Goal: Task Accomplishment & Management: Manage account settings

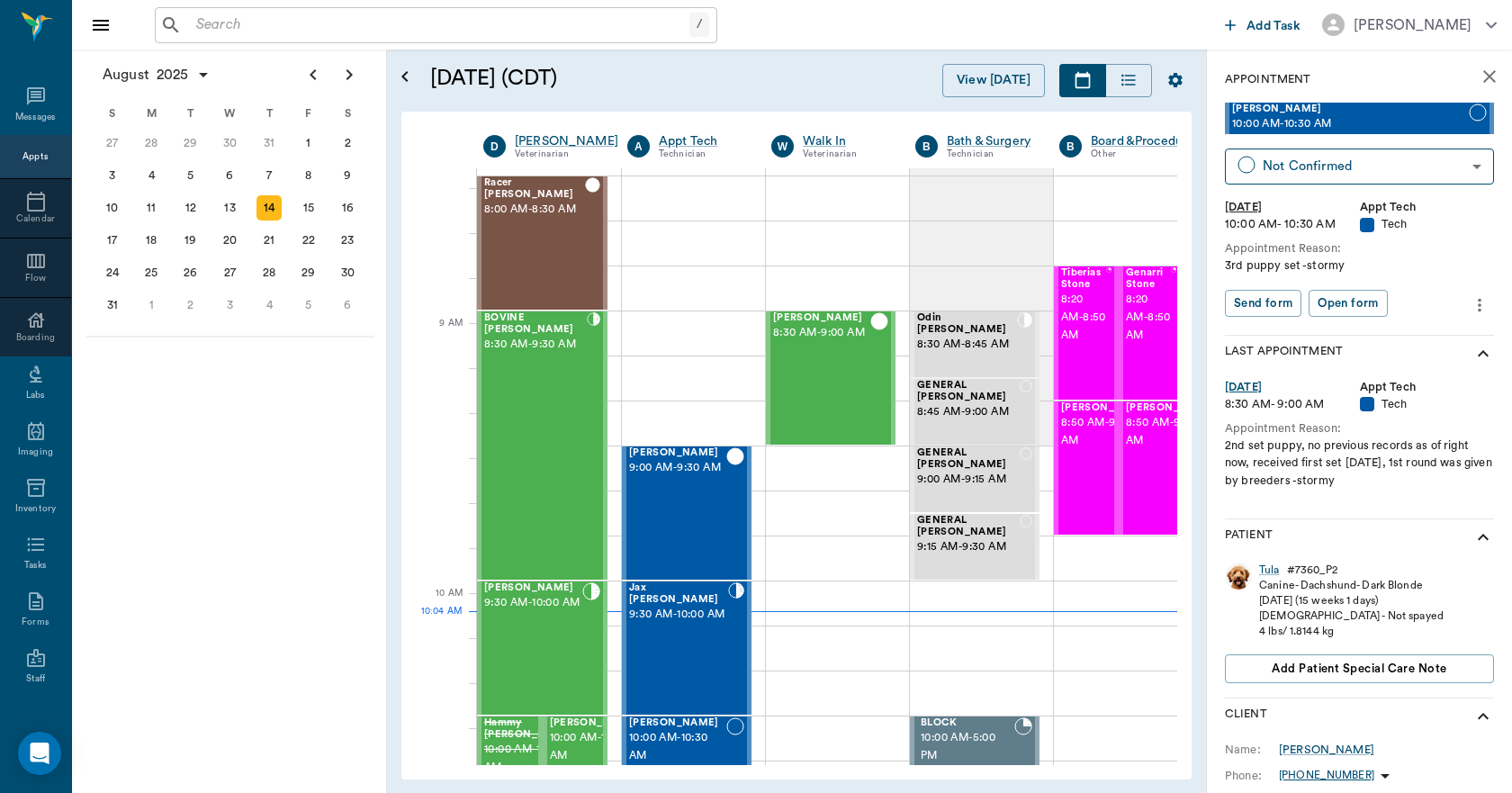
scroll to position [360, 0]
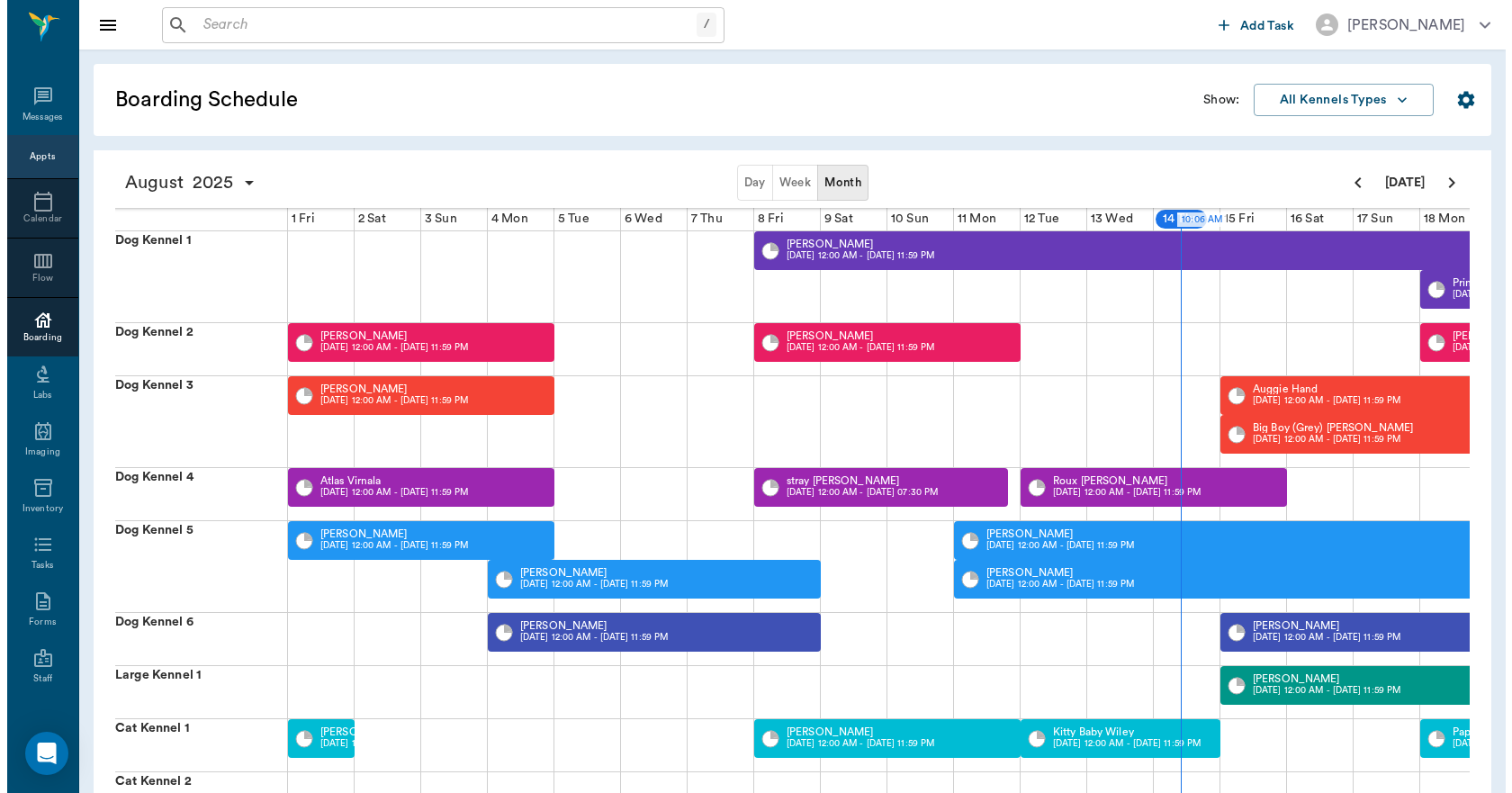
scroll to position [0, 667]
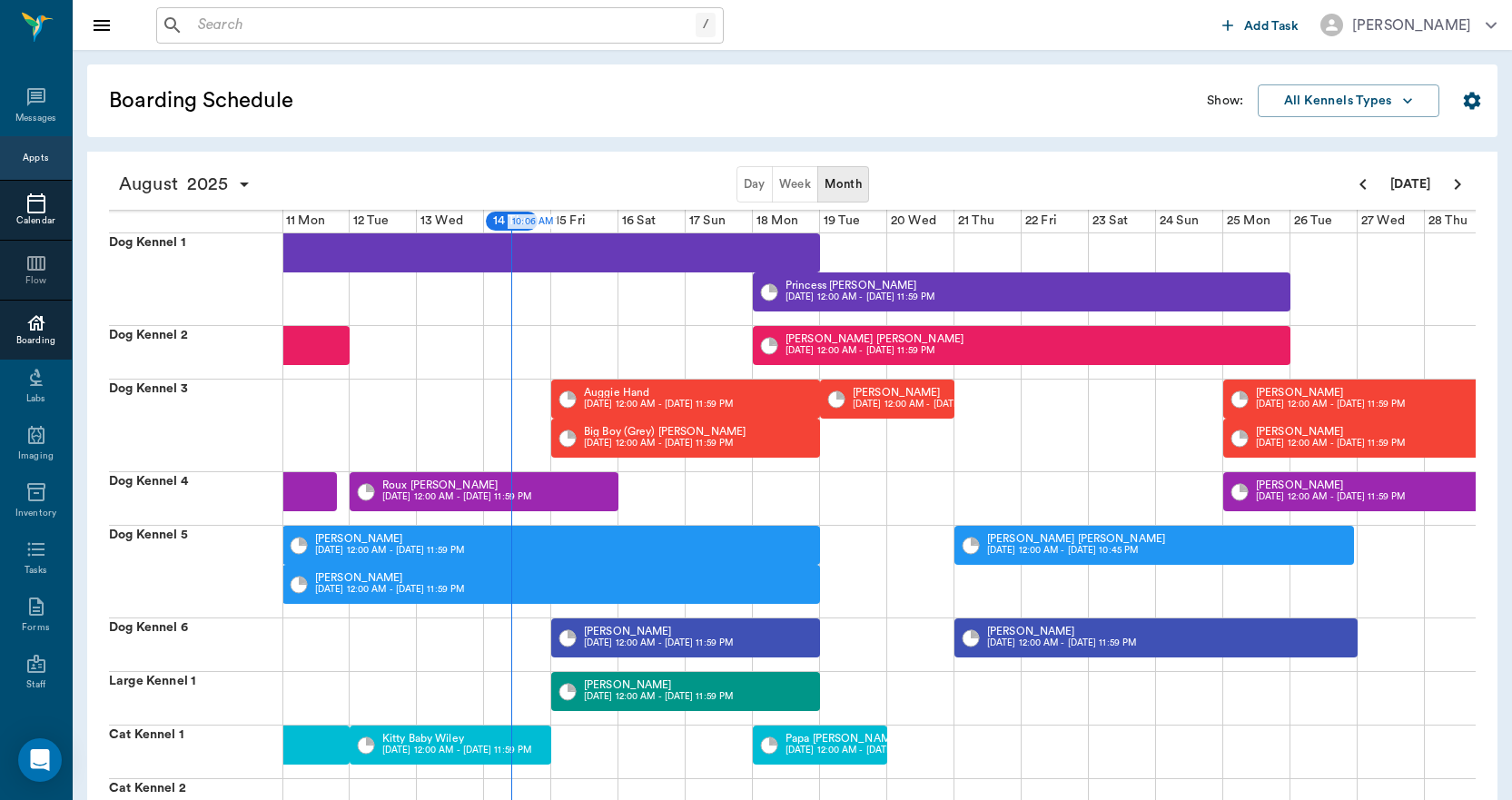
click at [29, 204] on icon at bounding box center [36, 203] width 22 height 22
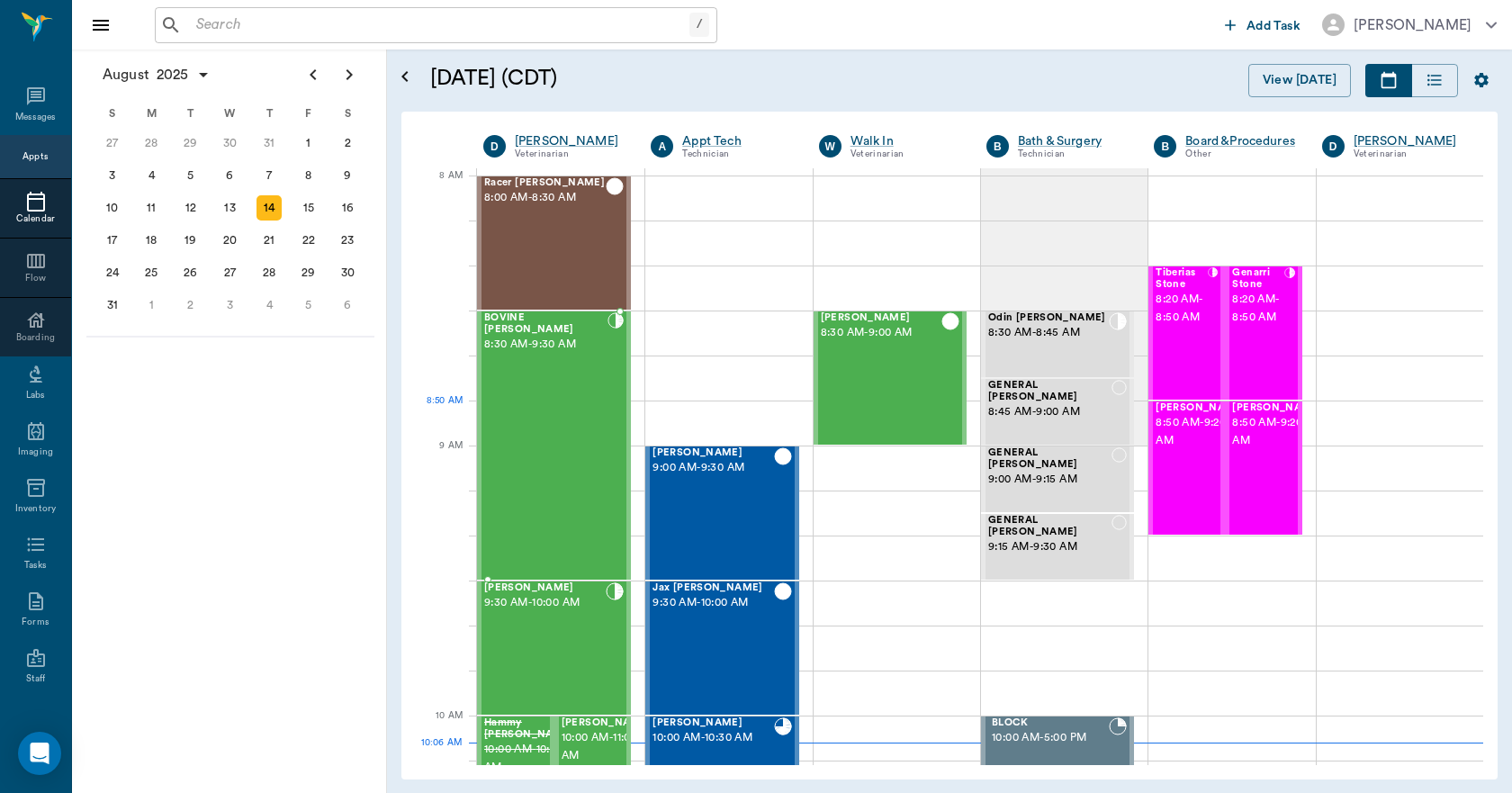
click at [569, 410] on div "BOVINE [PERSON_NAME] 8:30 AM - 9:30 AM" at bounding box center [545, 445] width 123 height 267
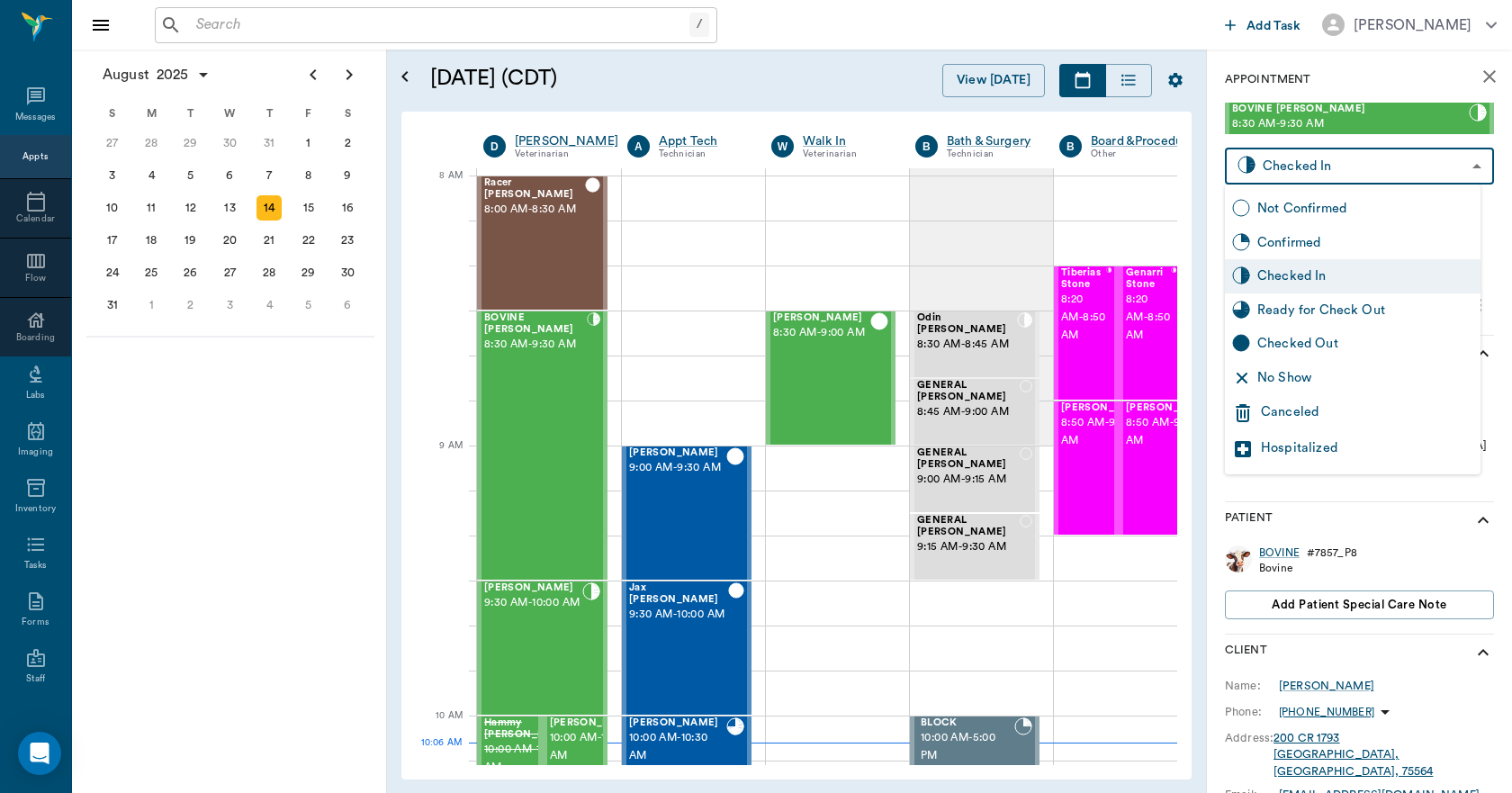
click at [1366, 171] on body "/ ​ Add Task [PERSON_NAME] Nectar Messages Appts Calendar Flow Boarding Labs Im…" at bounding box center [756, 396] width 1512 height 793
click at [1319, 343] on div "Checked Out" at bounding box center [1365, 343] width 216 height 20
type input "CHECKED_OUT"
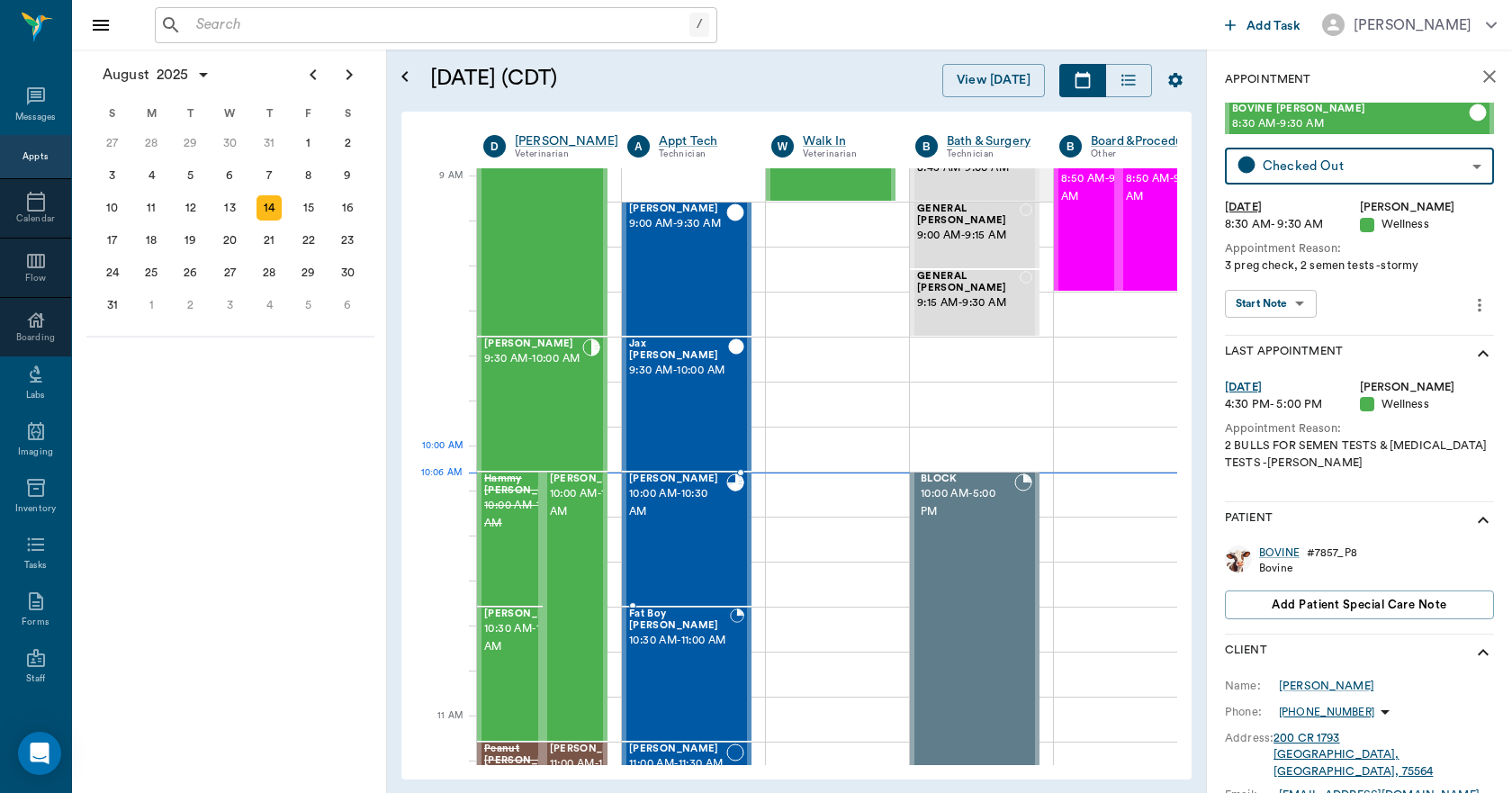
scroll to position [270, 0]
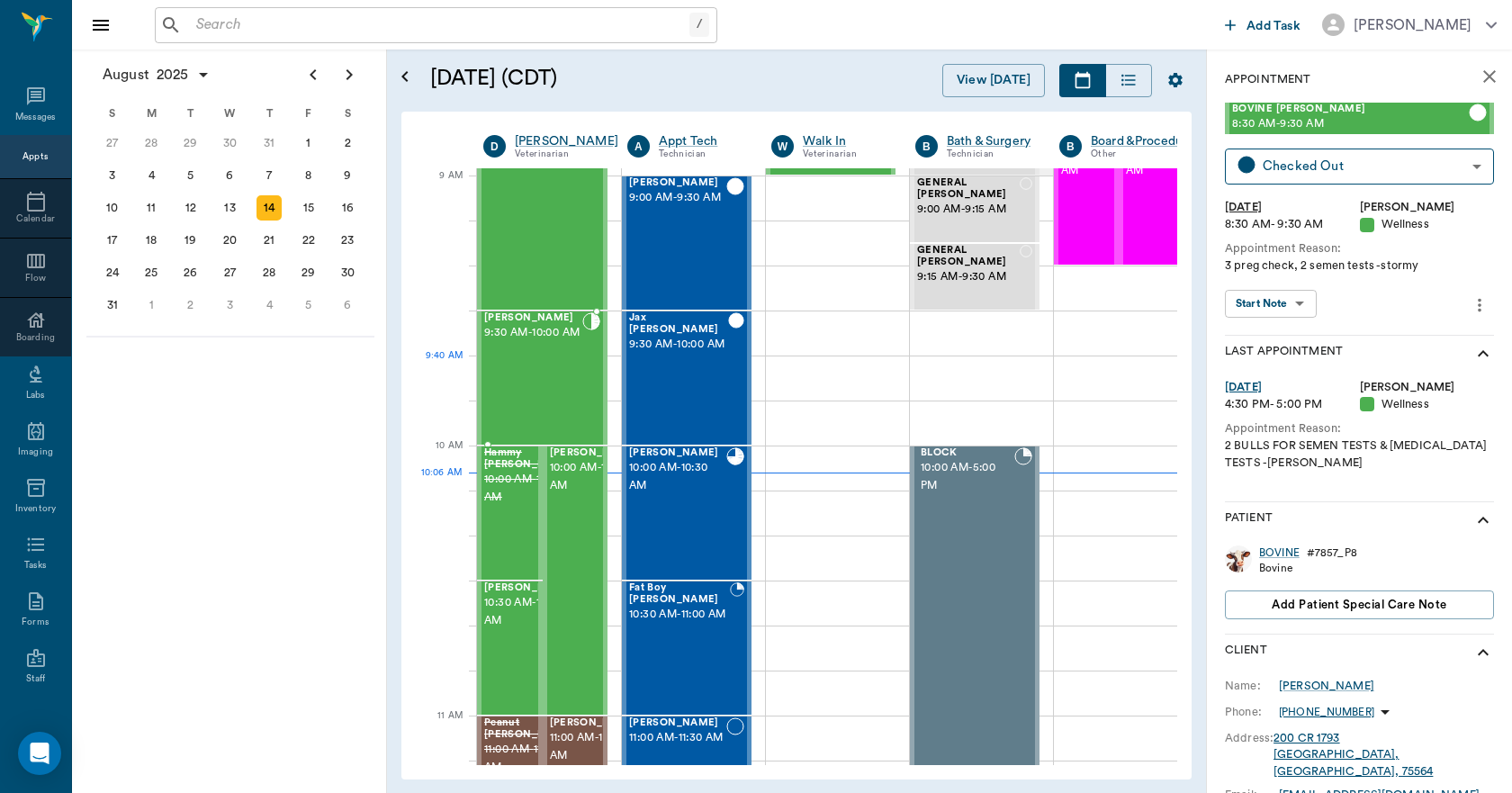
click at [567, 384] on div "[PERSON_NAME] 9:30 AM - 10:00 AM" at bounding box center [533, 378] width 98 height 131
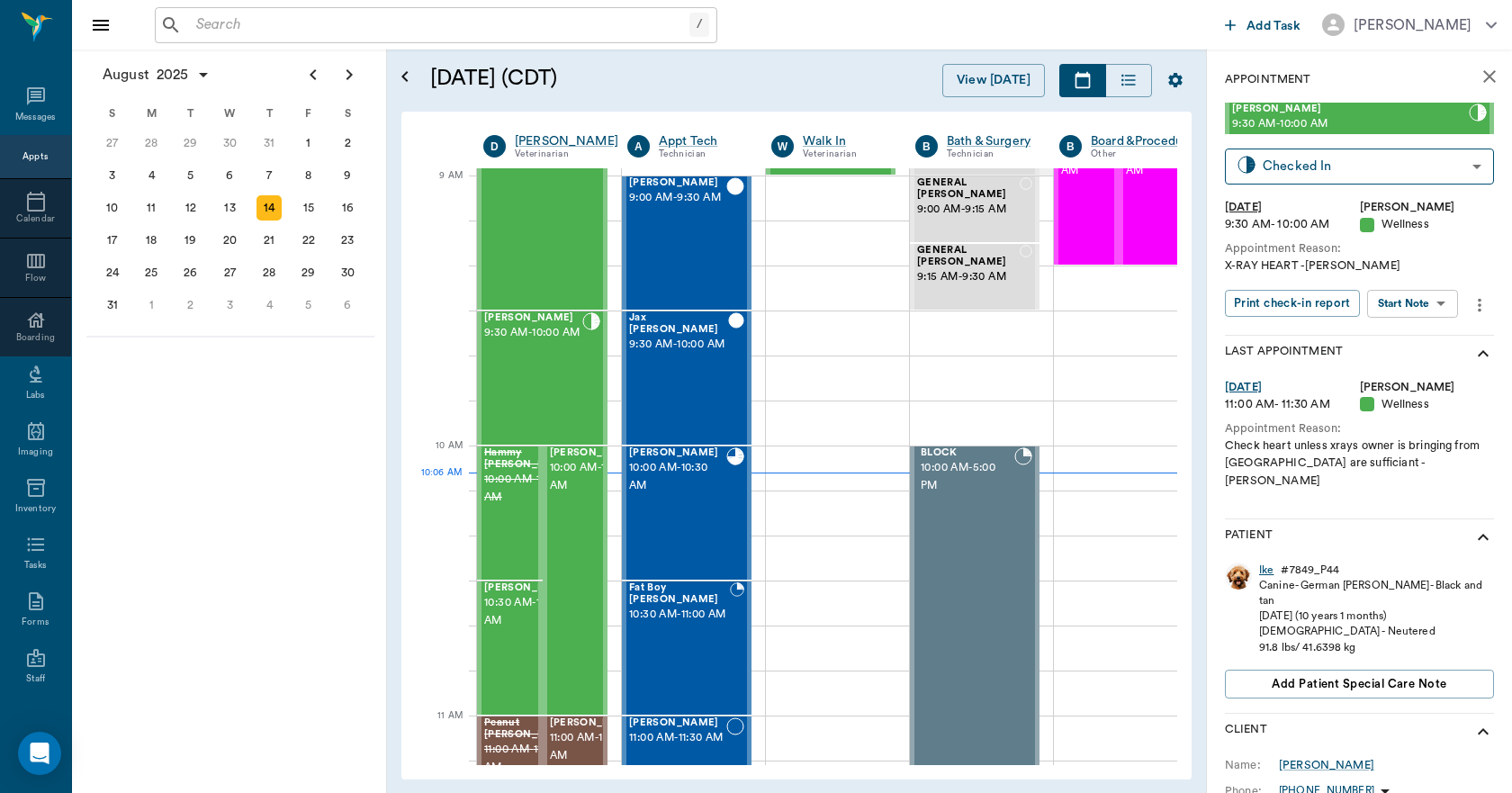
click at [1269, 562] on div "Ike" at bounding box center [1266, 570] width 14 height 15
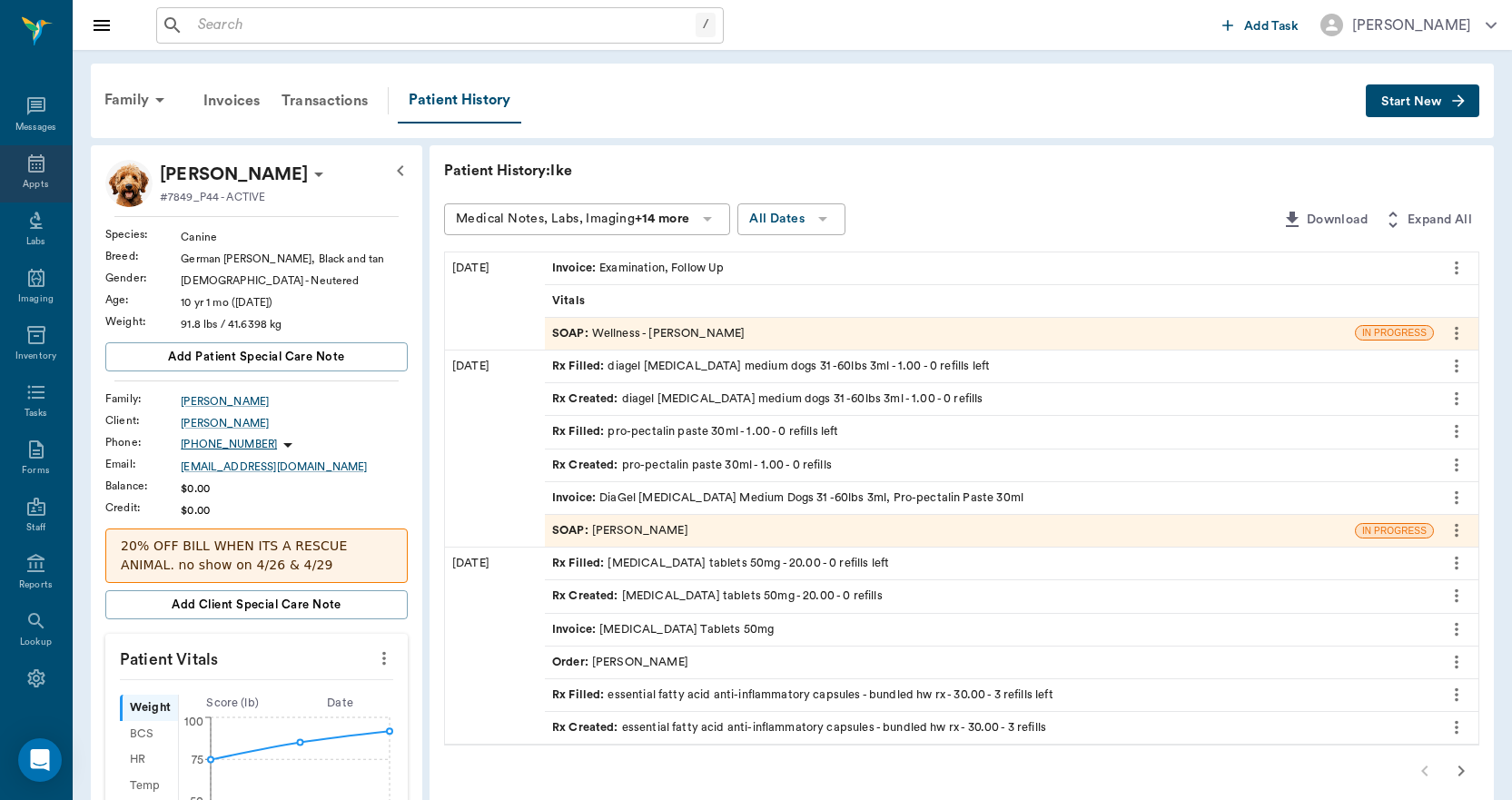
click at [39, 183] on div "Appts" at bounding box center [35, 184] width 26 height 13
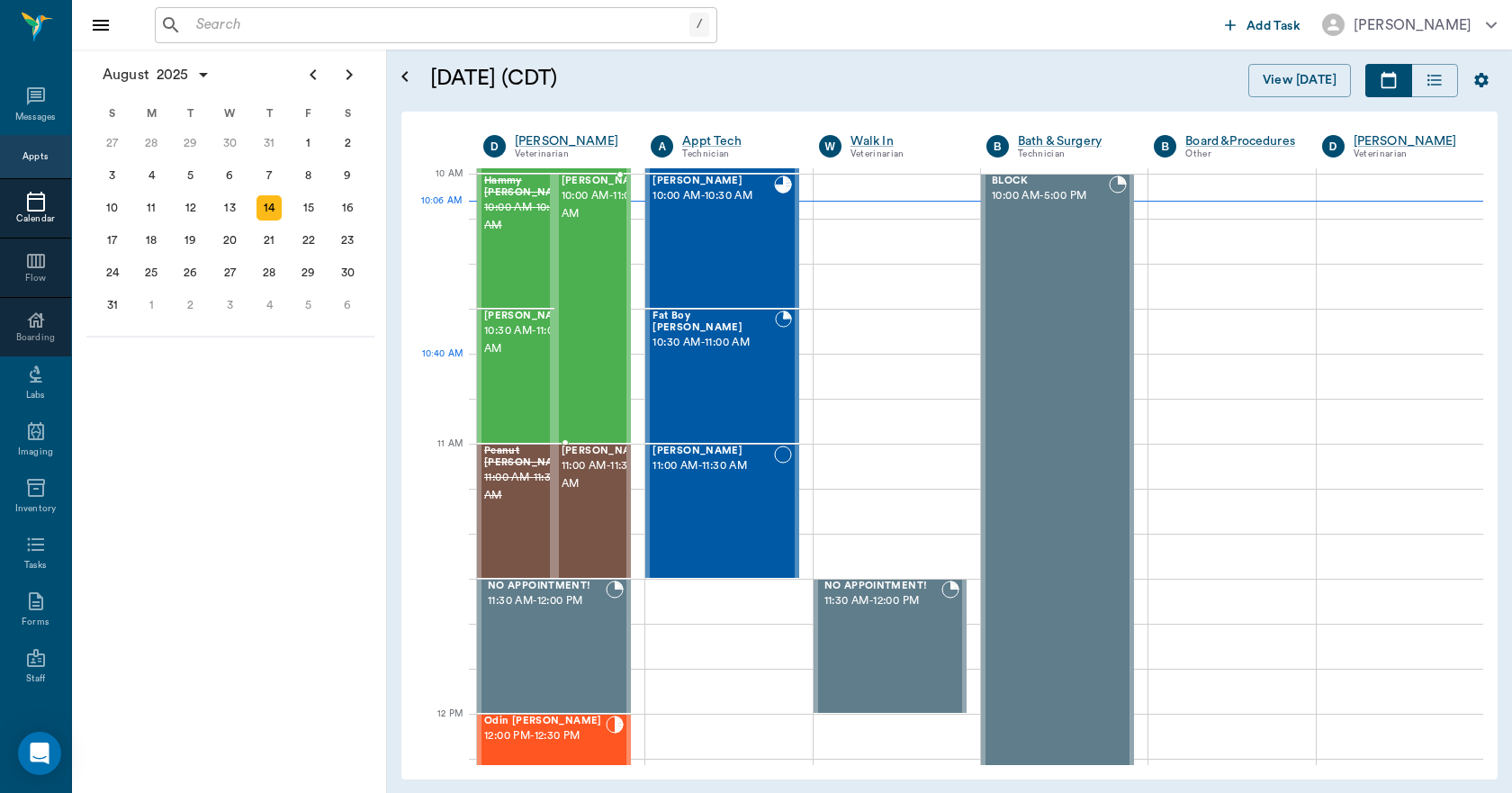
scroll to position [452, 0]
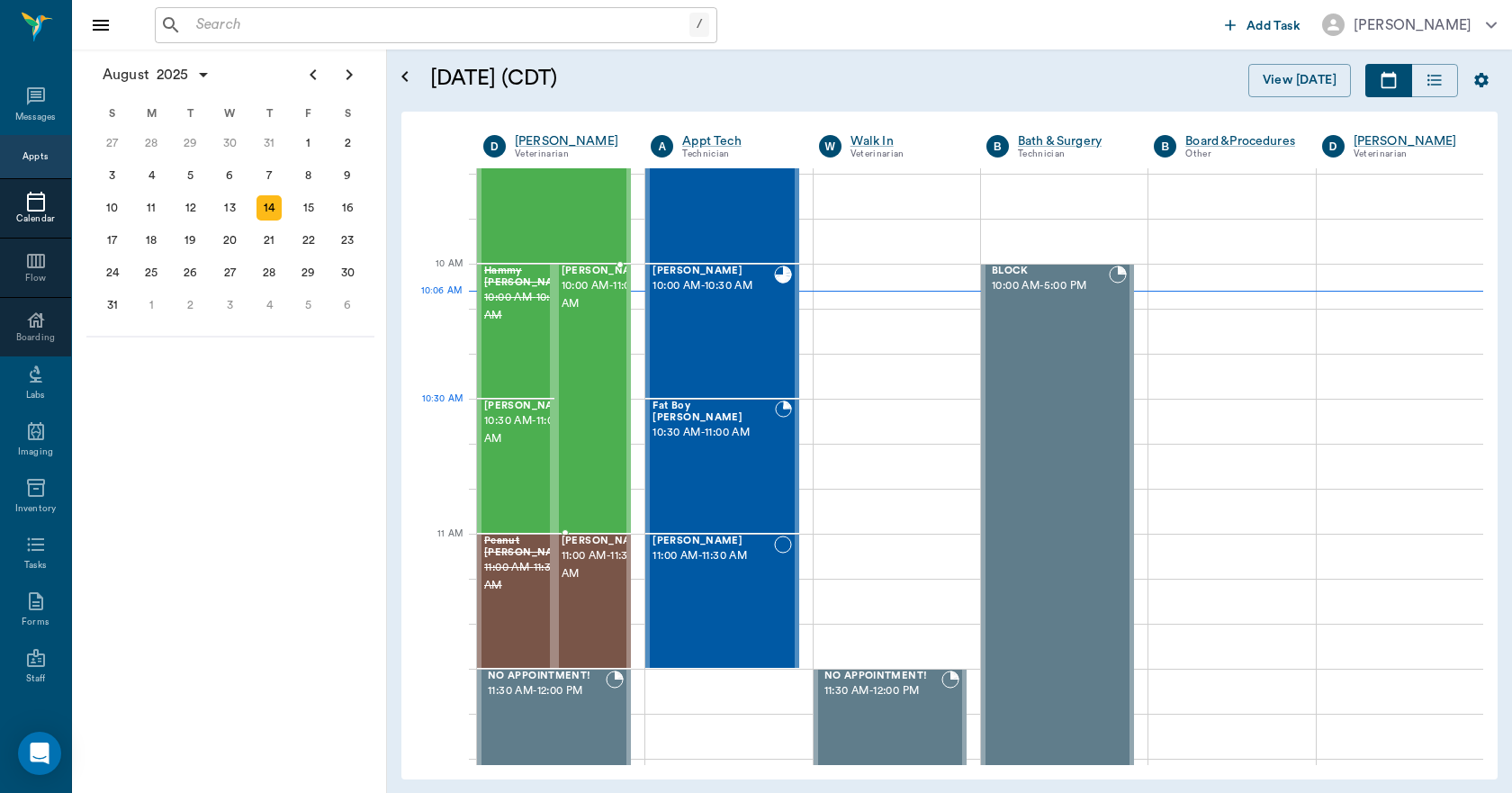
click at [601, 401] on div "[PERSON_NAME] 10:00 AM - 11:00 AM" at bounding box center [607, 398] width 90 height 267
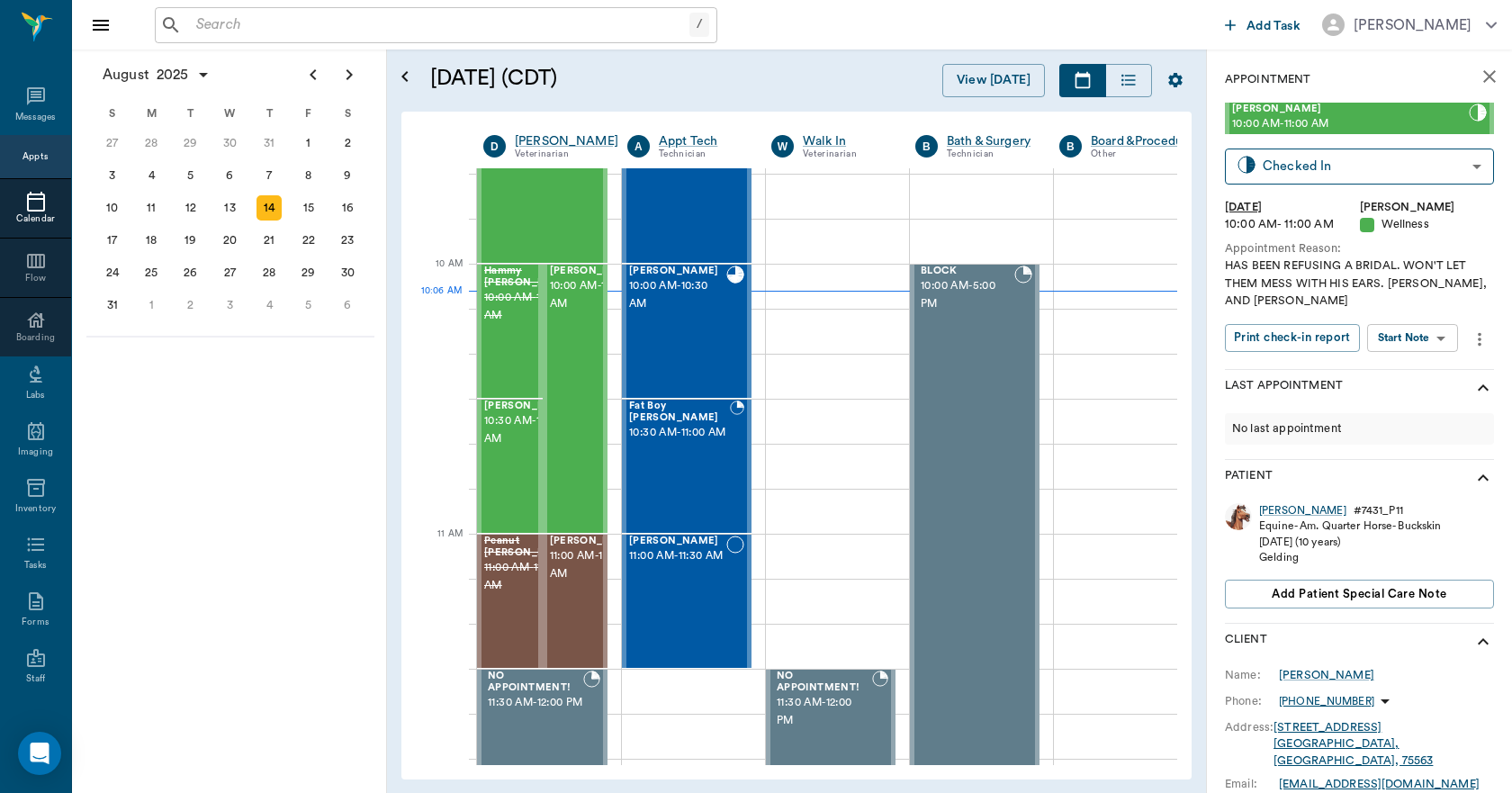
click at [25, 210] on icon at bounding box center [36, 202] width 22 height 22
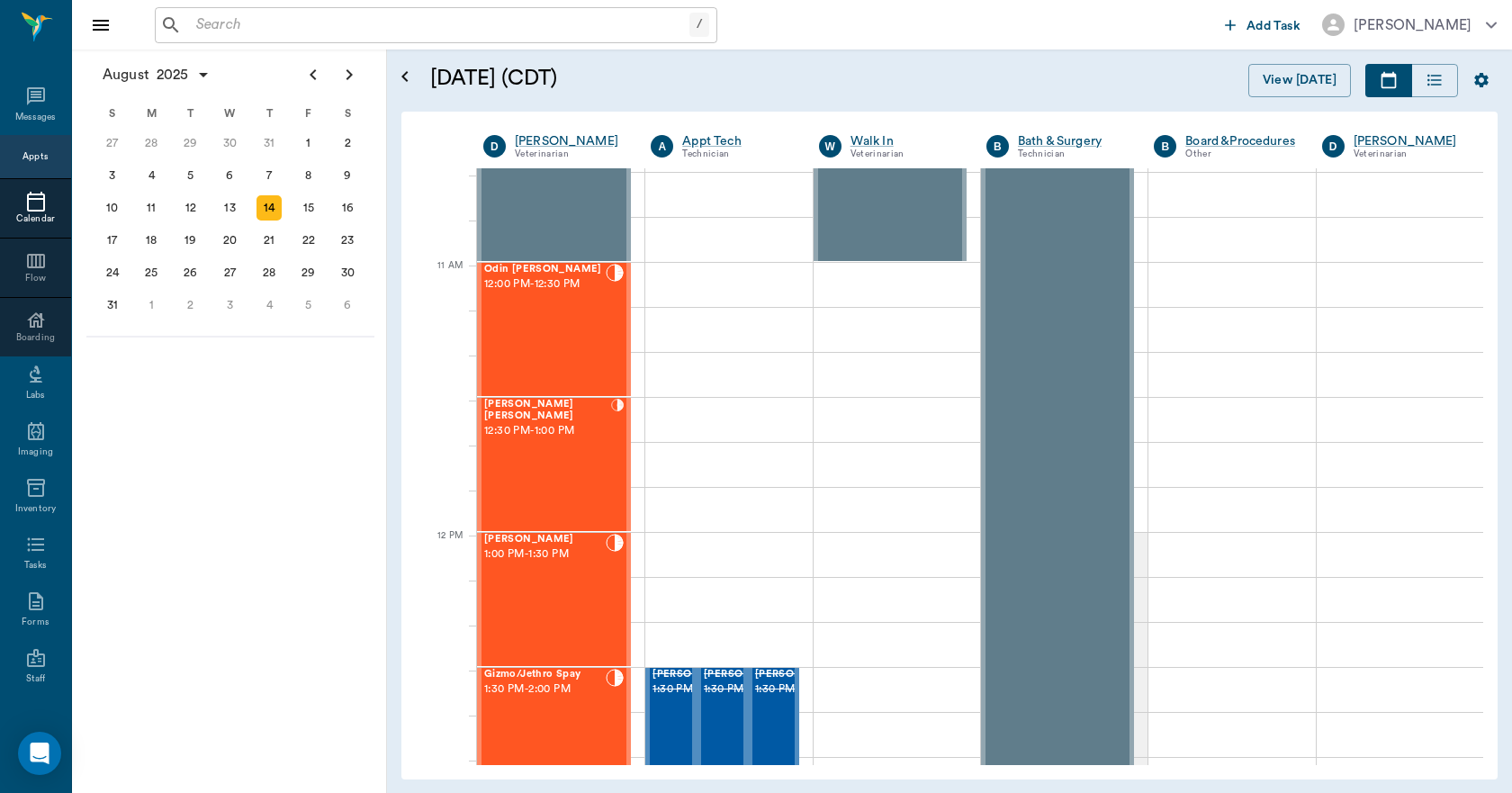
scroll to position [454, 0]
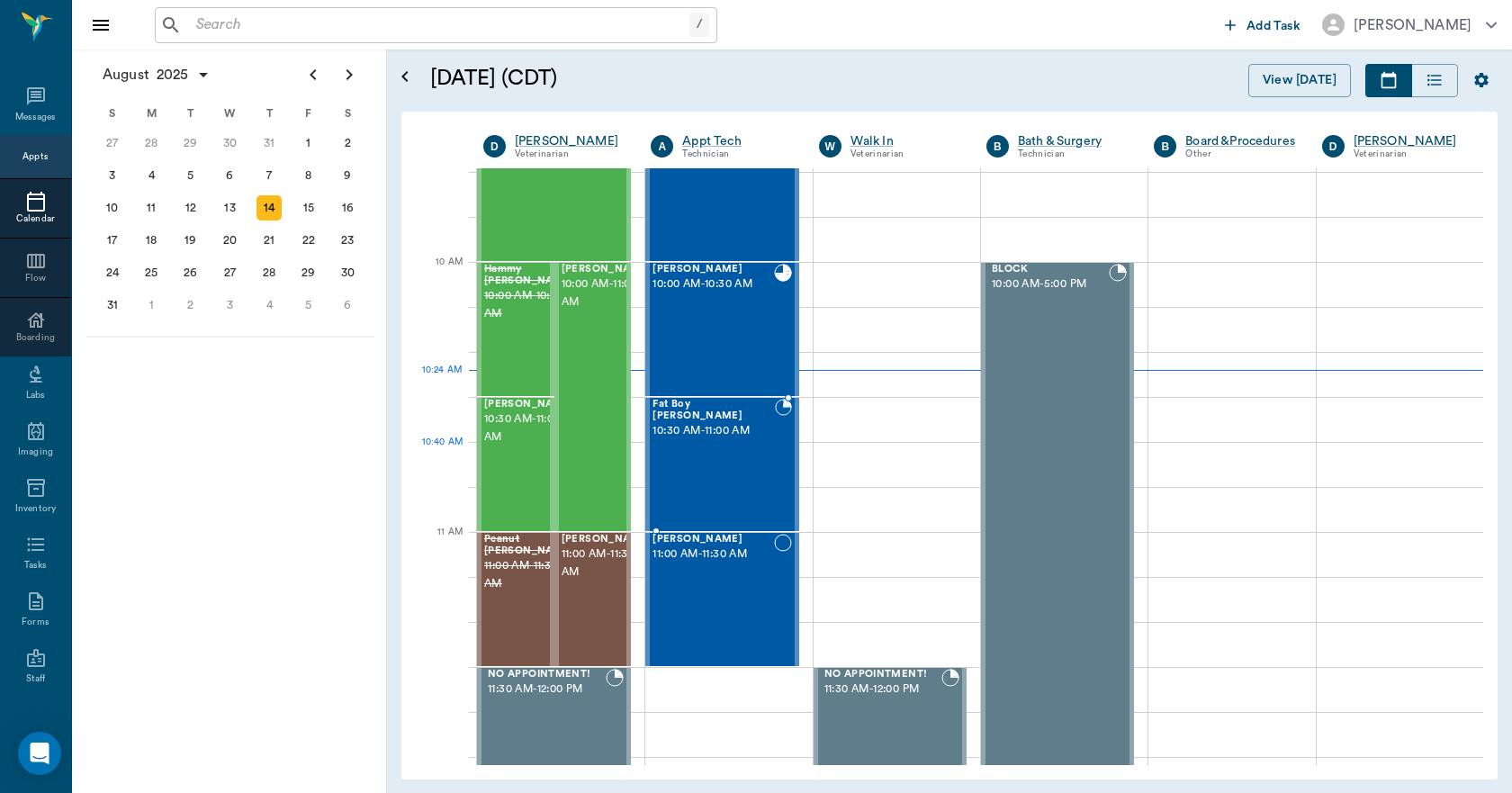
drag, startPoint x: 760, startPoint y: 443, endPoint x: 871, endPoint y: 369, distance: 133.4
click at [761, 443] on div "Fat Boy [PERSON_NAME] 10:30 AM - 11:00 AM" at bounding box center [714, 463] width 122 height 131
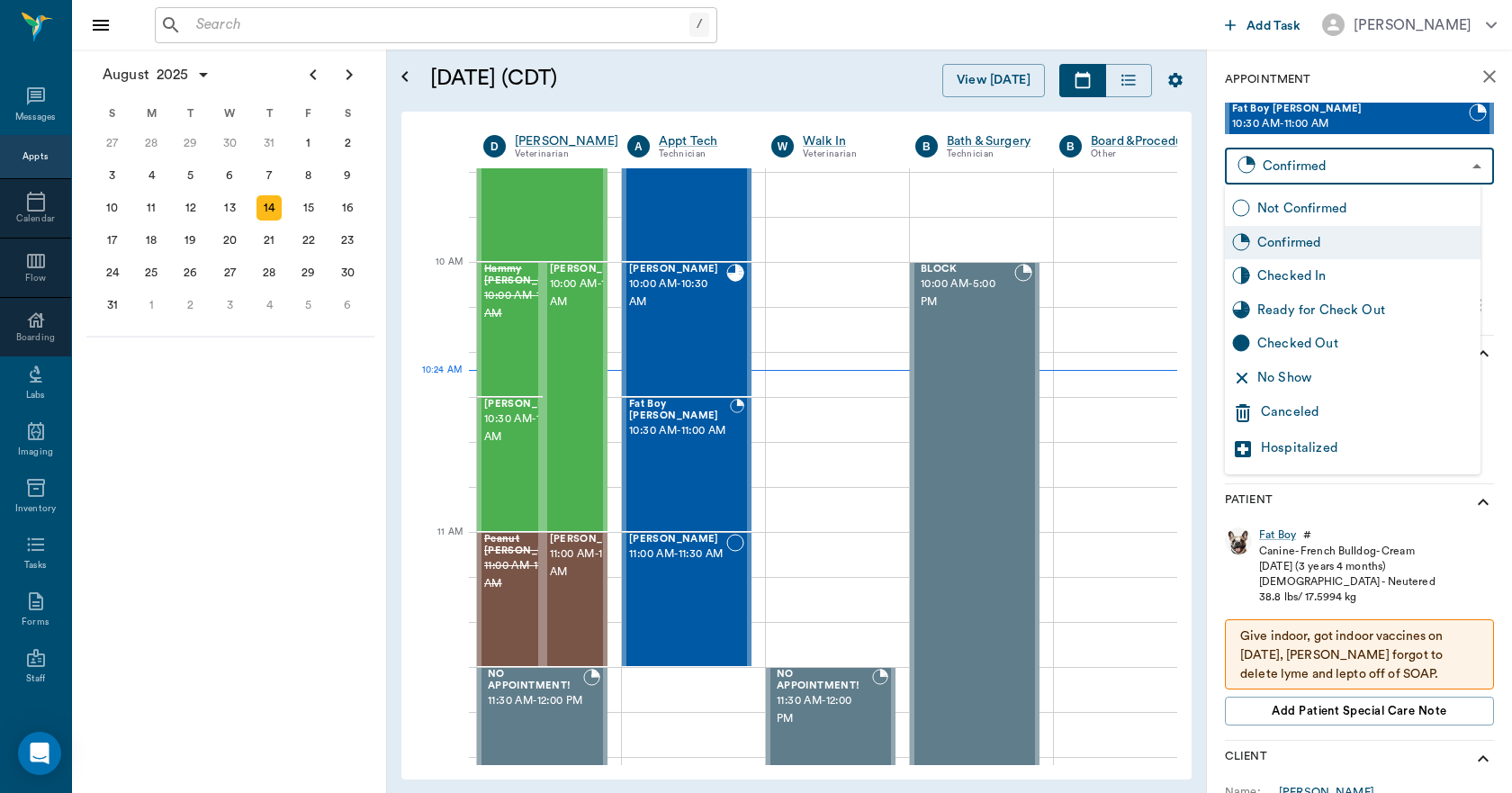
click at [1415, 173] on body "/ ​ Add Task [PERSON_NAME] Nectar Messages Appts Calendar Flow Boarding Labs Im…" at bounding box center [756, 396] width 1512 height 793
click at [1380, 283] on div "Checked In" at bounding box center [1365, 276] width 216 height 20
type input "CHECKED_IN"
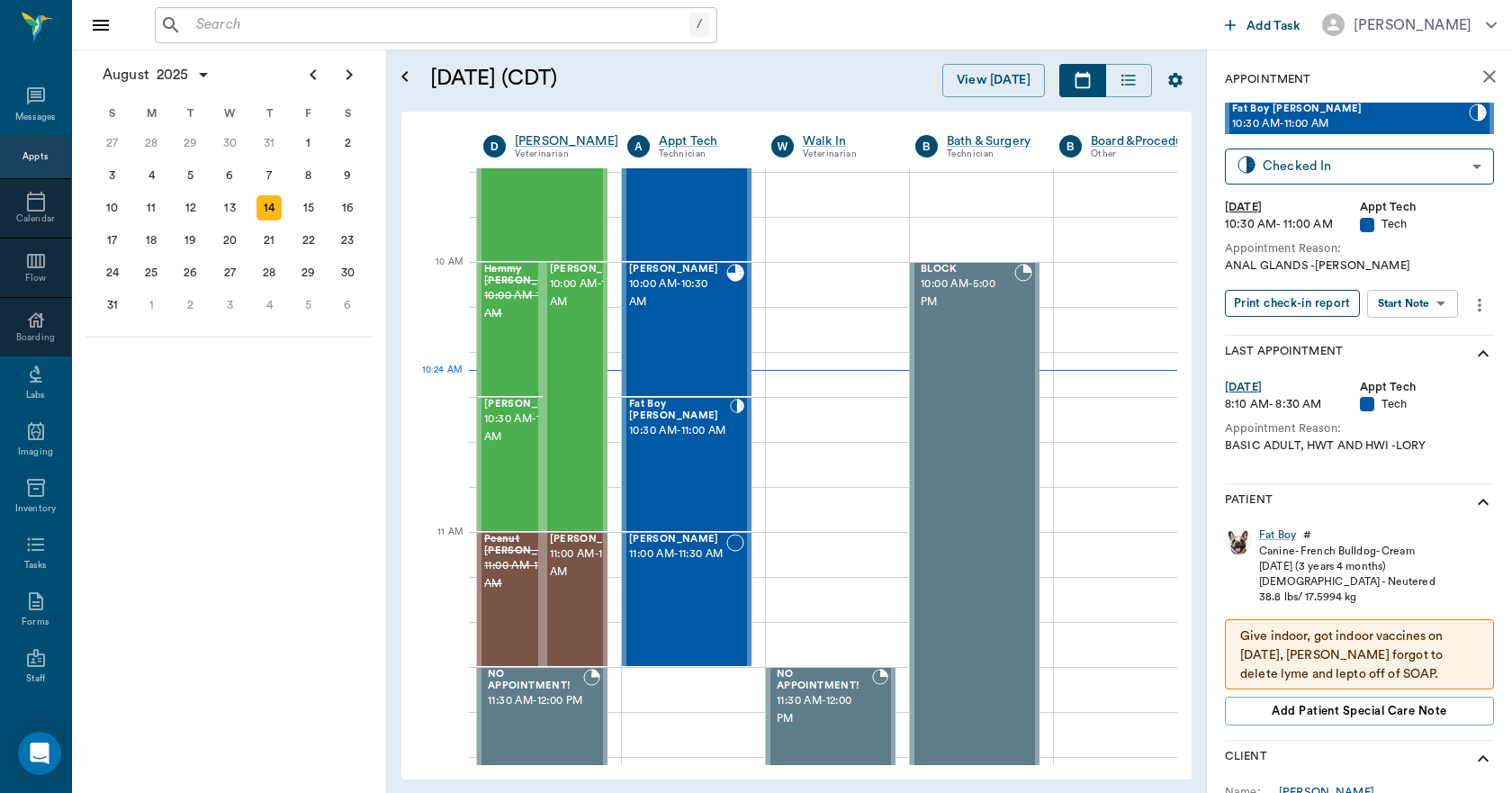
click at [1323, 298] on button "Print check-in report" at bounding box center [1292, 304] width 135 height 28
click at [648, 303] on span "10:00 AM - 10:30 AM" at bounding box center [677, 293] width 97 height 36
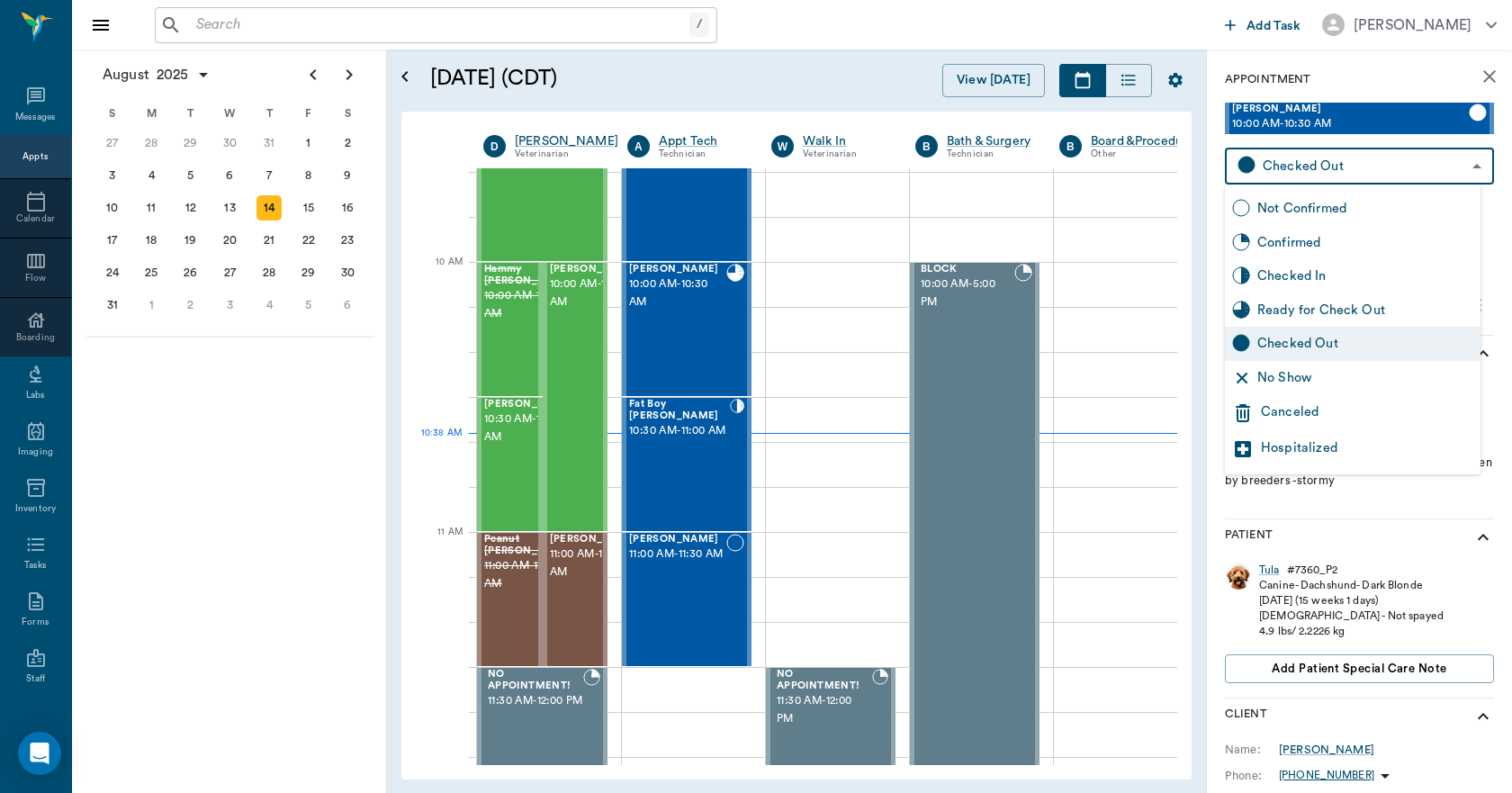
click at [1293, 169] on body "/ ​ Add Task [PERSON_NAME] Nectar Messages Appts Calendar Flow Boarding Labs Im…" at bounding box center [756, 396] width 1512 height 793
click at [1291, 171] on div at bounding box center [756, 396] width 1512 height 793
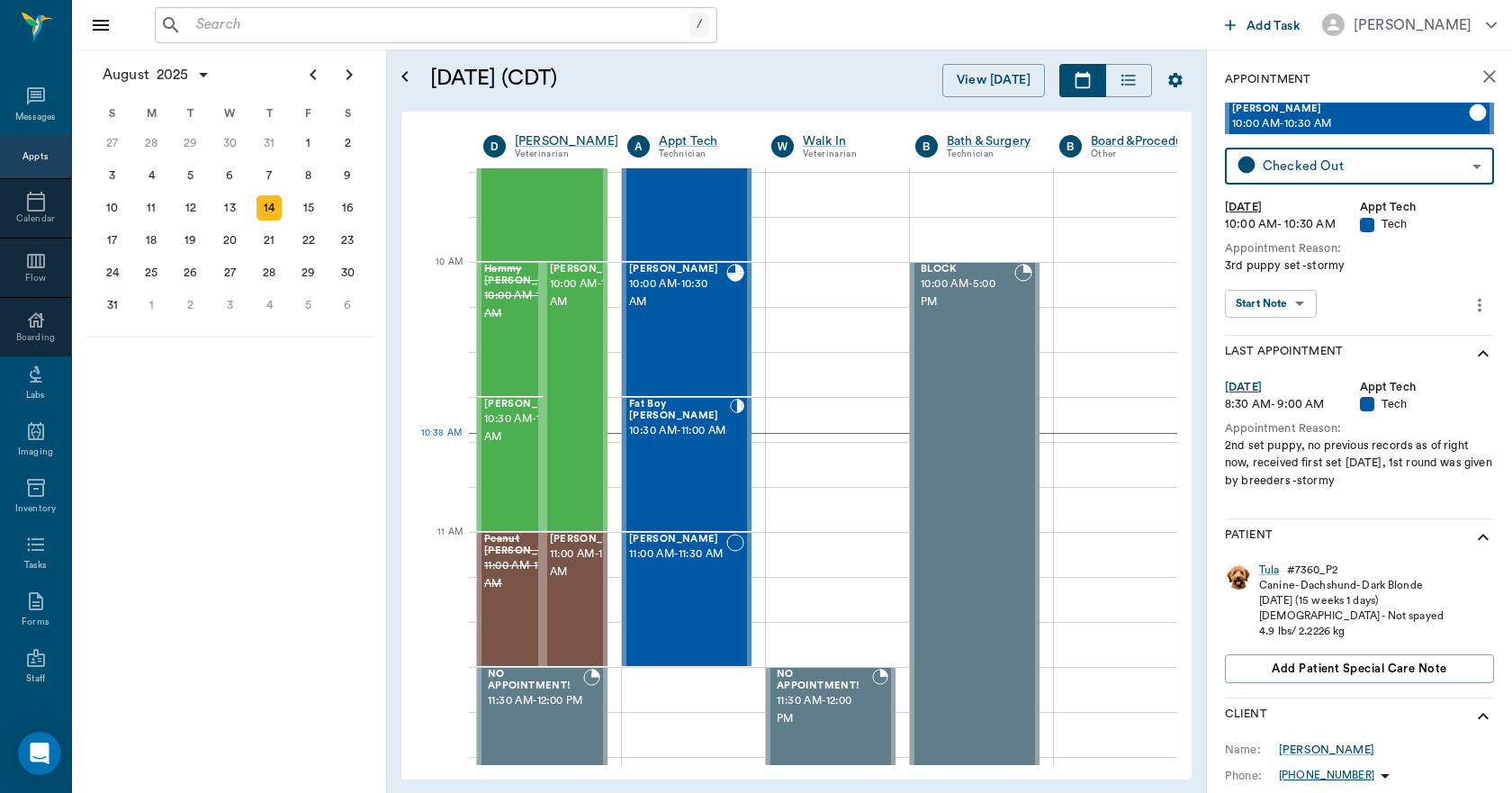
click at [1484, 77] on icon "close" at bounding box center [1489, 76] width 12 height 12
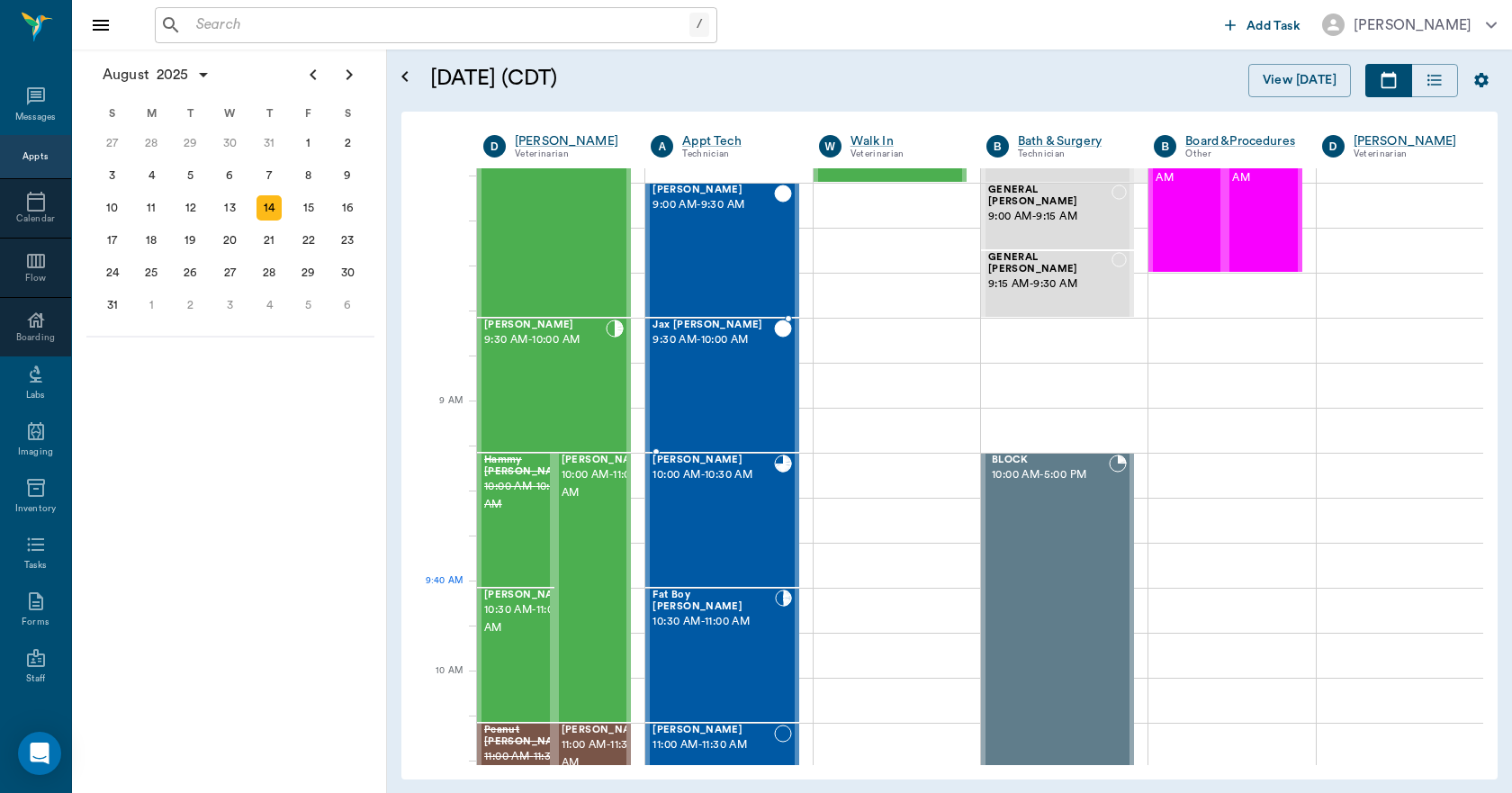
scroll to position [4, 0]
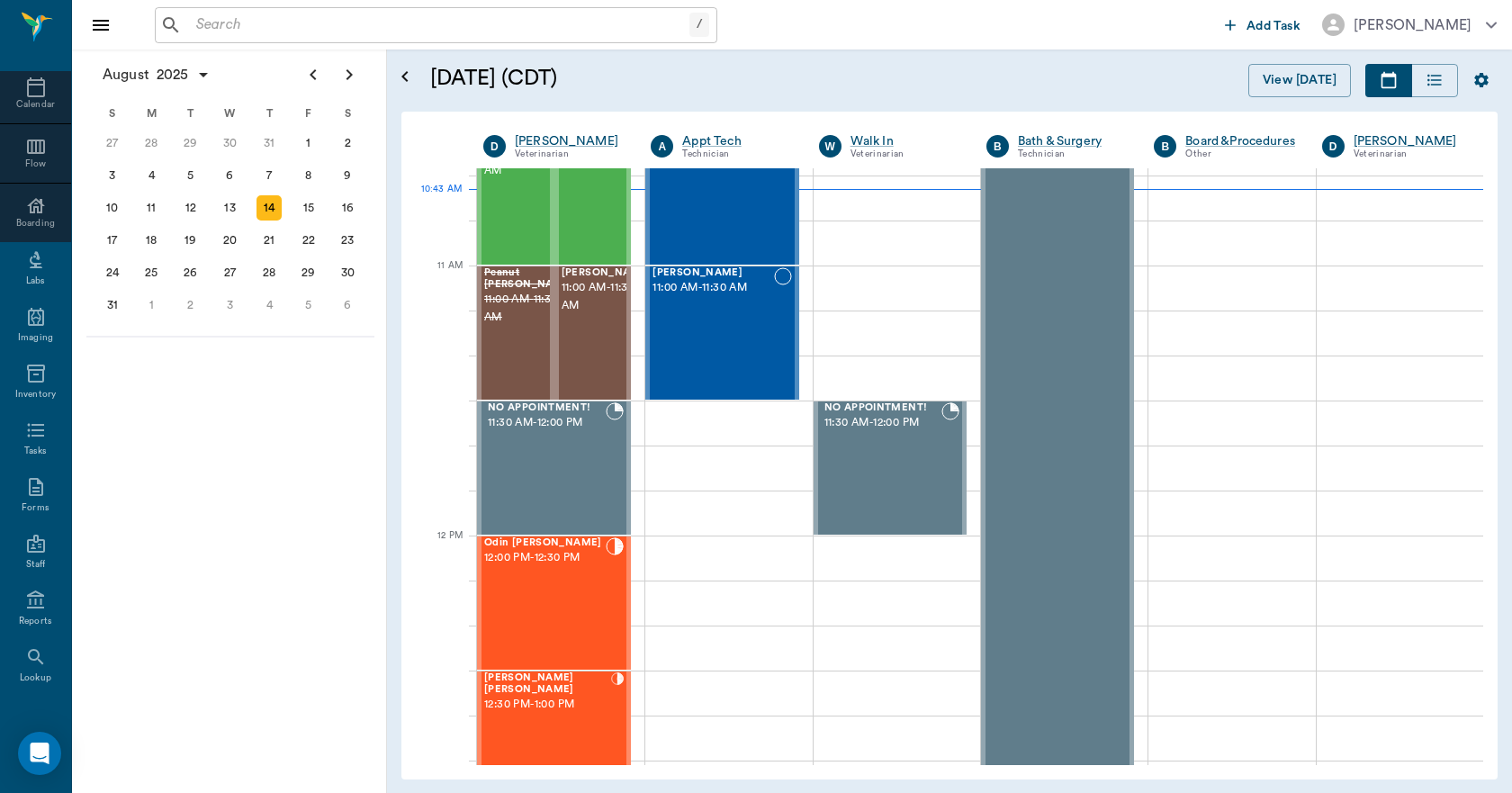
scroll to position [189, 0]
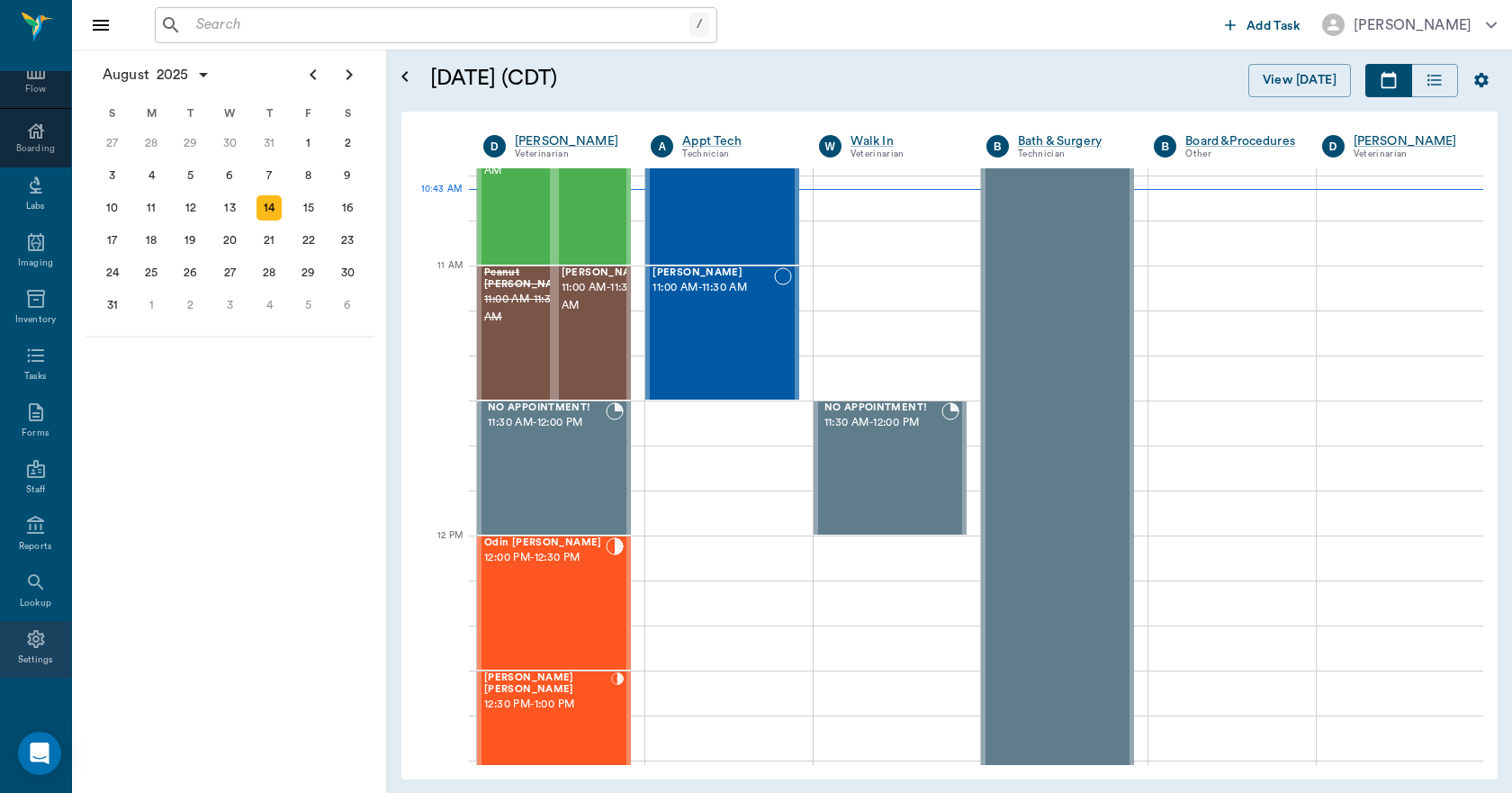
click at [33, 637] on icon at bounding box center [36, 639] width 22 height 22
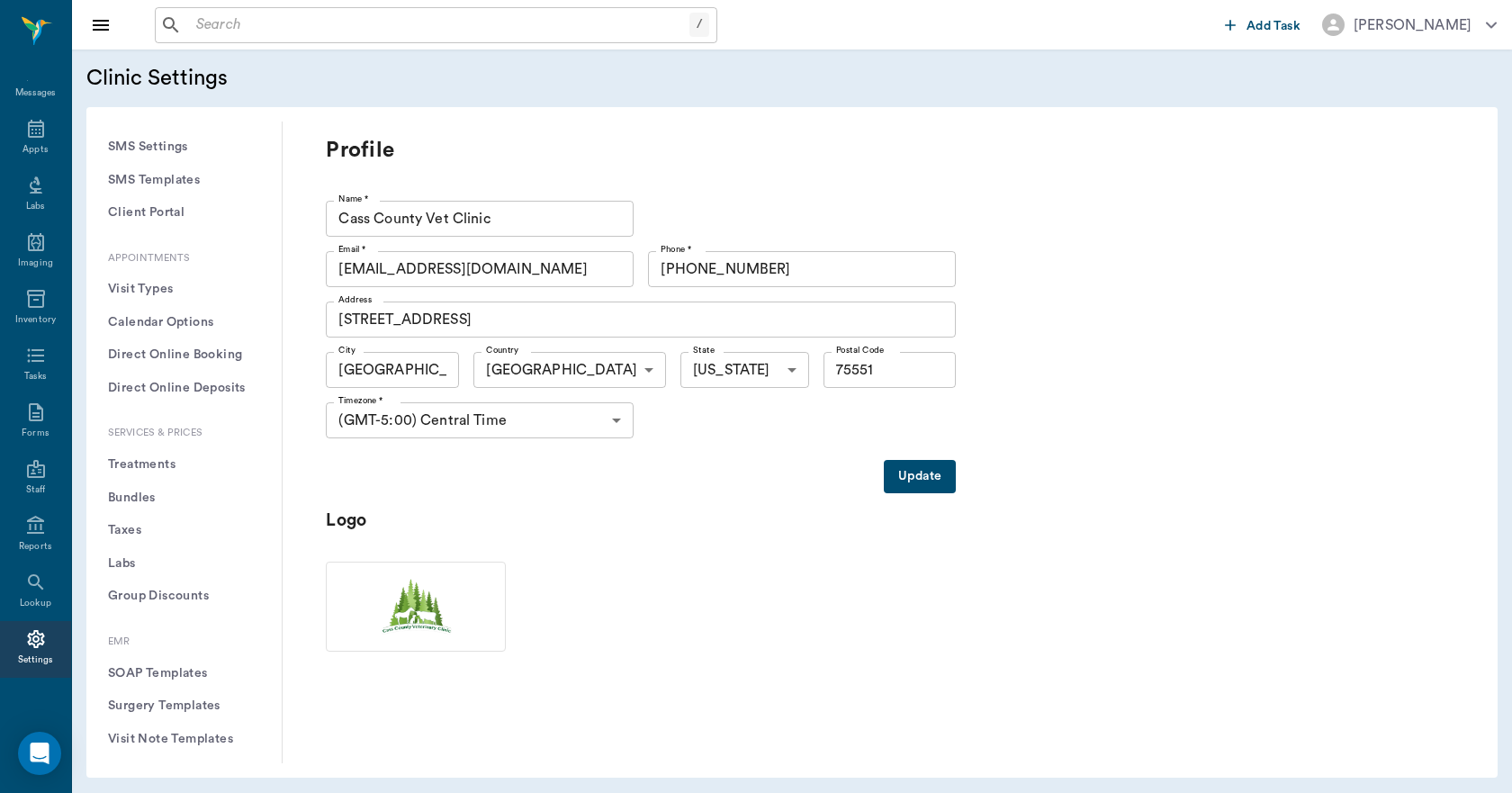
scroll to position [360, 0]
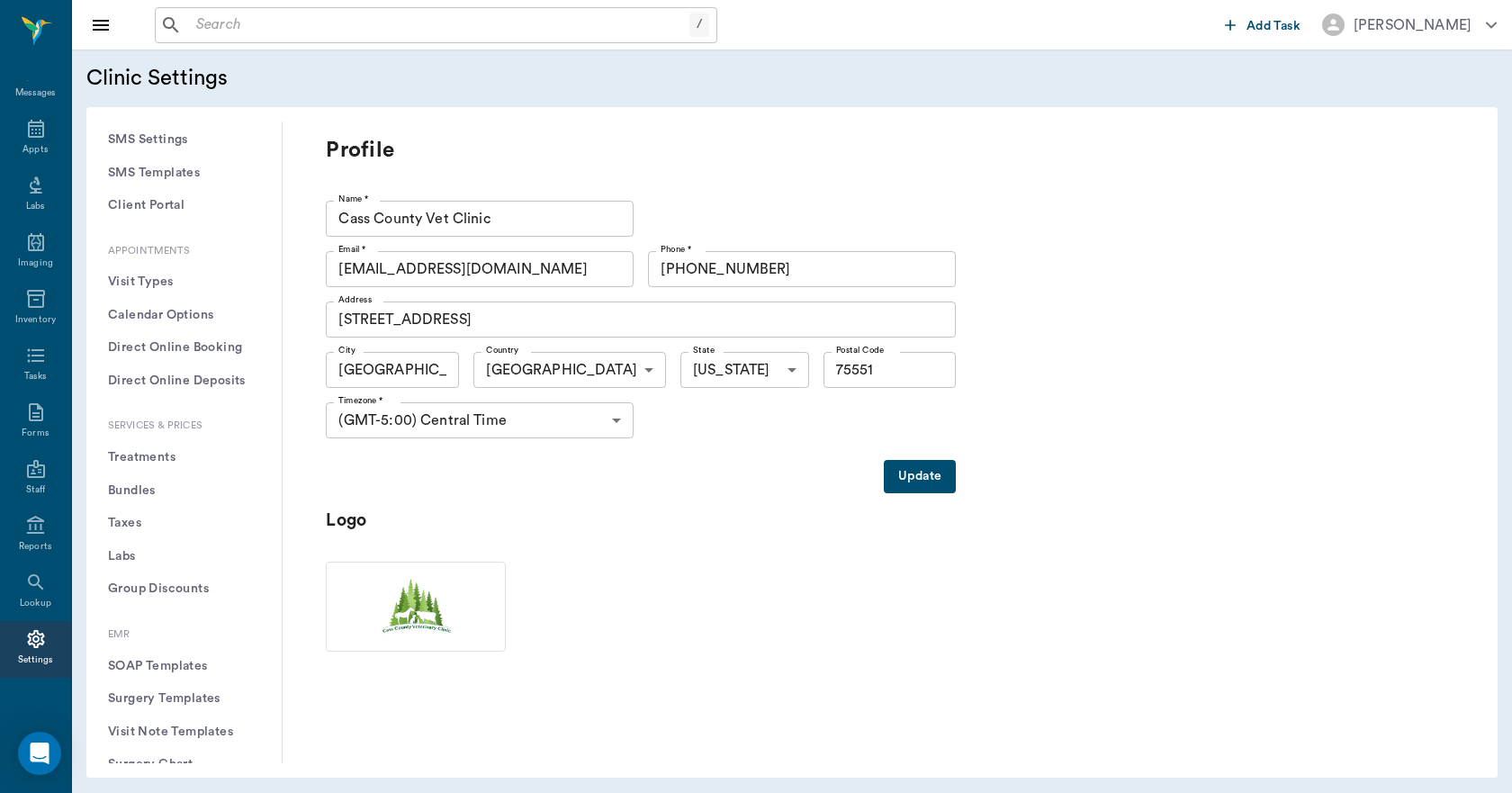
click at [132, 453] on button "Treatments" at bounding box center [184, 457] width 167 height 33
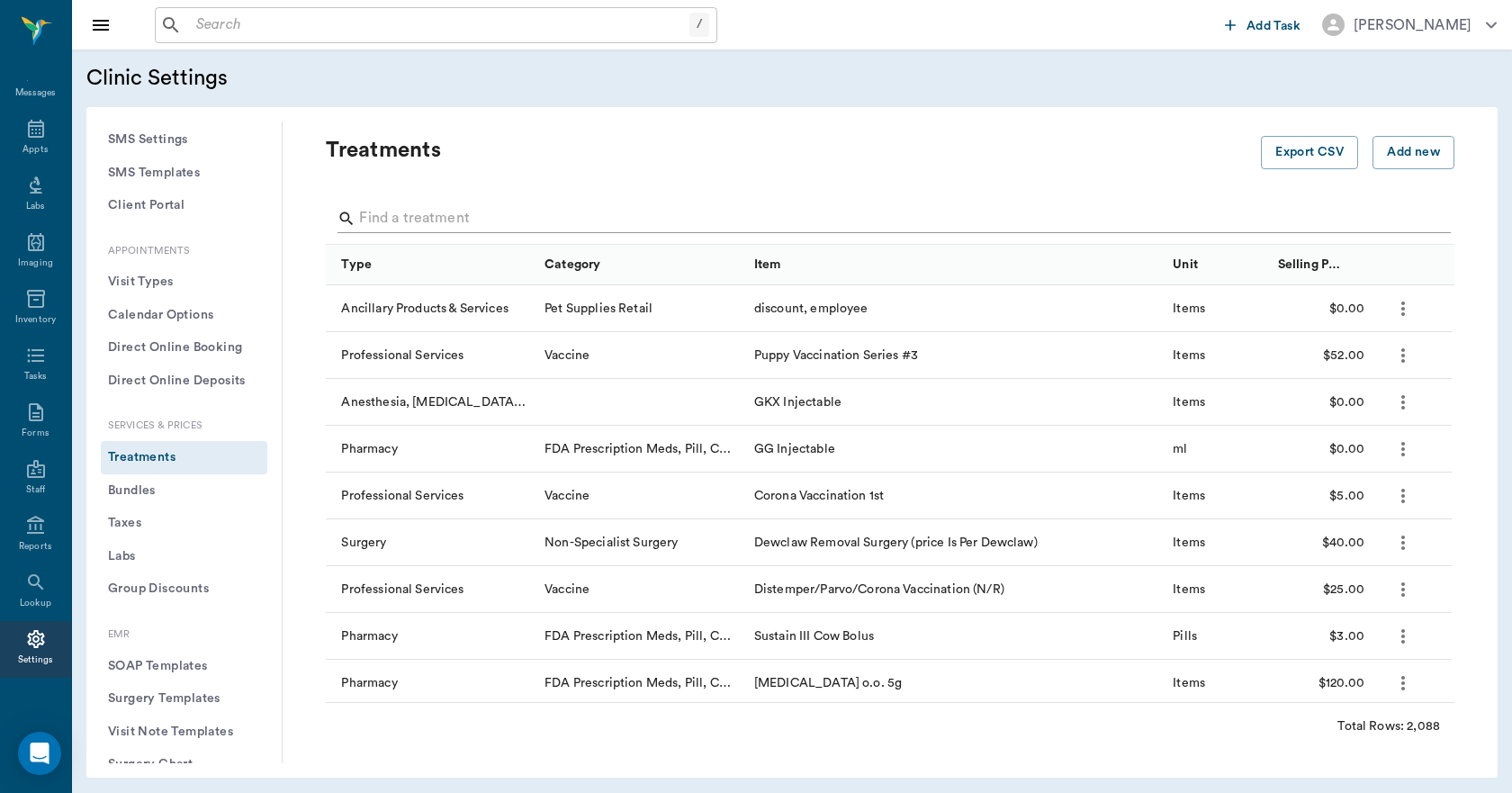
drag, startPoint x: 458, startPoint y: 216, endPoint x: 446, endPoint y: 210, distance: 13.4
click at [457, 215] on input "Search" at bounding box center [891, 218] width 1065 height 29
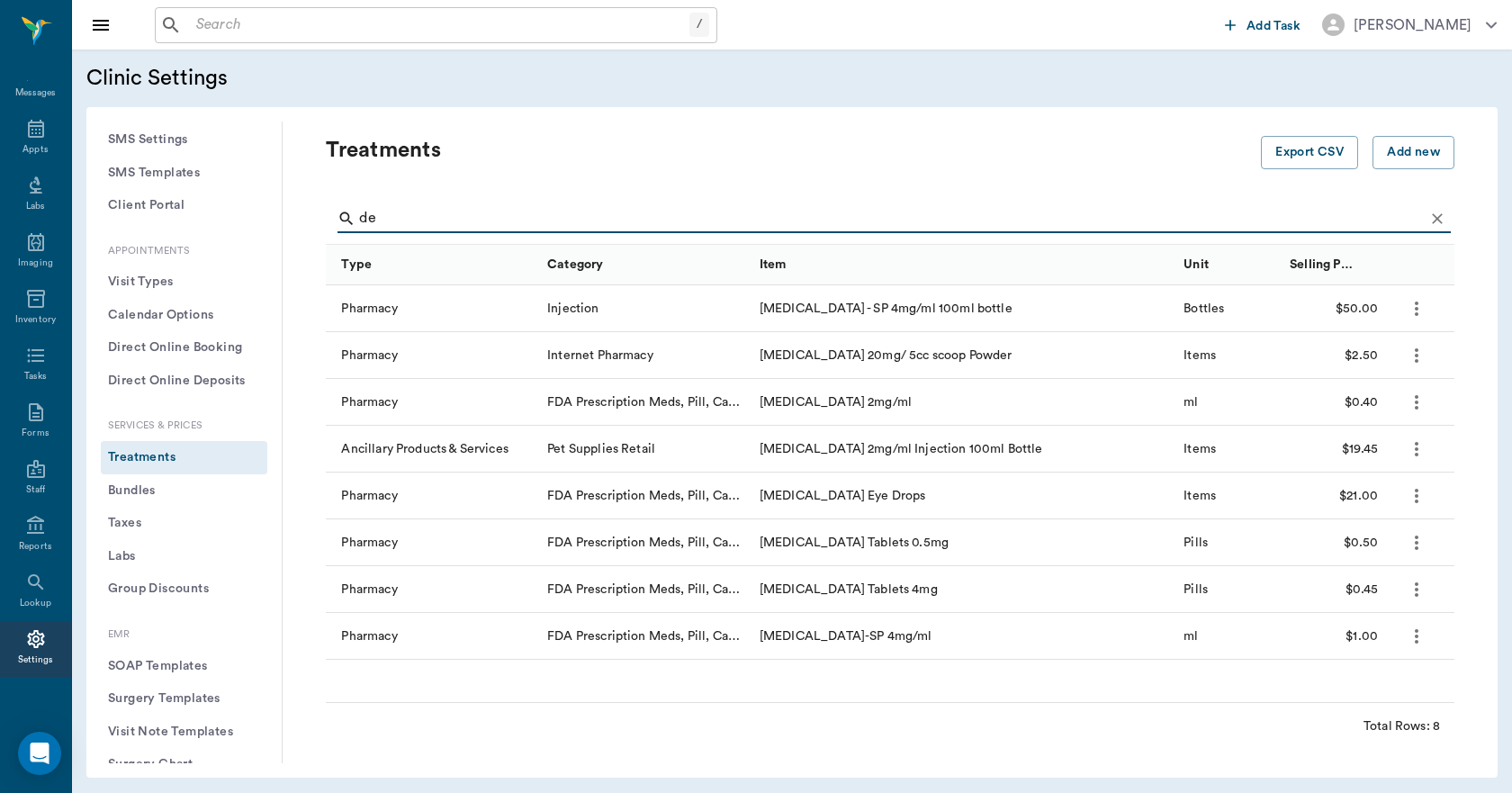
type input "d"
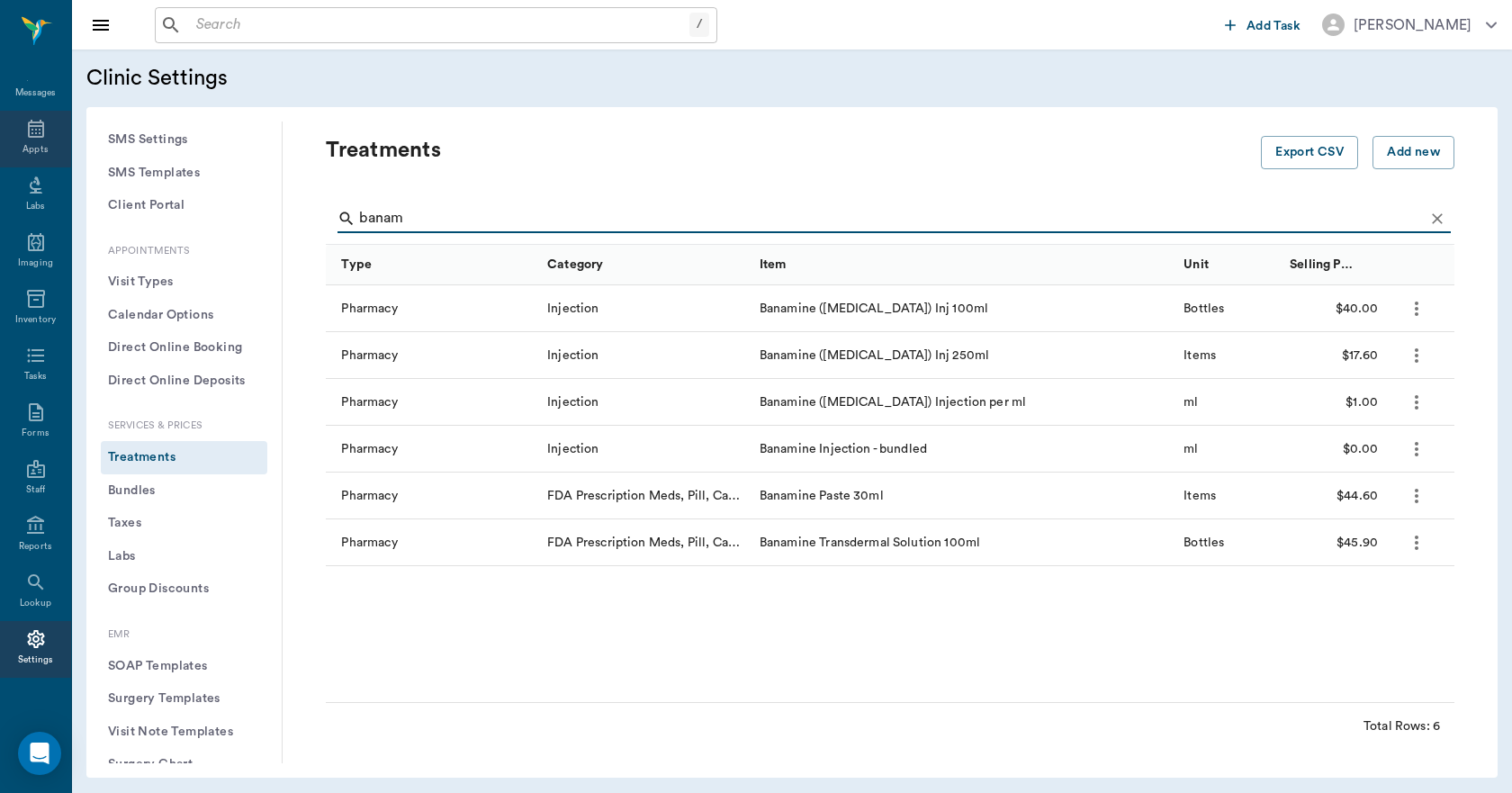
type input "banam"
click at [33, 118] on icon at bounding box center [36, 128] width 22 height 22
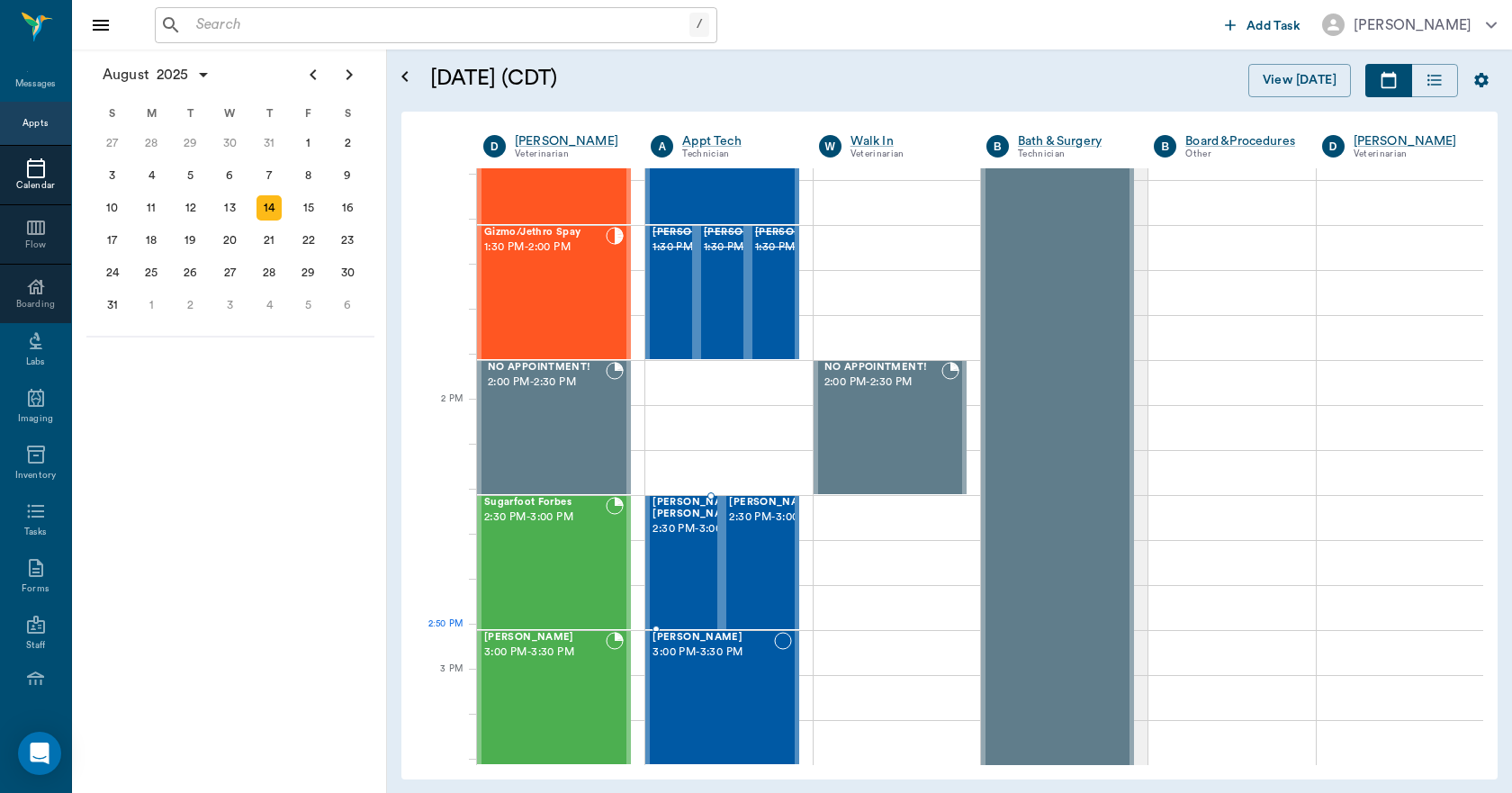
scroll to position [1440, 0]
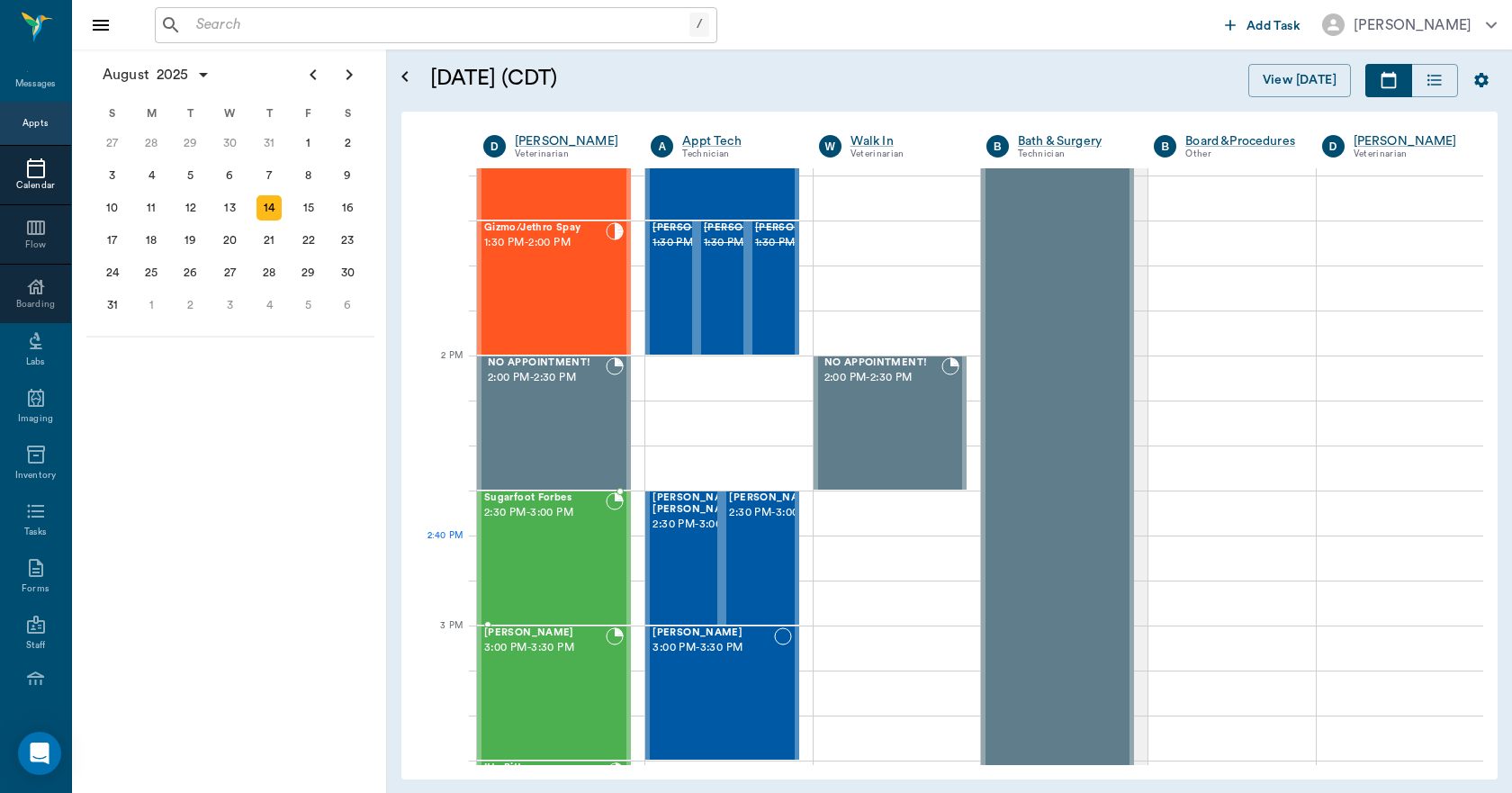
click at [567, 566] on div "Sugarfoot Forbes 2:30 PM - 3:00 PM" at bounding box center [545, 558] width 122 height 131
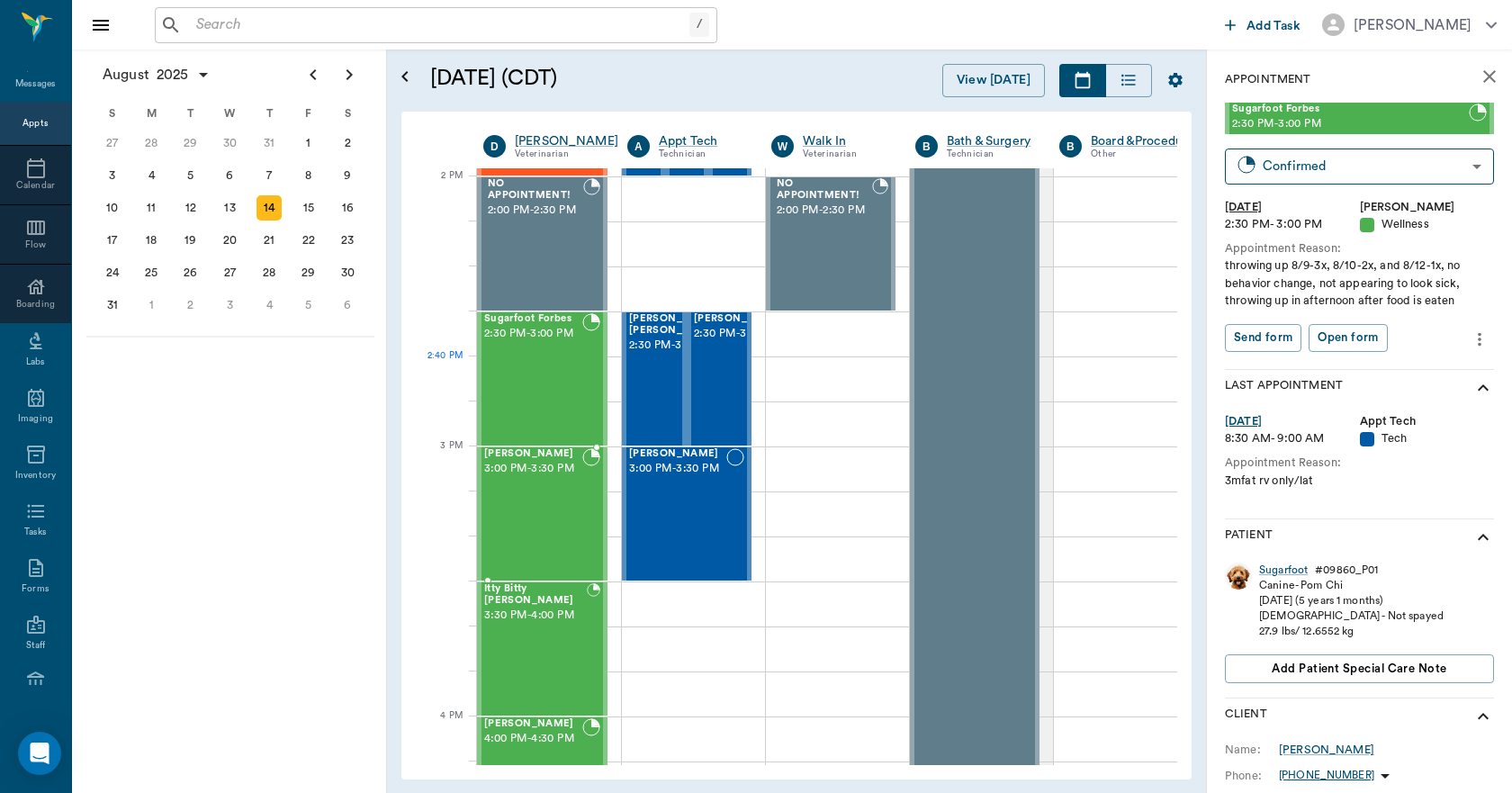
scroll to position [1620, 0]
click at [560, 530] on div "Andy Heath 3:00 PM - 3:30 PM" at bounding box center [533, 512] width 98 height 131
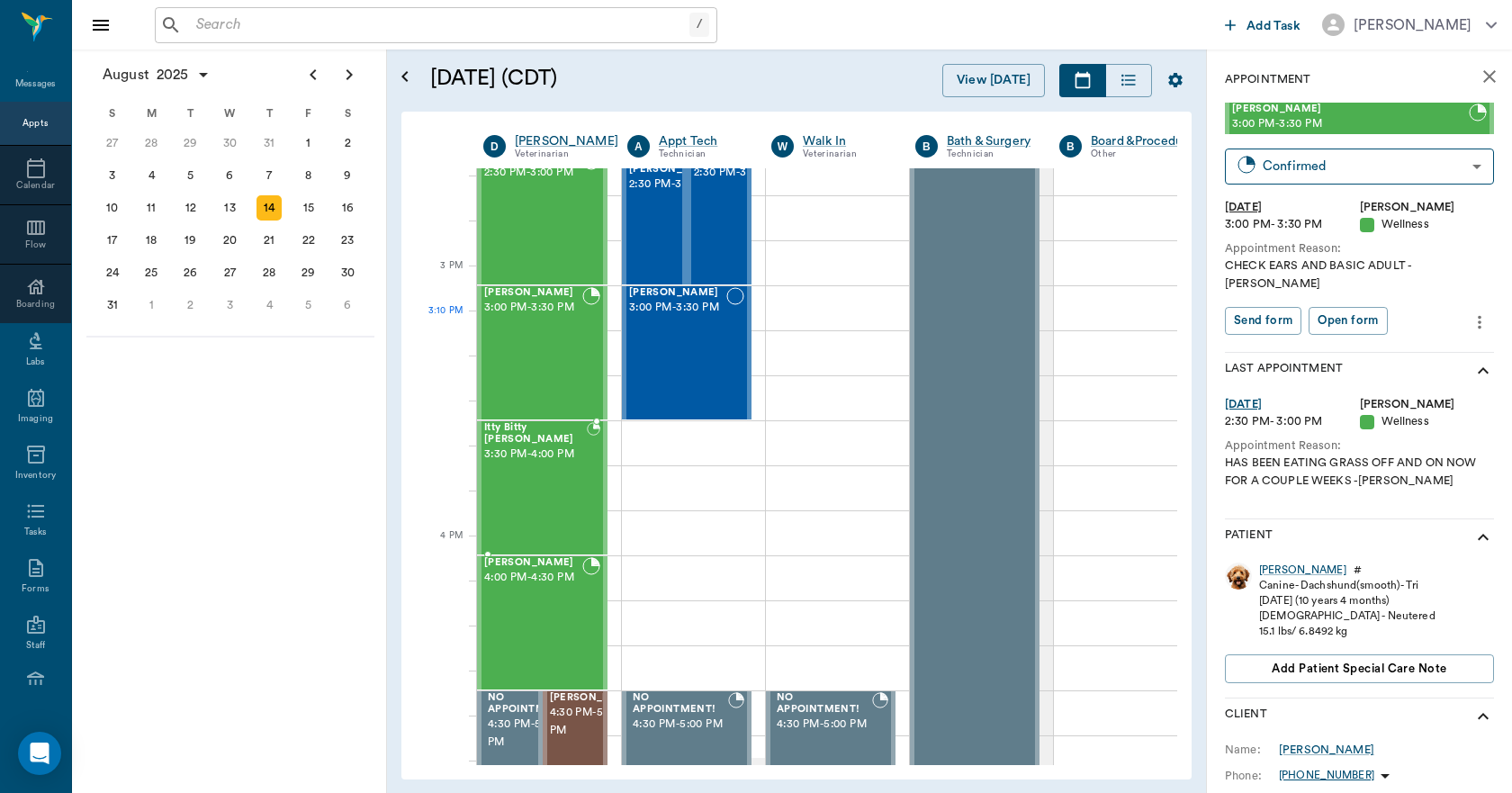
scroll to position [1800, 0]
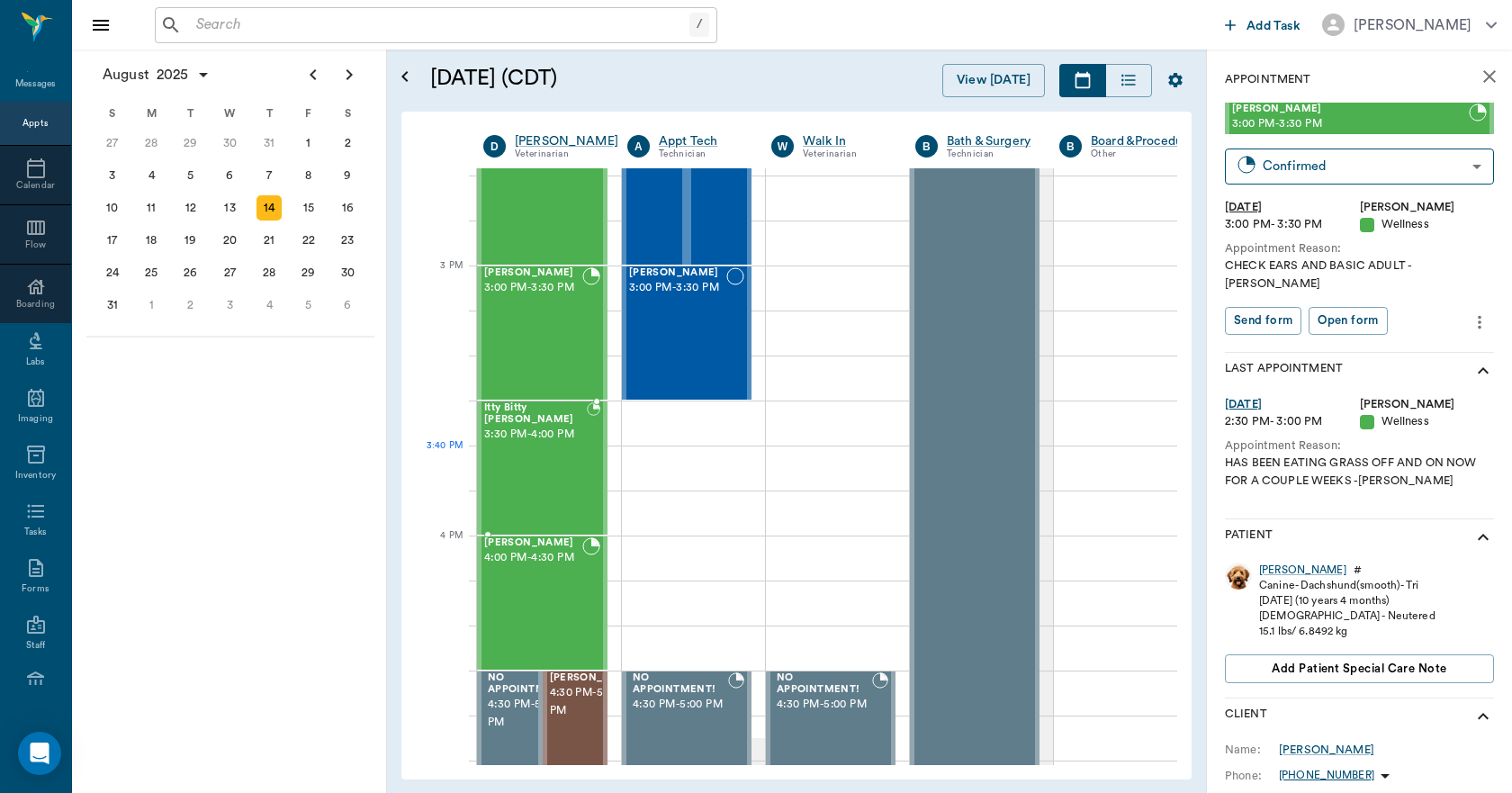
click at [560, 470] on div "Itty Bitty Beale 3:30 PM - 4:00 PM" at bounding box center [535, 467] width 103 height 131
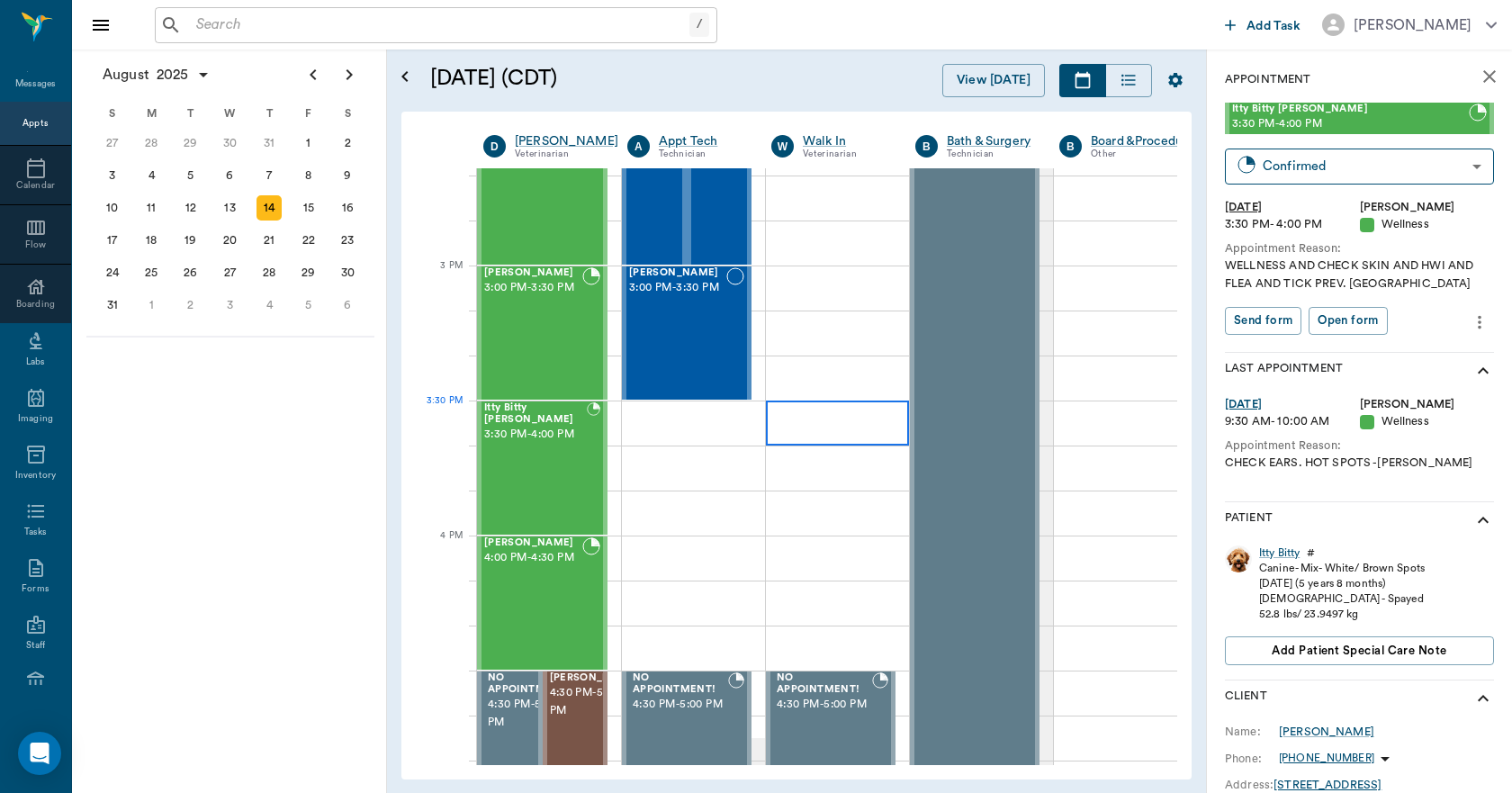
click at [819, 421] on div at bounding box center [837, 423] width 143 height 45
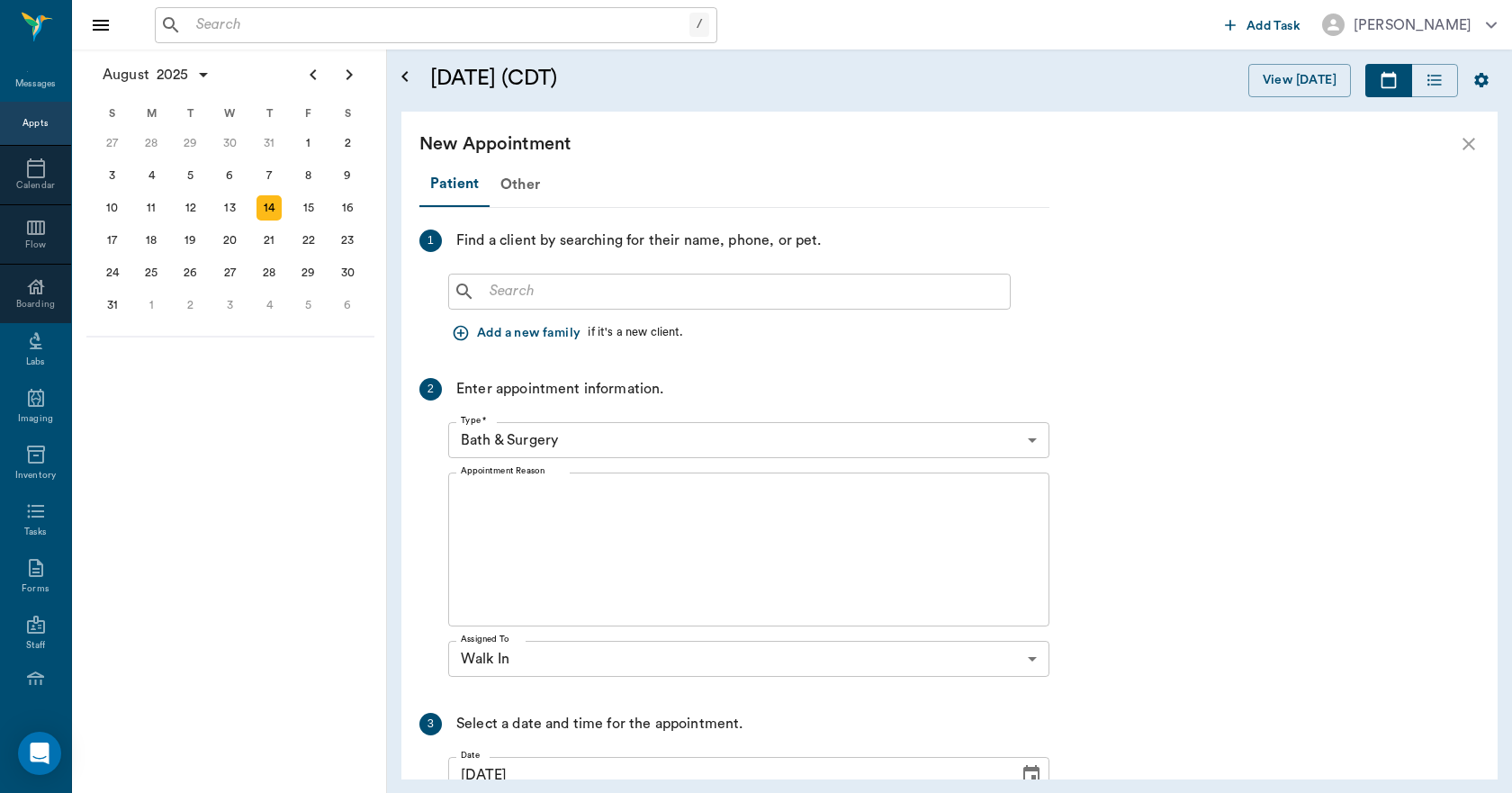
click at [582, 285] on input "text" at bounding box center [742, 291] width 520 height 25
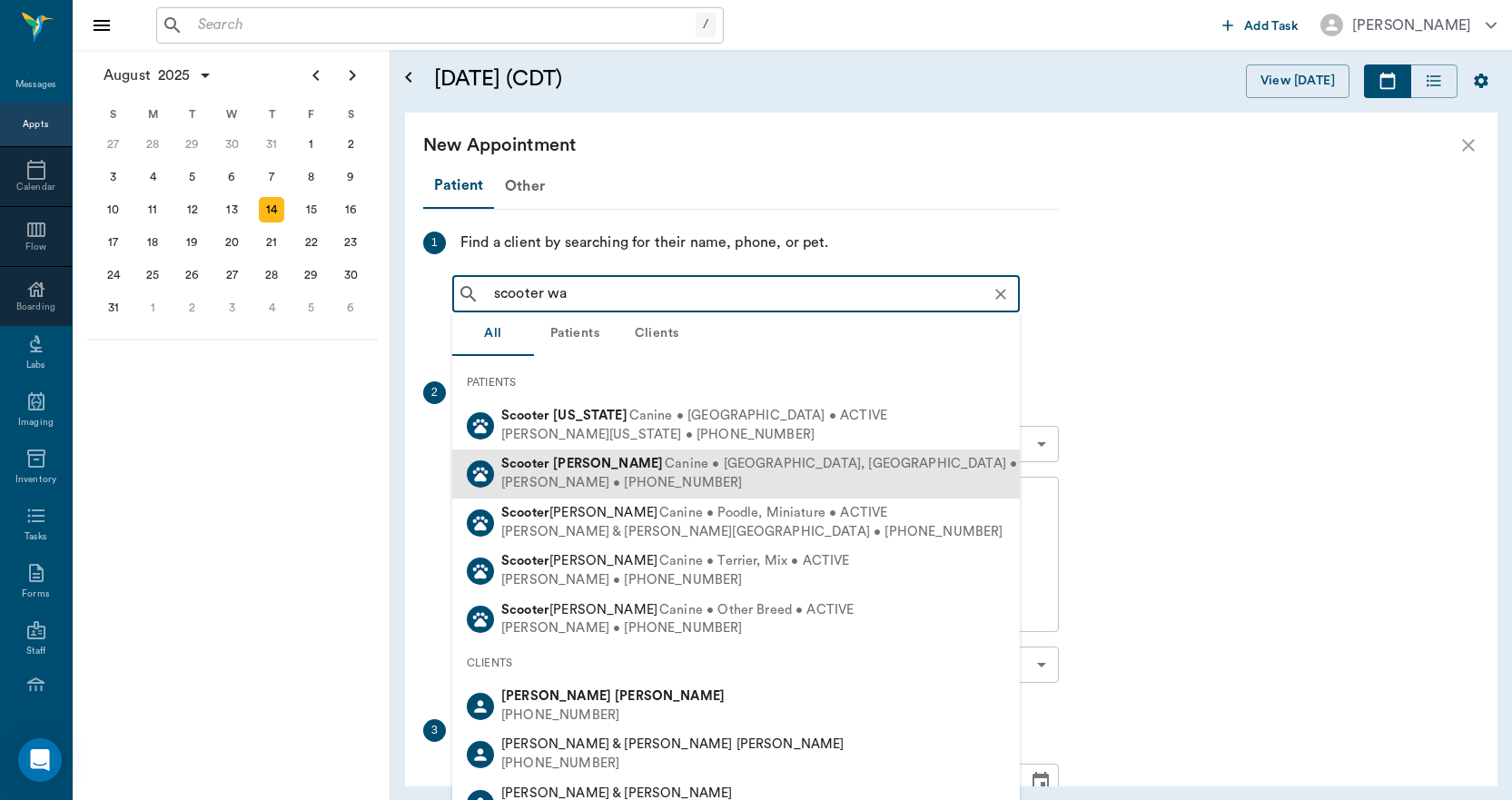
click at [526, 481] on div "Kathy Waller • (903) 748-5831" at bounding box center [784, 484] width 566 height 19
type input "scooter wa"
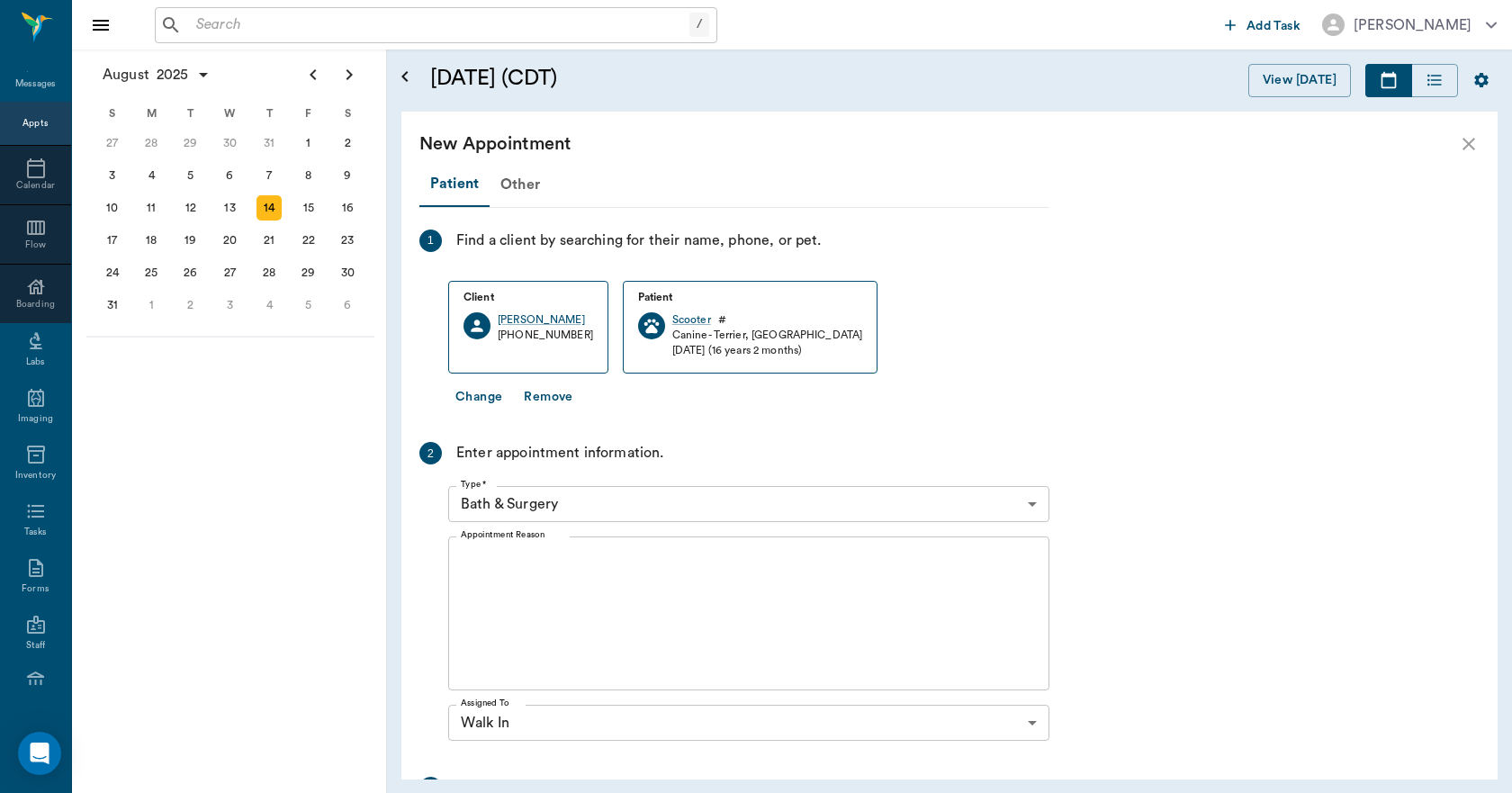
click at [534, 596] on textarea "Appointment Reason" at bounding box center [748, 614] width 576 height 124
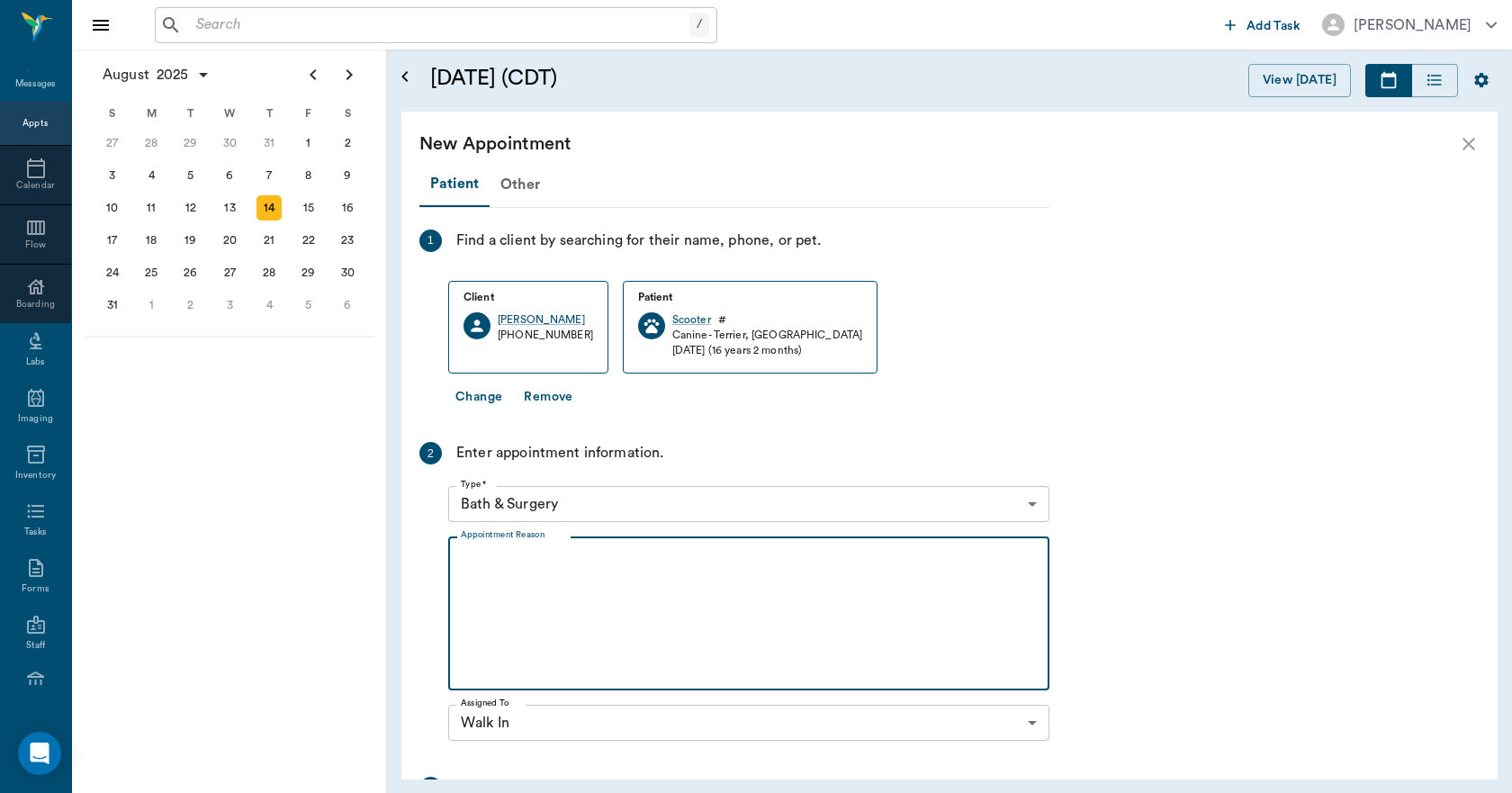
click at [566, 506] on body "/ ​ Add Task Dr. Bert Ellsworth Nectar Messages Appts Calendar Flow Boarding La…" at bounding box center [756, 396] width 1512 height 793
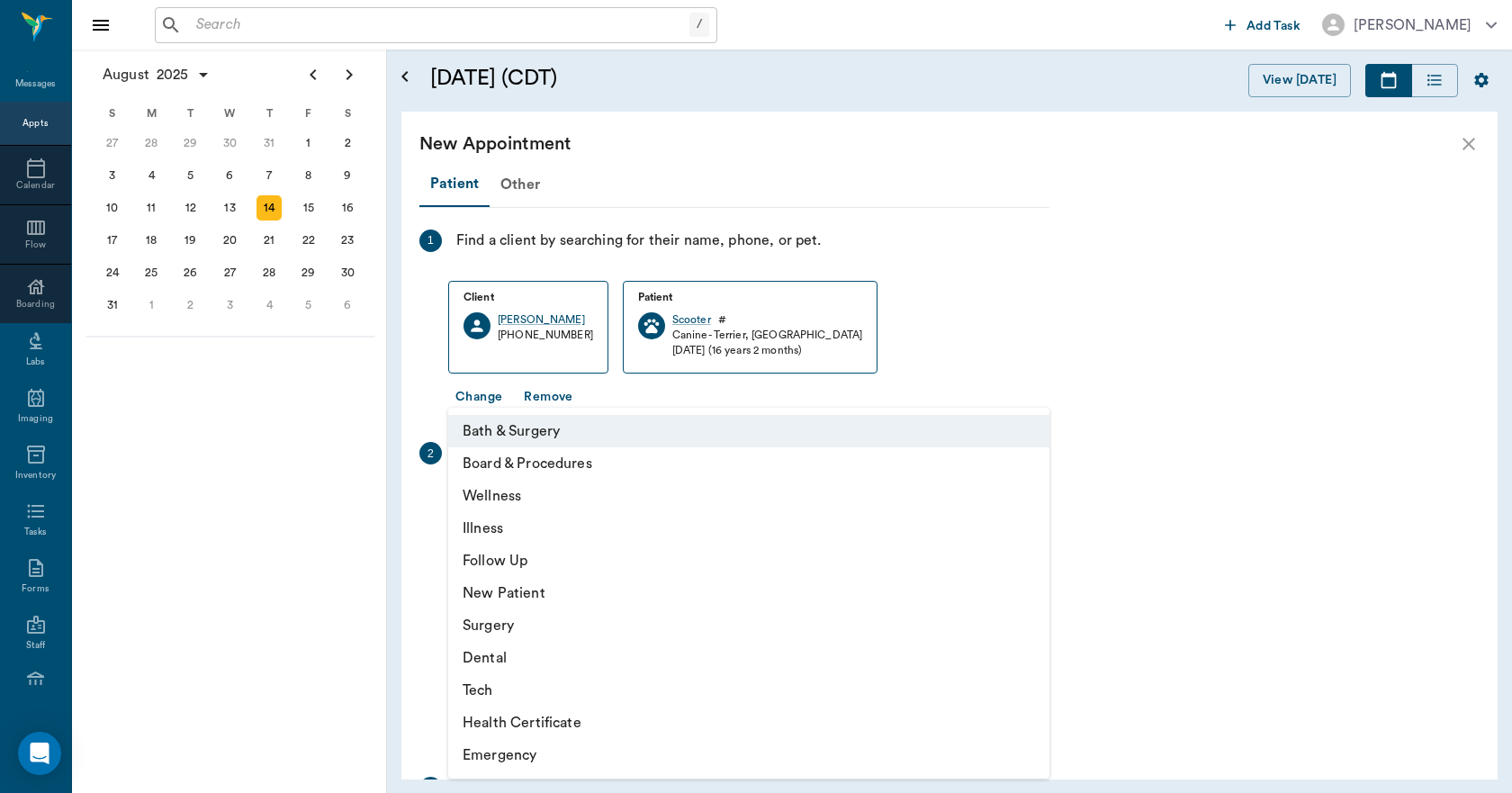
click at [528, 500] on li "Wellness" at bounding box center [749, 495] width 601 height 32
type input "65d2be4f46e3a538d89b8c14"
type input "04:00 PM"
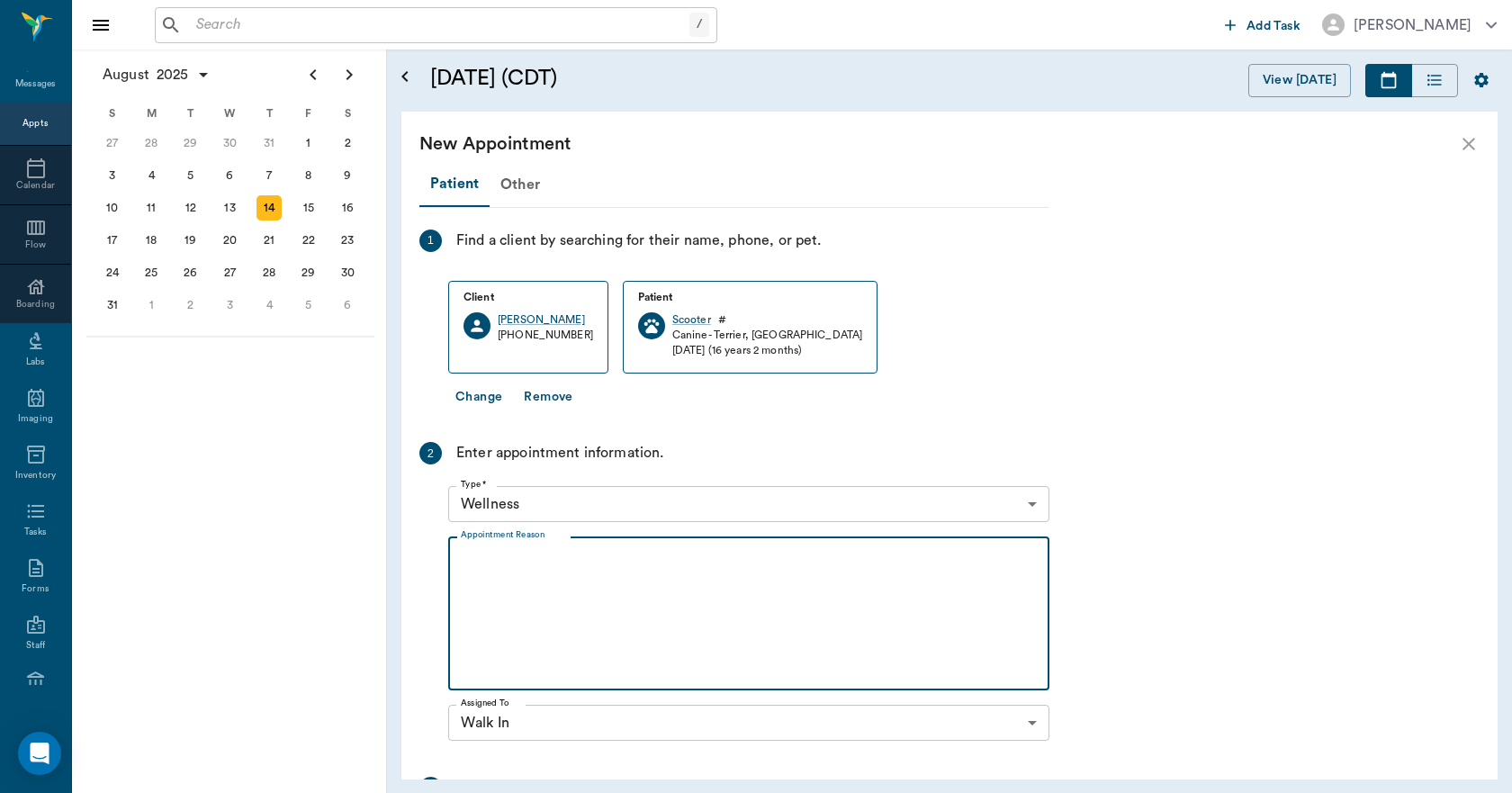
click at [532, 579] on textarea "Appointment Reason" at bounding box center [748, 614] width 576 height 124
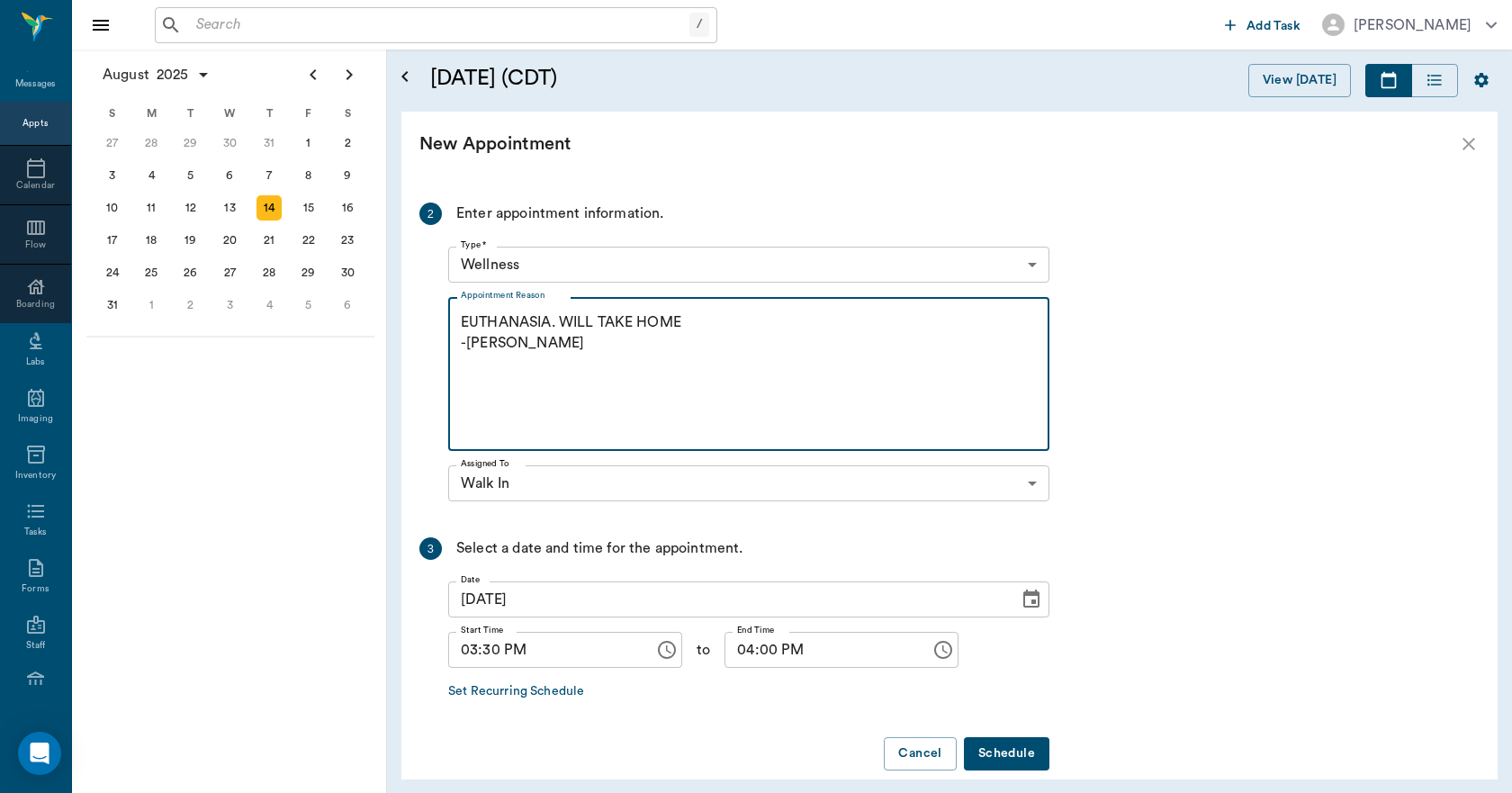
scroll to position [263, 0]
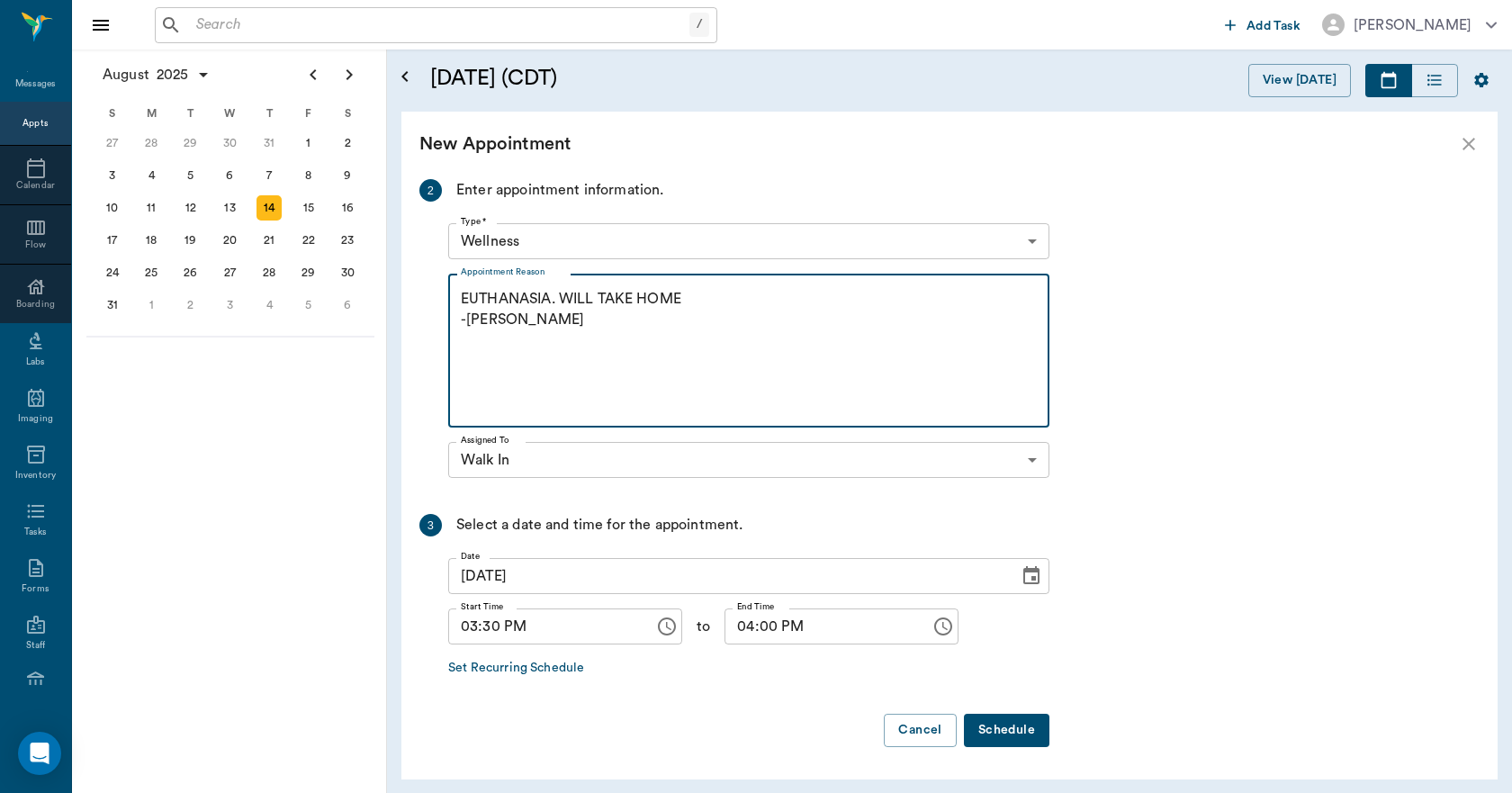
type textarea "EUTHANASIA. WILL TAKE HOME -LORY"
click at [1035, 733] on button "Schedule" at bounding box center [1006, 730] width 86 height 33
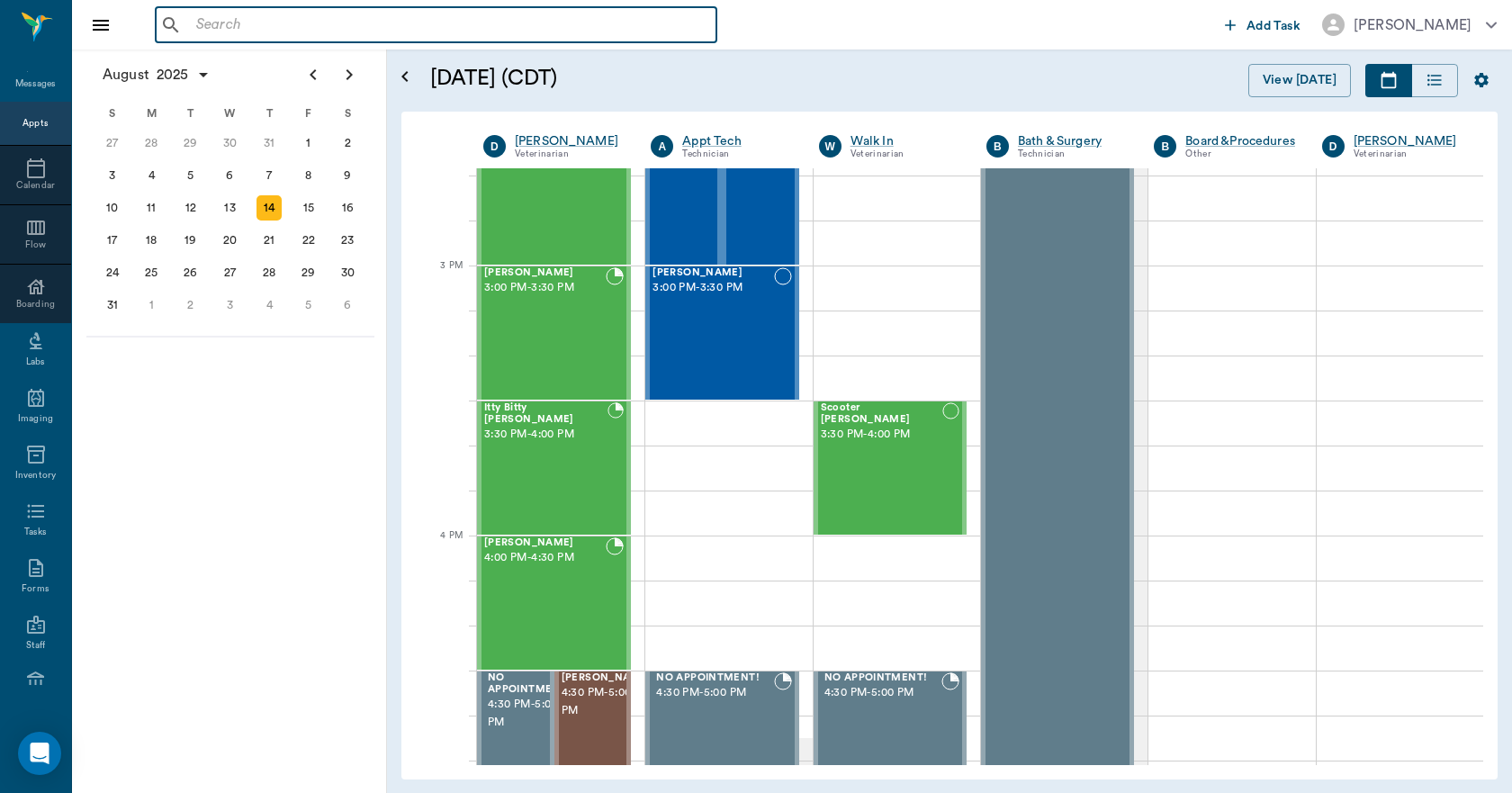
click at [385, 22] on input "text" at bounding box center [449, 24] width 520 height 25
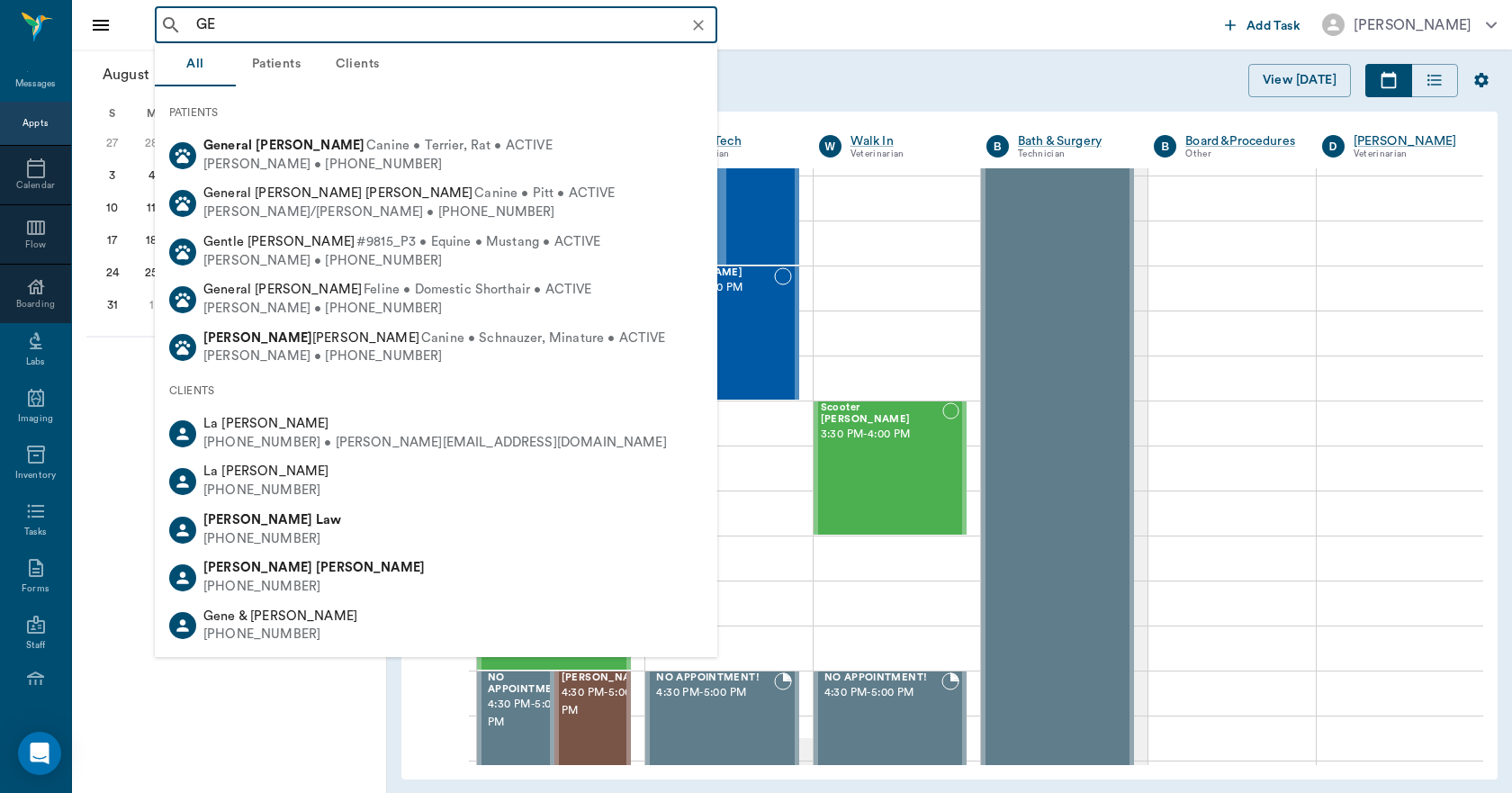
type input "G"
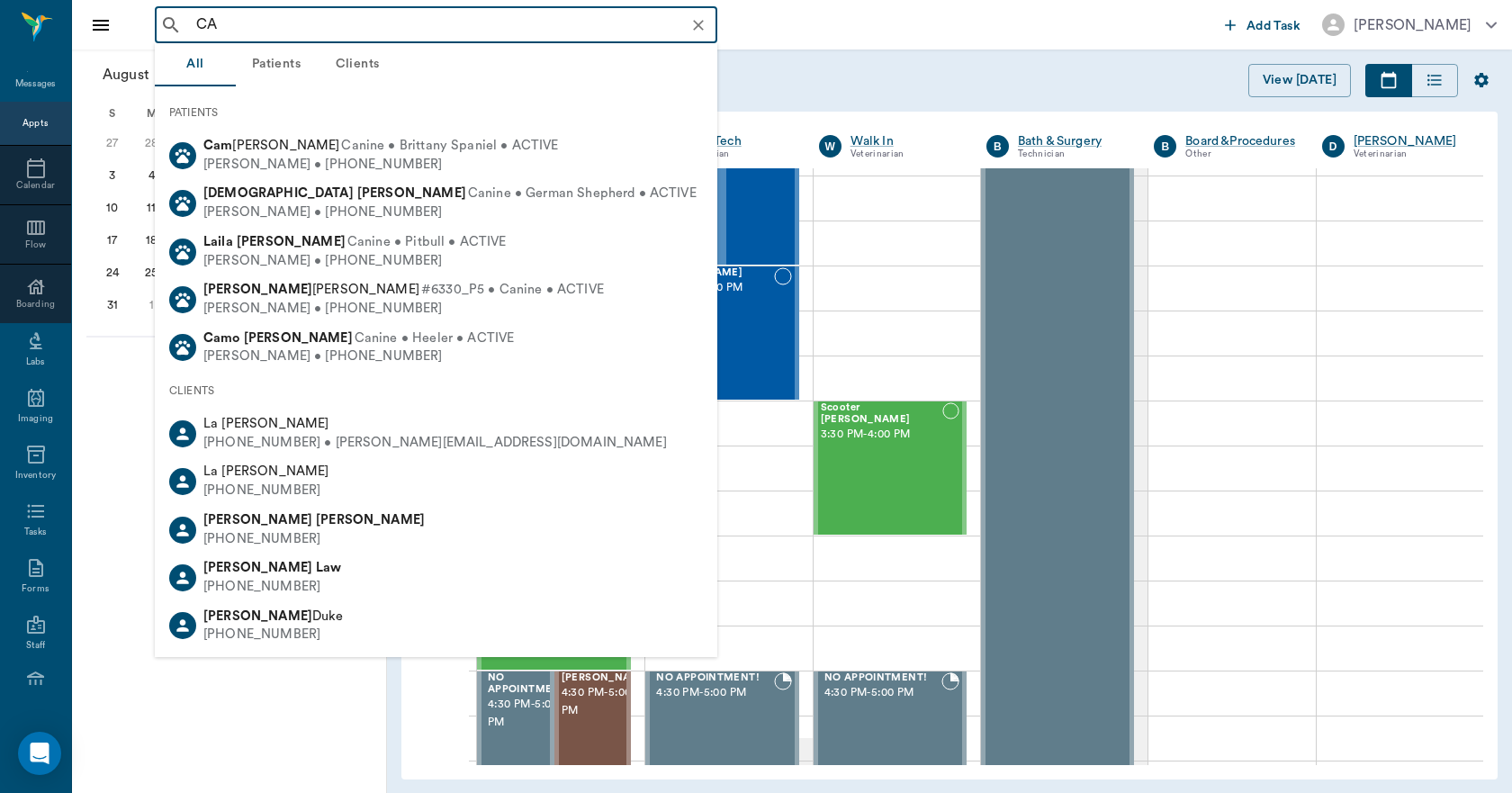
type input "C"
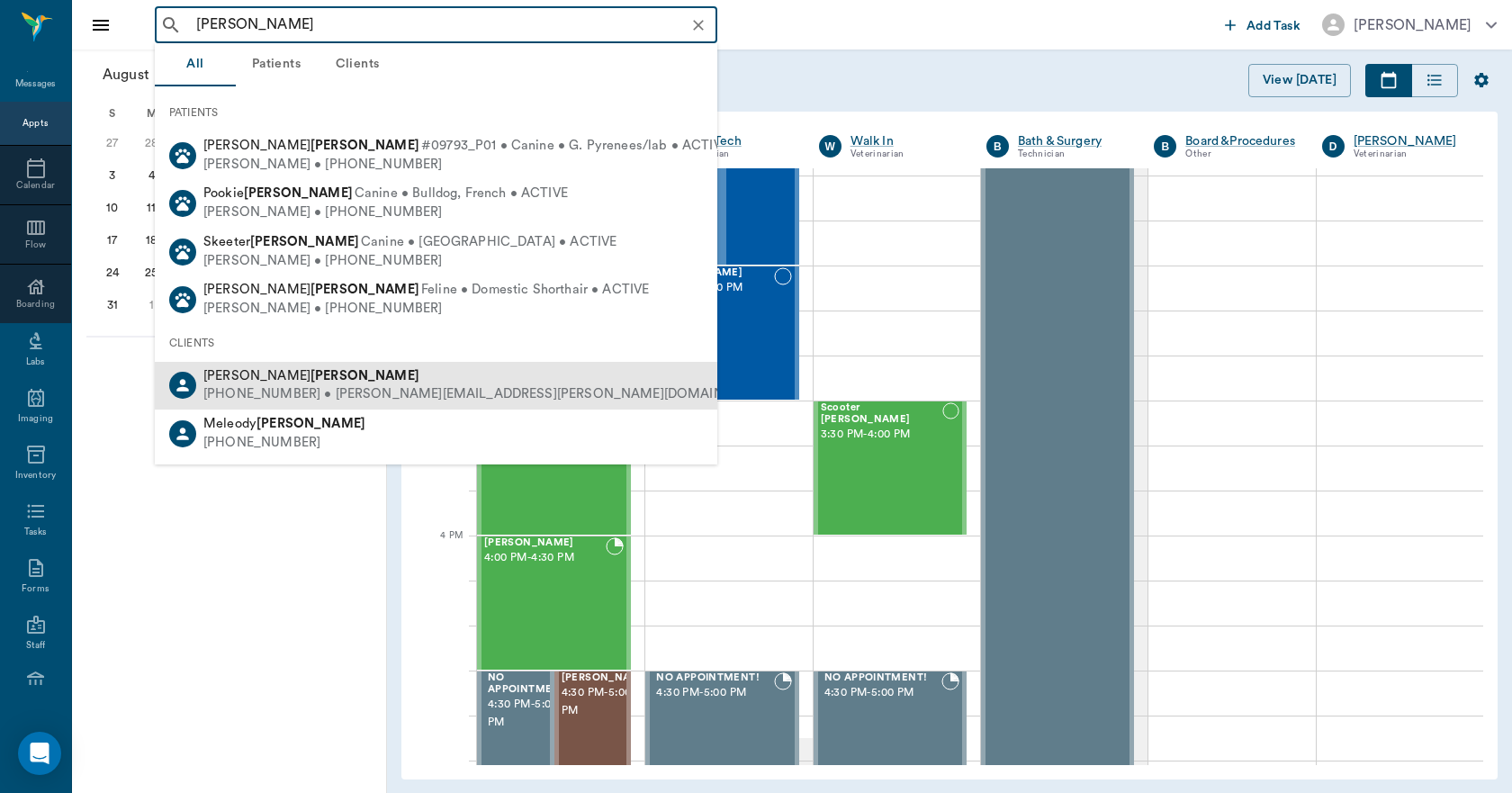
click at [227, 380] on span "John Landrum" at bounding box center [311, 376] width 216 height 13
type input "LANDRUM"
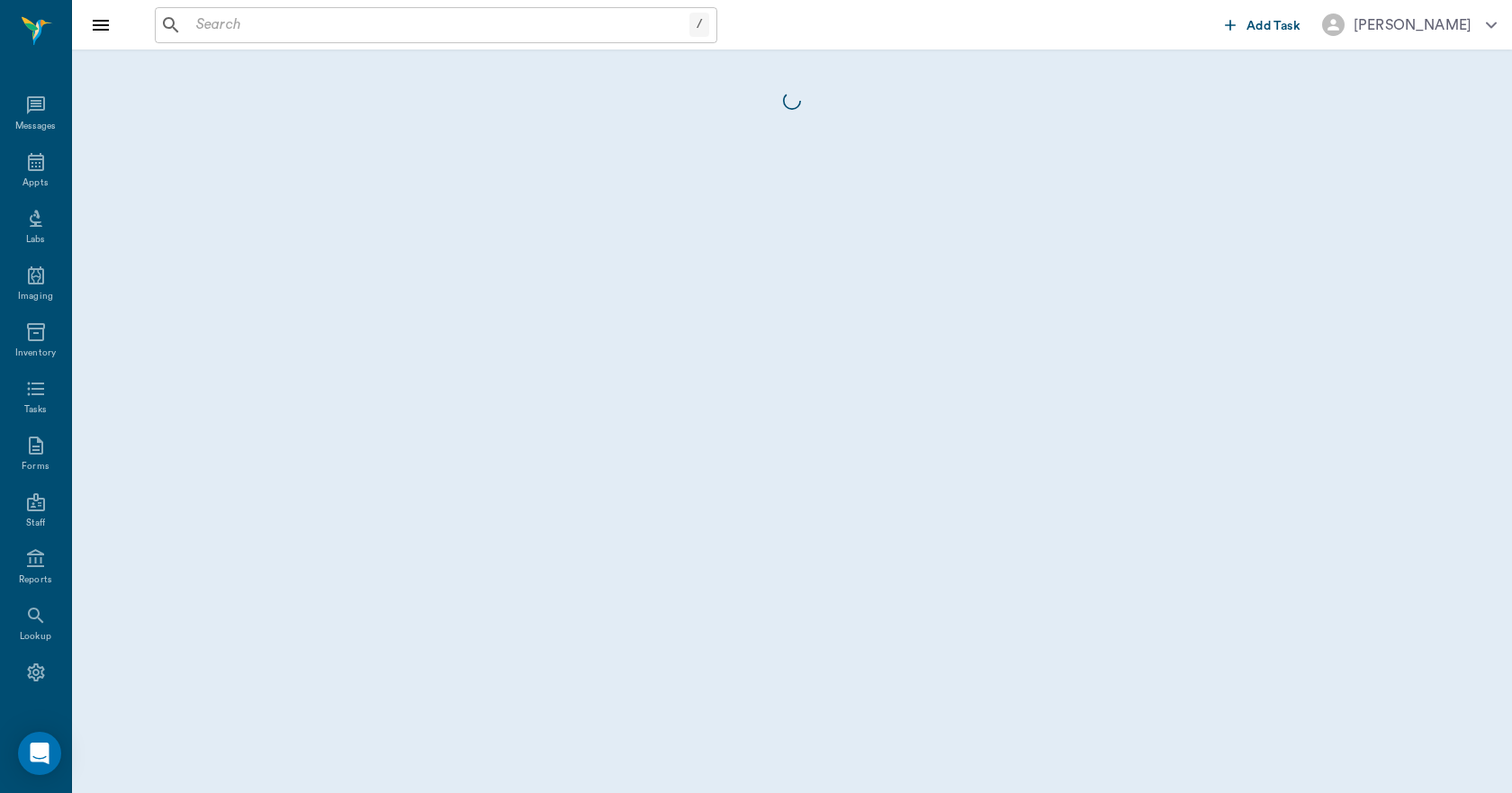
scroll to position [33, 0]
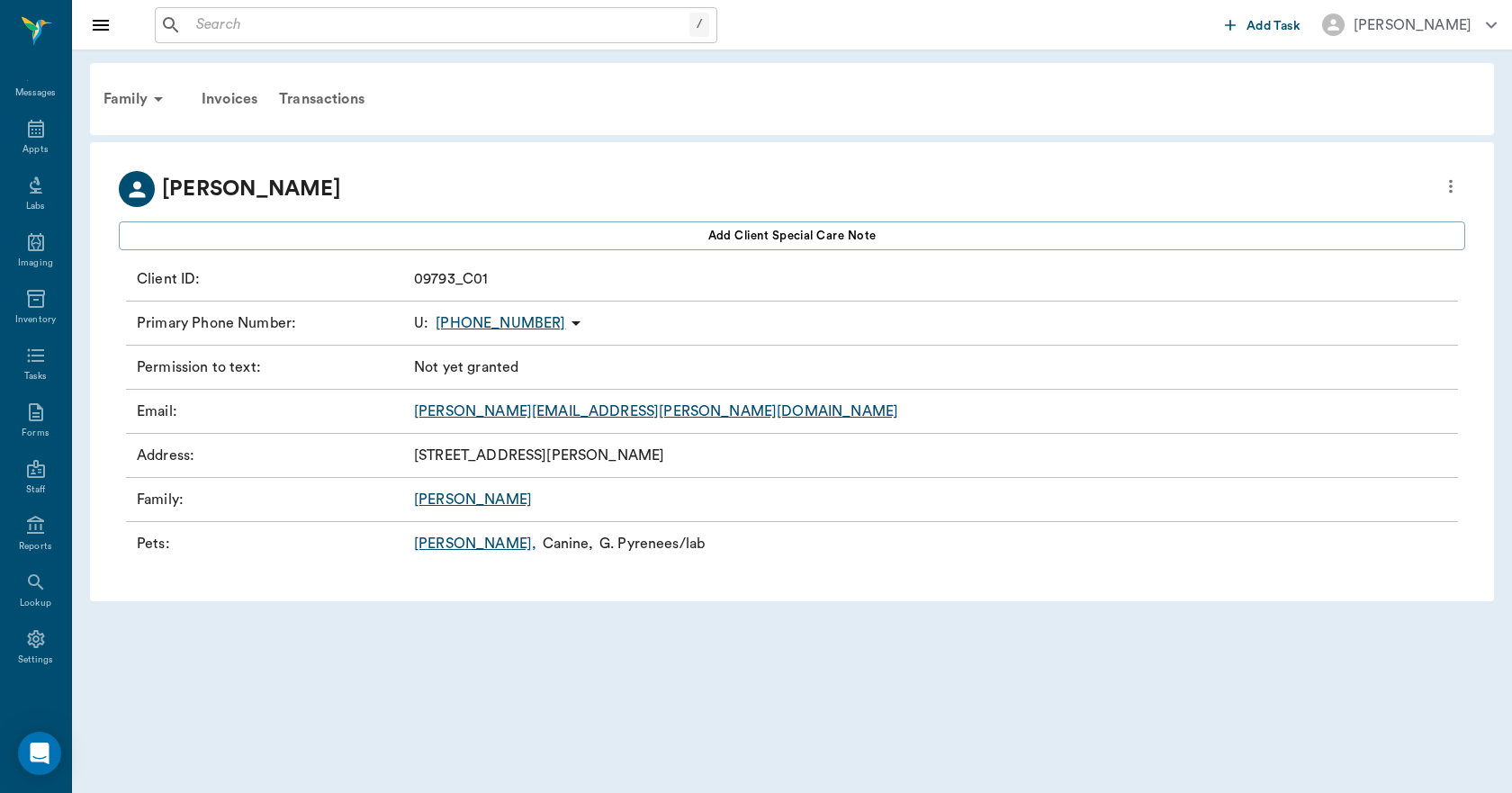
click at [1453, 191] on icon "more" at bounding box center [1451, 186] width 20 height 22
click at [1320, 216] on span "Edit profile" at bounding box center [1320, 218] width 253 height 19
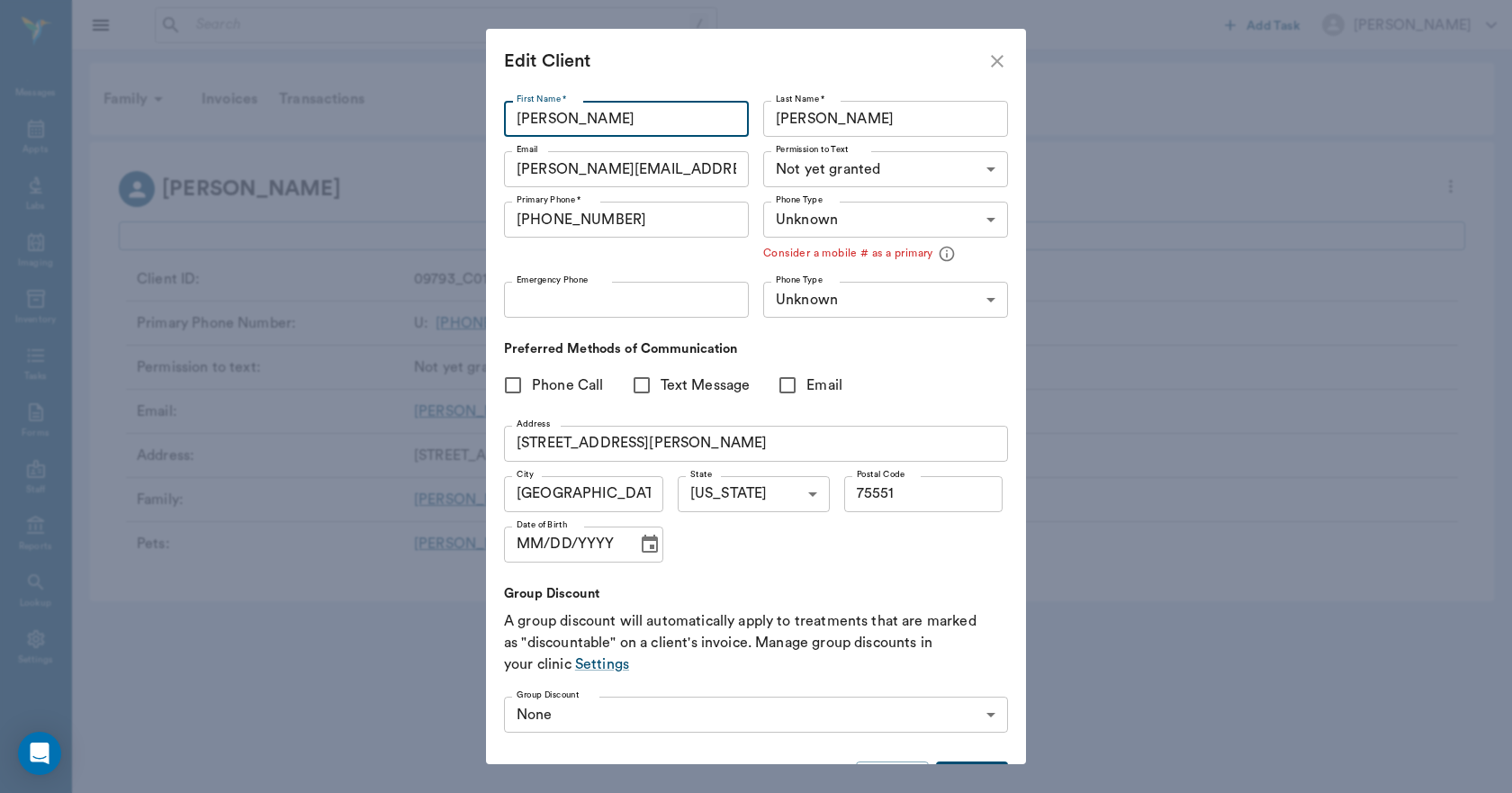
click at [667, 123] on input "John" at bounding box center [626, 119] width 245 height 36
type input "J"
type input "d"
type input "Denise"
click at [844, 117] on input "Landrum" at bounding box center [886, 119] width 245 height 36
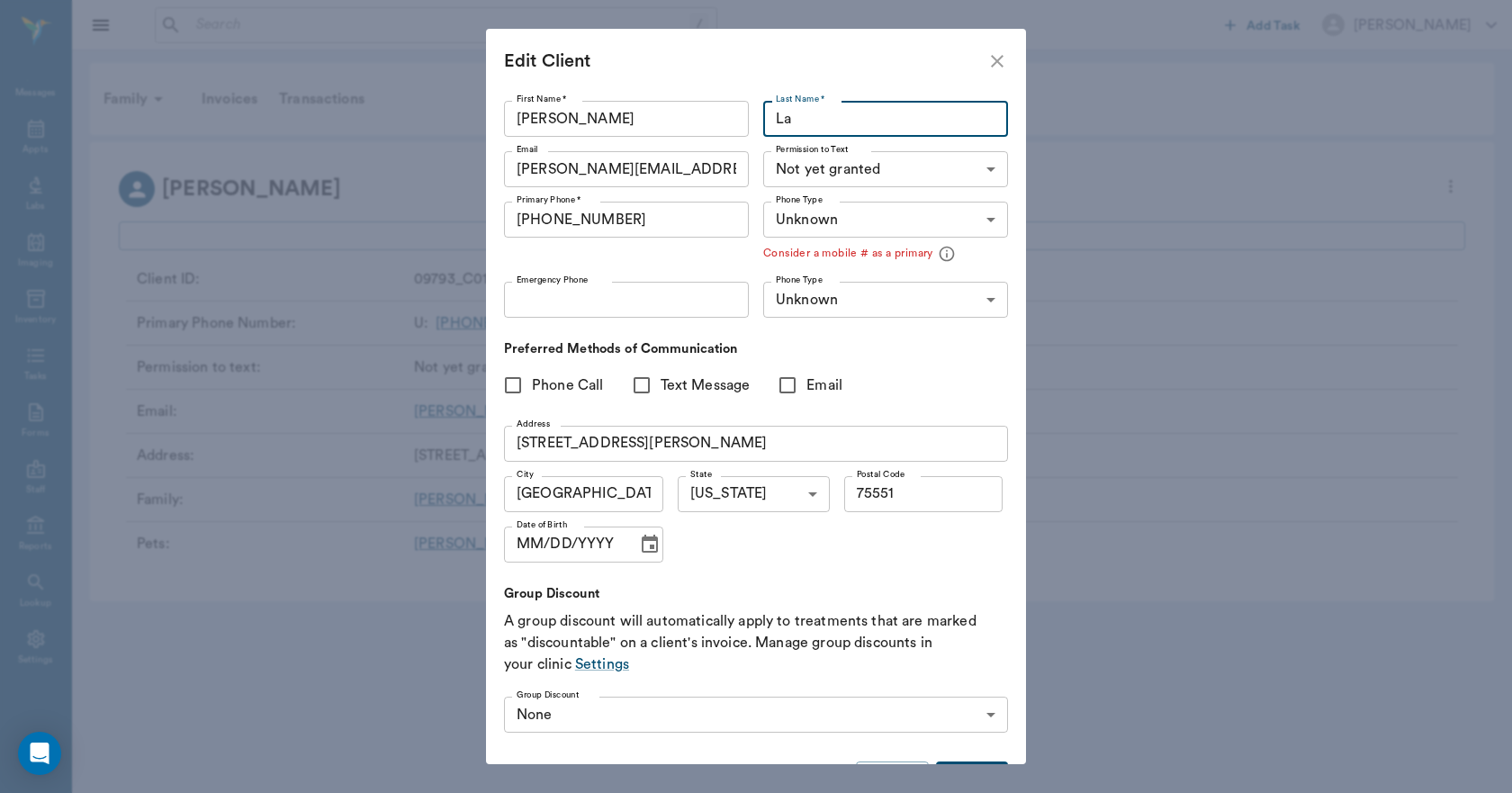
type input "L"
type input "Posick"
click at [732, 174] on input "JOHN.LANDRUM@cdjrtexarkana.com" at bounding box center [626, 170] width 245 height 36
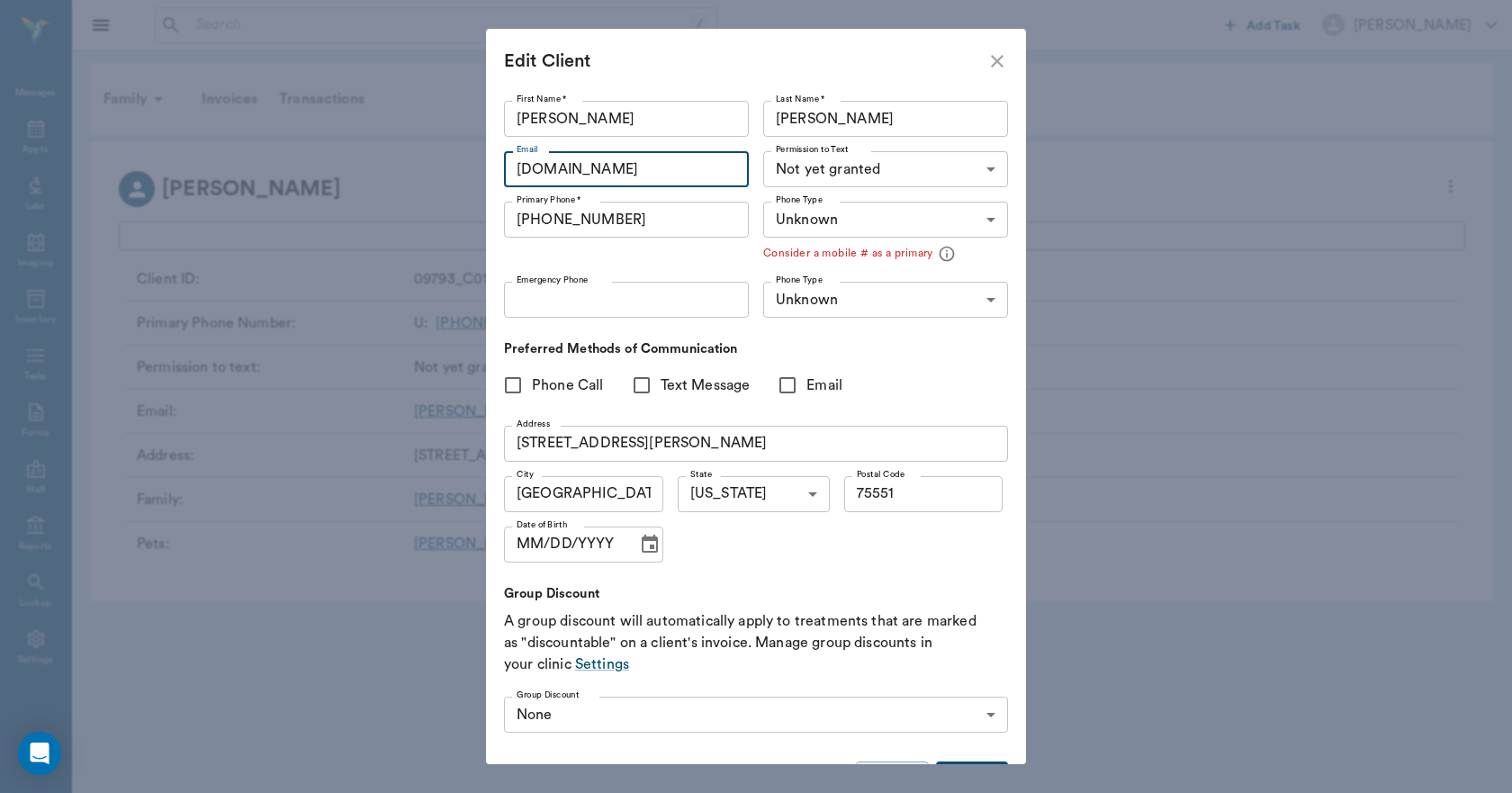
click at [715, 161] on input "a.com" at bounding box center [626, 170] width 245 height 36
type input "a"
type input "creatress@ymail.com"
click at [847, 165] on body "/ ​ Add Task Dr. Bert Ellsworth Nectar Messages Appts Labs Imaging Inventory Ta…" at bounding box center [756, 396] width 1512 height 793
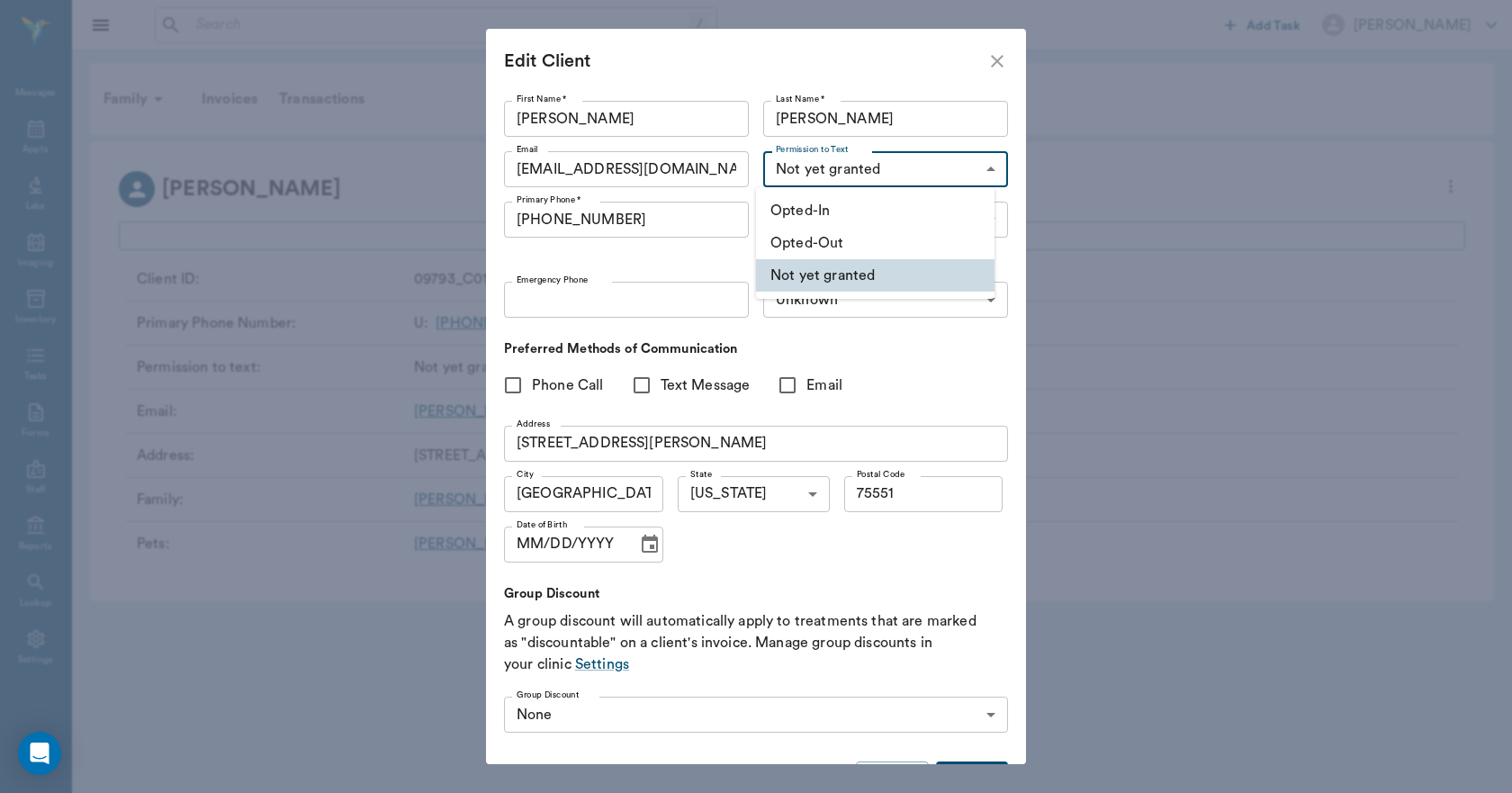
click at [881, 165] on div at bounding box center [756, 396] width 1512 height 793
click at [823, 109] on input "Posick" at bounding box center [886, 119] width 245 height 36
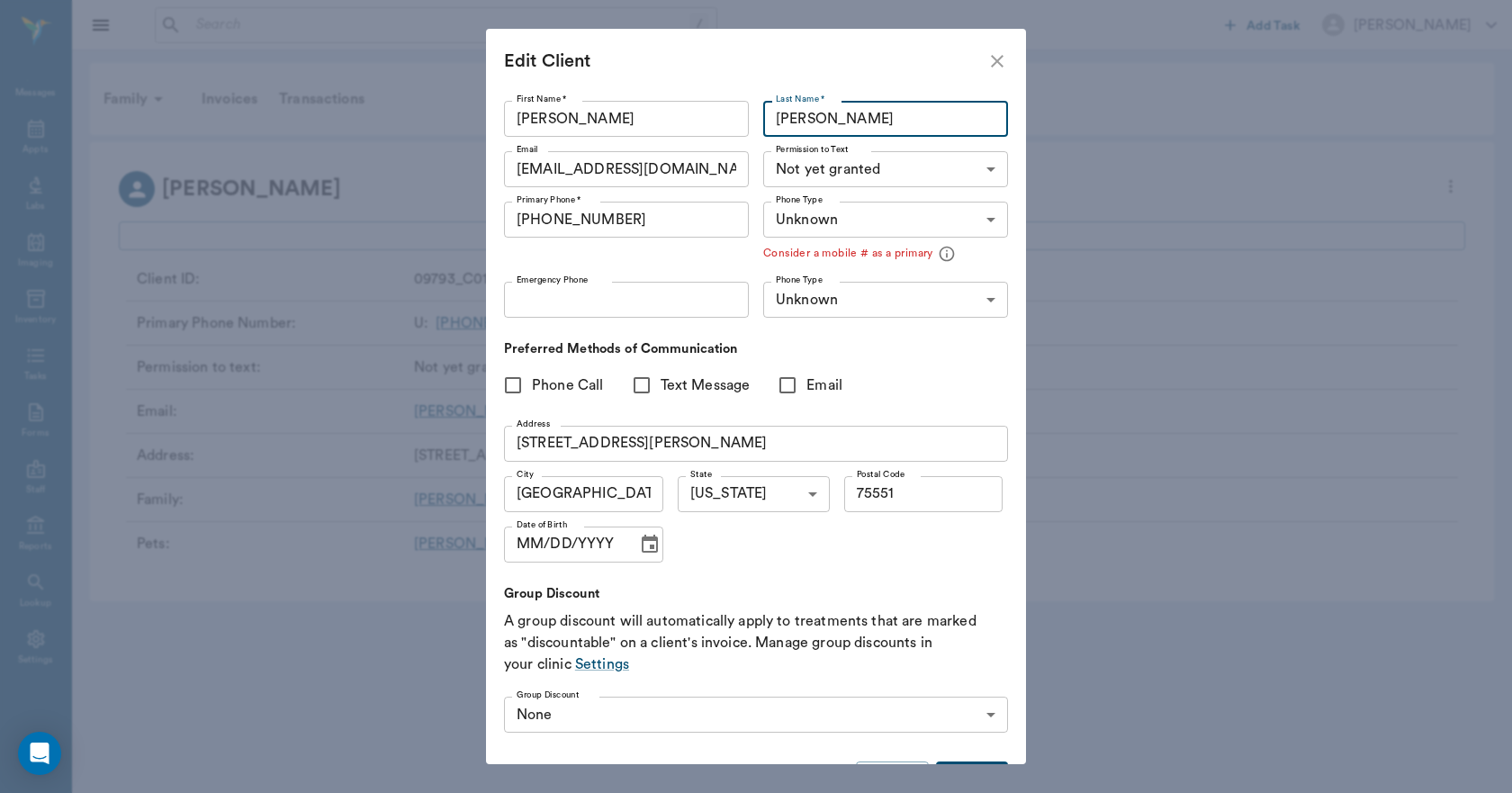
type input "Posik"
click at [886, 170] on body "/ ​ Add Task Dr. Bert Ellsworth Nectar Messages Appts Labs Imaging Inventory Ta…" at bounding box center [756, 396] width 1512 height 793
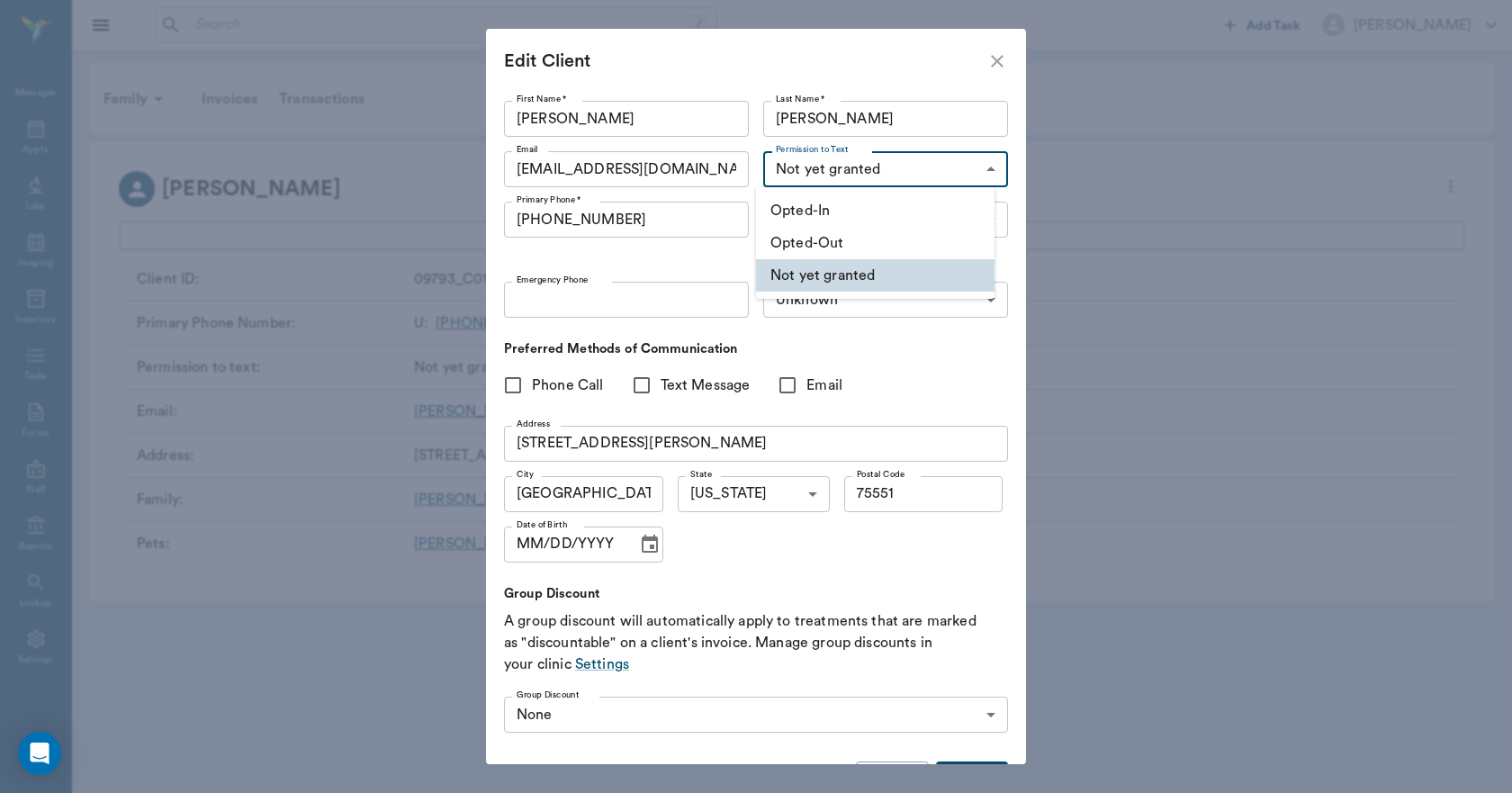
click at [886, 170] on div at bounding box center [756, 396] width 1512 height 793
click at [882, 165] on body "/ ​ Add Task Dr. Bert Ellsworth Nectar Messages Appts Labs Imaging Inventory Ta…" at bounding box center [756, 396] width 1512 height 793
click at [842, 247] on li "Opted-Out" at bounding box center [875, 243] width 238 height 32
type input "OPT_OUT"
click at [696, 227] on input "(903) 244-3433" at bounding box center [626, 219] width 245 height 36
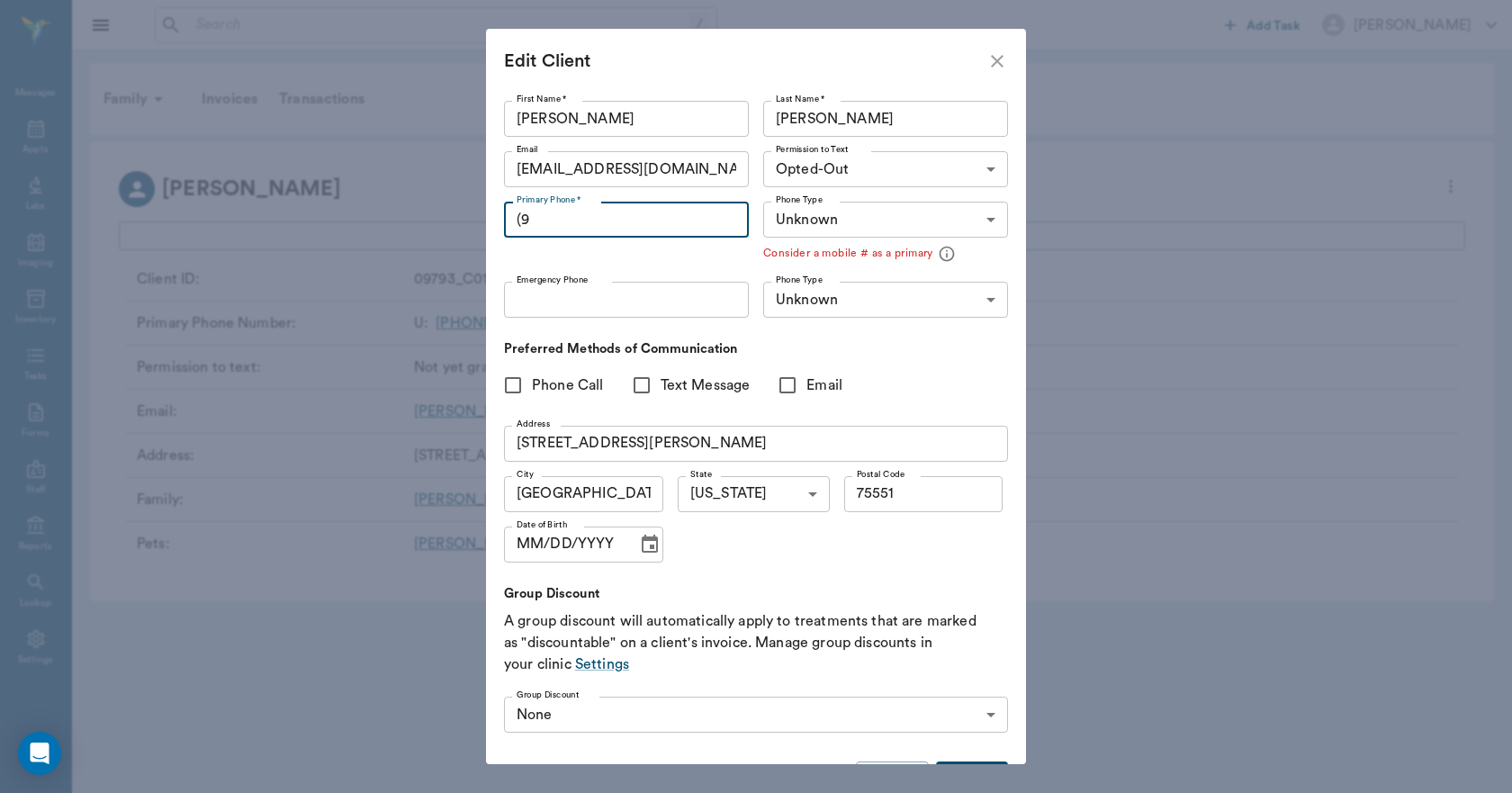
type input "("
type input "(903) 337-9878"
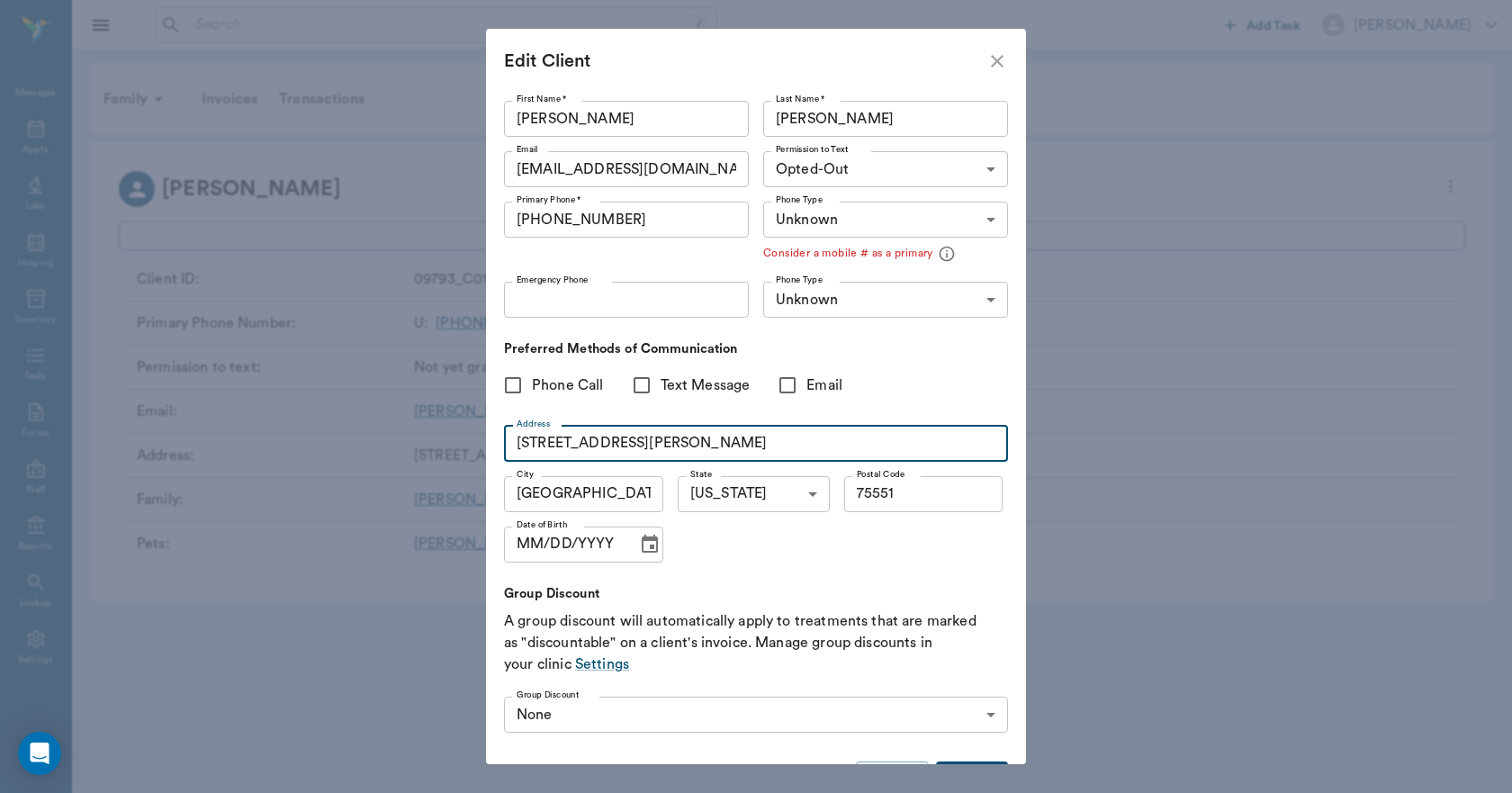
click at [682, 444] on input "103 N HOWE ST" at bounding box center [756, 444] width 504 height 36
type input "1"
type input "1207 Mockingbird Lane"
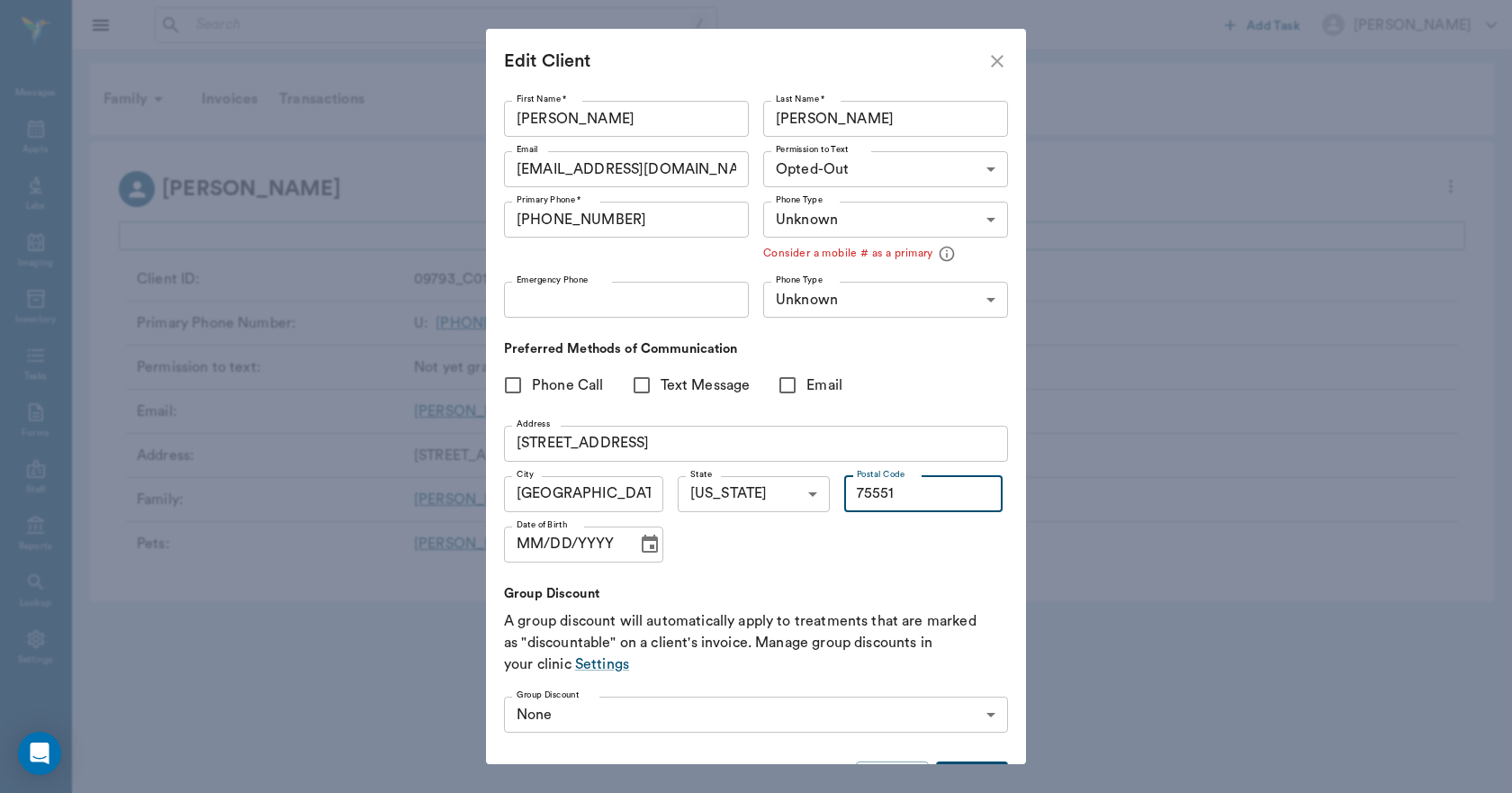
click at [920, 486] on input "75551" at bounding box center [923, 494] width 159 height 36
type input "75501"
click at [617, 491] on input "ATLANTA" at bounding box center [583, 494] width 159 height 36
type input "A"
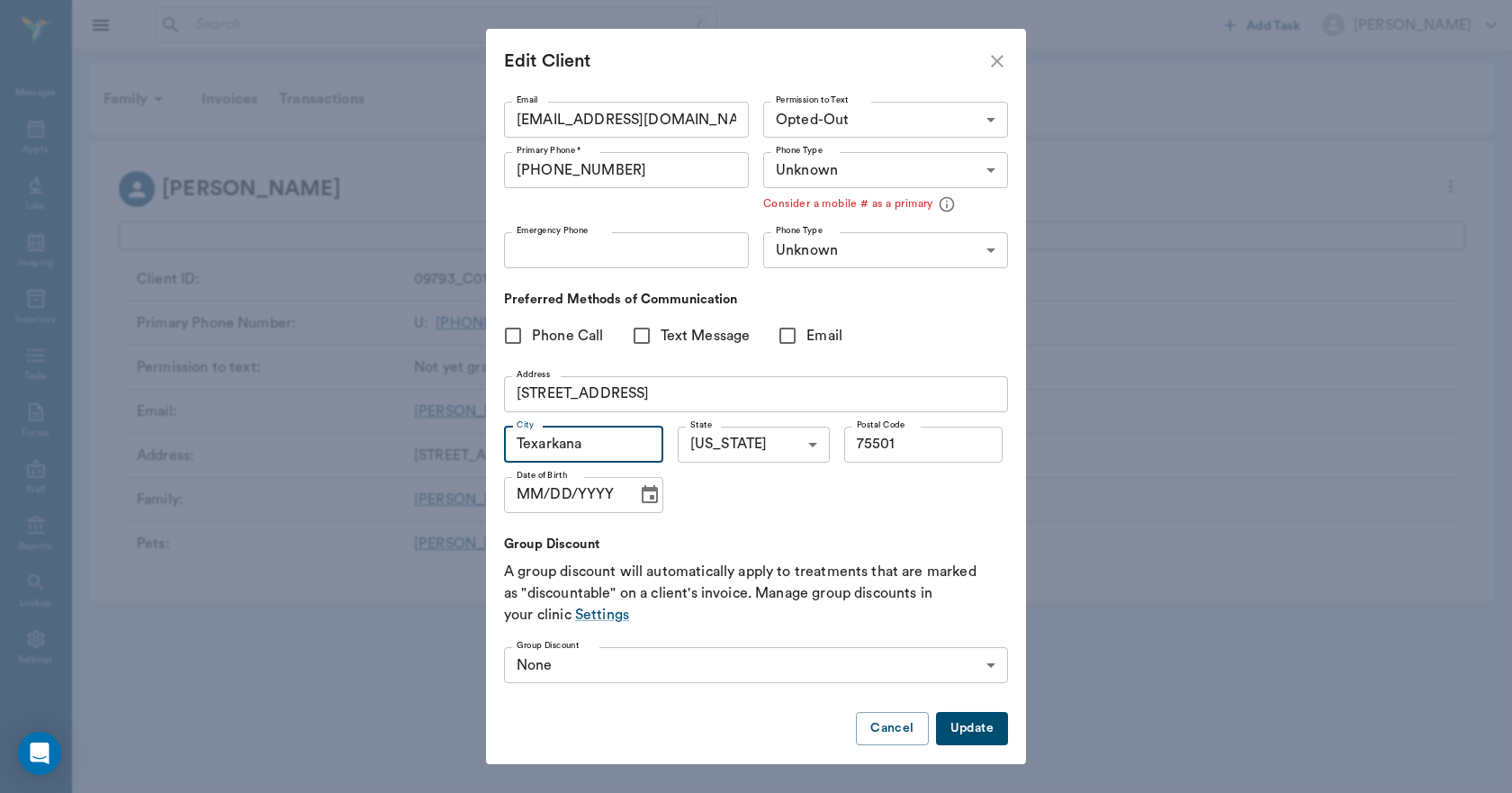
scroll to position [63, 0]
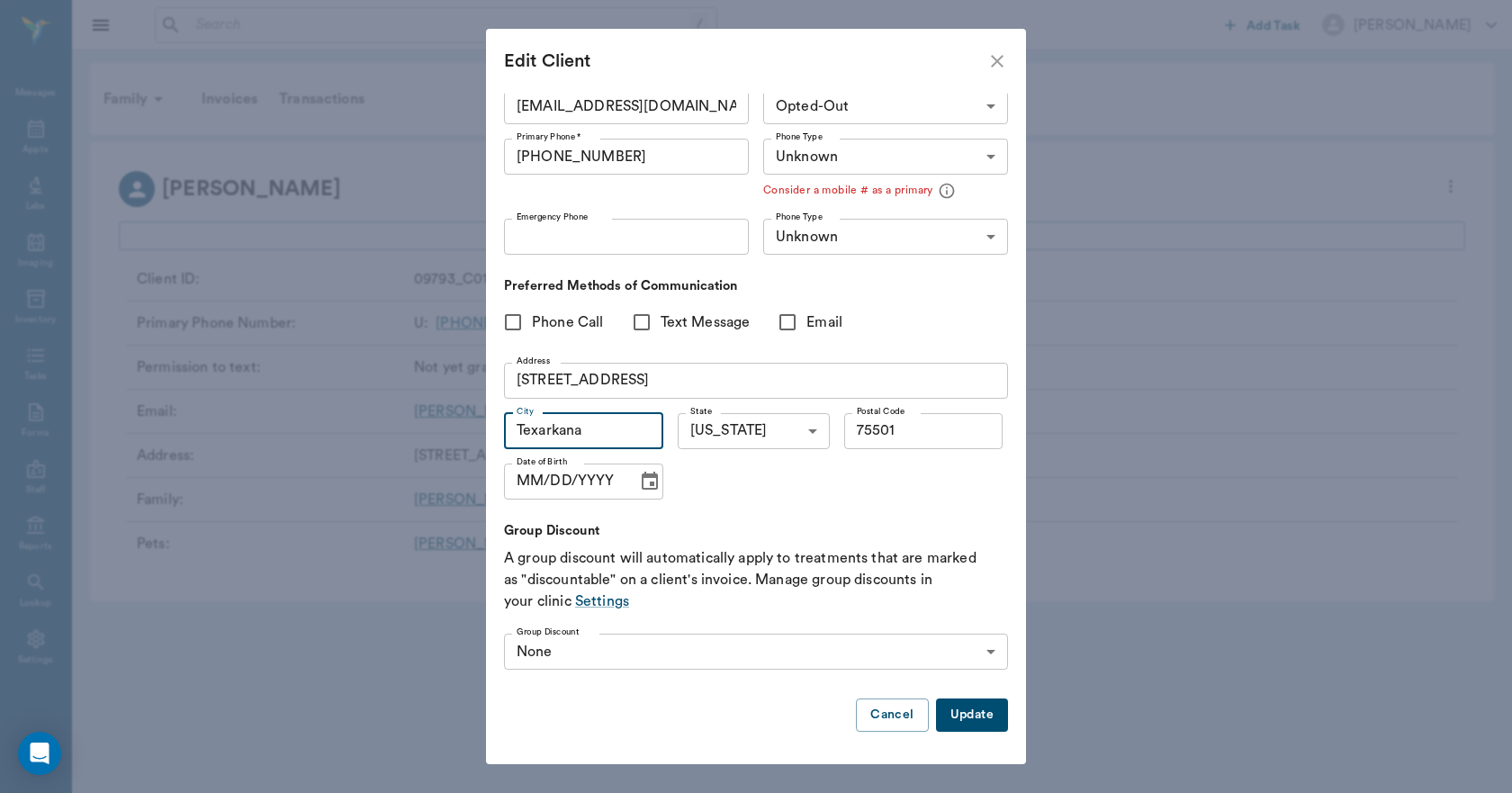
type input "Texarkana"
click at [954, 712] on button "Update" at bounding box center [972, 714] width 72 height 33
type input "UNKNOWN"
type input "MOBILE"
type input "LANDLINE"
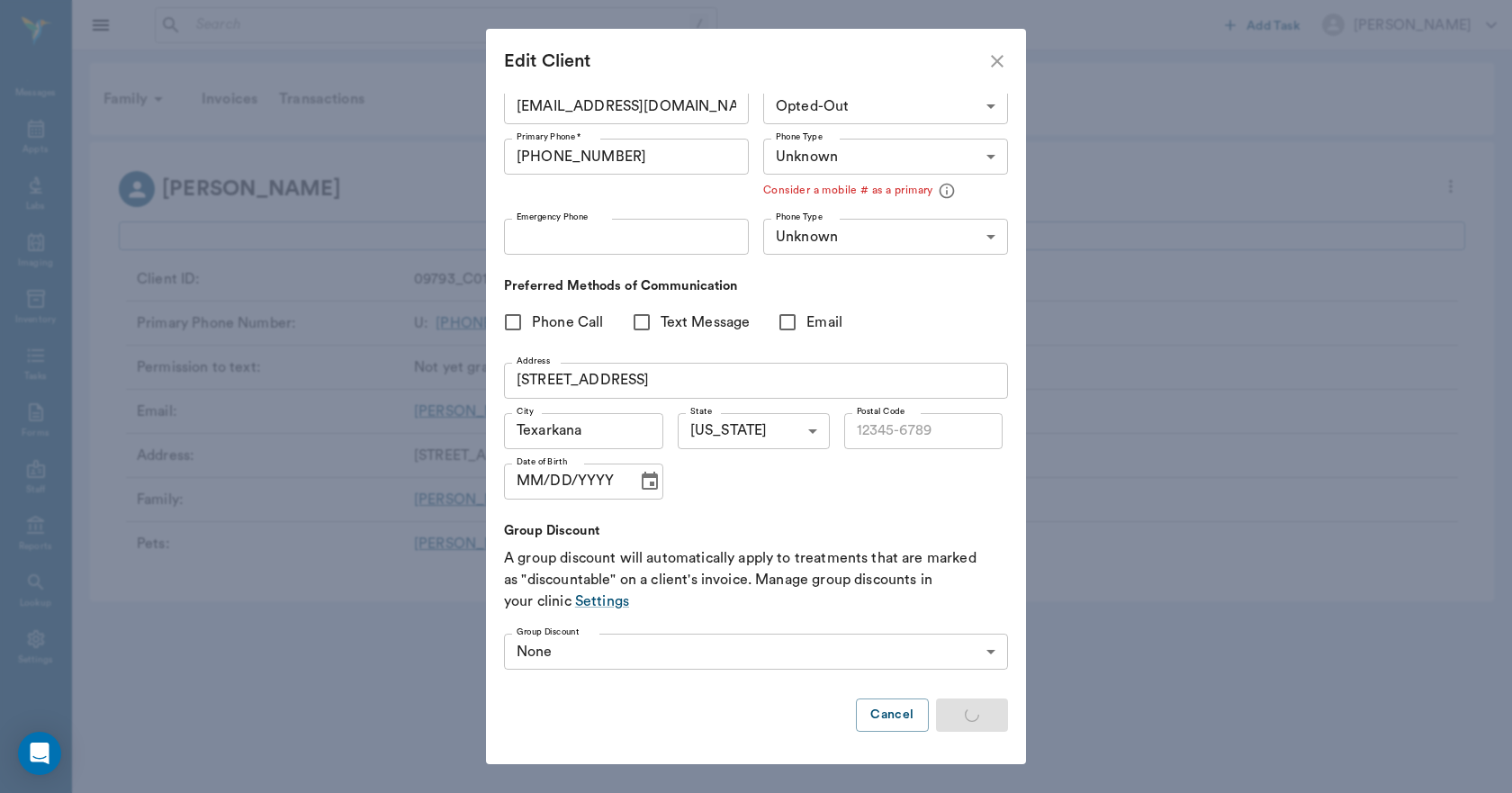
type input "OPT_OUT"
type input "UNKNOWN"
type input "75501"
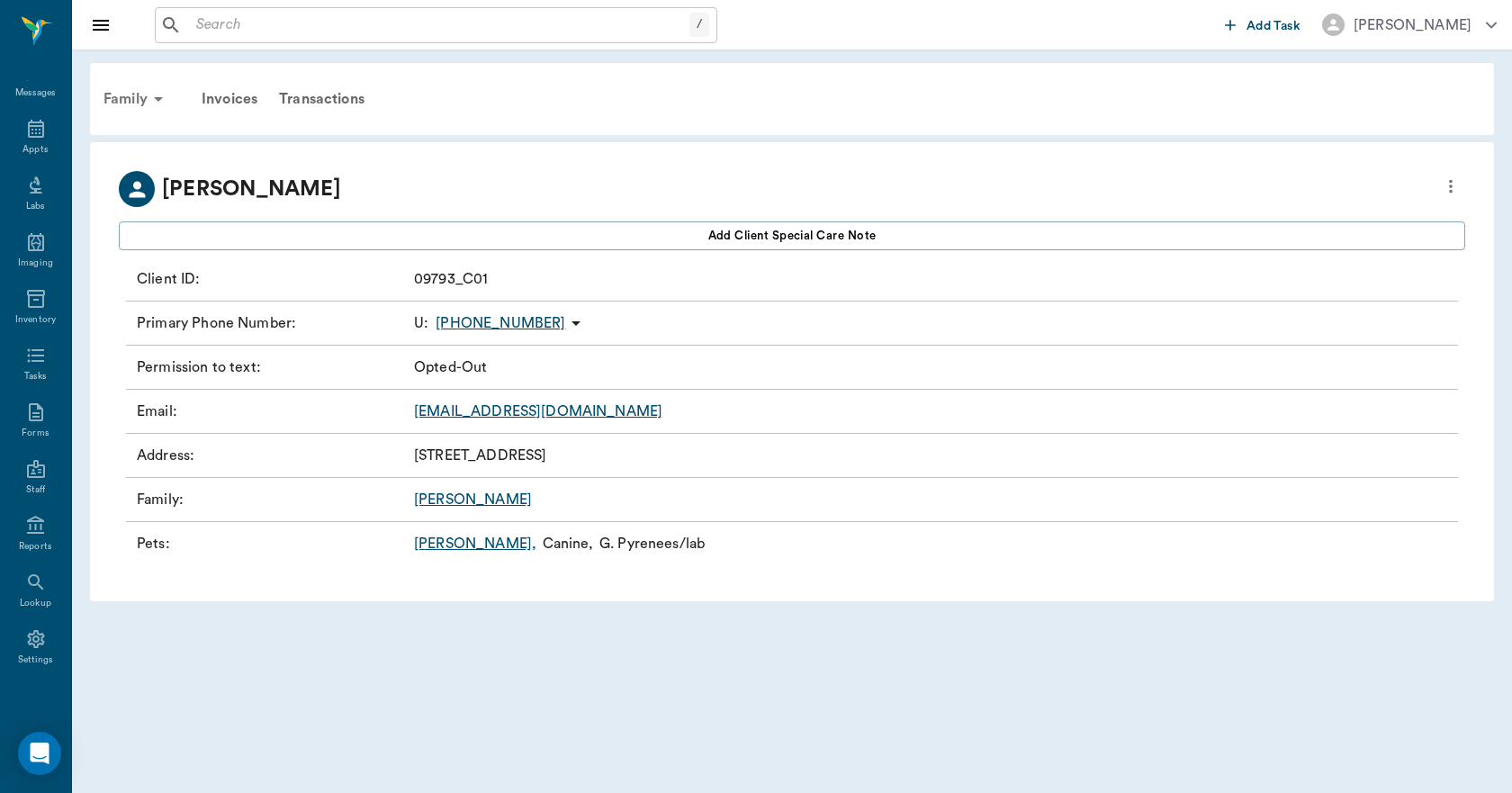
click at [129, 90] on div "Family" at bounding box center [136, 99] width 88 height 43
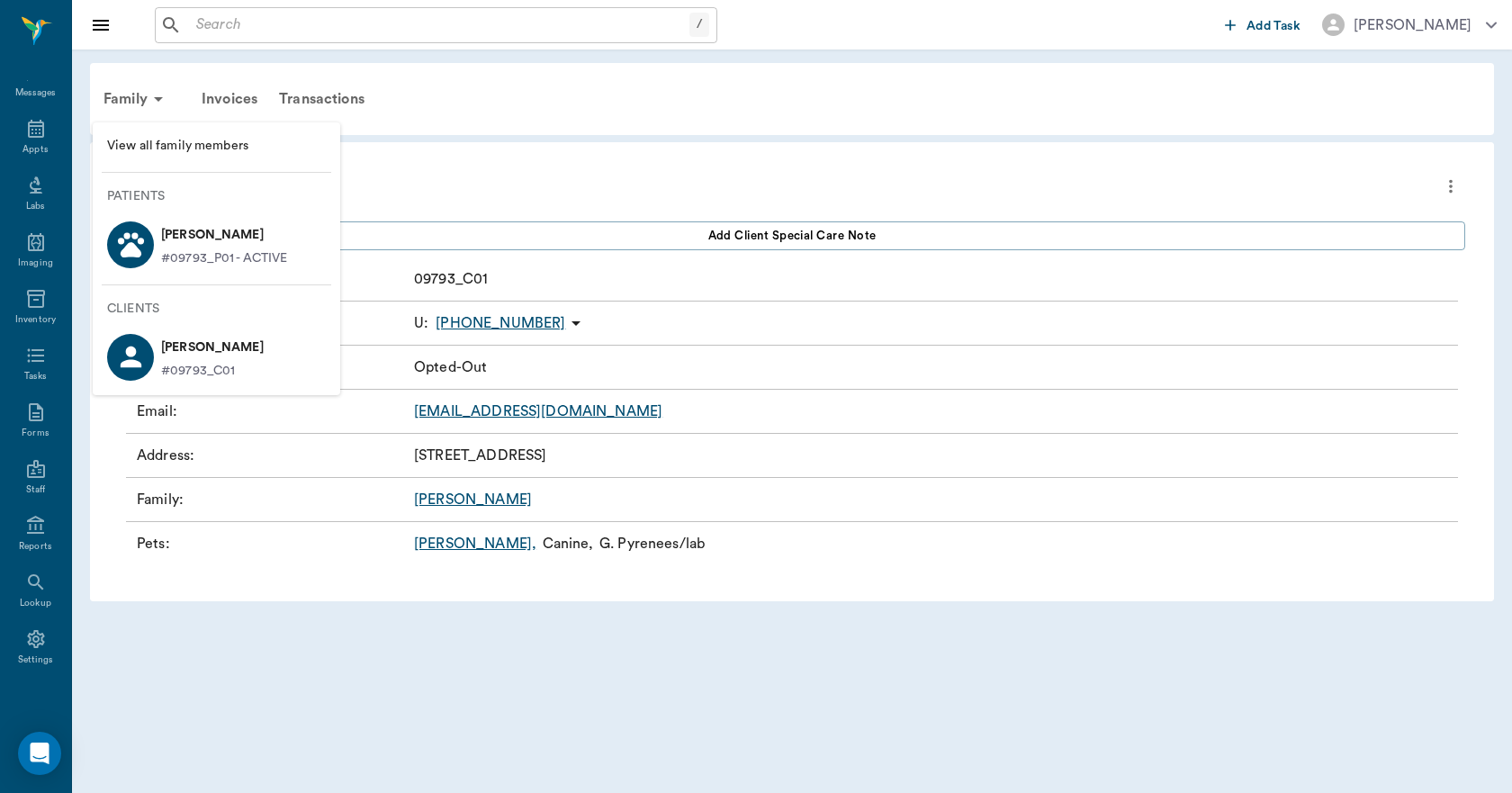
click at [208, 151] on span "View all family members" at bounding box center [217, 146] width 219 height 19
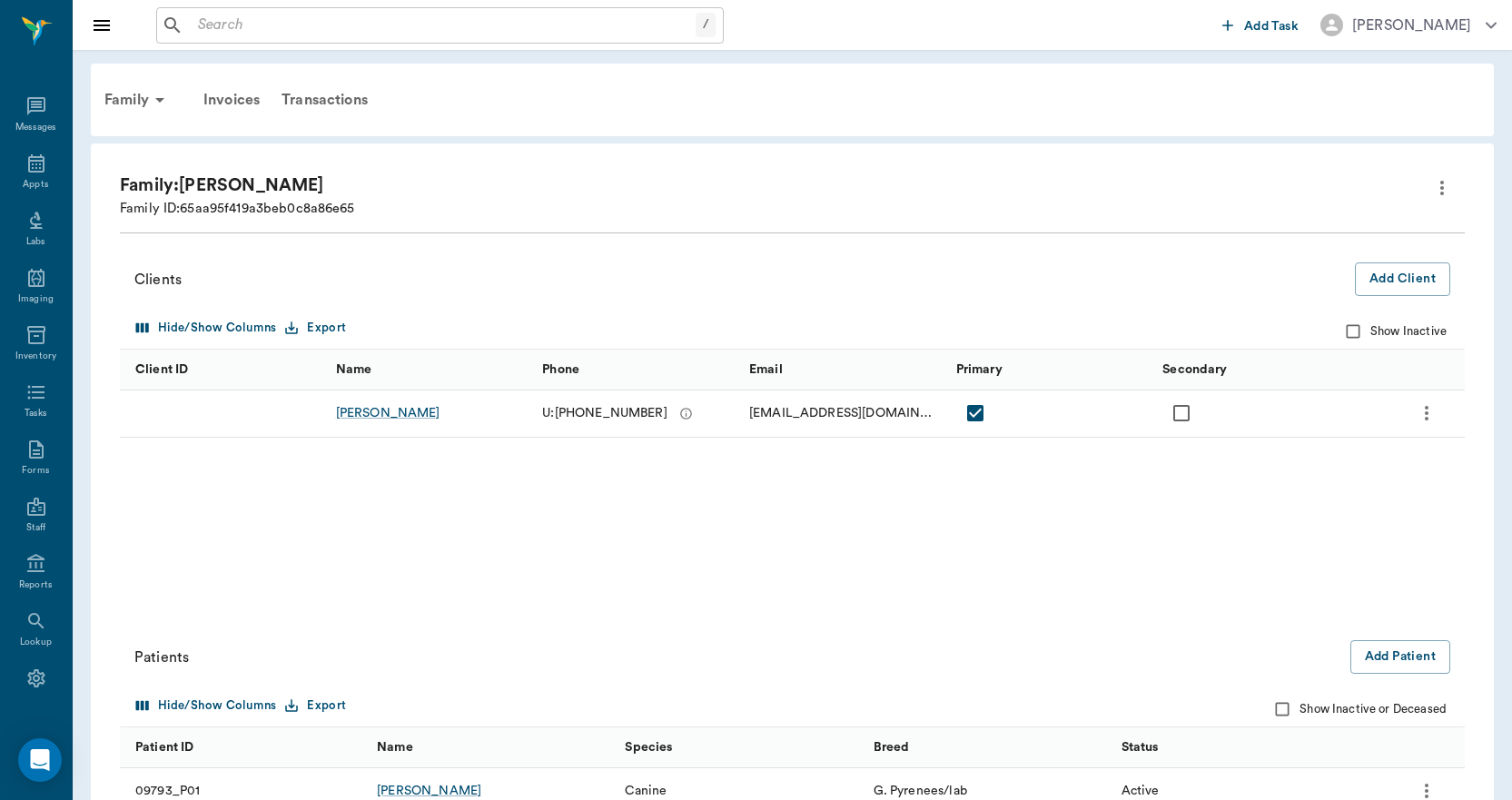
scroll to position [33, 0]
click at [1449, 182] on icon "more" at bounding box center [1442, 187] width 22 height 22
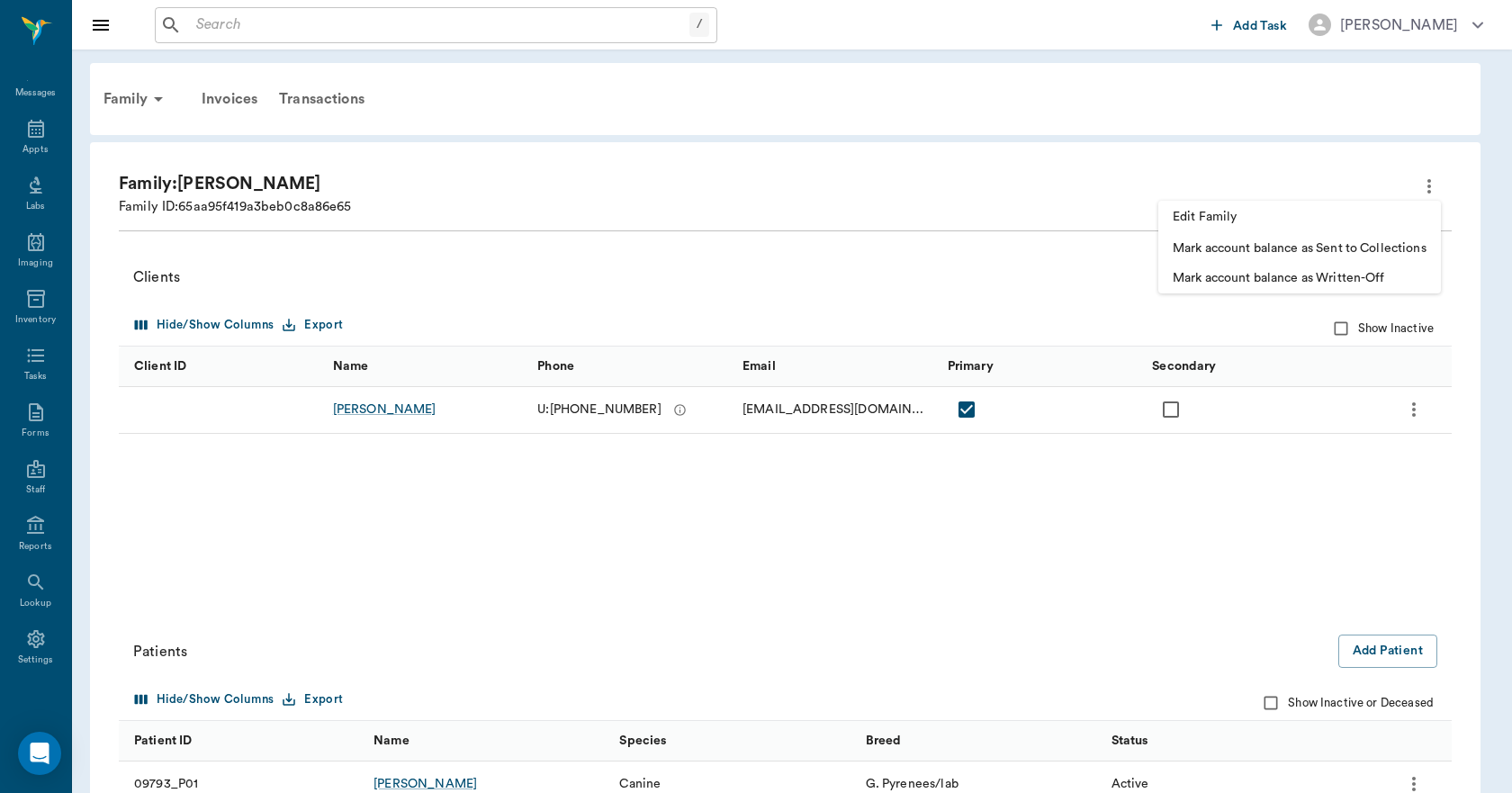
click at [1324, 216] on span "Edit Family" at bounding box center [1299, 218] width 253 height 19
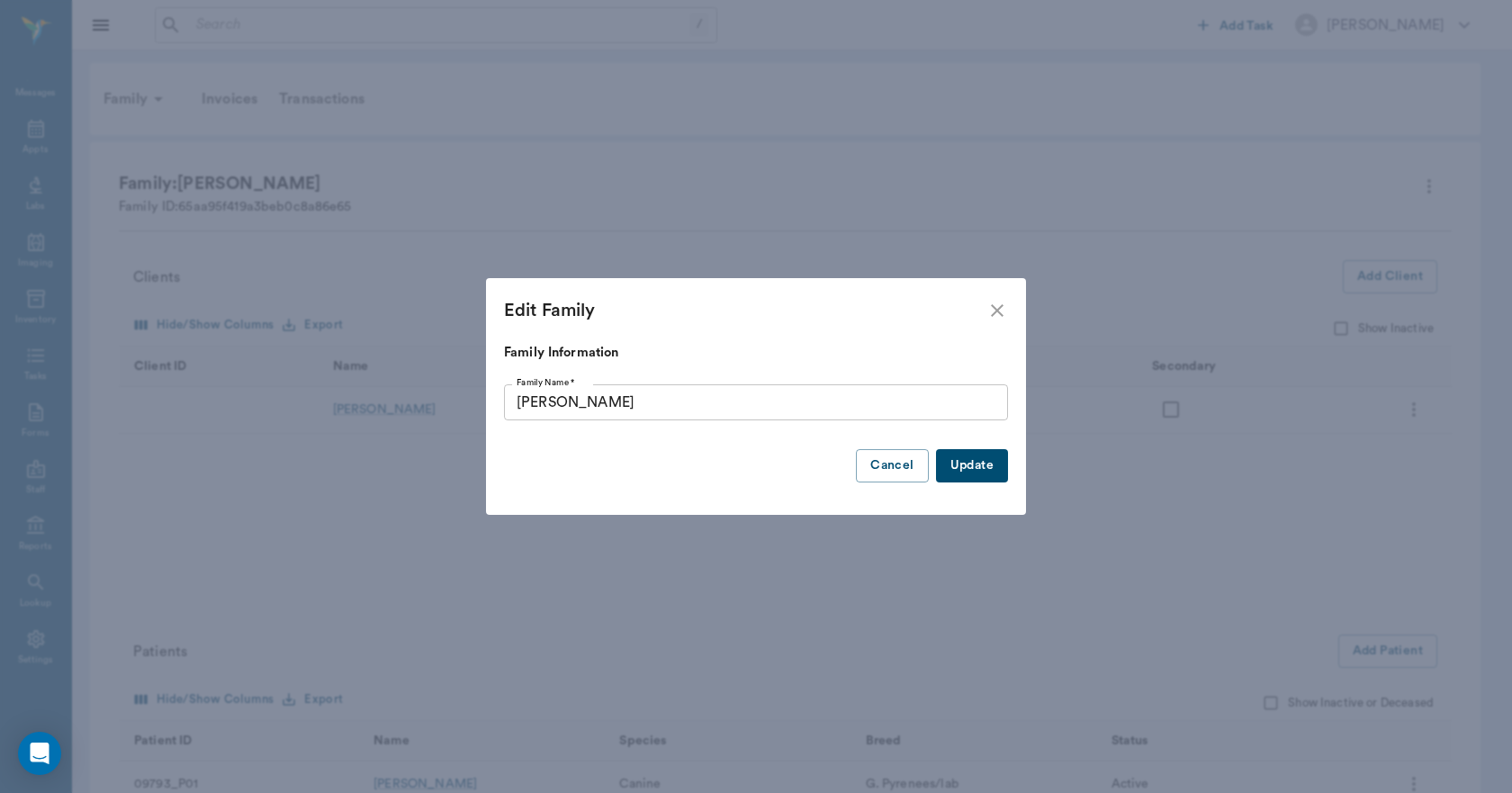
click at [980, 400] on input "Landrum" at bounding box center [756, 402] width 504 height 36
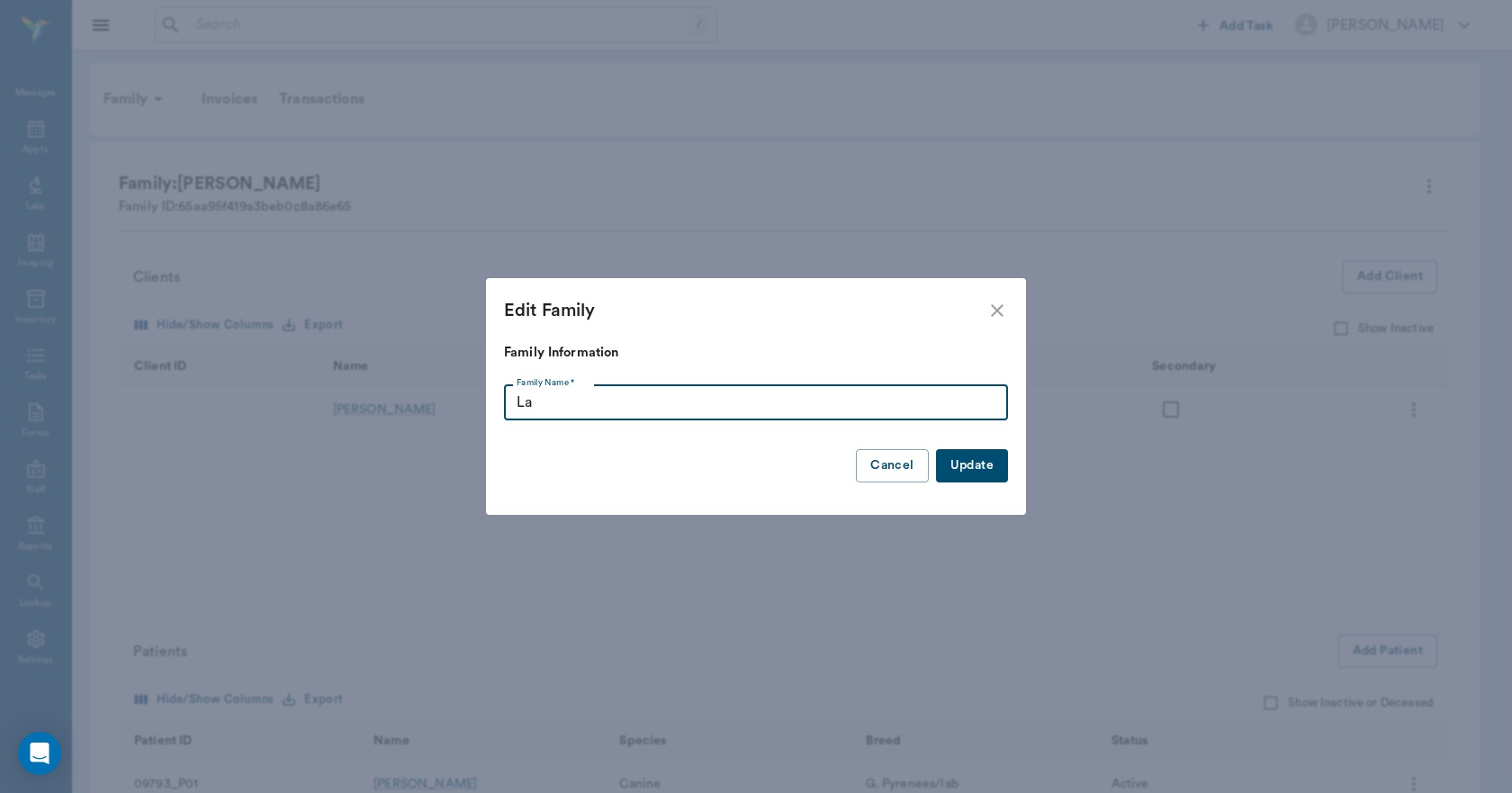
type input "L"
type input "Posik"
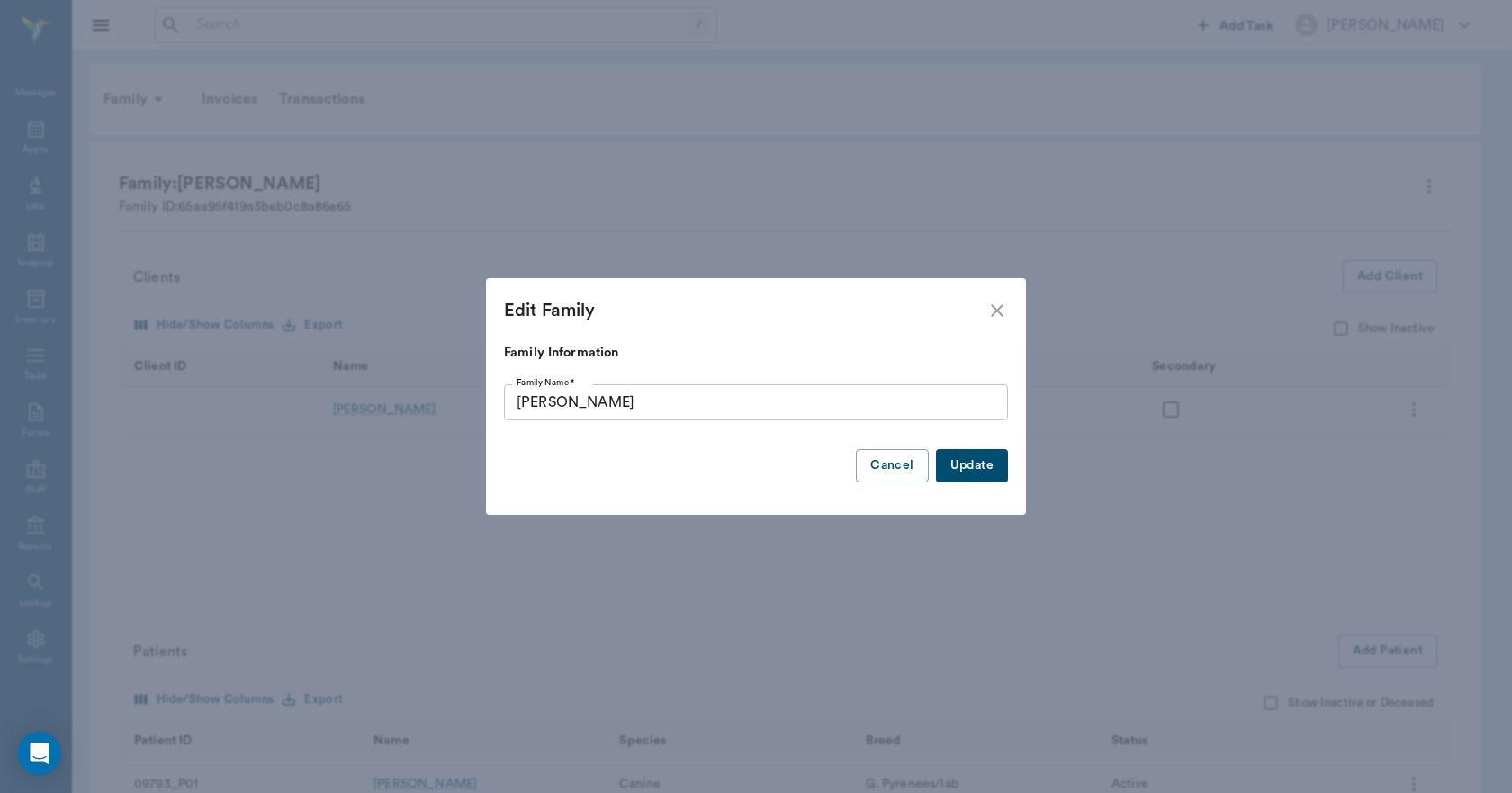
click at [1006, 464] on button "Update" at bounding box center [972, 465] width 72 height 33
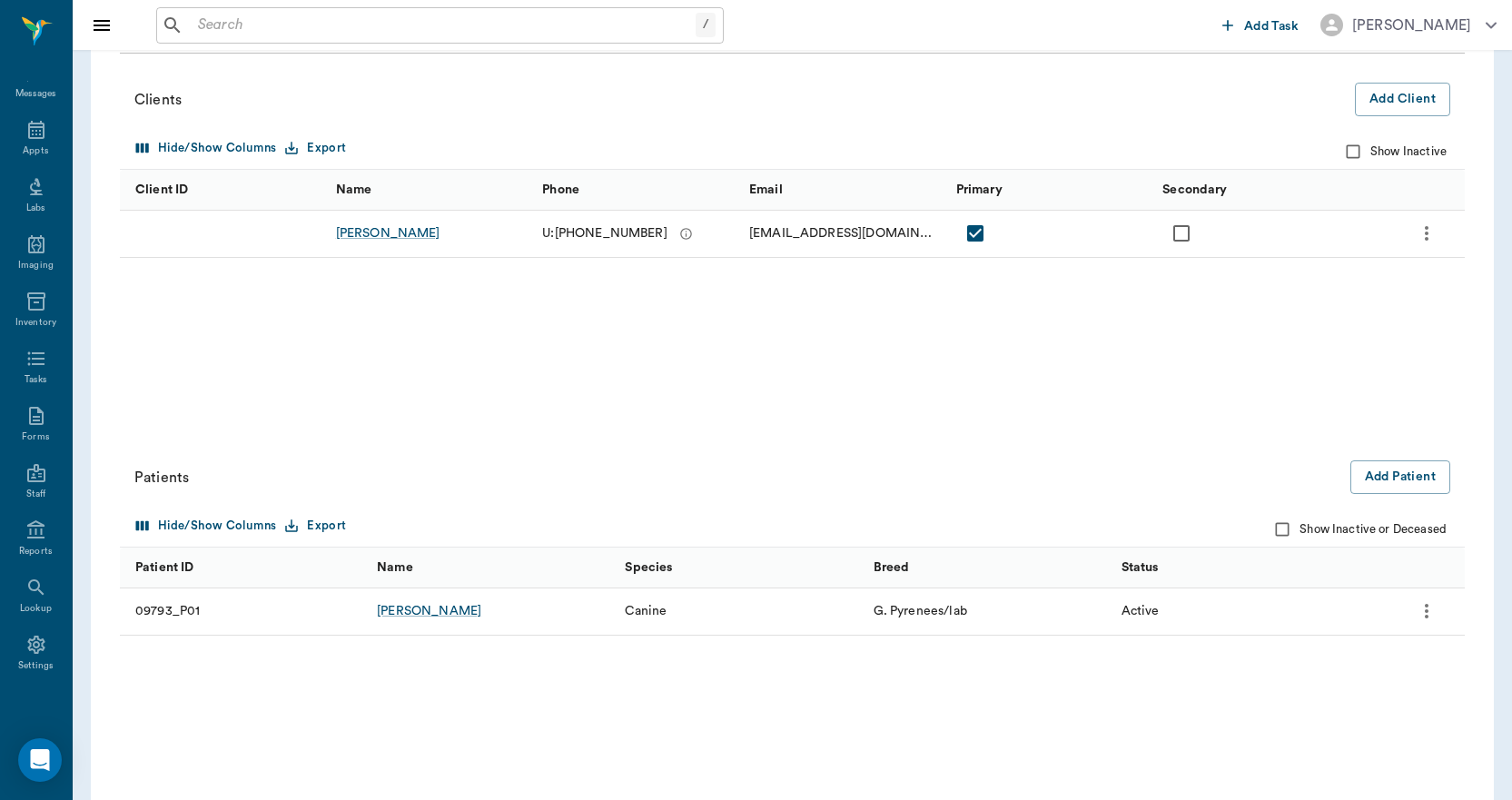
scroll to position [224, 0]
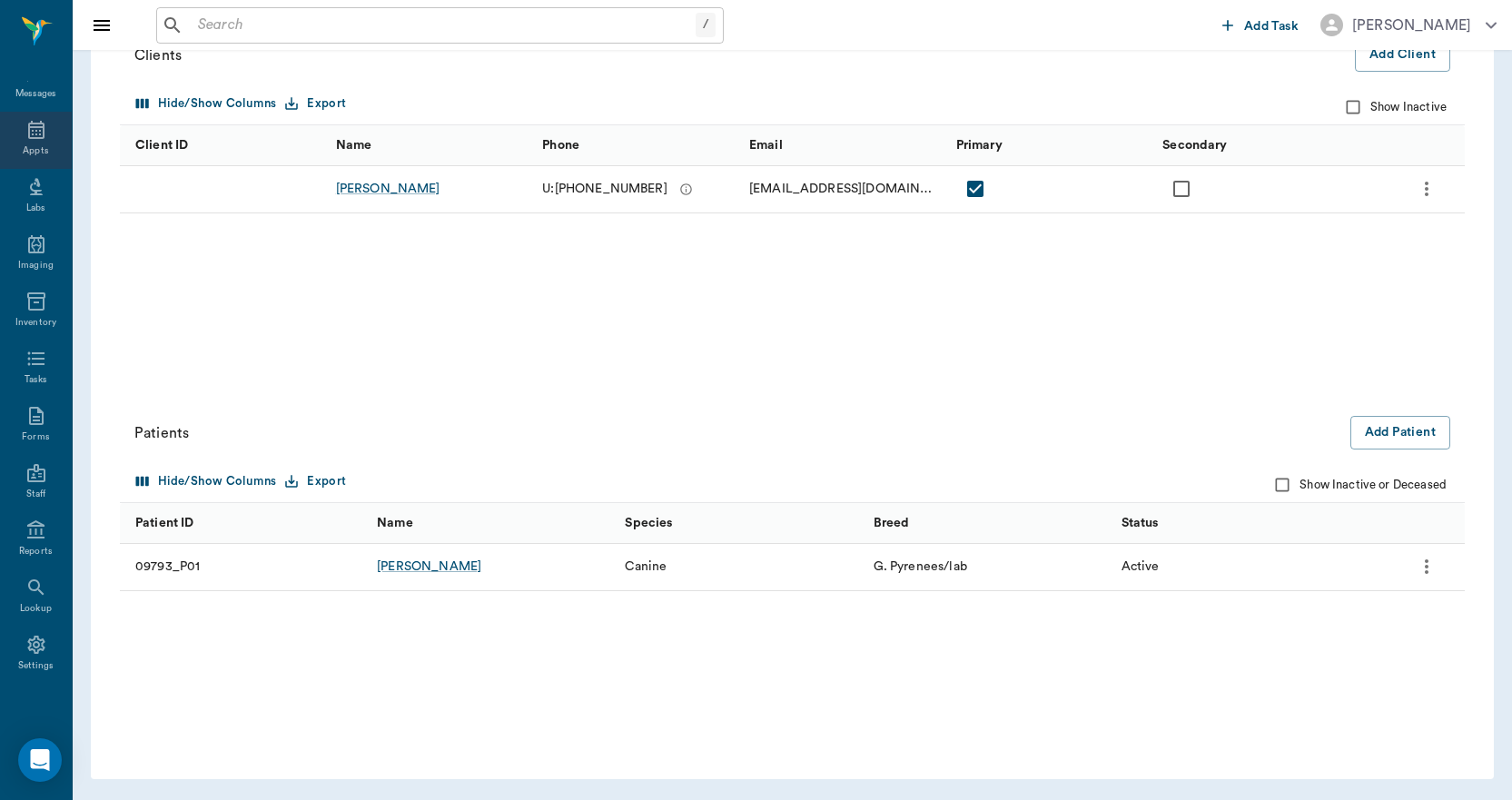
click at [31, 135] on icon at bounding box center [36, 129] width 22 height 22
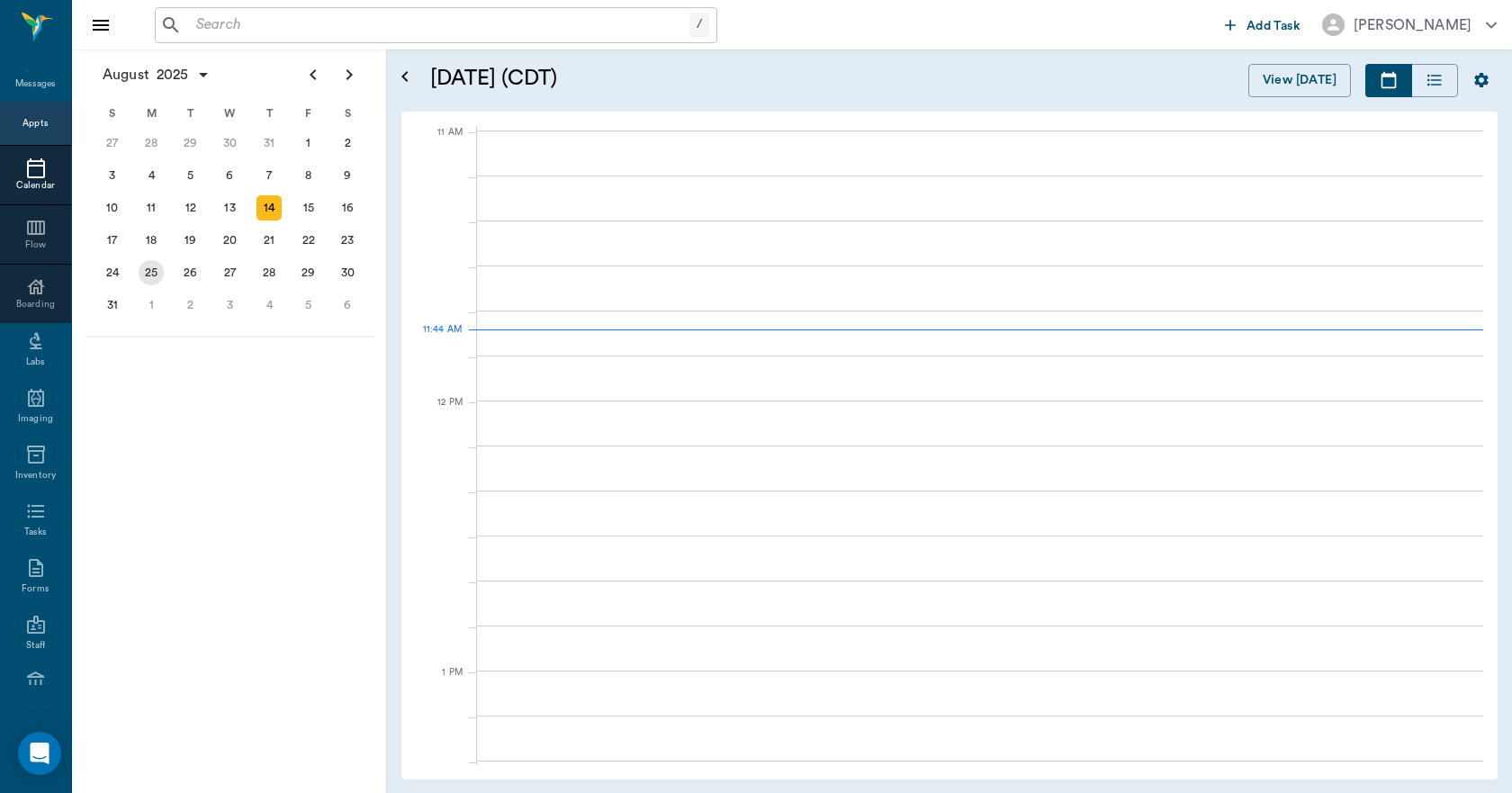
scroll to position [811, 0]
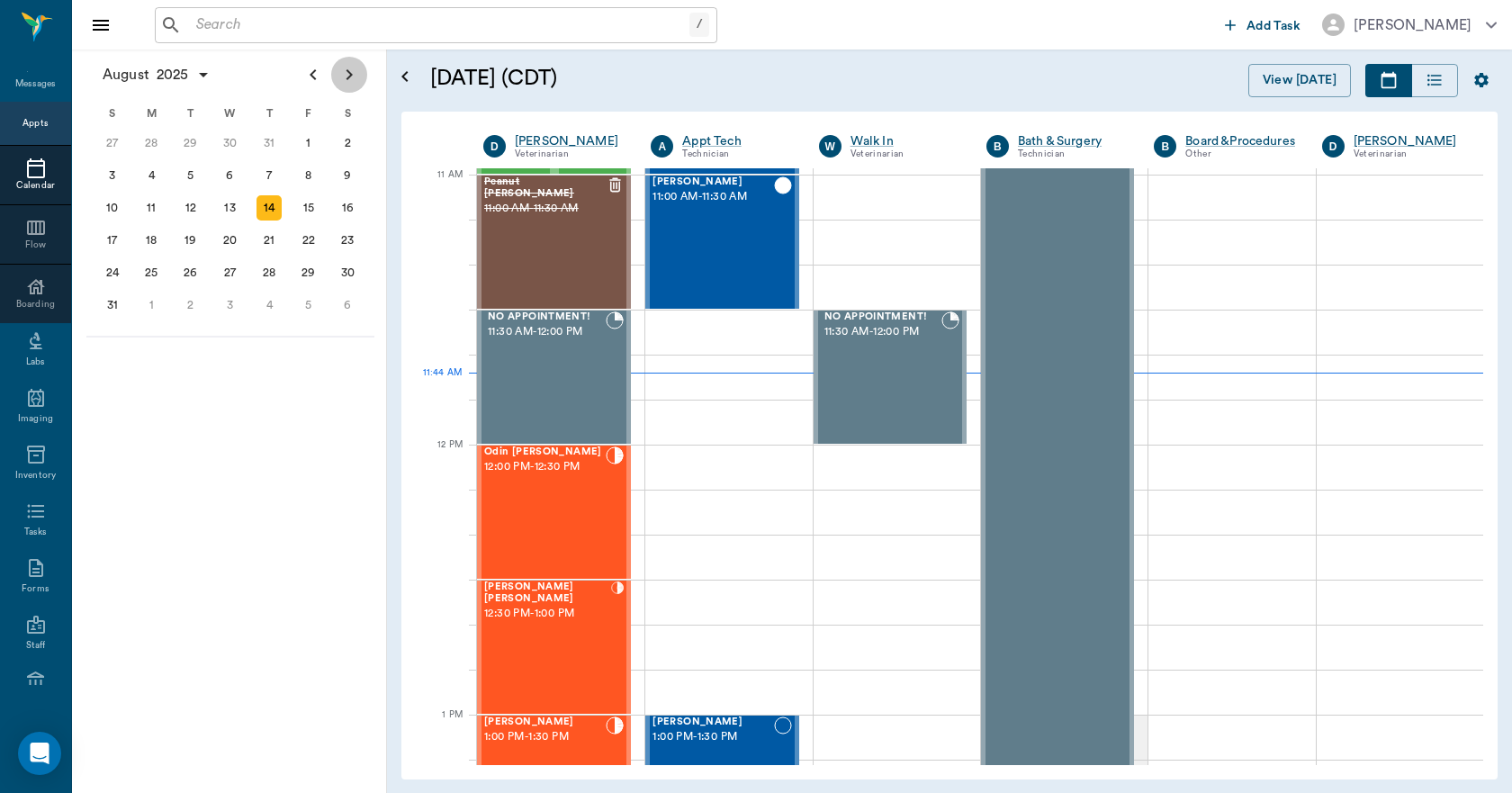
click at [348, 77] on icon "Next page" at bounding box center [349, 74] width 22 height 22
click at [346, 79] on icon "Next page" at bounding box center [349, 74] width 22 height 22
click at [306, 74] on icon "Previous page" at bounding box center [313, 74] width 22 height 22
click at [308, 270] on div "31" at bounding box center [308, 272] width 25 height 25
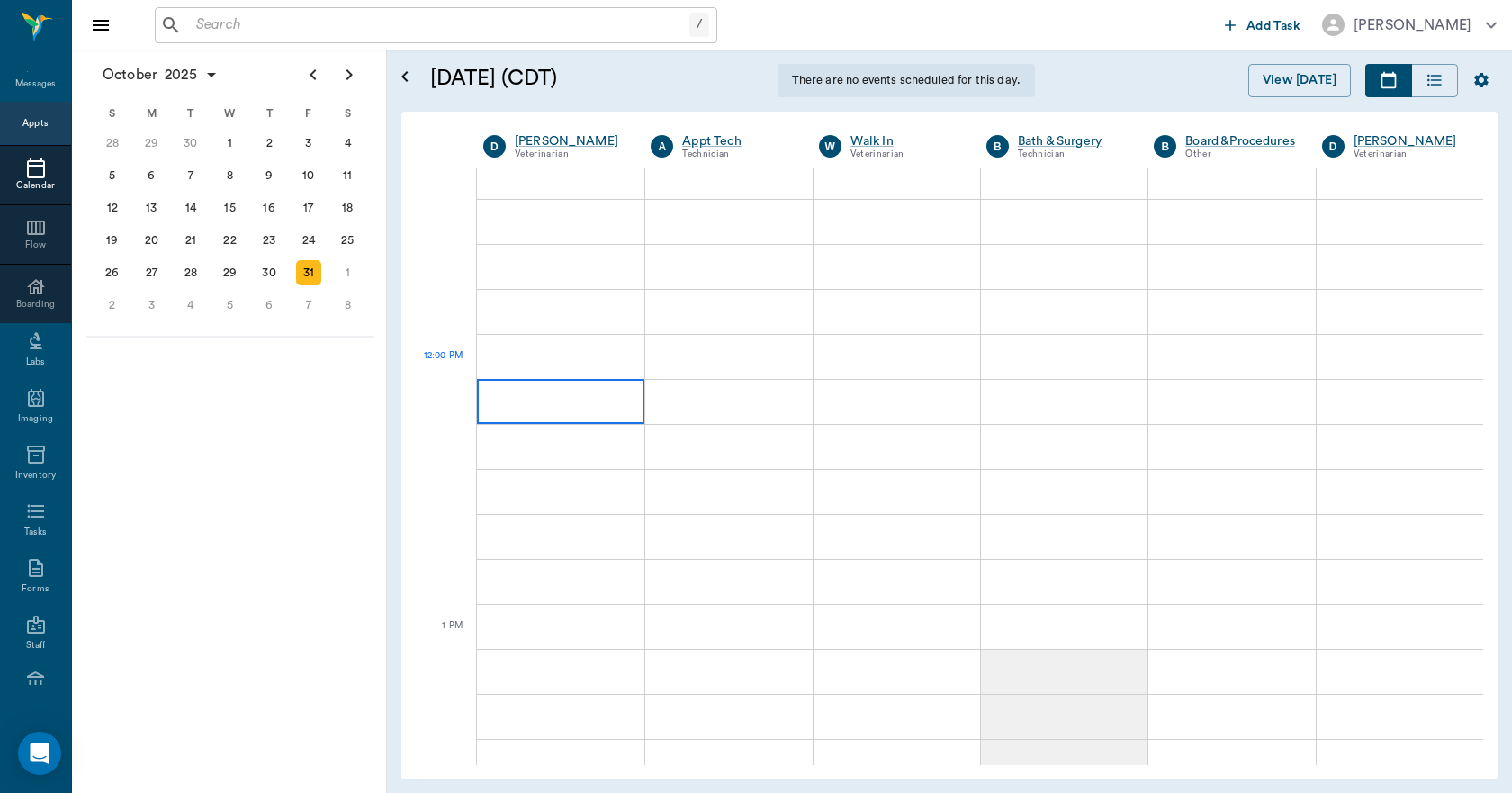
scroll to position [899, 0]
click at [528, 390] on div at bounding box center [561, 378] width 168 height 45
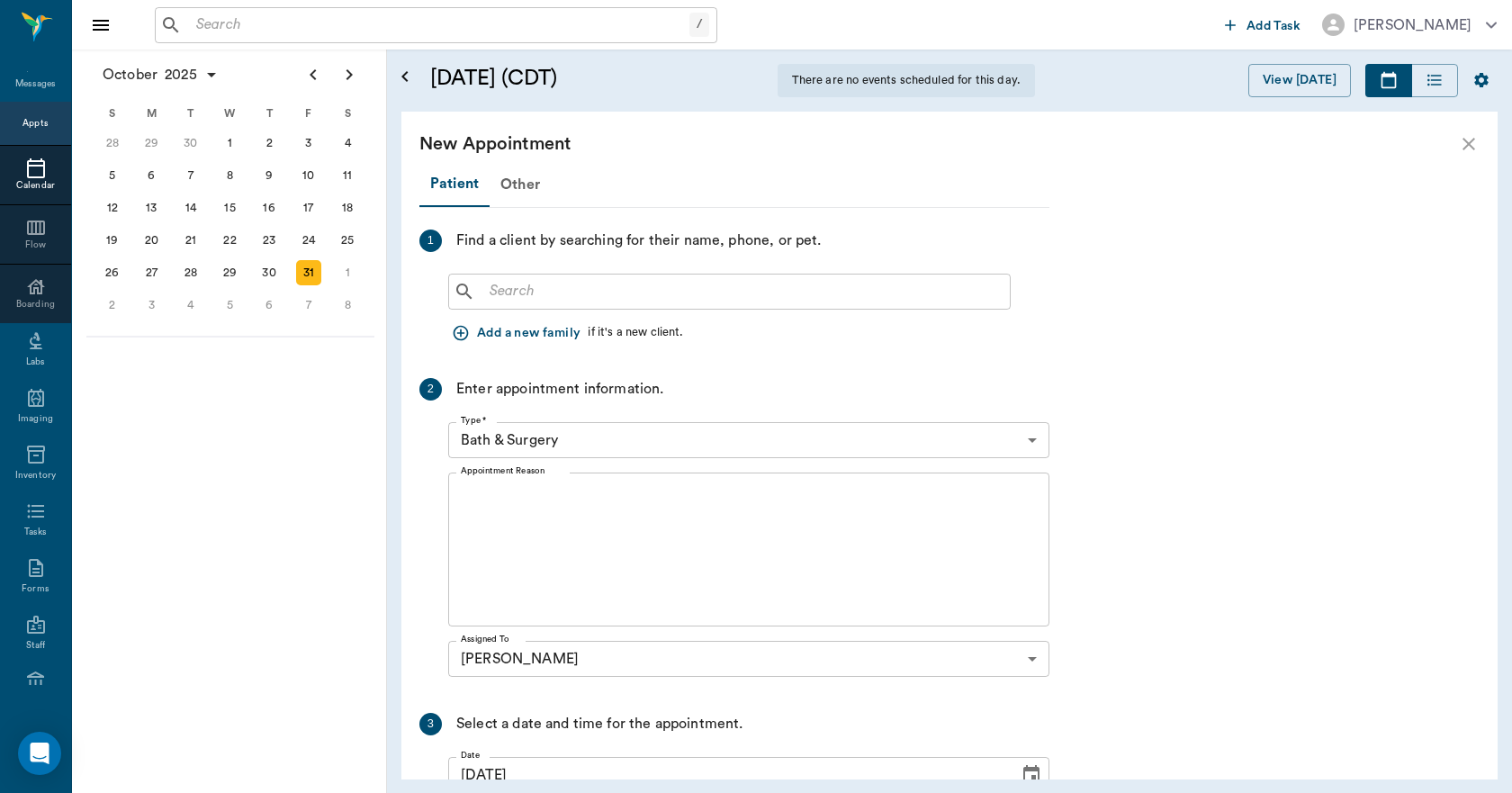
click at [506, 285] on input "text" at bounding box center [742, 291] width 520 height 25
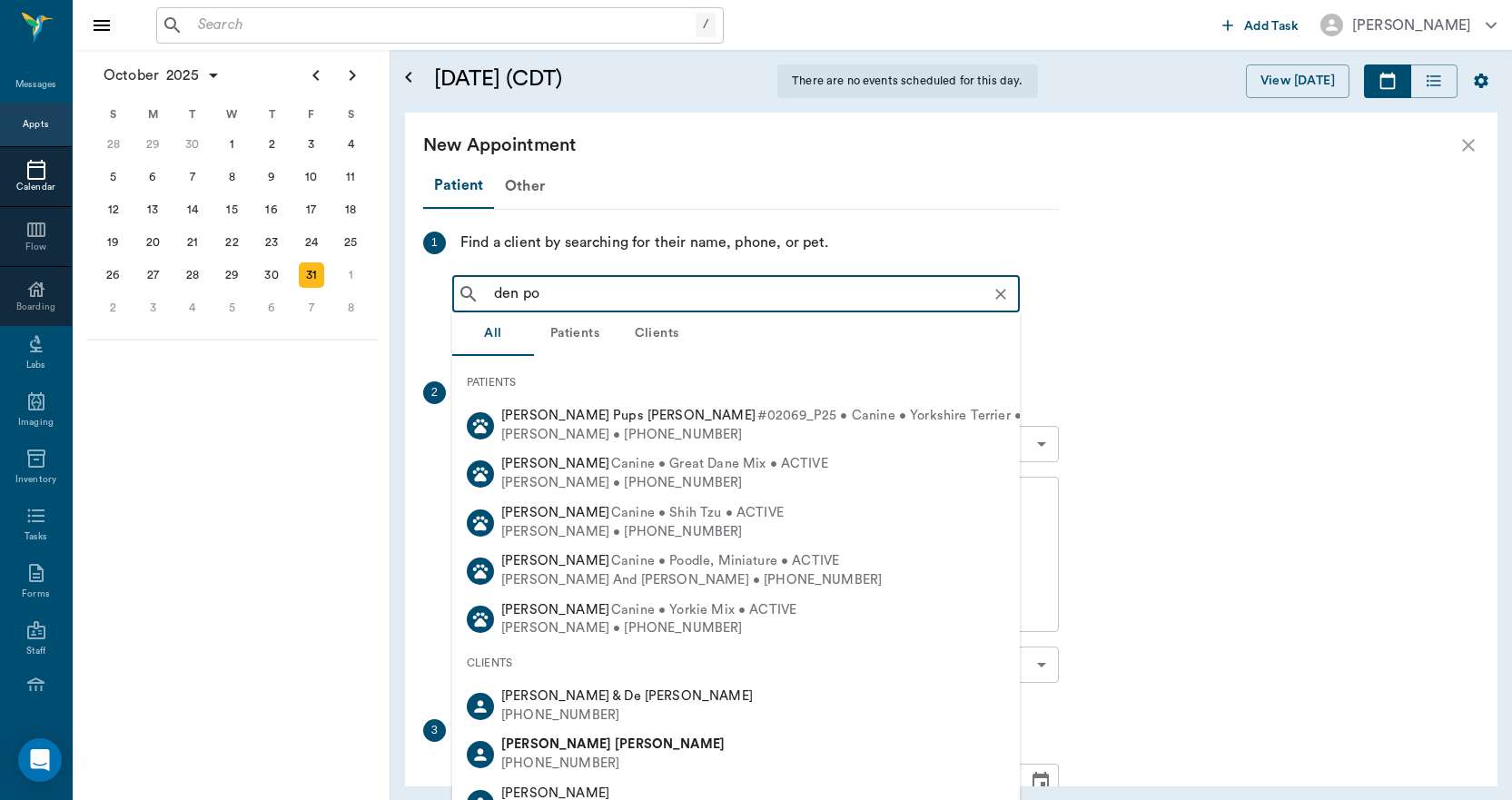
type input "den pos"
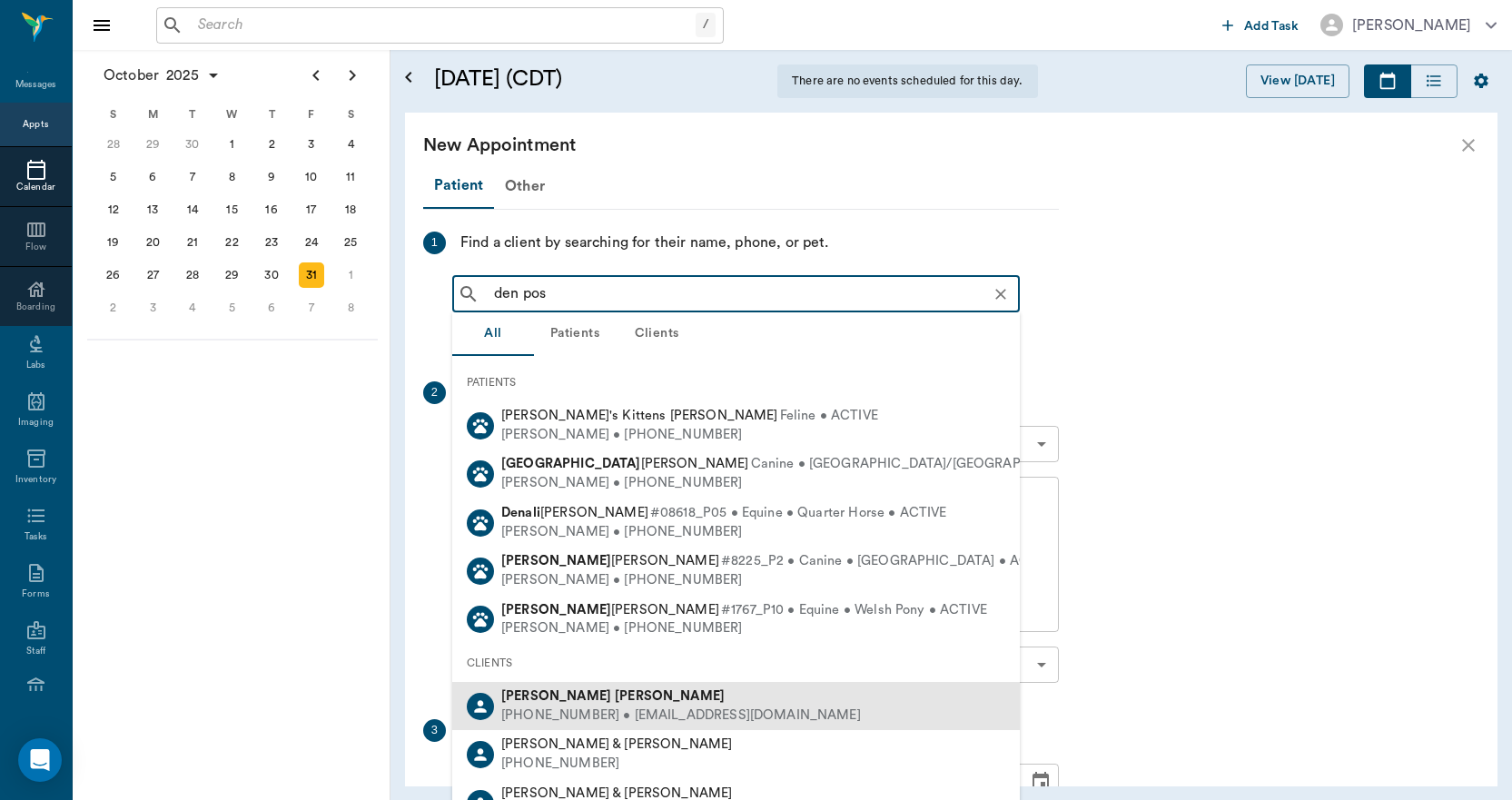
click at [538, 695] on b "Denise" at bounding box center [556, 695] width 110 height 13
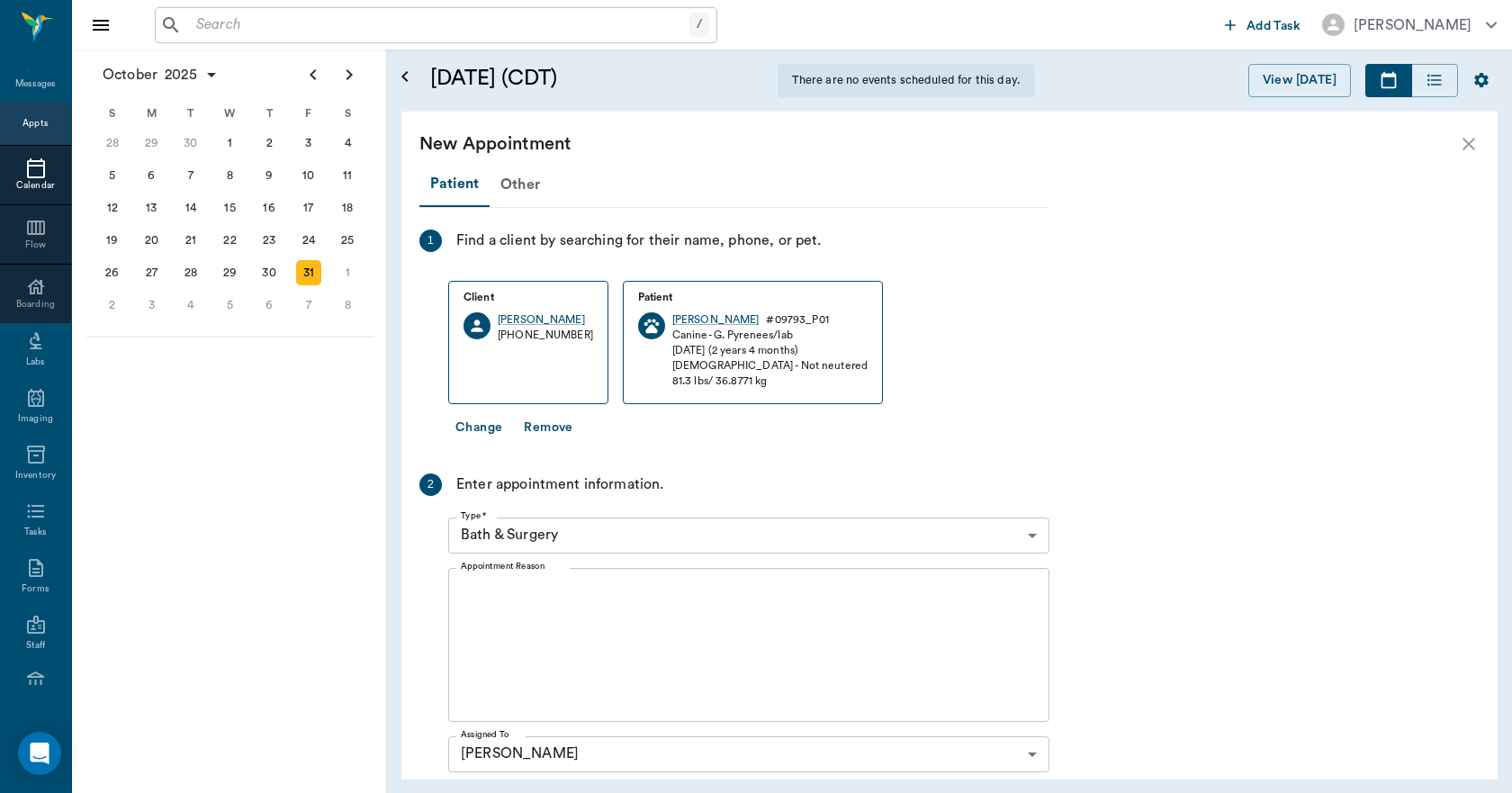
click at [480, 514] on label "Type *" at bounding box center [474, 515] width 26 height 12
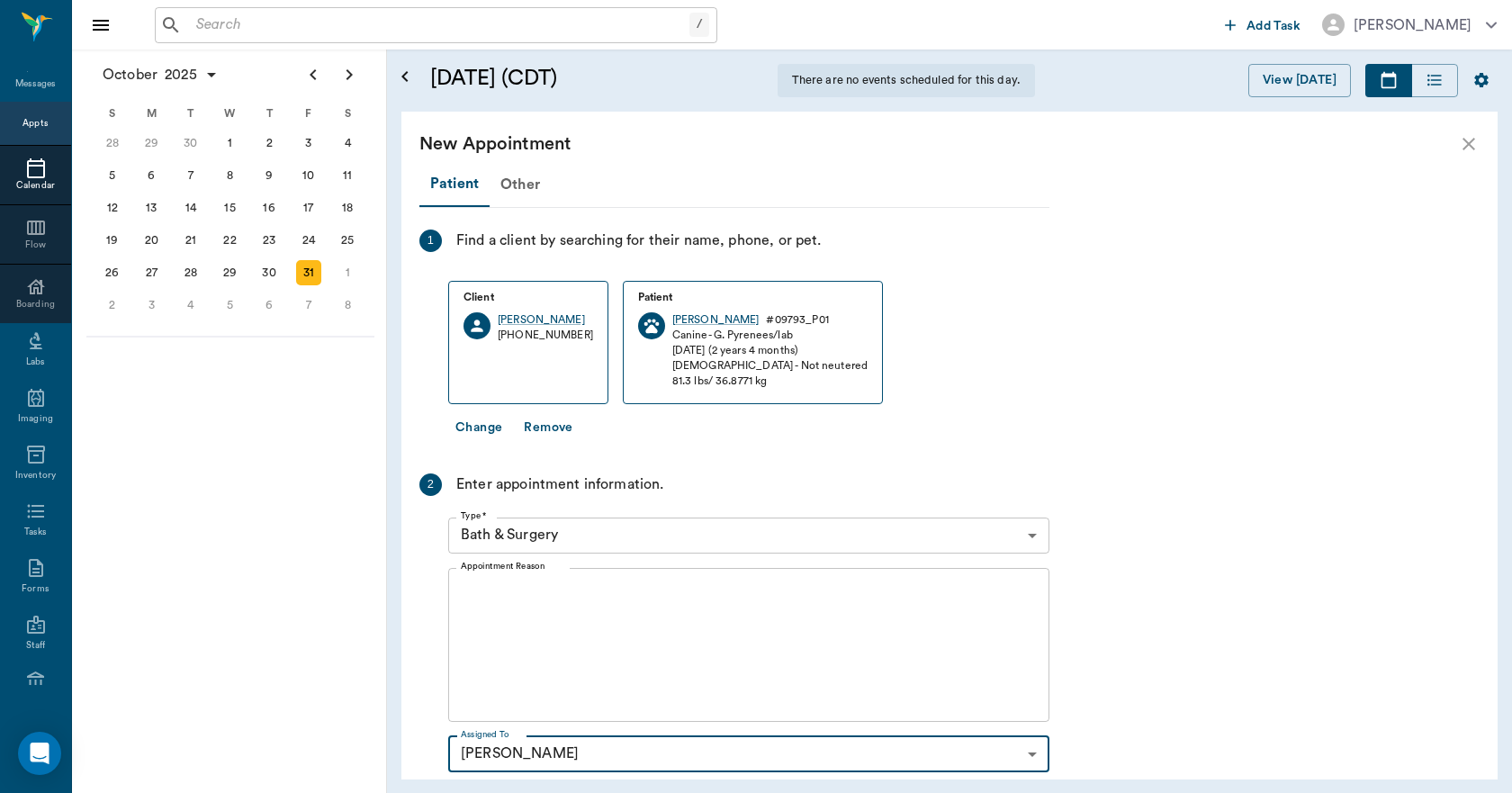
click at [490, 432] on button "Change" at bounding box center [479, 428] width 61 height 33
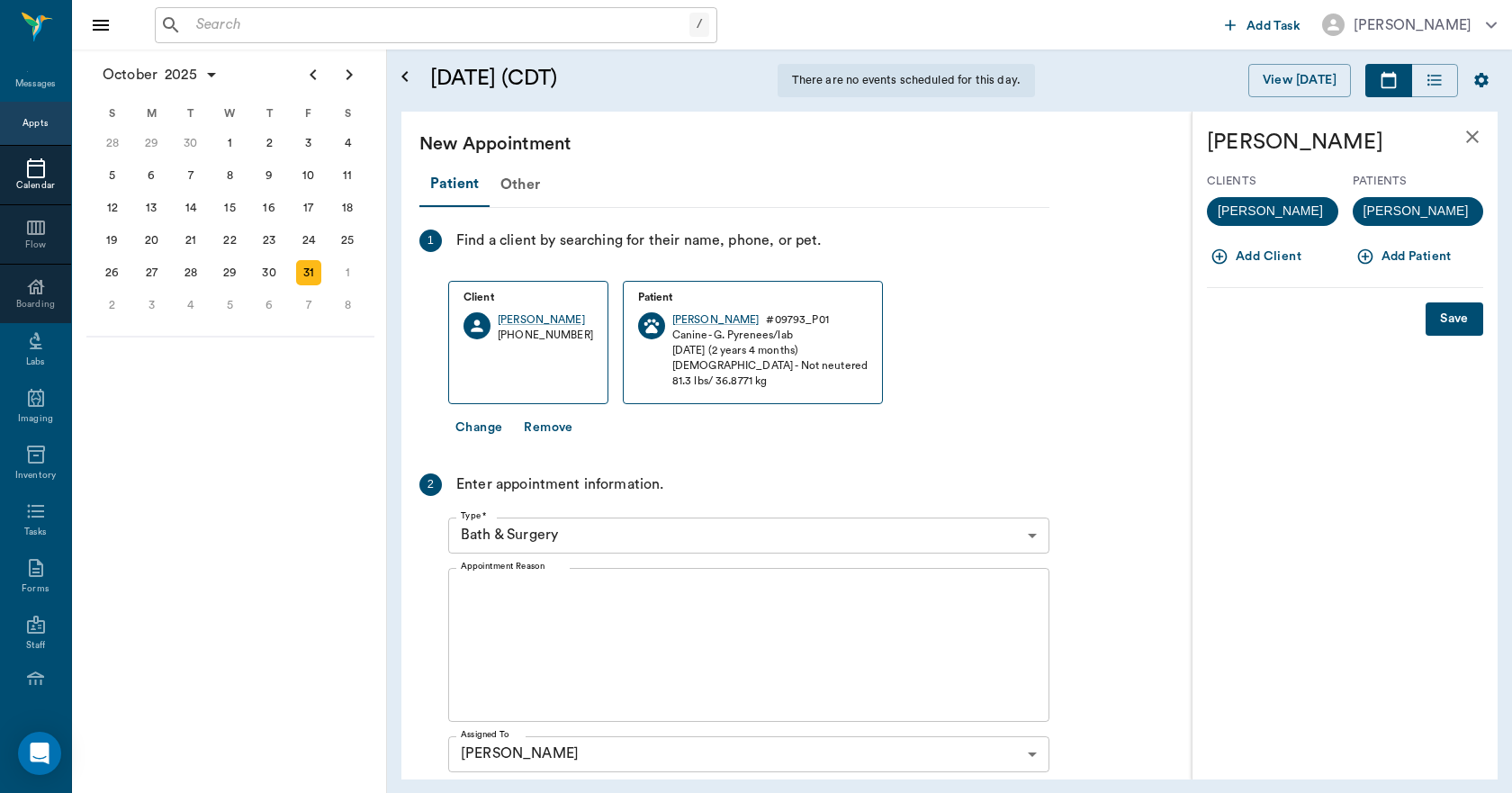
click at [1370, 266] on button "Add Patient" at bounding box center [1406, 256] width 106 height 33
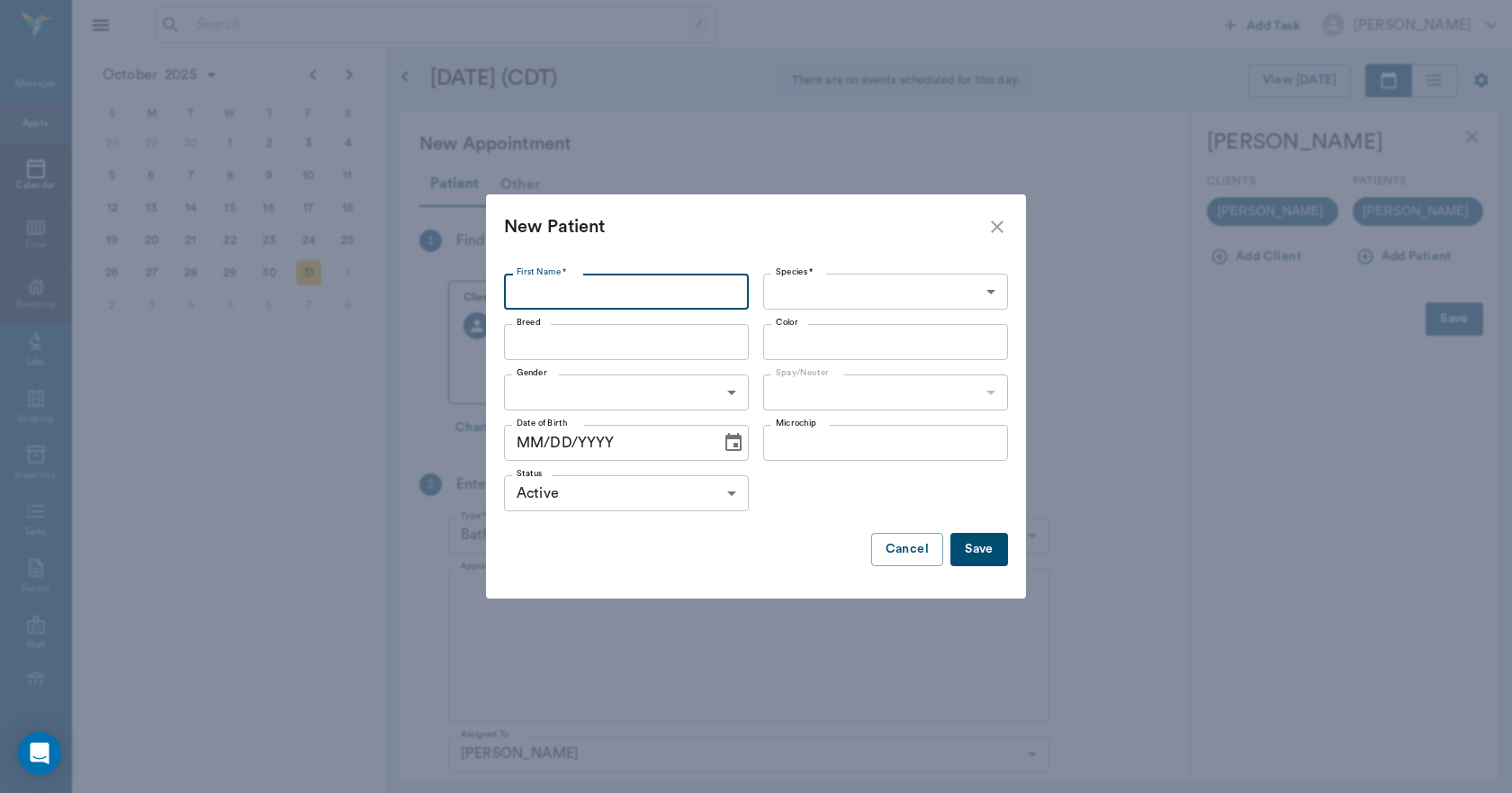
click at [656, 285] on input "First Name *" at bounding box center [626, 291] width 245 height 36
type input "Sterling"
click at [810, 294] on body "/ ​ Add Task Dr. Bert Ellsworth Nectar Messages Appts Calendar Flow Boarding La…" at bounding box center [756, 396] width 1512 height 793
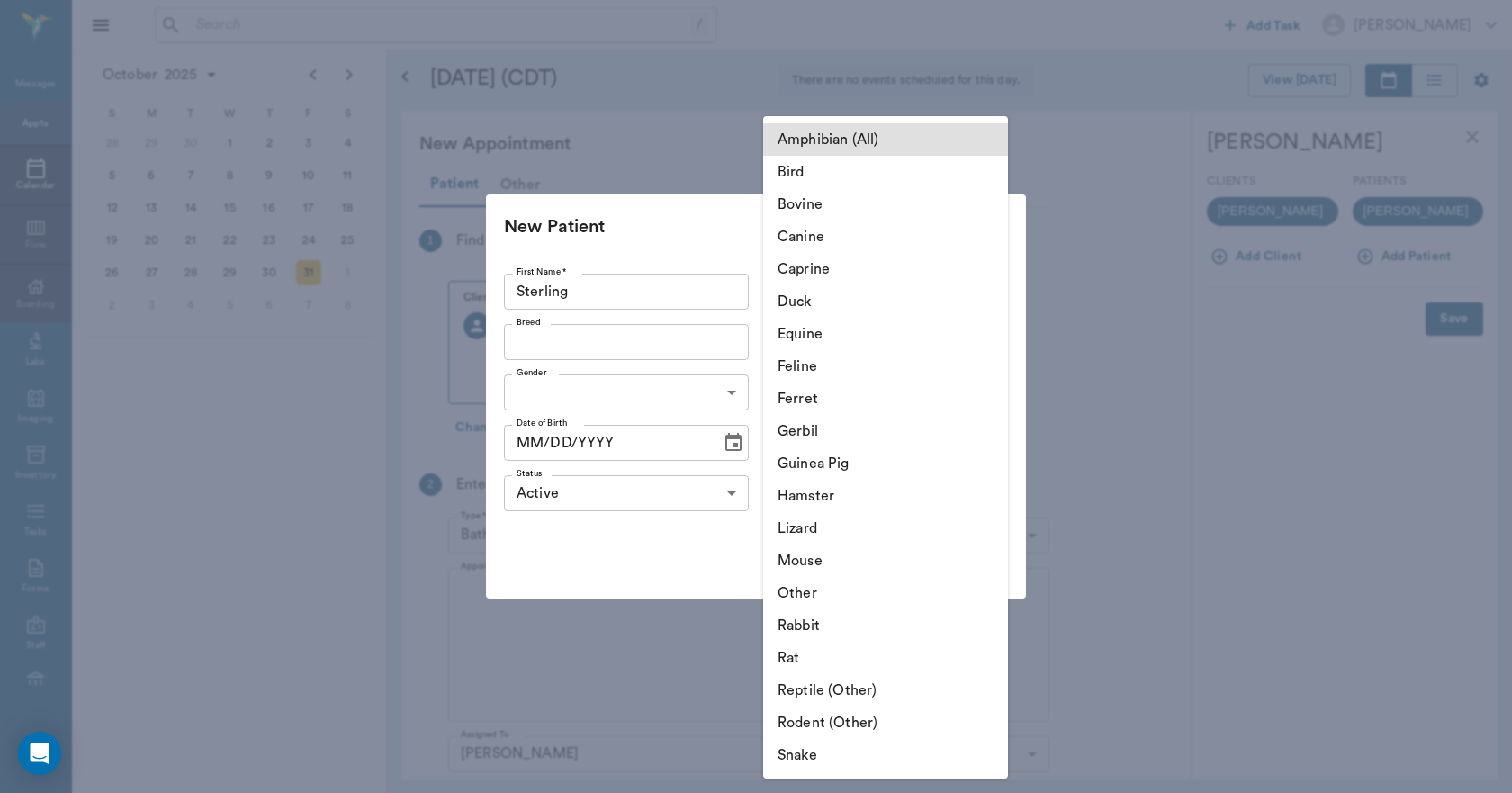
click at [815, 368] on li "Feline" at bounding box center [886, 366] width 245 height 32
type input "Feline"
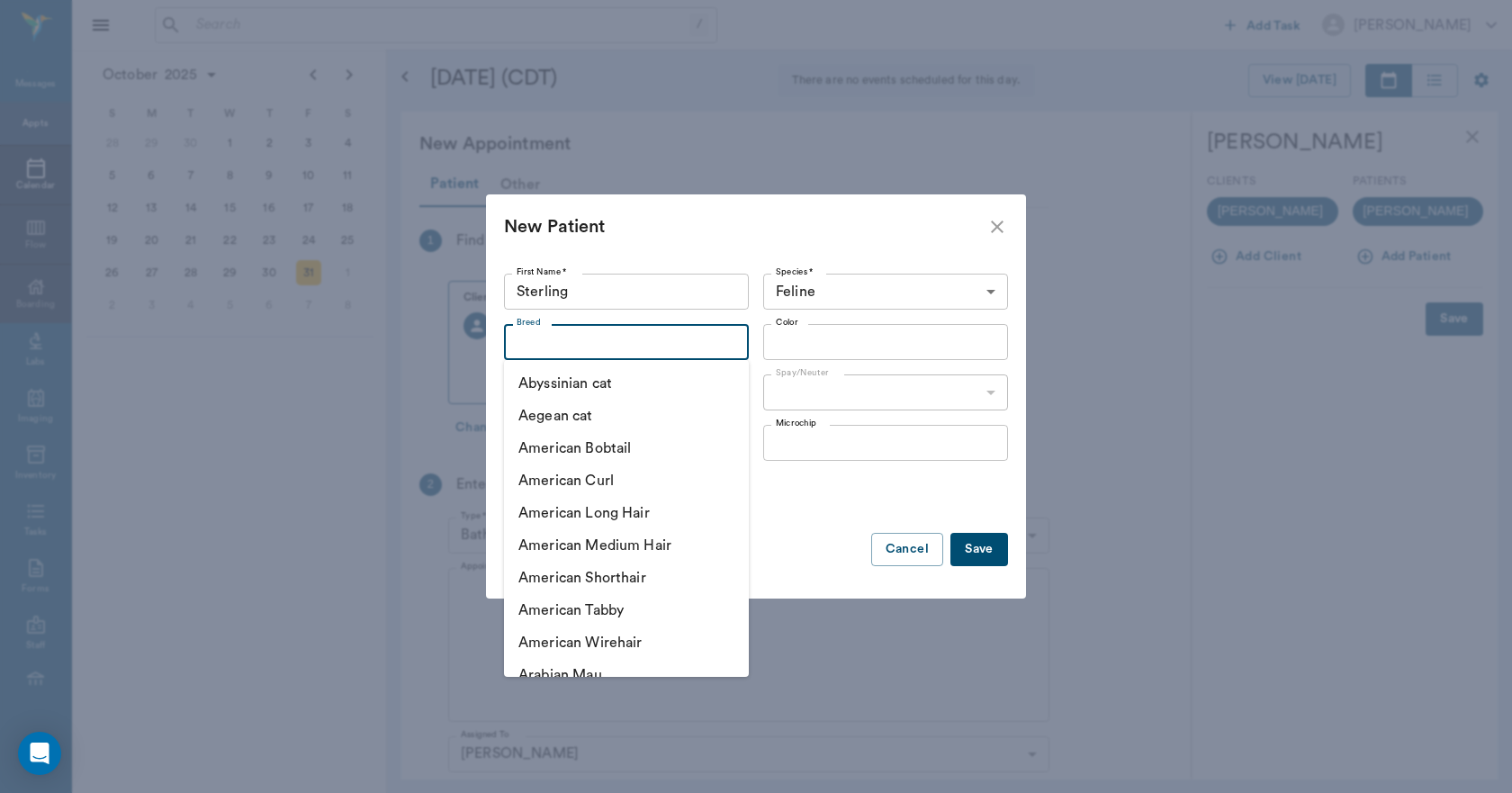
click at [663, 339] on input "Breed" at bounding box center [611, 342] width 204 height 25
click at [625, 580] on li "American Shorthair" at bounding box center [626, 577] width 245 height 32
type input "American Shorthair"
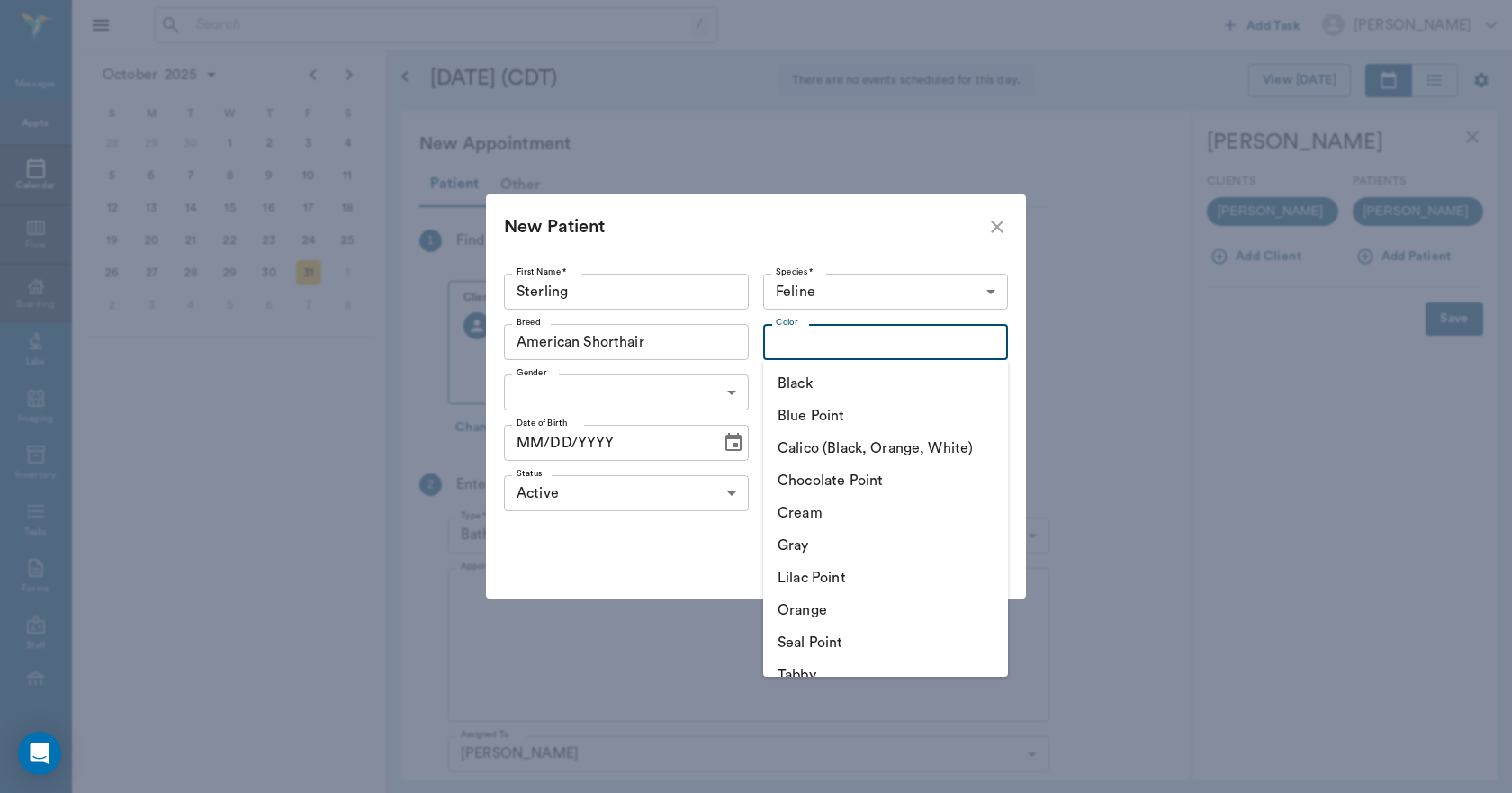
click at [797, 332] on input "Color" at bounding box center [870, 342] width 204 height 25
click at [792, 383] on li "Black" at bounding box center [886, 383] width 245 height 32
type input "Black"
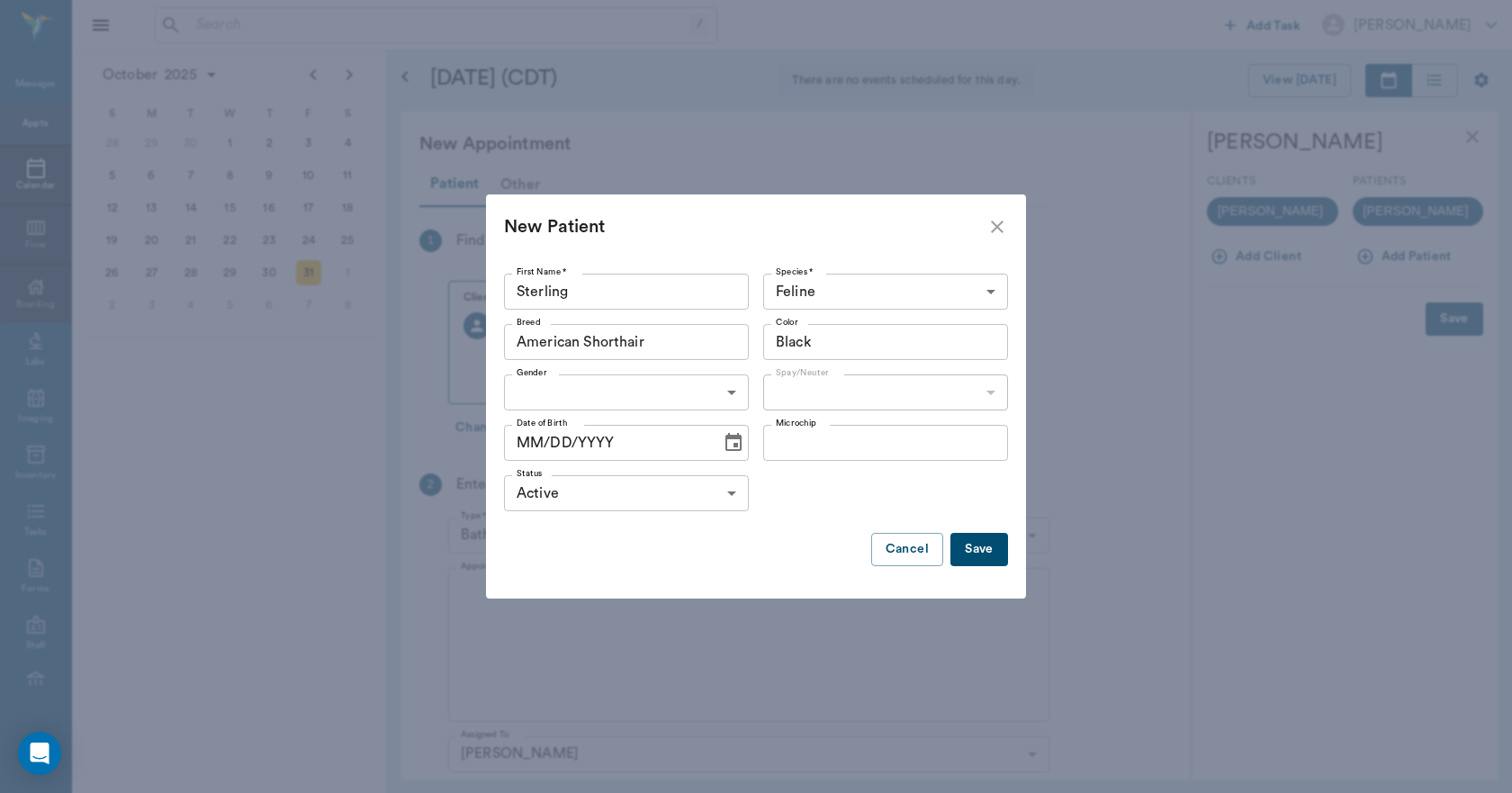
click at [736, 384] on body "/ ​ Add Task Dr. Bert Ellsworth Nectar Messages Appts Calendar Flow Boarding La…" at bounding box center [756, 396] width 1512 height 793
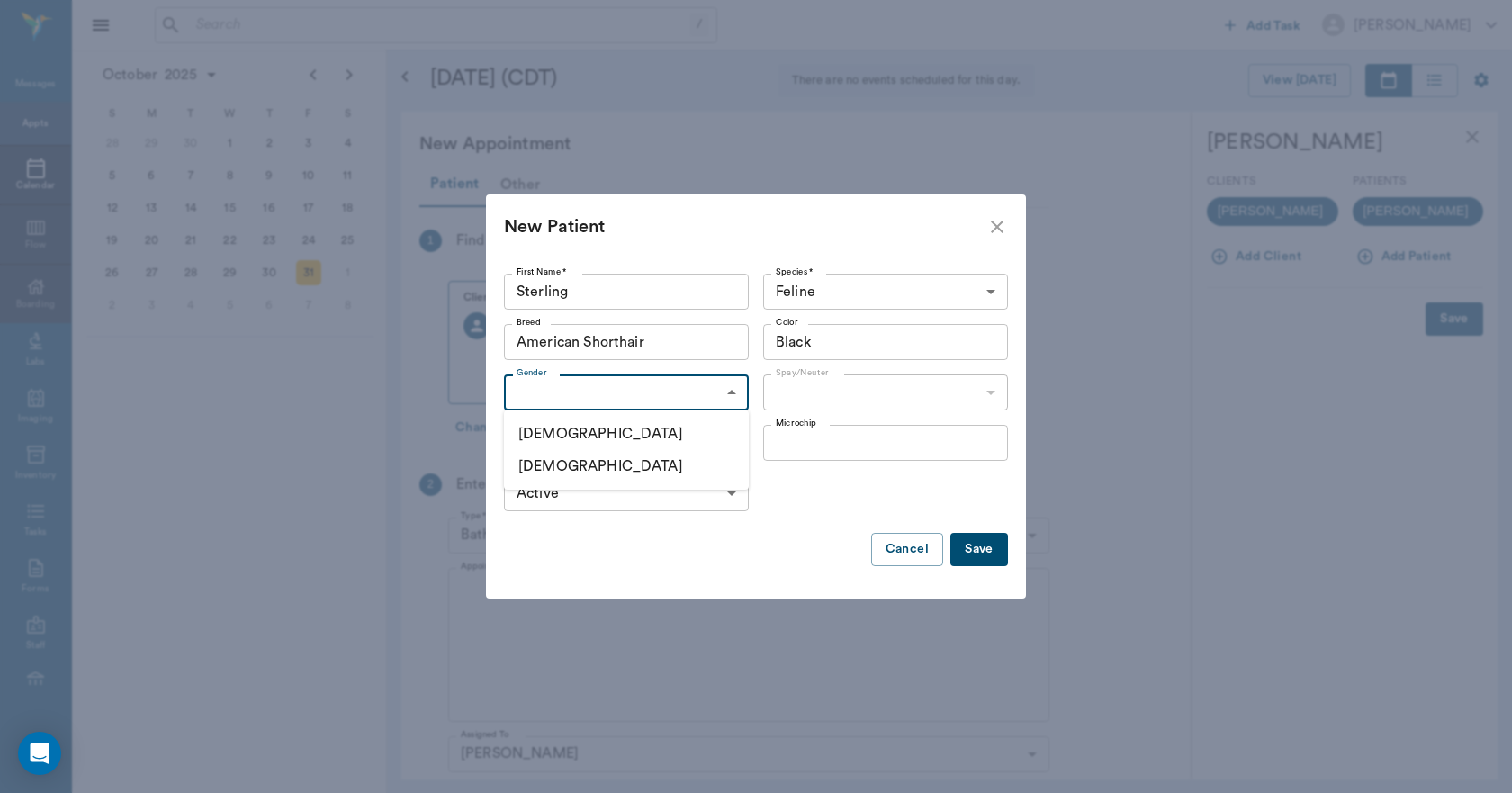
click at [654, 436] on li "Male" at bounding box center [626, 433] width 245 height 32
type input "MALE"
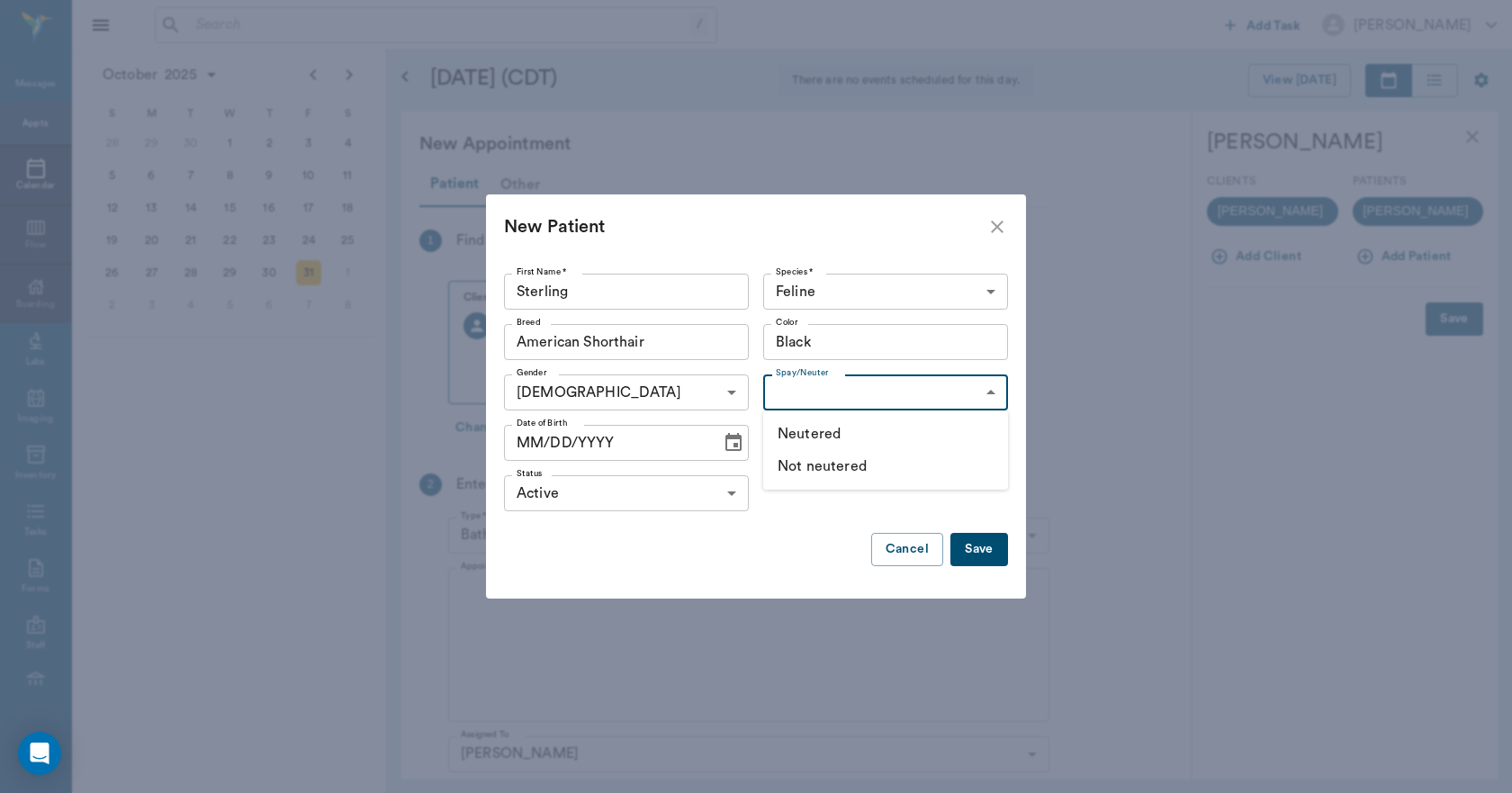
click at [791, 383] on body "/ ​ Add Task Dr. Bert Ellsworth Nectar Messages Appts Calendar Flow Boarding La…" at bounding box center [756, 396] width 1512 height 793
click at [797, 460] on li "Not neutered" at bounding box center [886, 466] width 245 height 32
type input "false"
click at [729, 435] on icon "Choose date" at bounding box center [733, 442] width 16 height 18
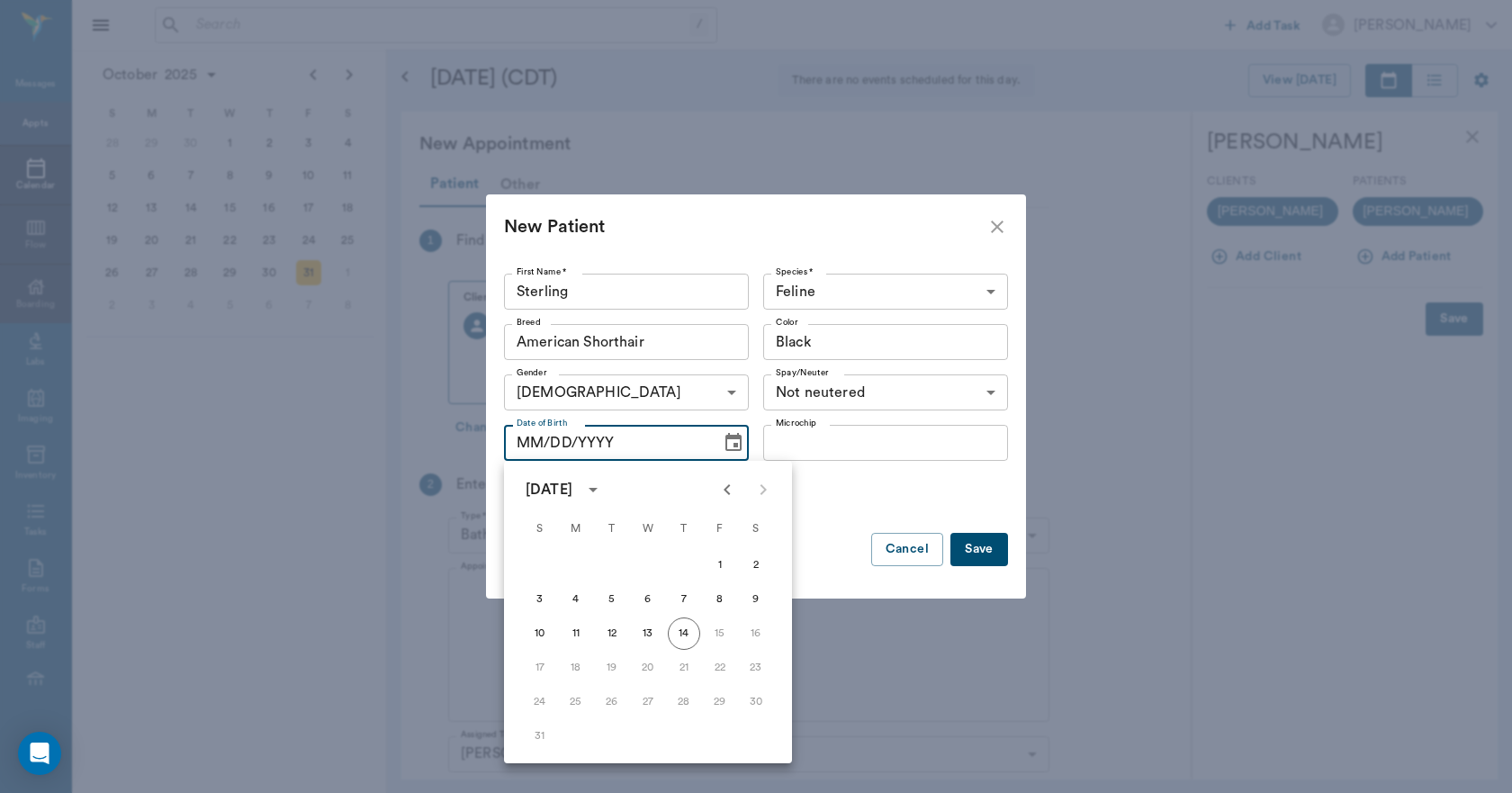
click at [722, 488] on icon "Previous month" at bounding box center [727, 489] width 22 height 22
click at [727, 486] on icon "Previous month" at bounding box center [726, 489] width 7 height 10
click at [728, 496] on icon "Previous month" at bounding box center [727, 489] width 22 height 22
click at [766, 632] on button "19" at bounding box center [756, 633] width 32 height 32
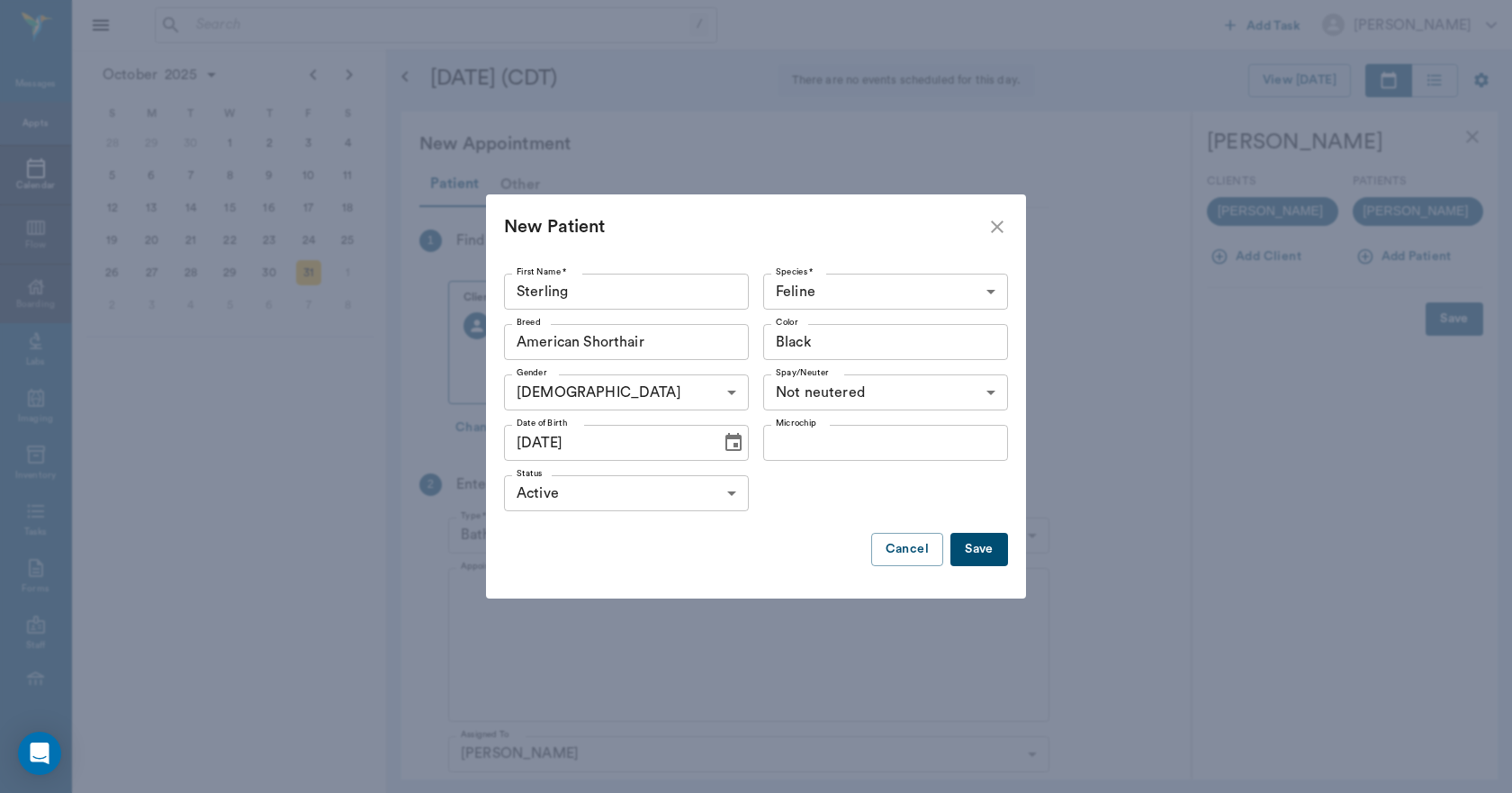
type input "04/19/2025"
click at [977, 550] on button "Save" at bounding box center [979, 549] width 57 height 33
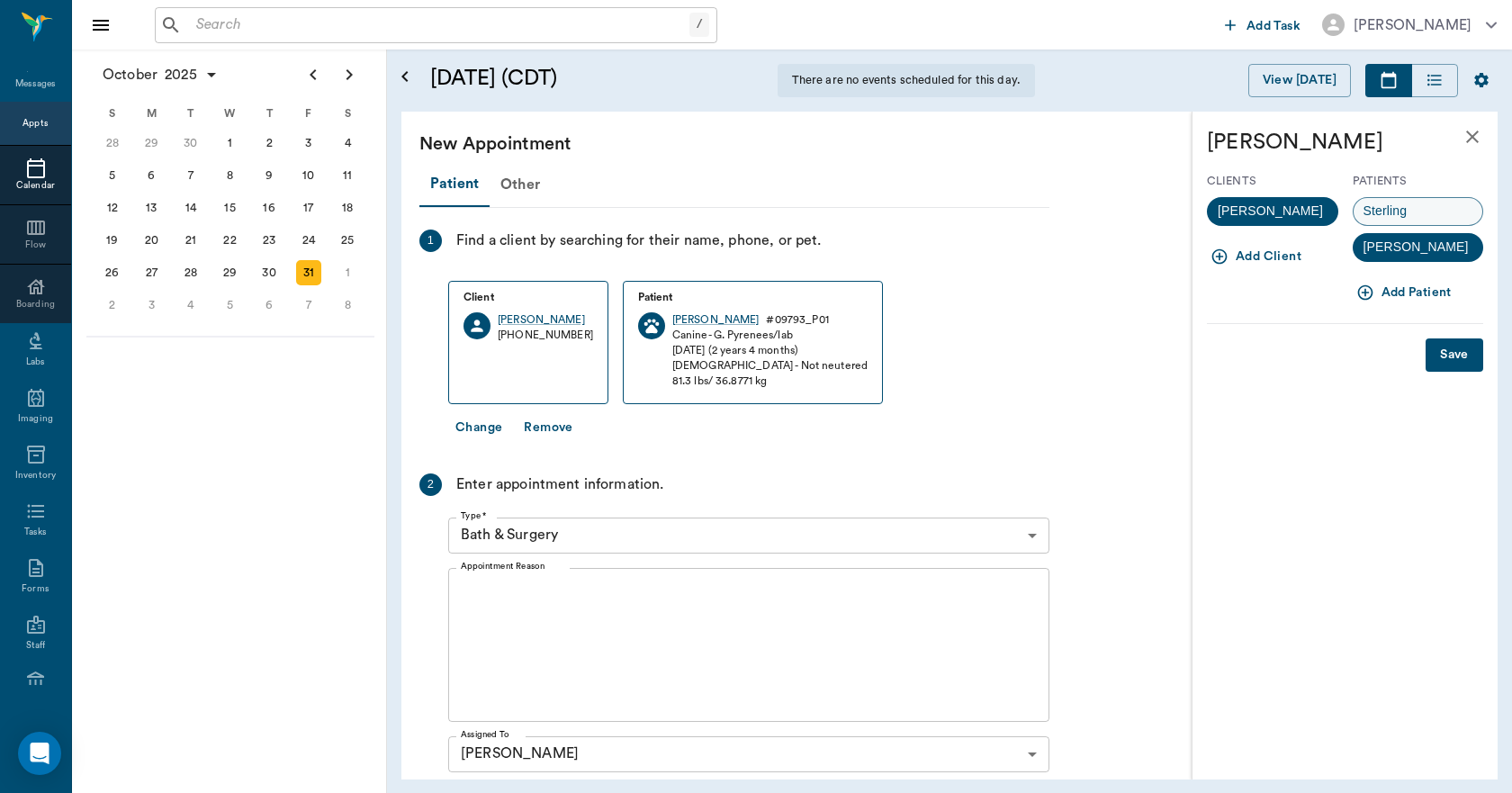
click at [1379, 206] on span "Sterling" at bounding box center [1386, 211] width 64 height 19
click at [1454, 353] on button "Save" at bounding box center [1454, 354] width 57 height 33
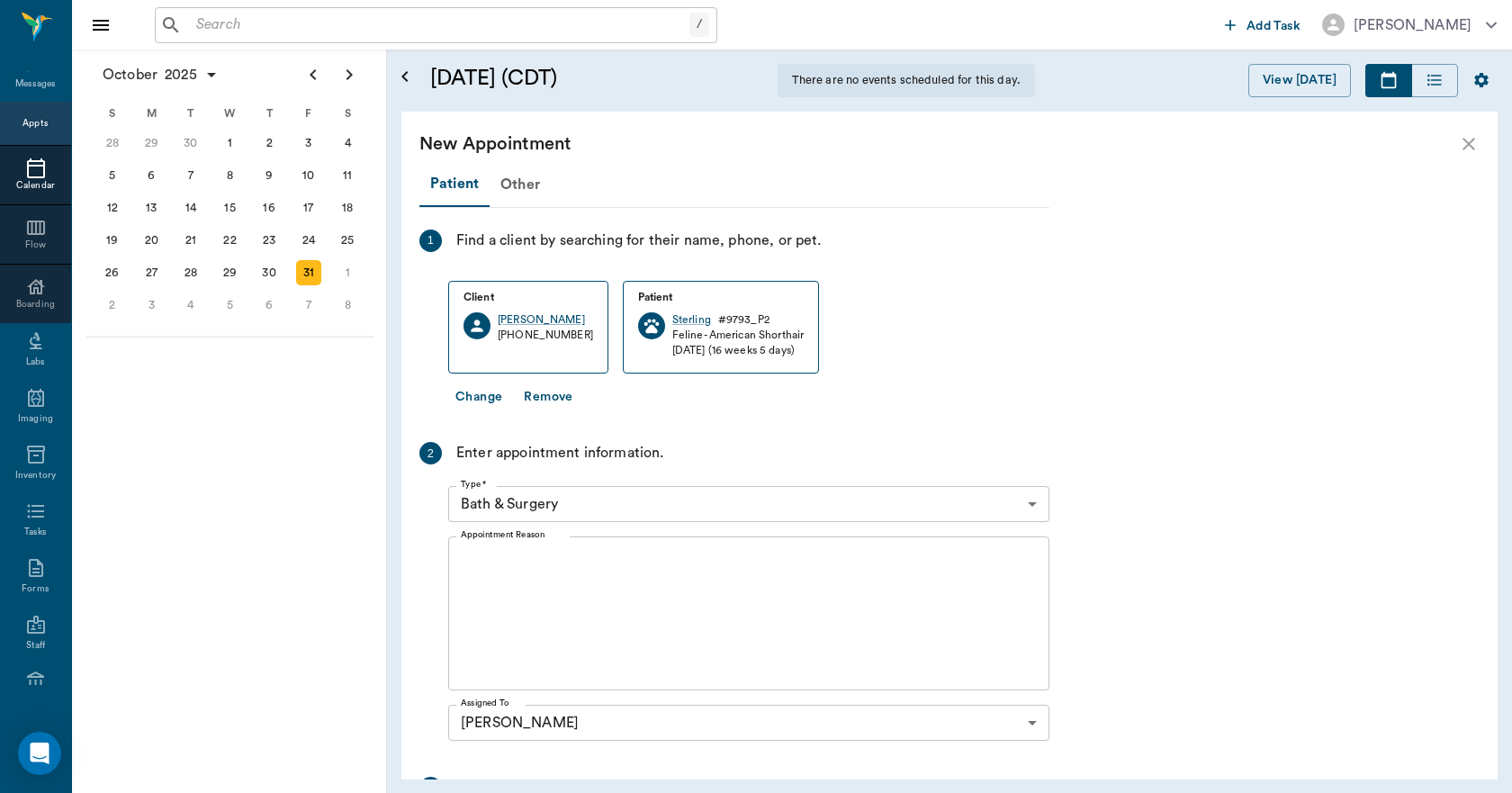
click at [671, 511] on body "/ ​ Add Task Dr. Bert Ellsworth Nectar Messages Appts Calendar Flow Boarding La…" at bounding box center [756, 396] width 1512 height 793
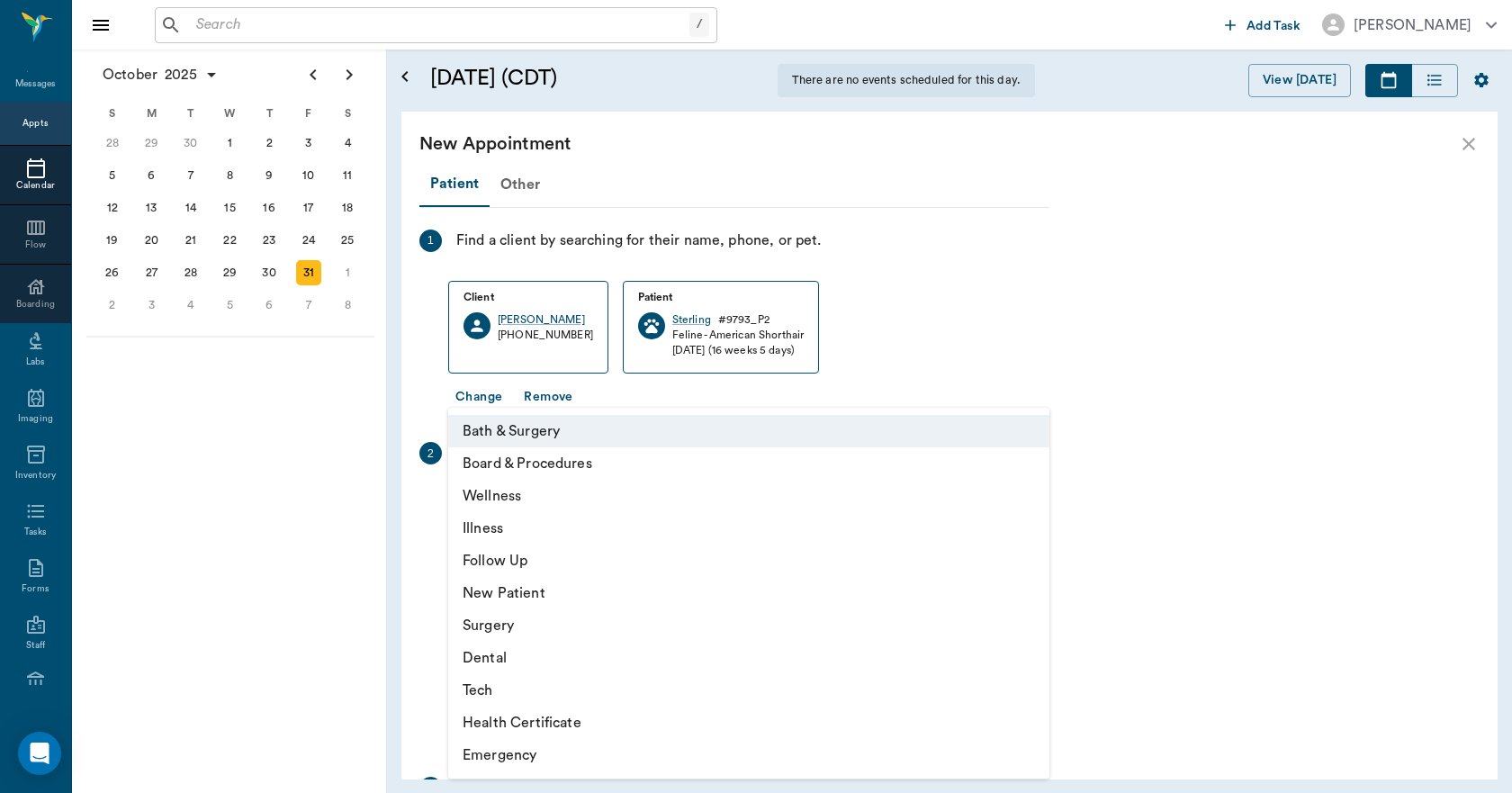
click at [539, 623] on li "Surgery" at bounding box center [749, 625] width 601 height 32
type input "65d2be4f46e3a538d89b8c18"
type input "12:30 PM"
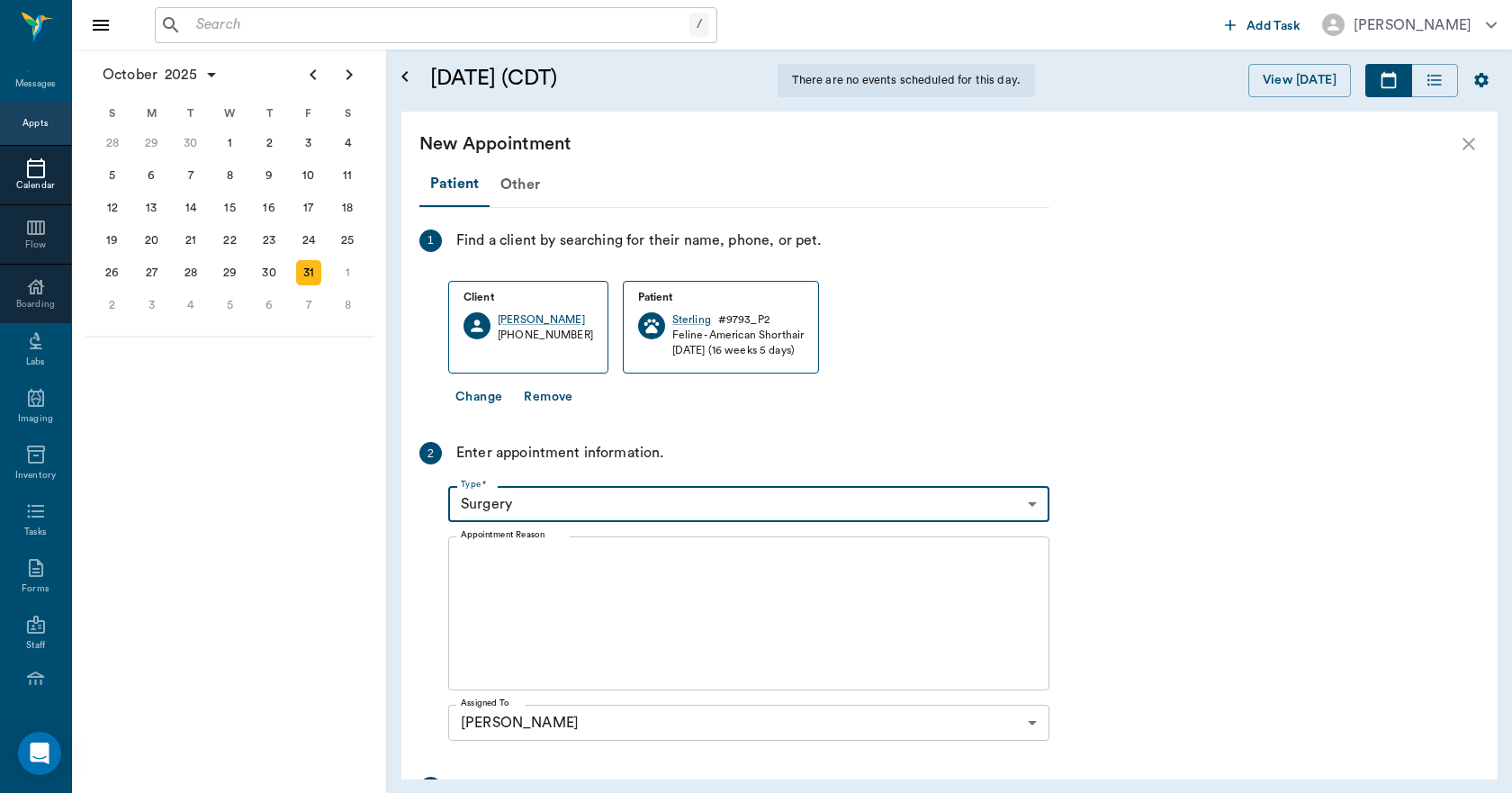
click at [571, 576] on textarea "Appointment Reason" at bounding box center [748, 614] width 576 height 124
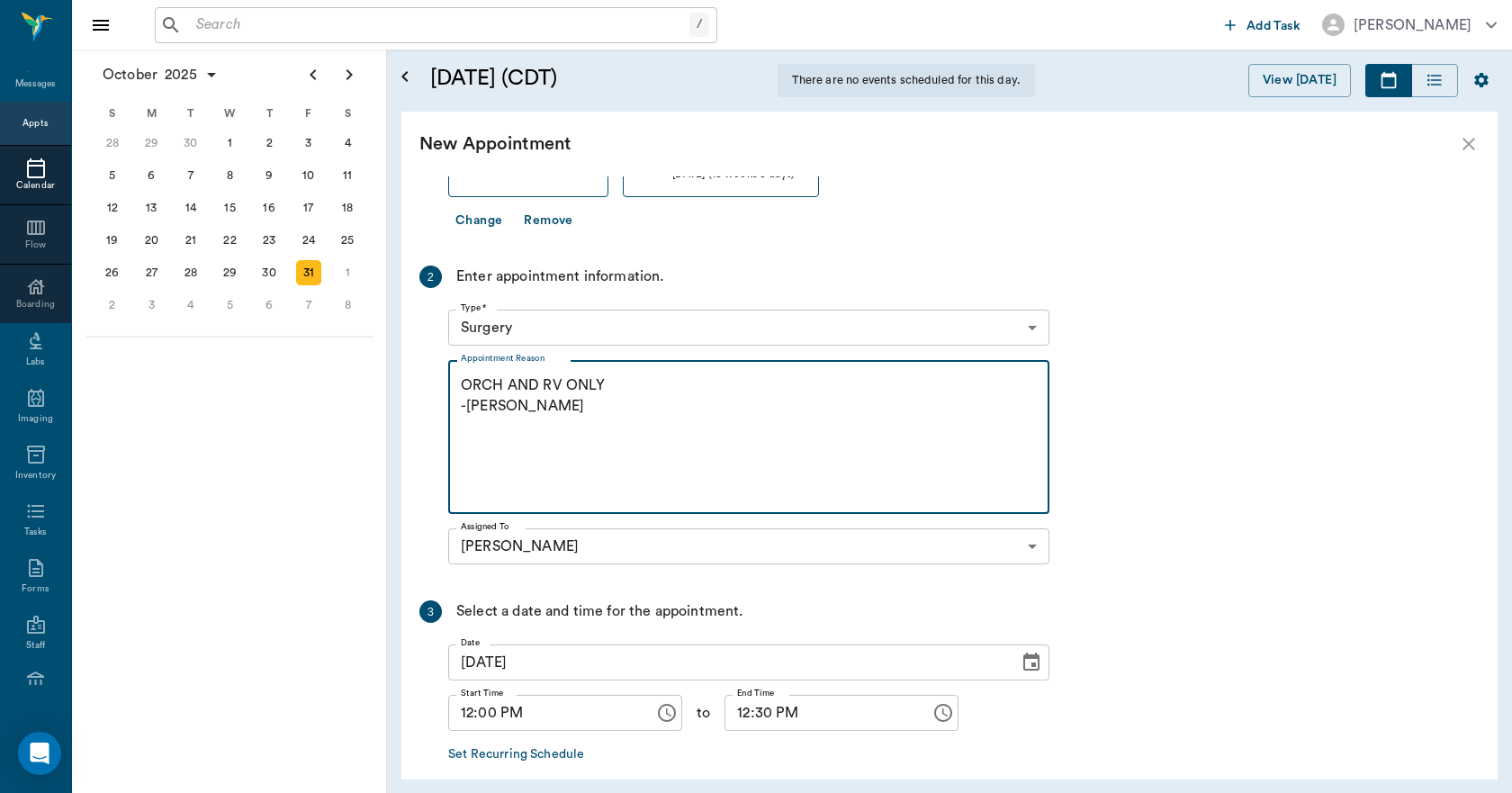
scroll to position [263, 0]
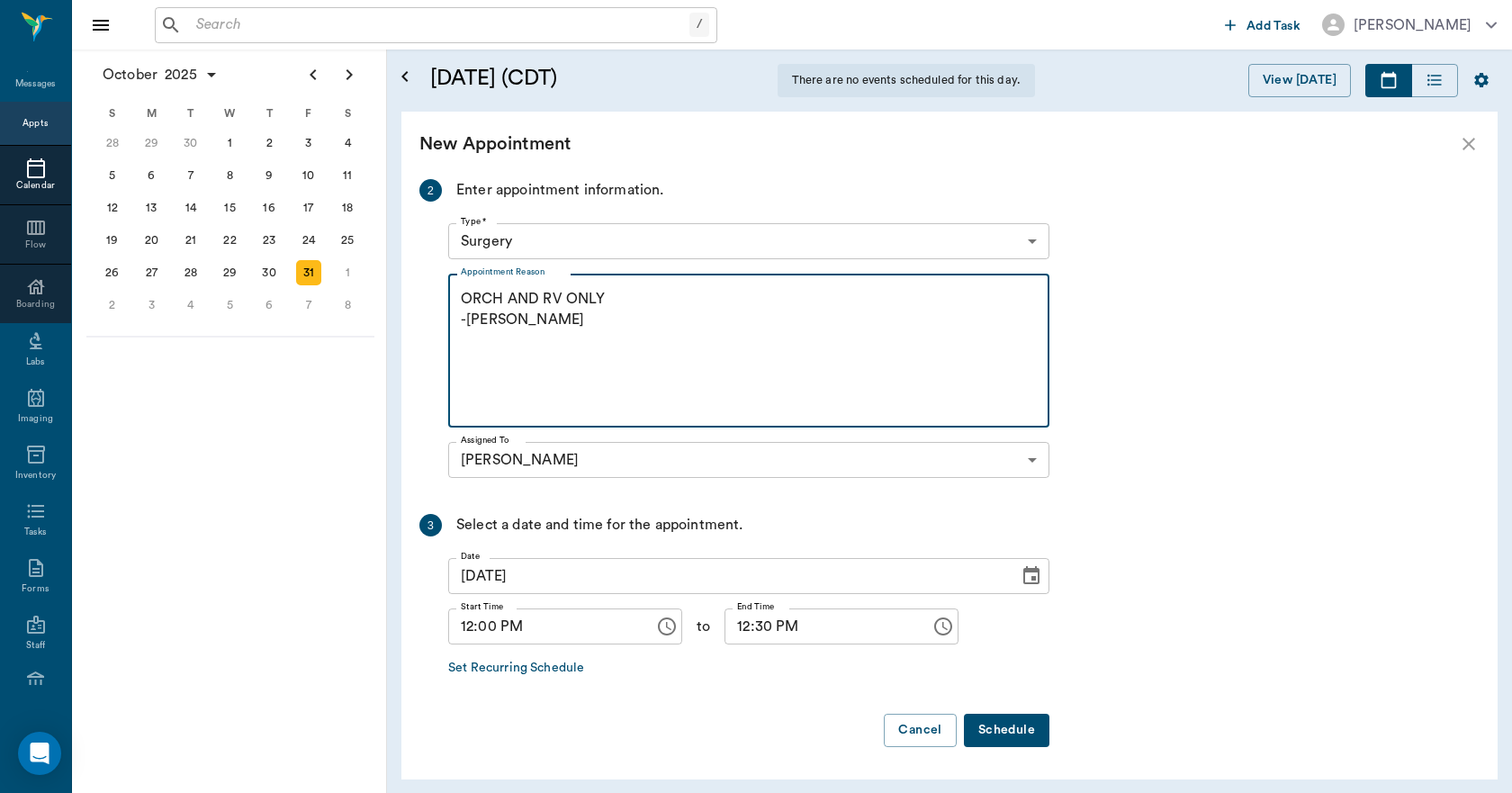
type textarea "ORCH AND RV ONLY -LORY"
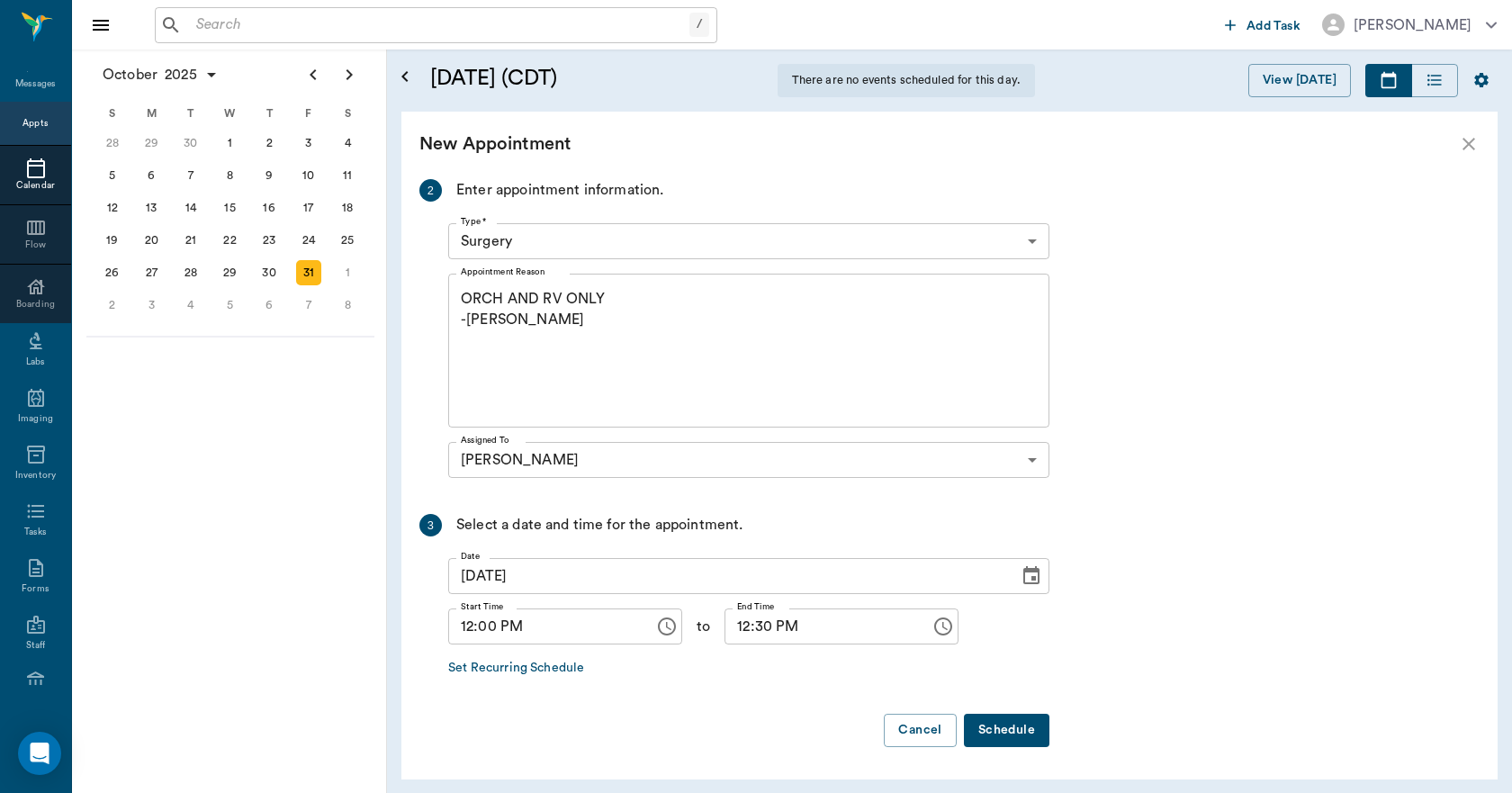
click at [993, 734] on button "Schedule" at bounding box center [1006, 730] width 86 height 33
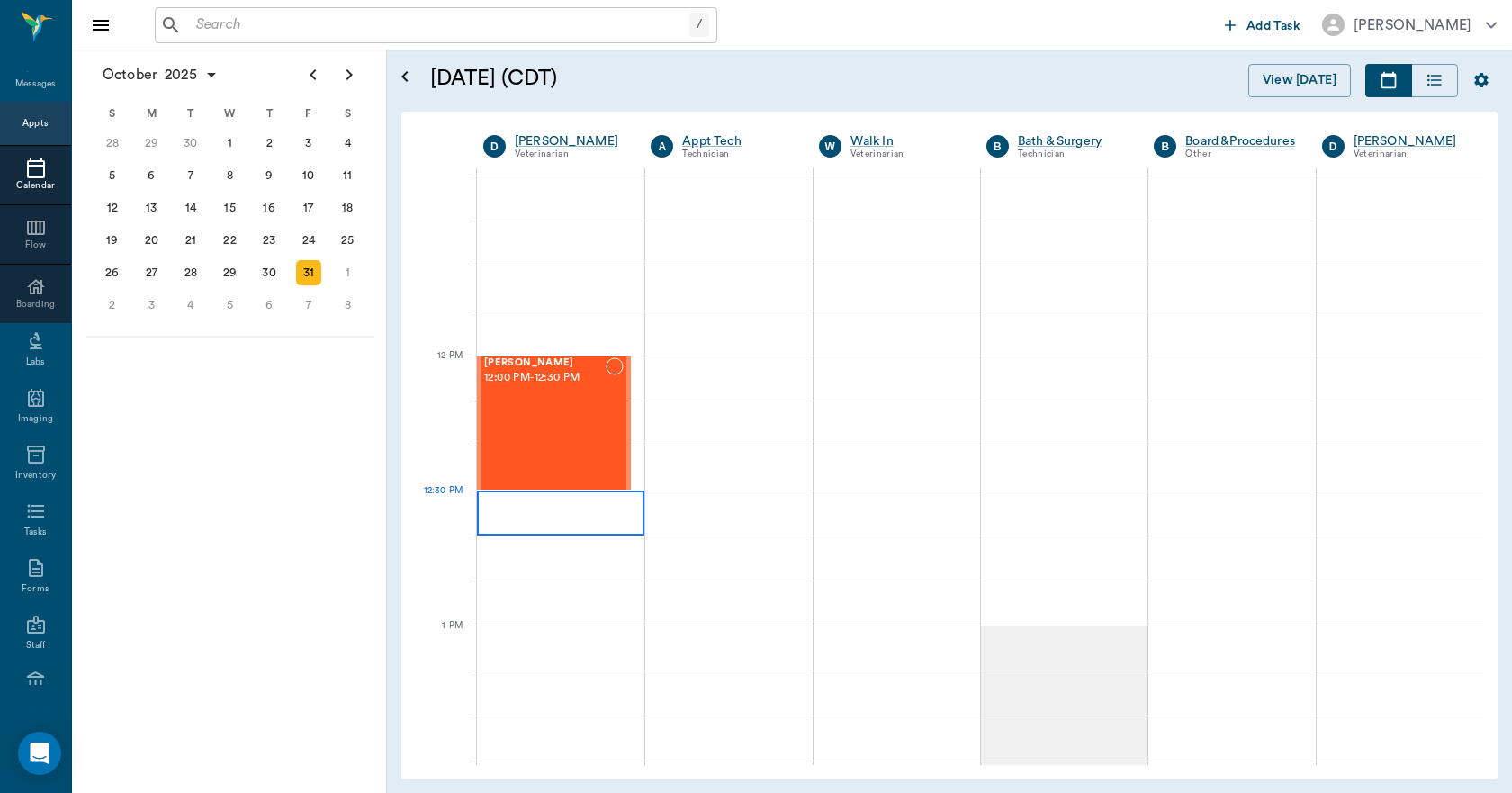
click at [544, 520] on div at bounding box center [561, 513] width 168 height 45
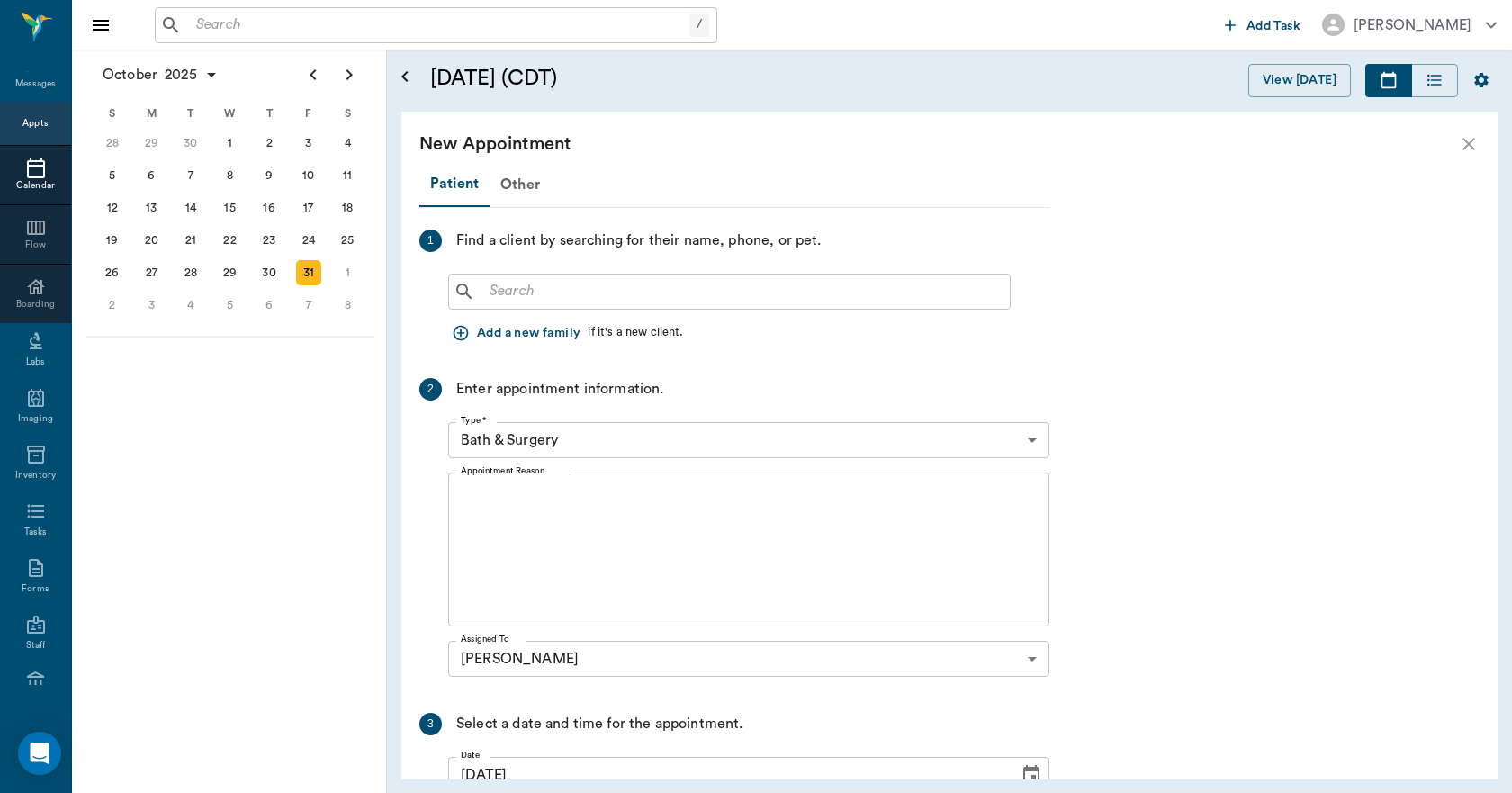
click at [514, 304] on div "​" at bounding box center [729, 291] width 562 height 36
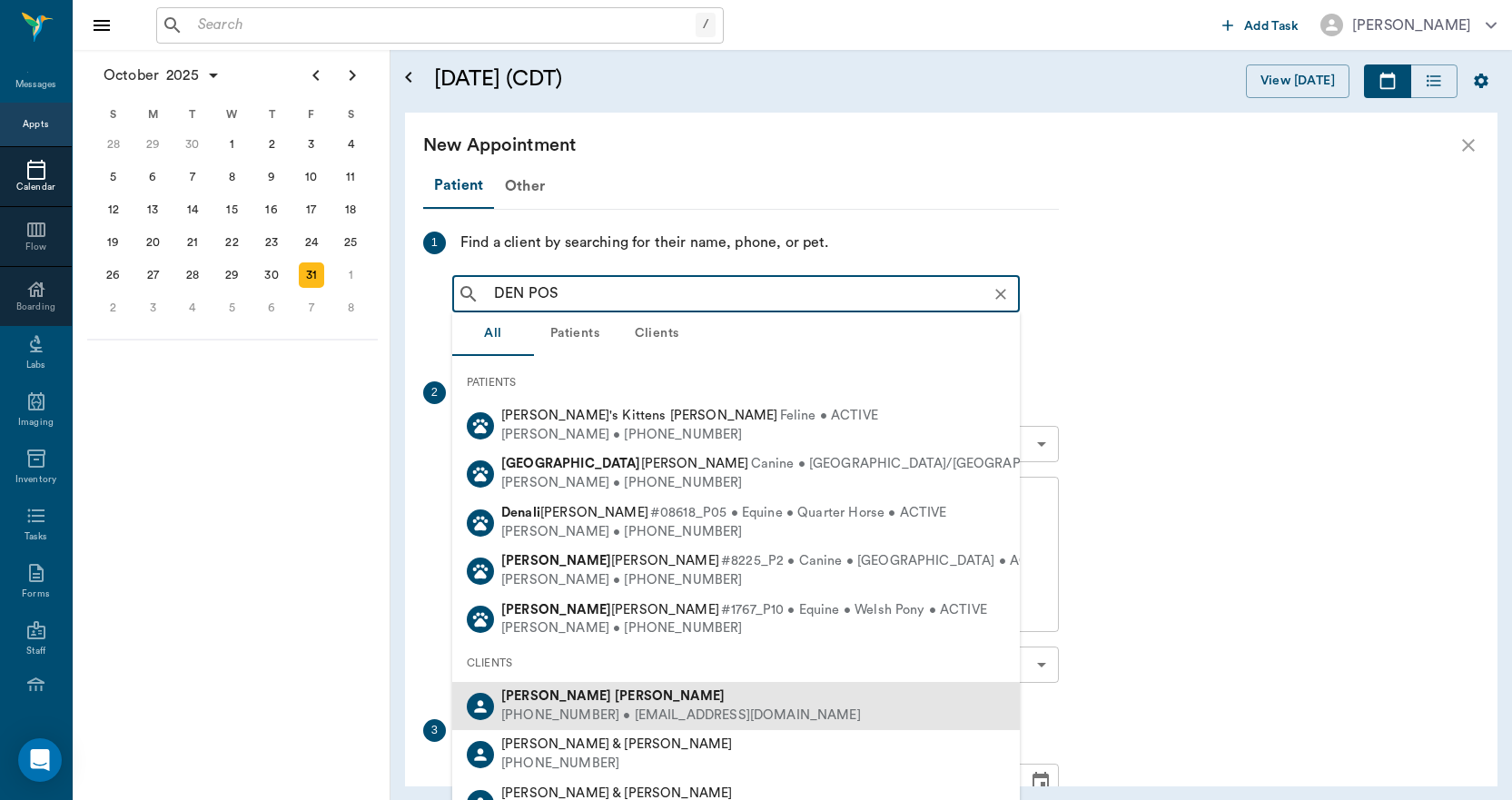
click at [519, 695] on b "Denise" at bounding box center [556, 695] width 110 height 13
type input "DEN POS"
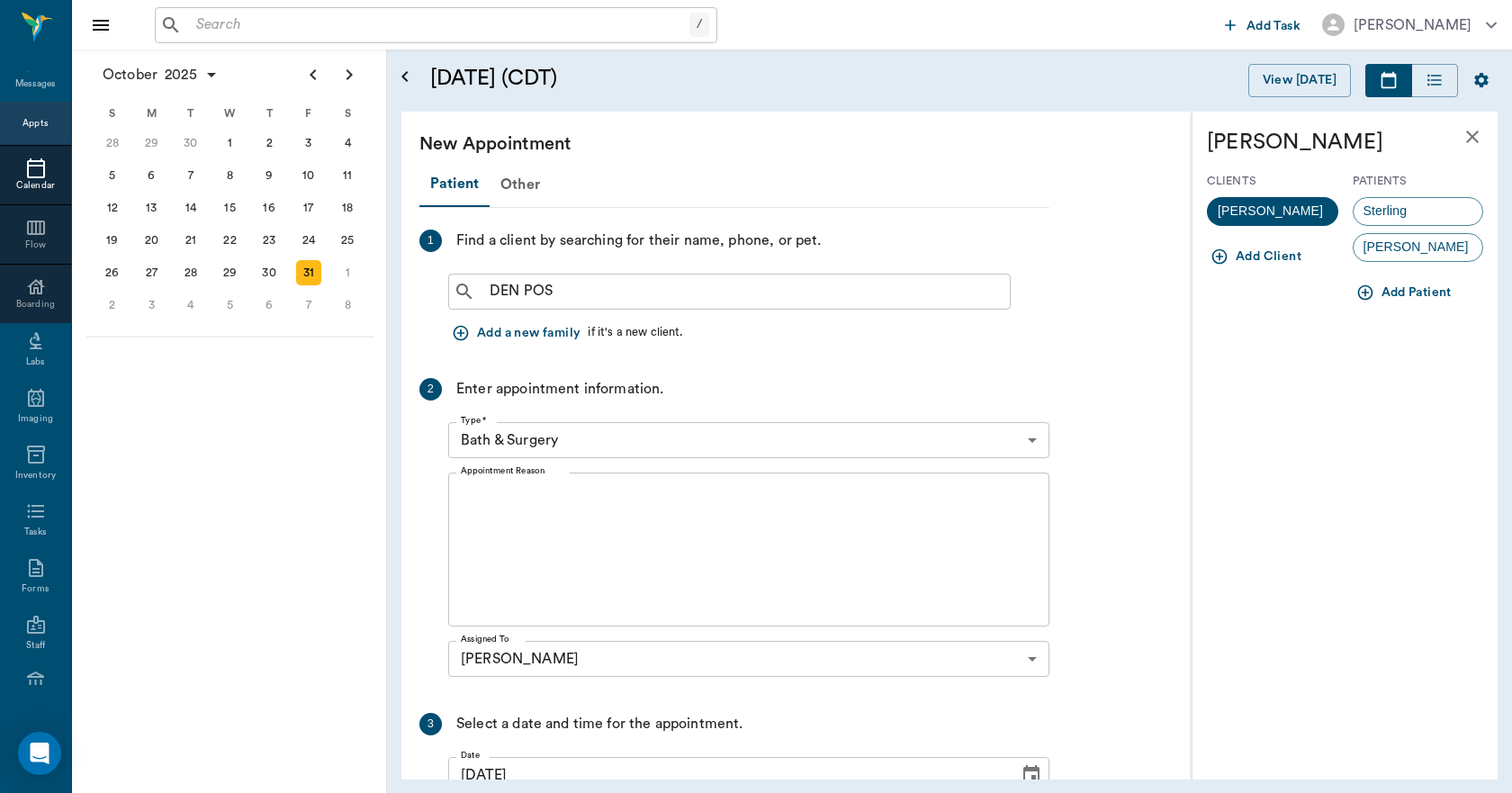
click at [1371, 295] on icon "button" at bounding box center [1365, 293] width 15 height 15
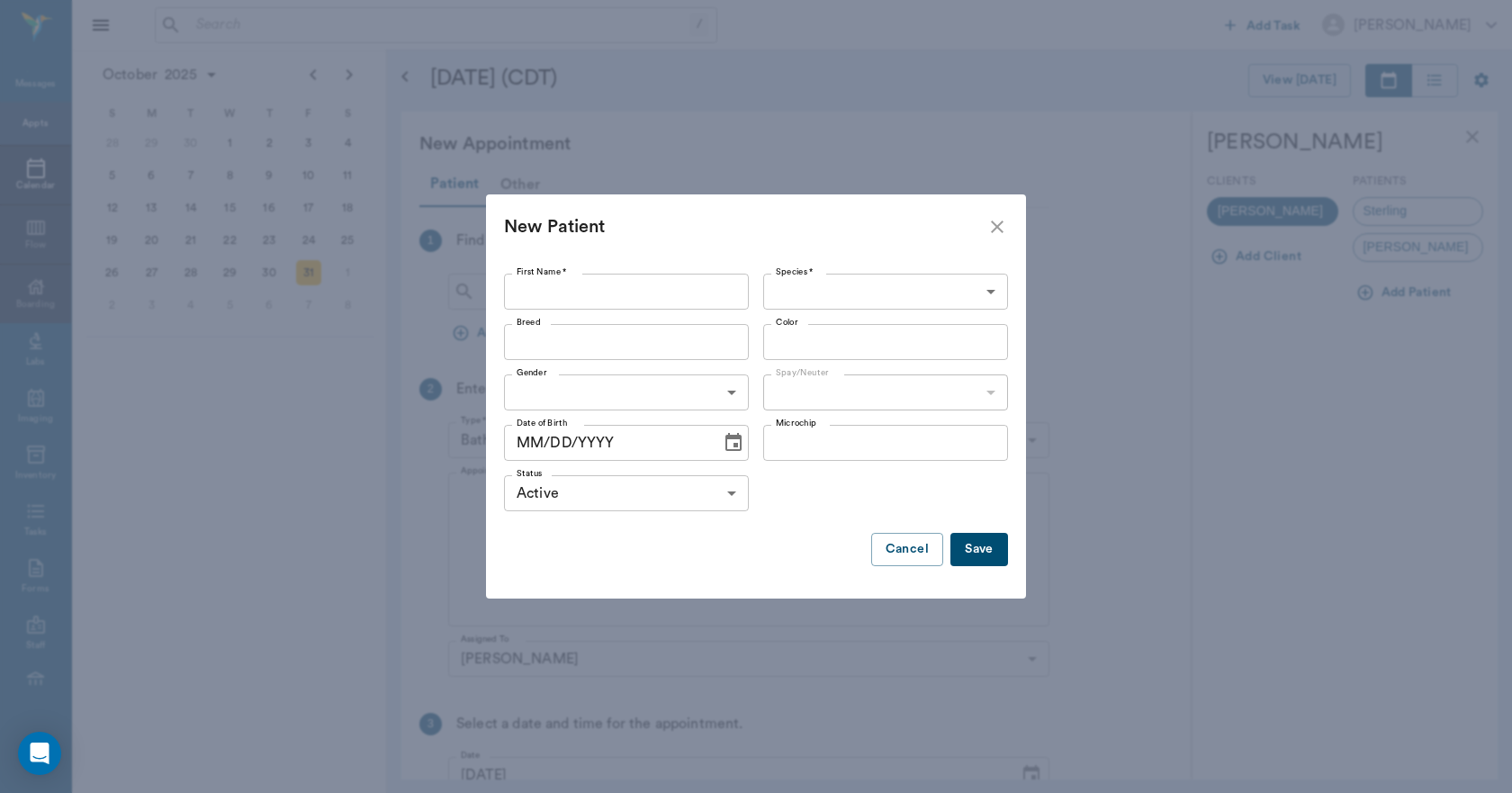
click at [714, 299] on input "First Name *" at bounding box center [626, 291] width 245 height 36
type input "Brycin"
click at [773, 283] on body "/ ​ Add Task Dr. Bert Ellsworth Nectar Messages Appts Calendar Flow Boarding La…" at bounding box center [756, 396] width 1512 height 793
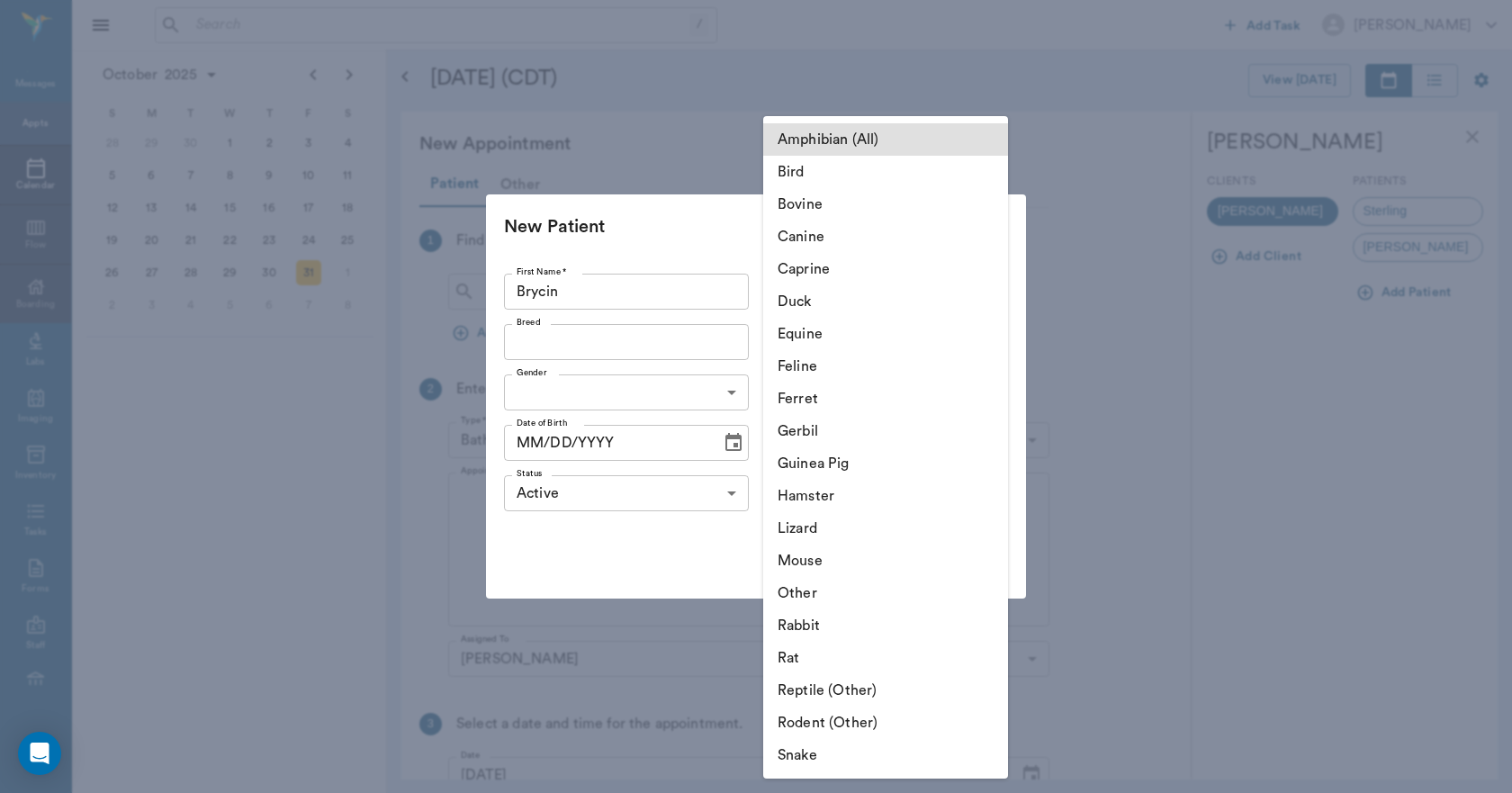
click at [813, 366] on li "Feline" at bounding box center [886, 366] width 245 height 32
type input "Feline"
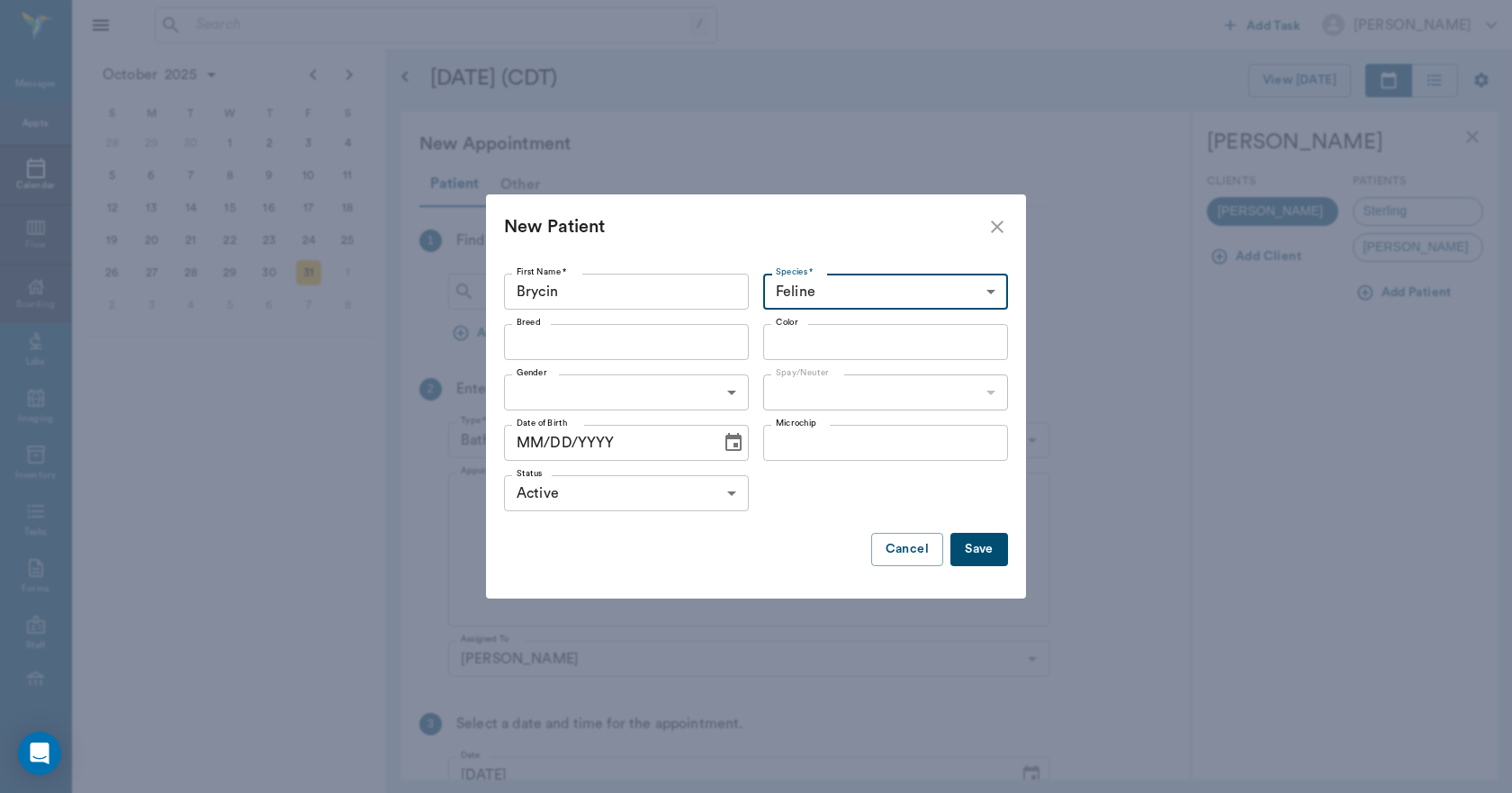
click at [595, 346] on input "Breed" at bounding box center [611, 342] width 204 height 25
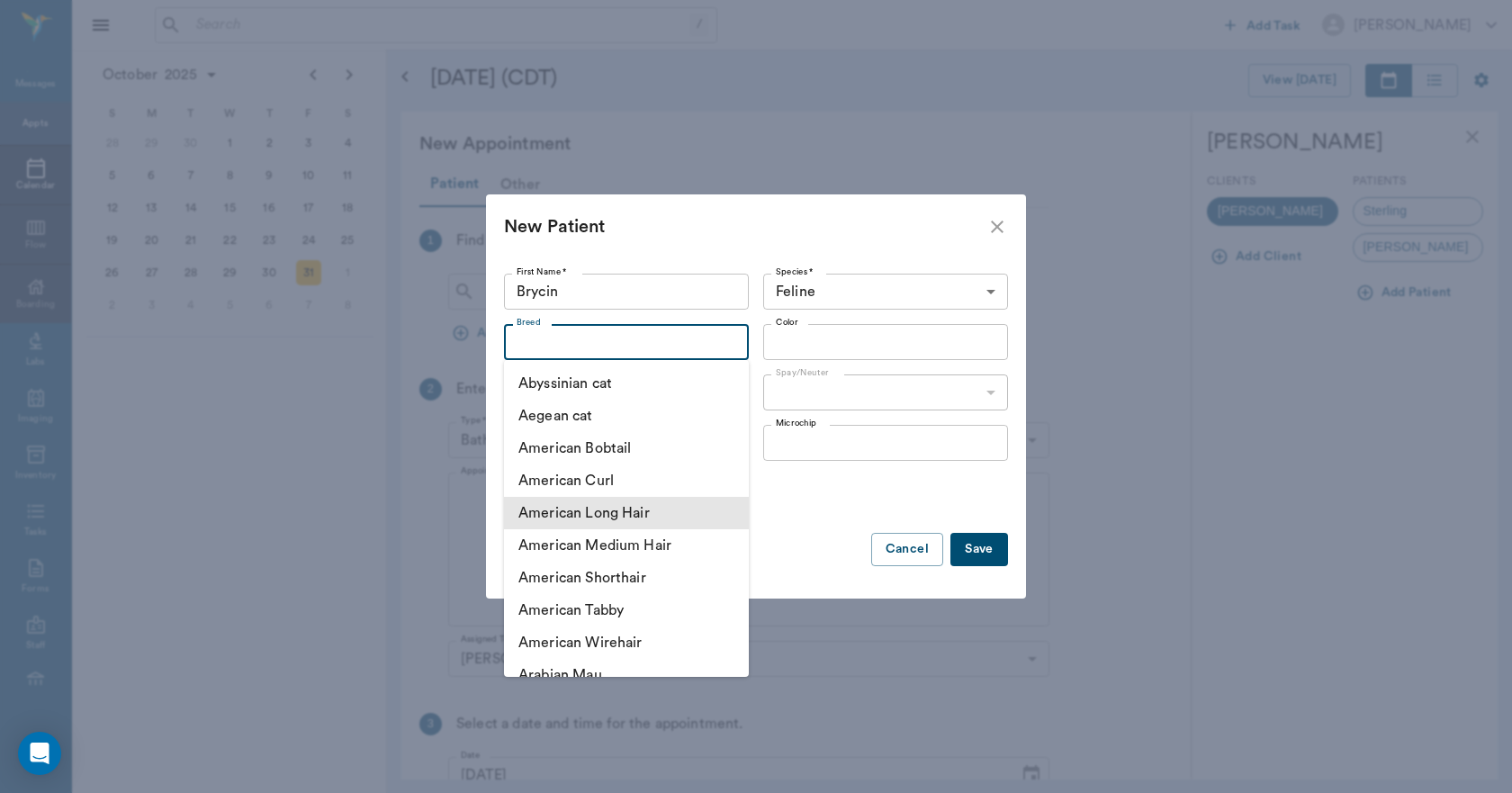
click at [603, 511] on li "American Long Hair" at bounding box center [626, 512] width 245 height 32
type input "American Long Hair"
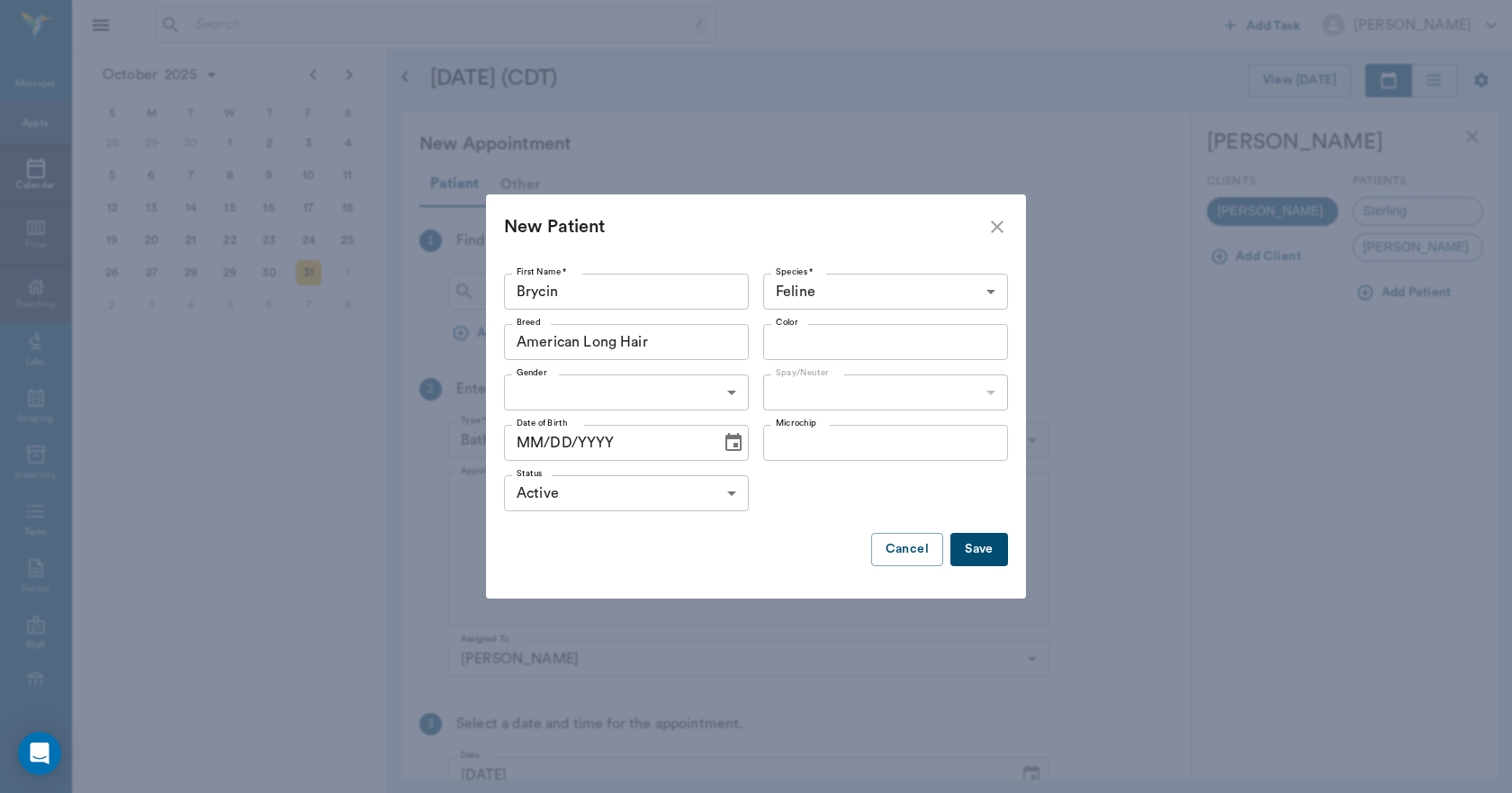
click at [837, 341] on input "Color" at bounding box center [870, 342] width 204 height 25
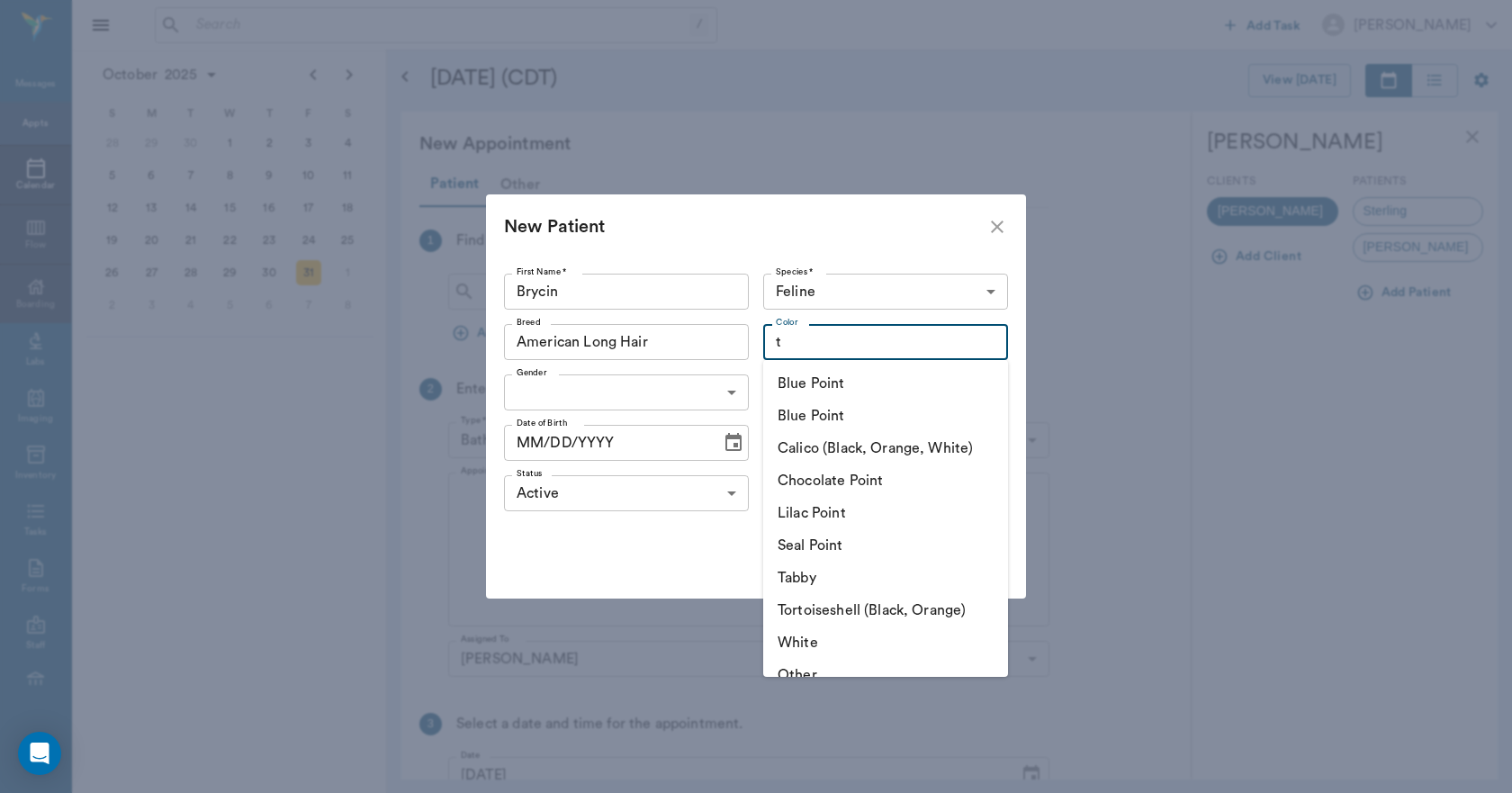
type input "t"
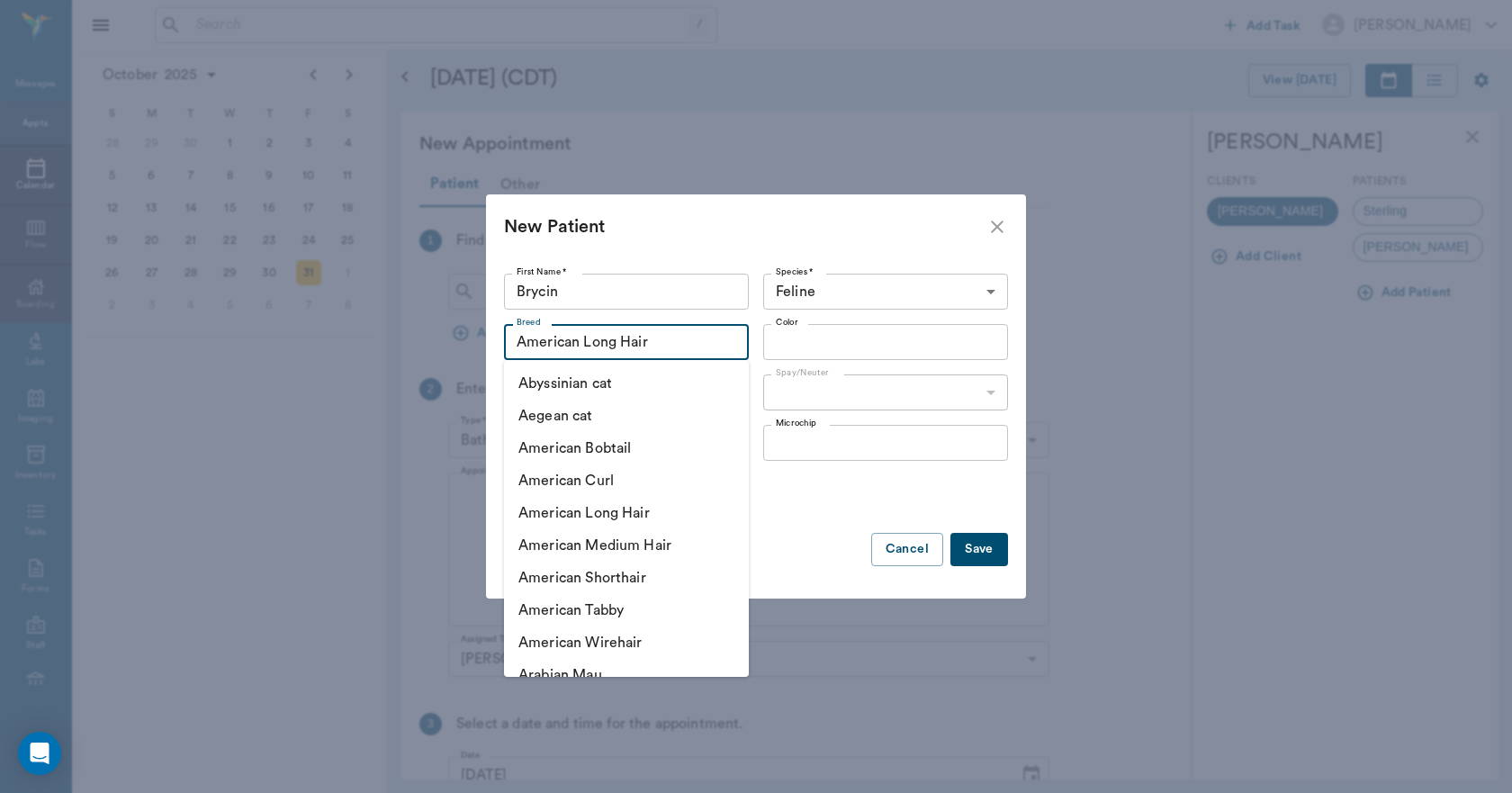
click at [676, 349] on input "American Long Hair" at bounding box center [600, 342] width 181 height 25
click at [641, 576] on li "American Shorthair" at bounding box center [626, 577] width 245 height 32
type input "American Shorthair"
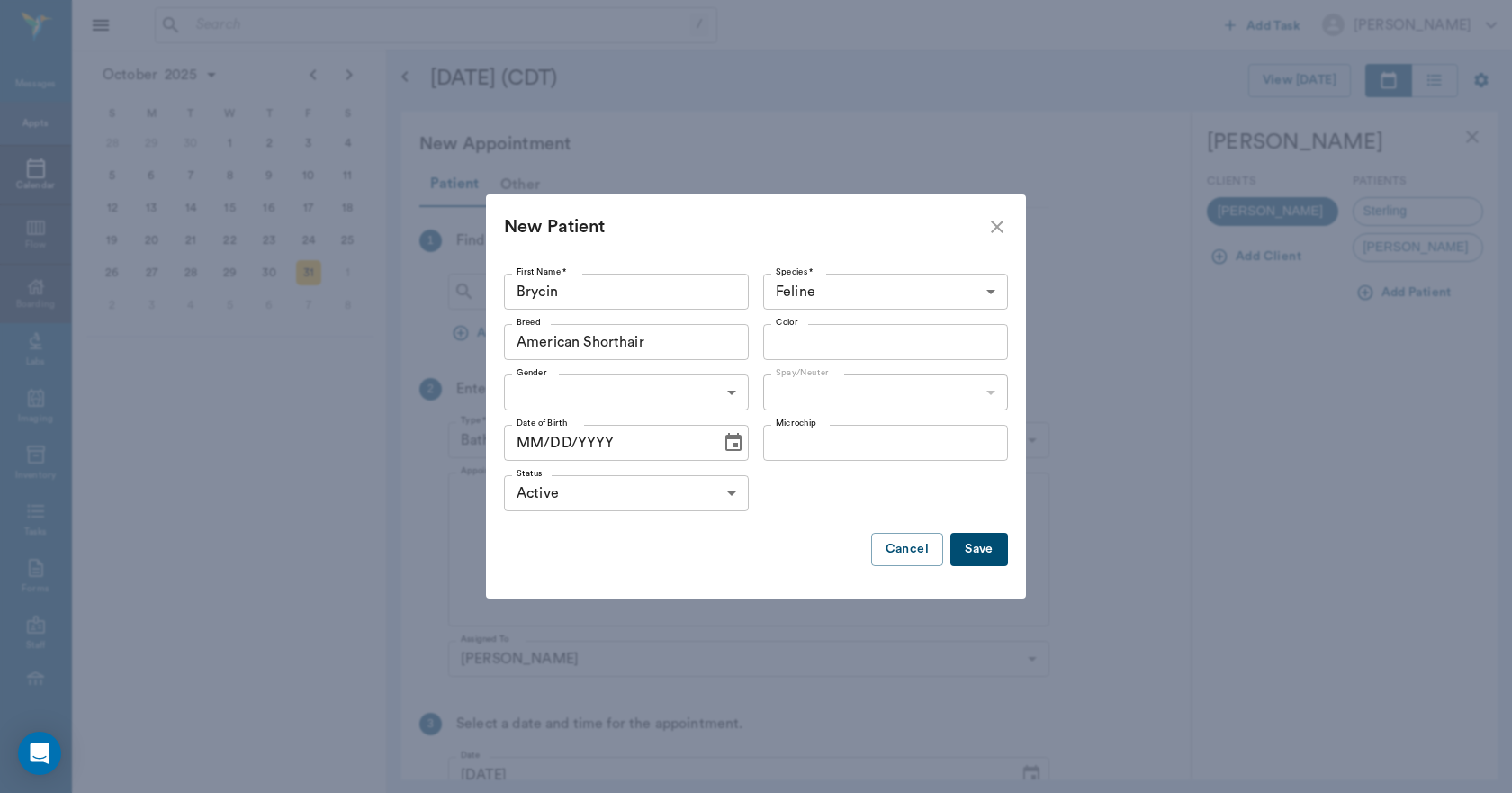
click at [790, 348] on input "Color" at bounding box center [870, 342] width 204 height 25
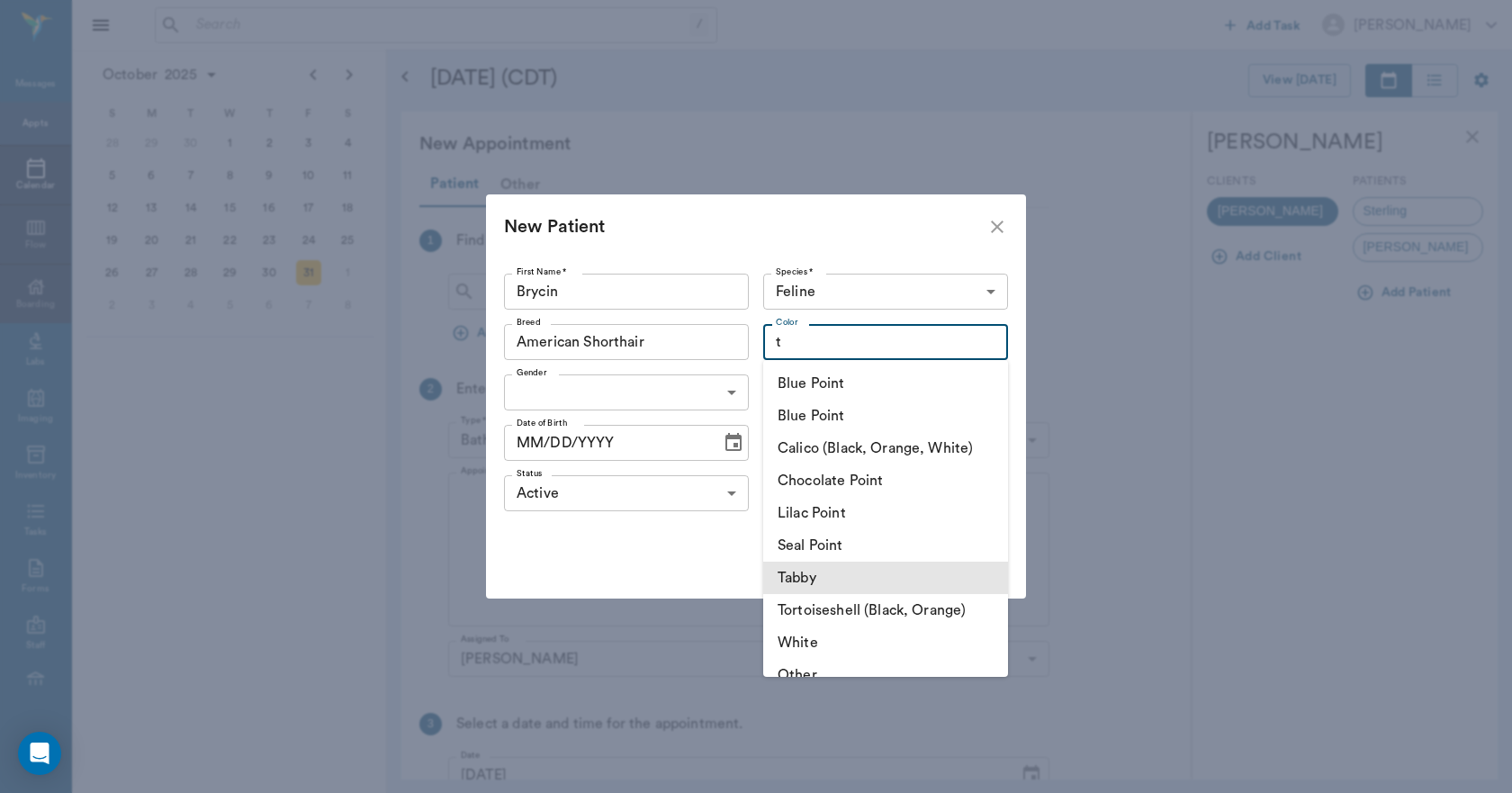
click at [797, 573] on li "Tabby" at bounding box center [886, 577] width 245 height 32
type input "Tabby"
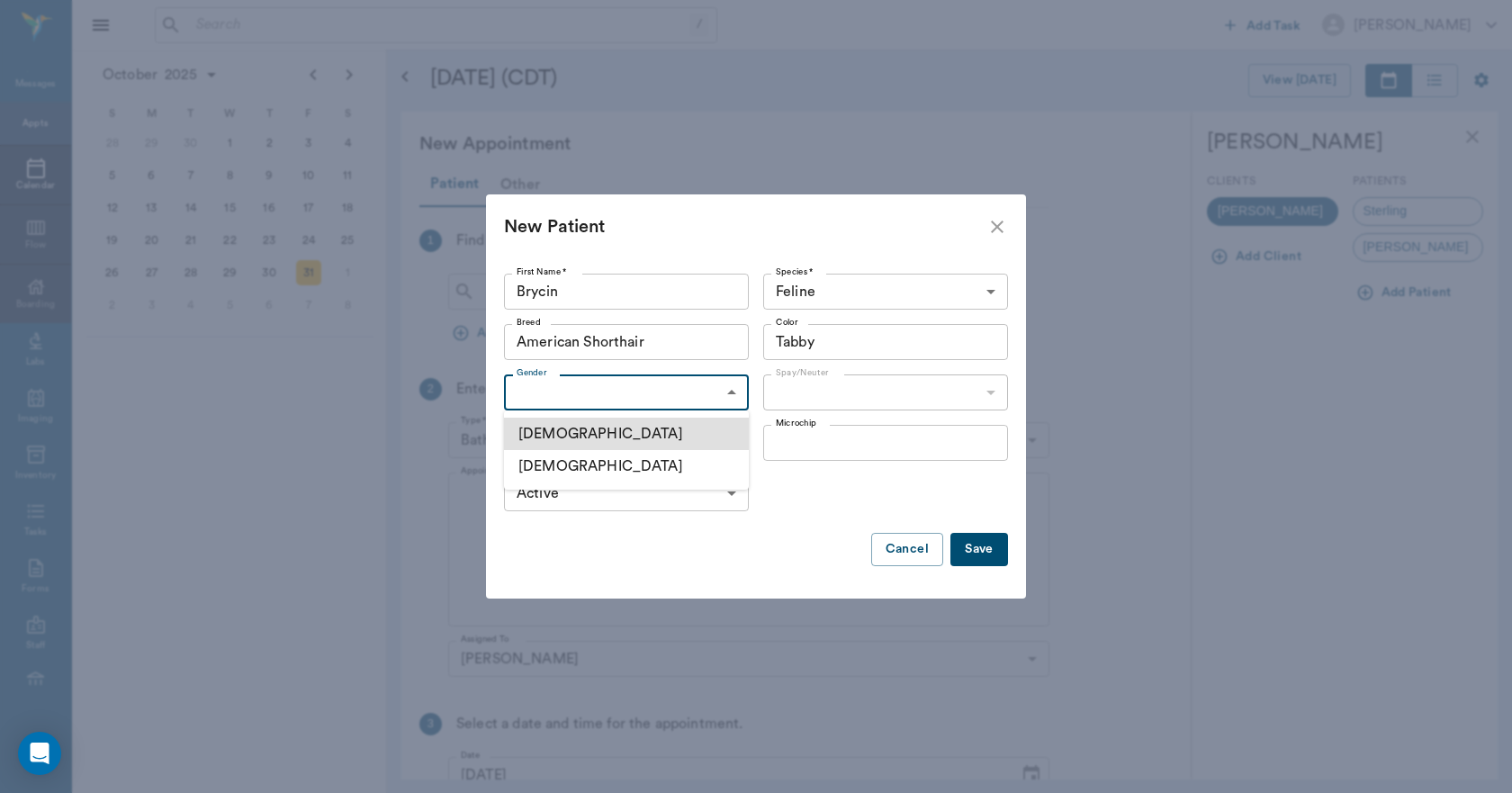
click at [703, 387] on body "/ ​ Add Task Dr. Bert Ellsworth Nectar Messages Appts Calendar Flow Boarding La…" at bounding box center [756, 396] width 1512 height 793
click at [599, 433] on li "Male" at bounding box center [626, 433] width 245 height 32
type input "MALE"
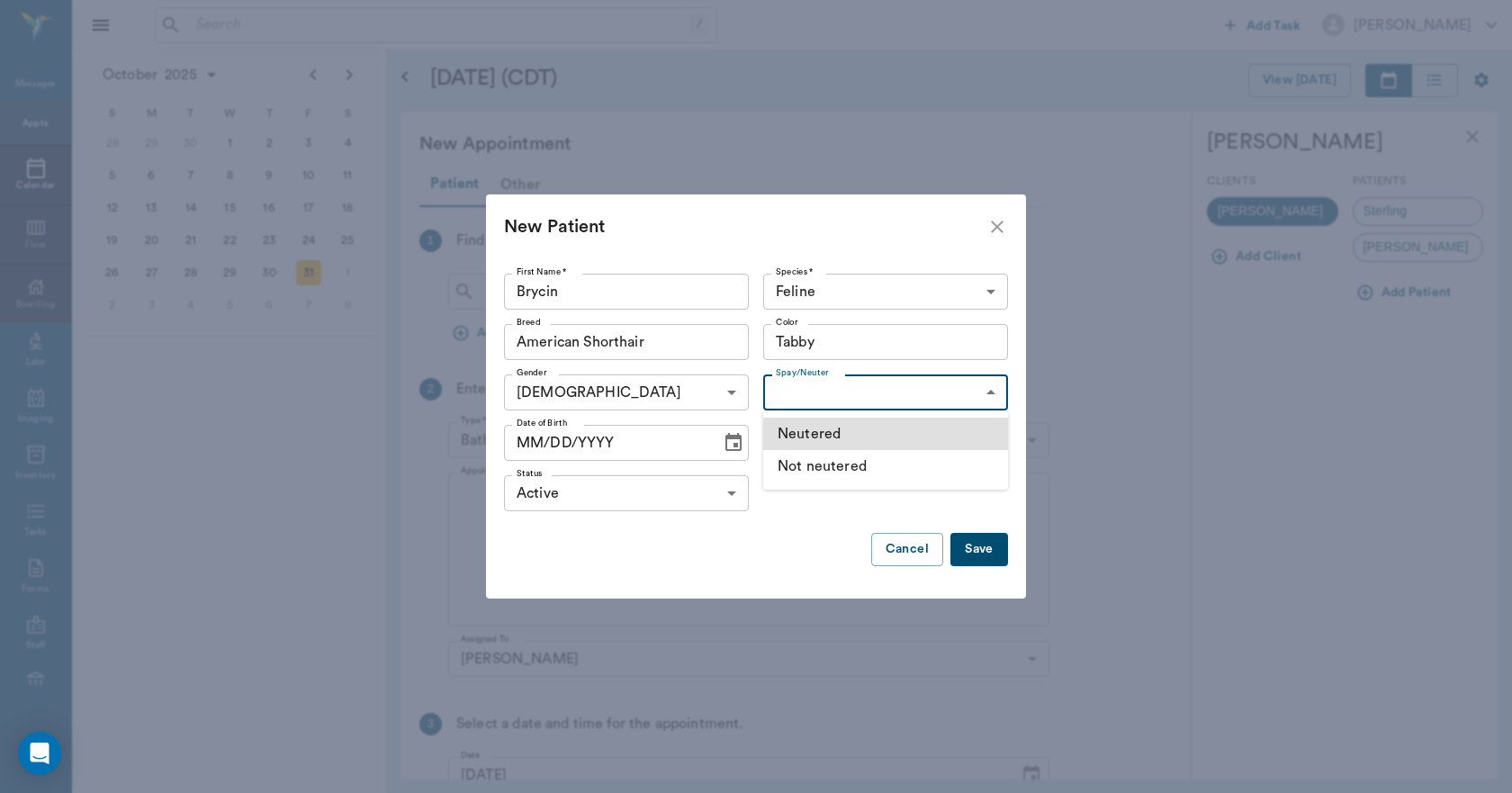
click at [785, 397] on body "/ ​ Add Task Dr. Bert Ellsworth Nectar Messages Appts Calendar Flow Boarding La…" at bounding box center [756, 396] width 1512 height 793
click at [802, 465] on li "Not neutered" at bounding box center [886, 466] width 245 height 32
type input "false"
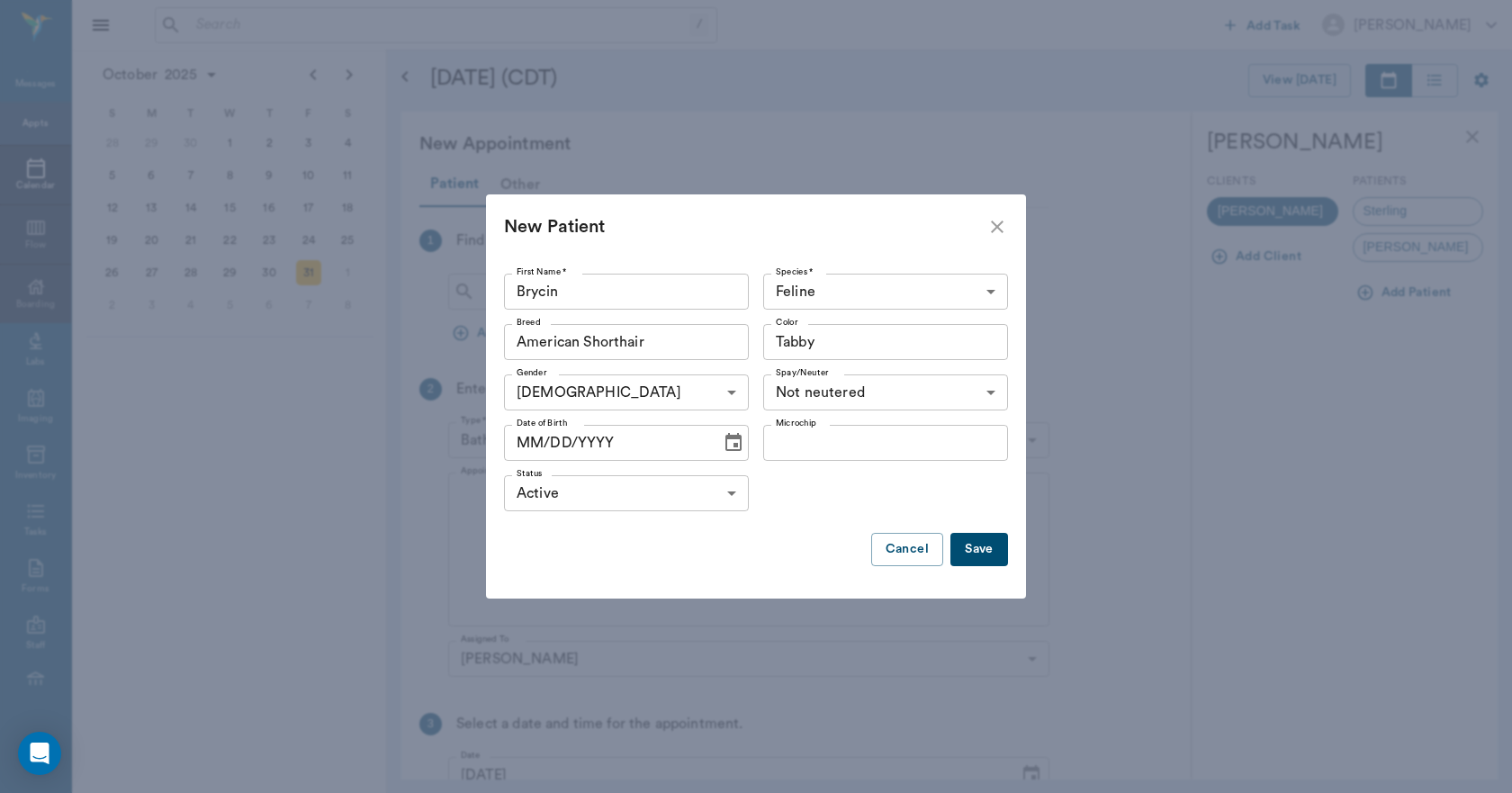
click at [729, 447] on icon "Choose date" at bounding box center [733, 442] width 16 height 18
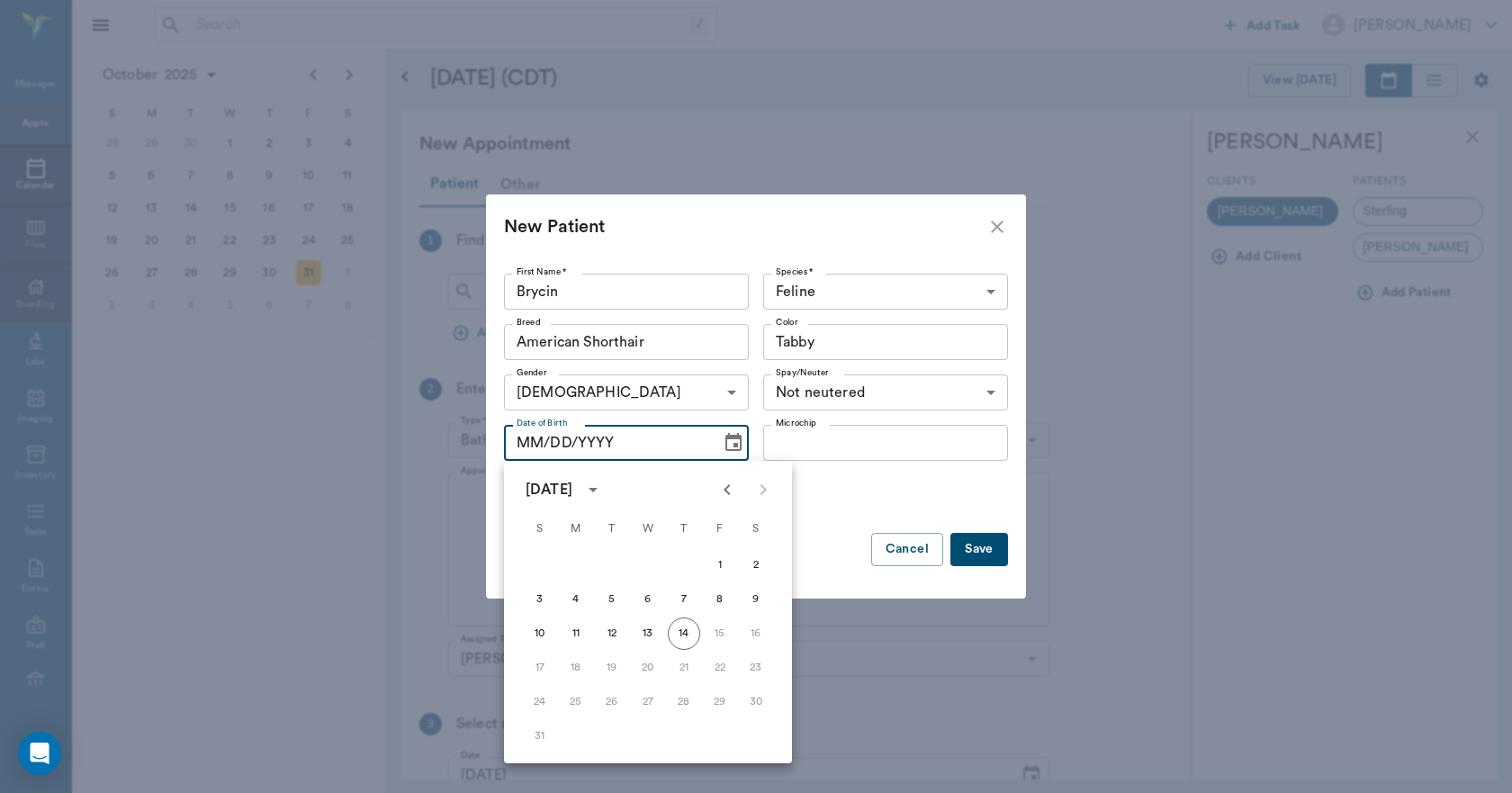
click at [727, 479] on icon "Previous month" at bounding box center [727, 489] width 22 height 22
click at [757, 699] on button "31" at bounding box center [756, 702] width 32 height 32
type input "05/31/2025"
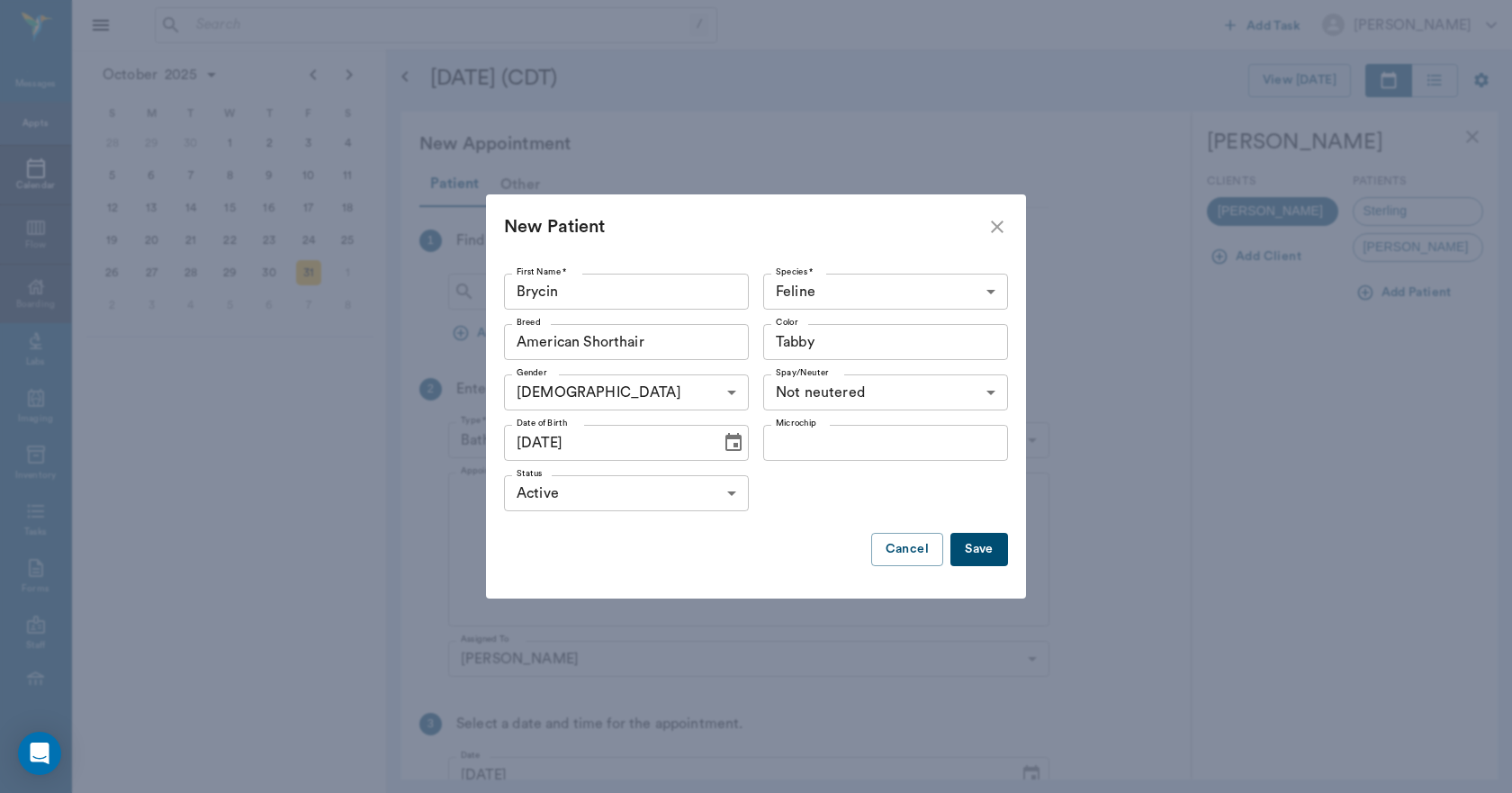
click at [997, 541] on button "Save" at bounding box center [979, 549] width 57 height 33
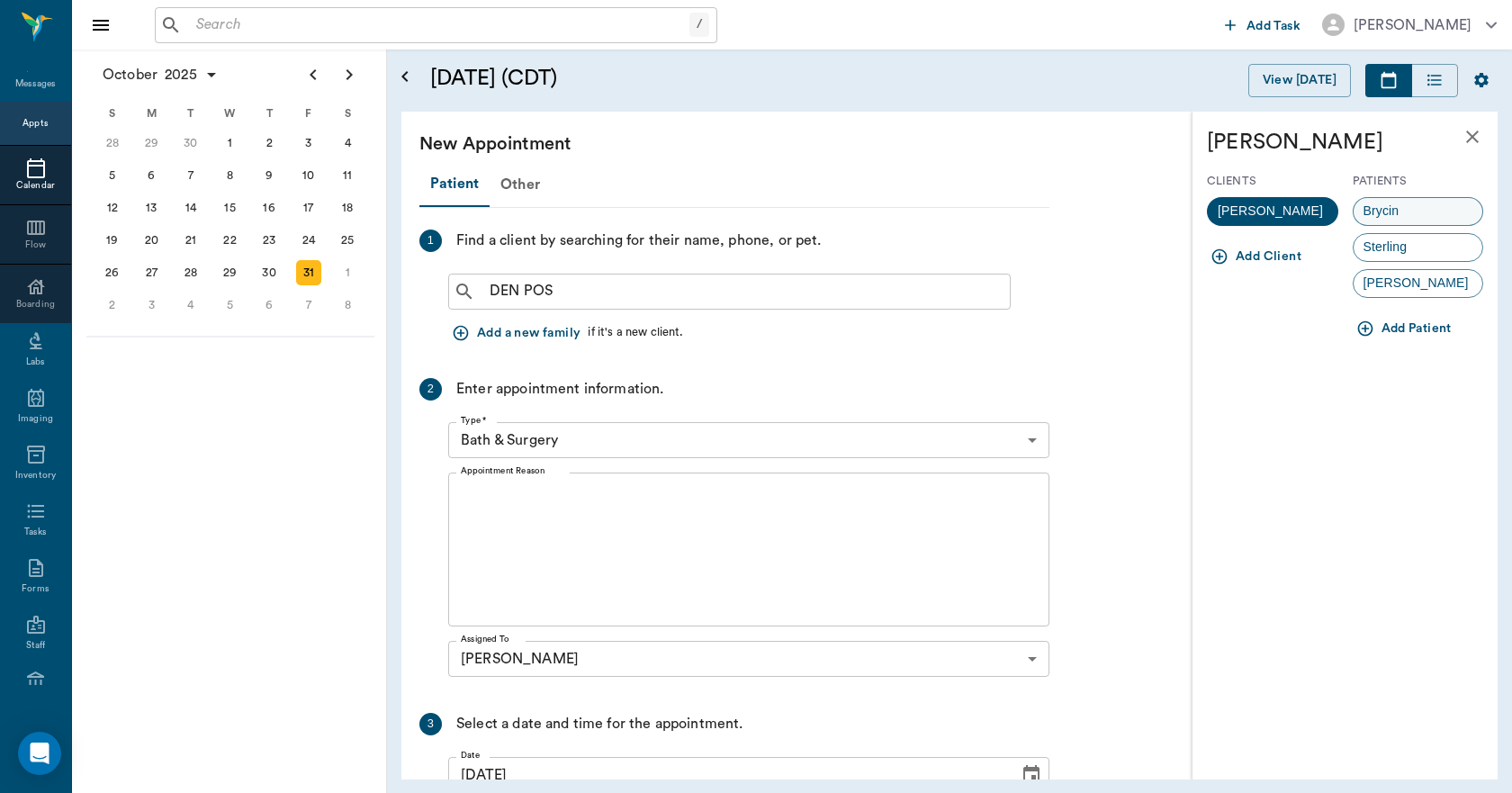
click at [1387, 199] on div "Brycin" at bounding box center [1418, 211] width 131 height 29
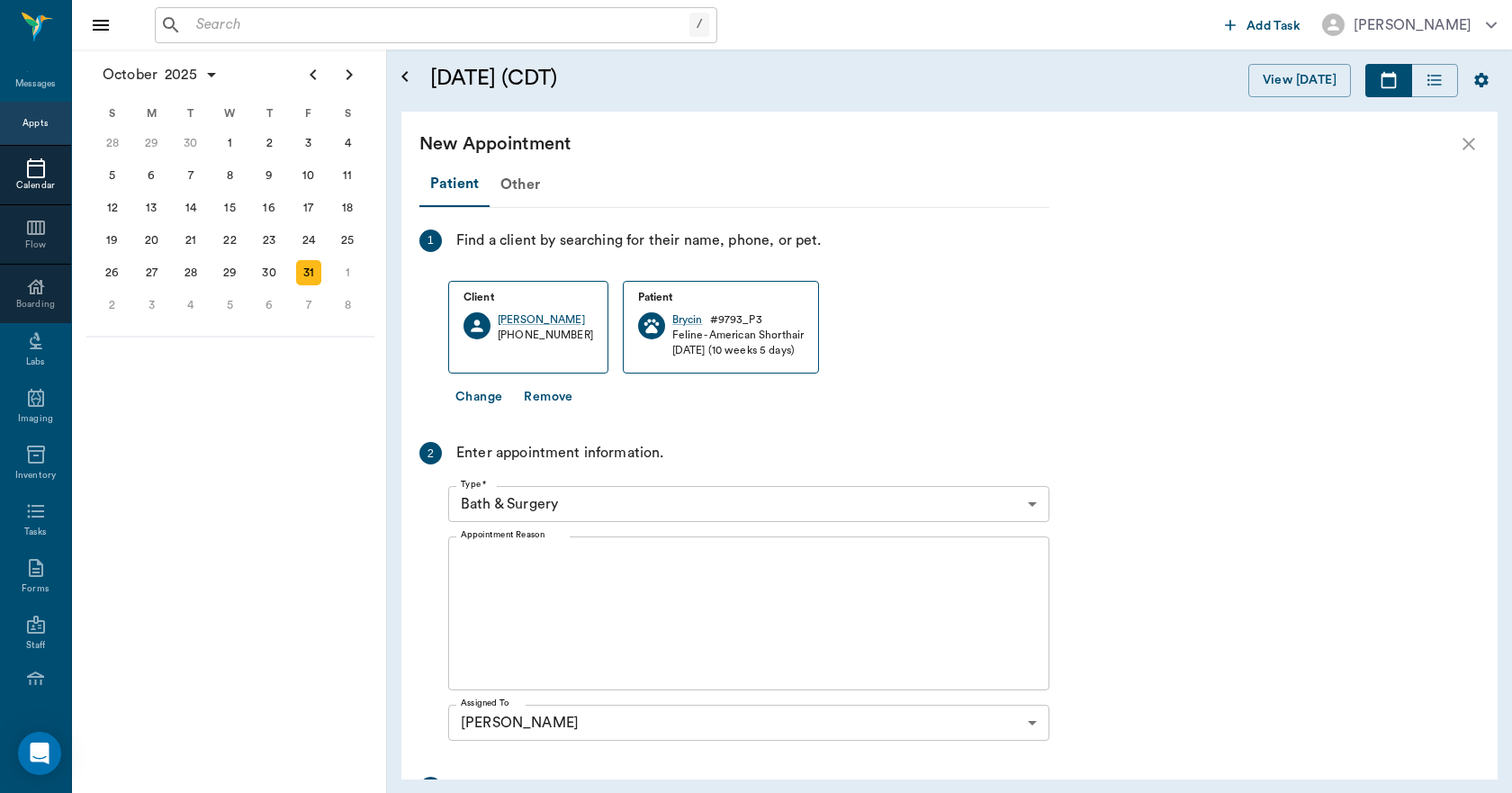
click at [751, 505] on body "/ ​ Add Task Dr. Bert Ellsworth Nectar Messages Appts Calendar Flow Boarding La…" at bounding box center [756, 396] width 1512 height 793
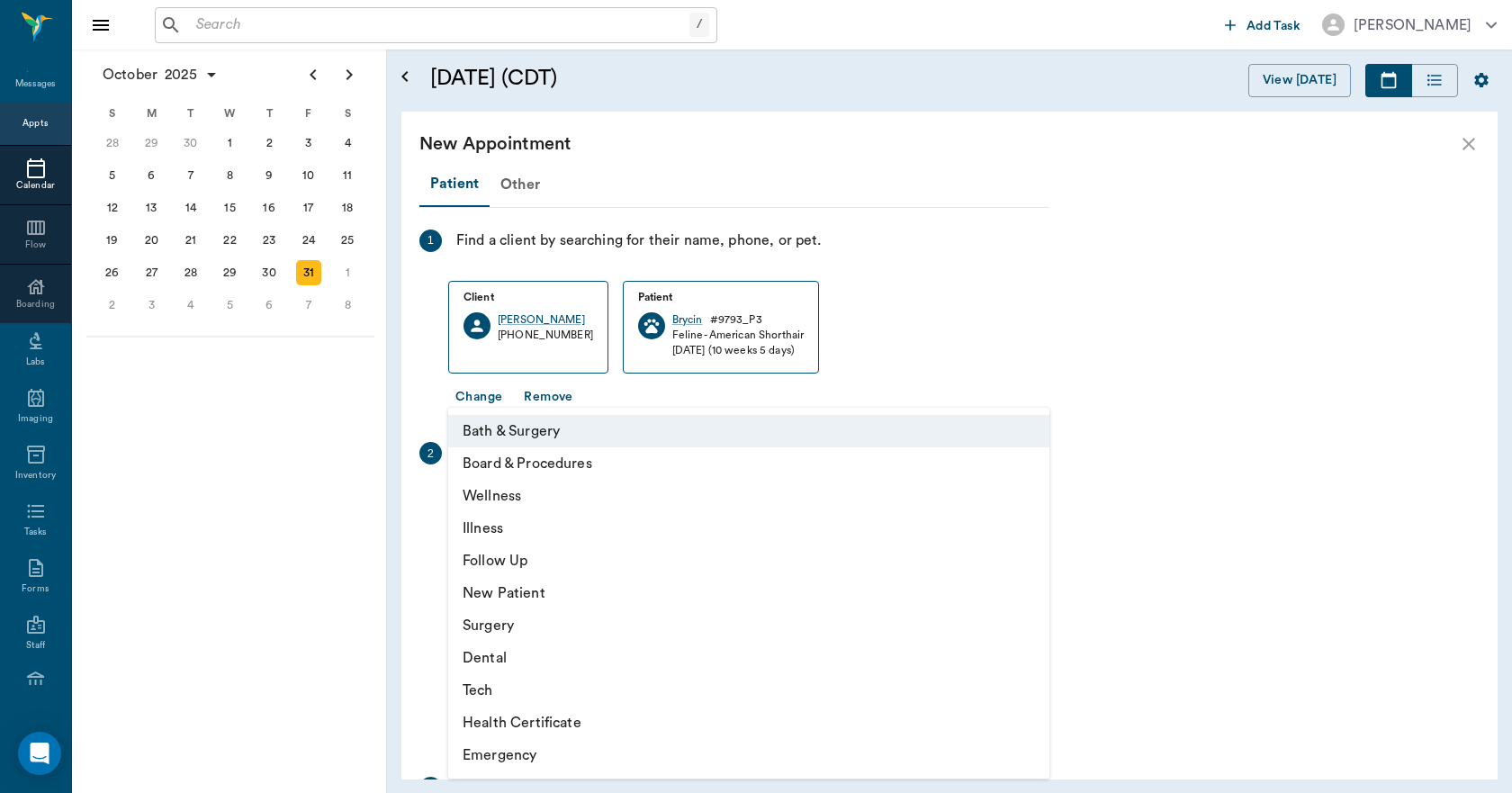
click at [501, 621] on li "Surgery" at bounding box center [749, 625] width 601 height 32
type input "65d2be4f46e3a538d89b8c18"
type input "01:00 PM"
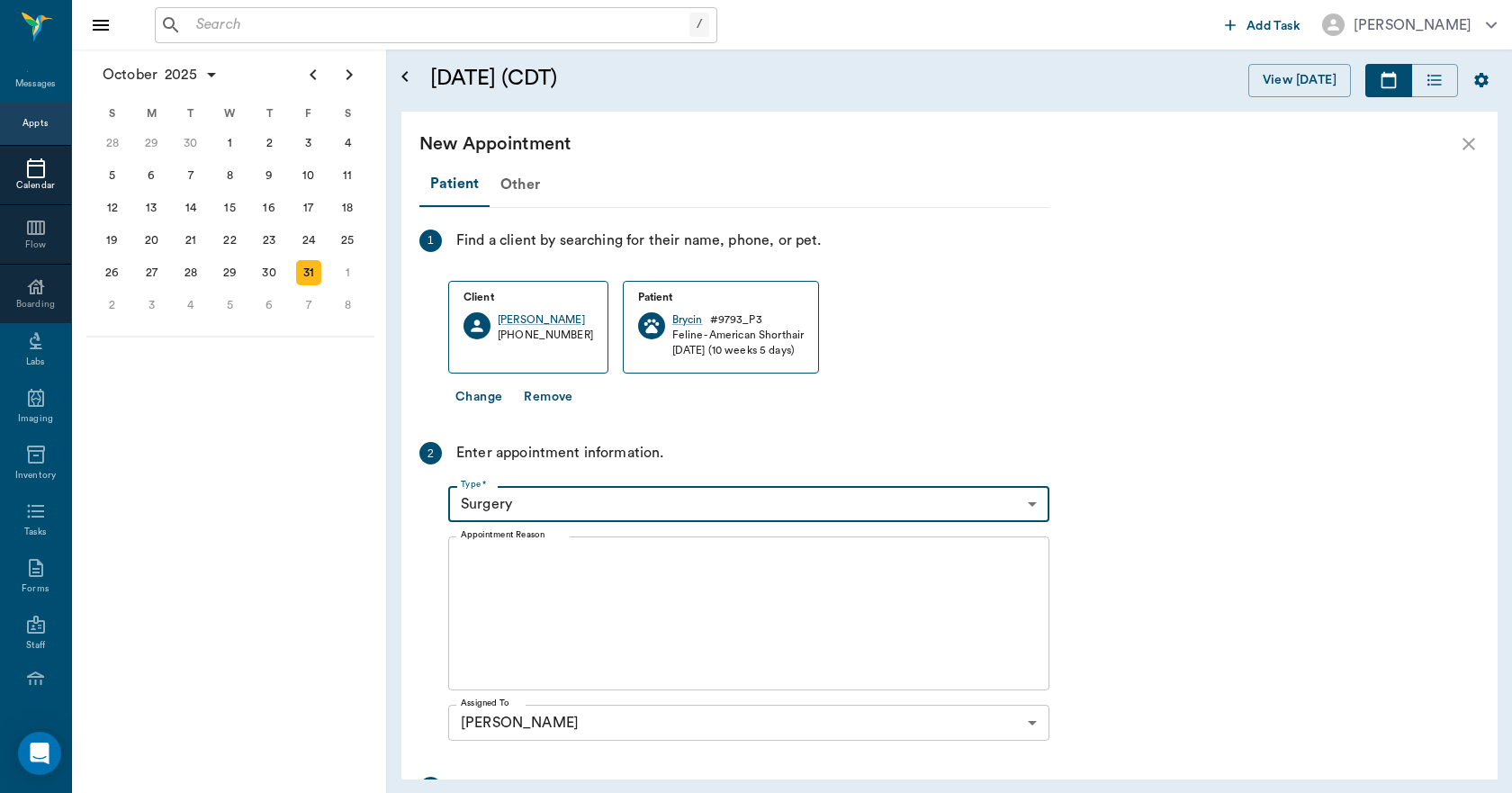
click at [556, 543] on div "x Appointment Reason" at bounding box center [749, 612] width 601 height 154
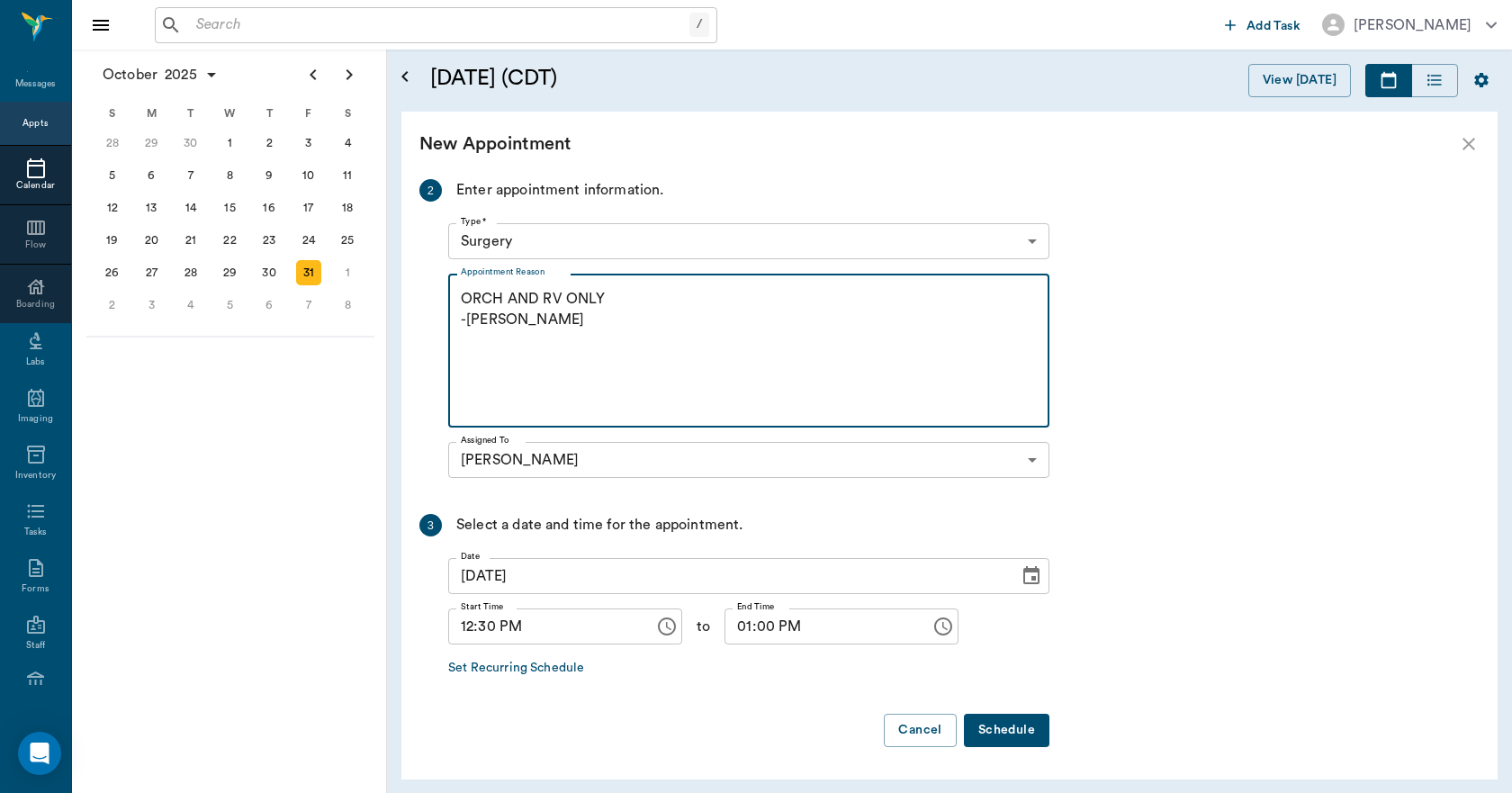
type textarea "ORCH AND RV ONLY -LORY"
click at [1000, 732] on button "Schedule" at bounding box center [1006, 730] width 86 height 33
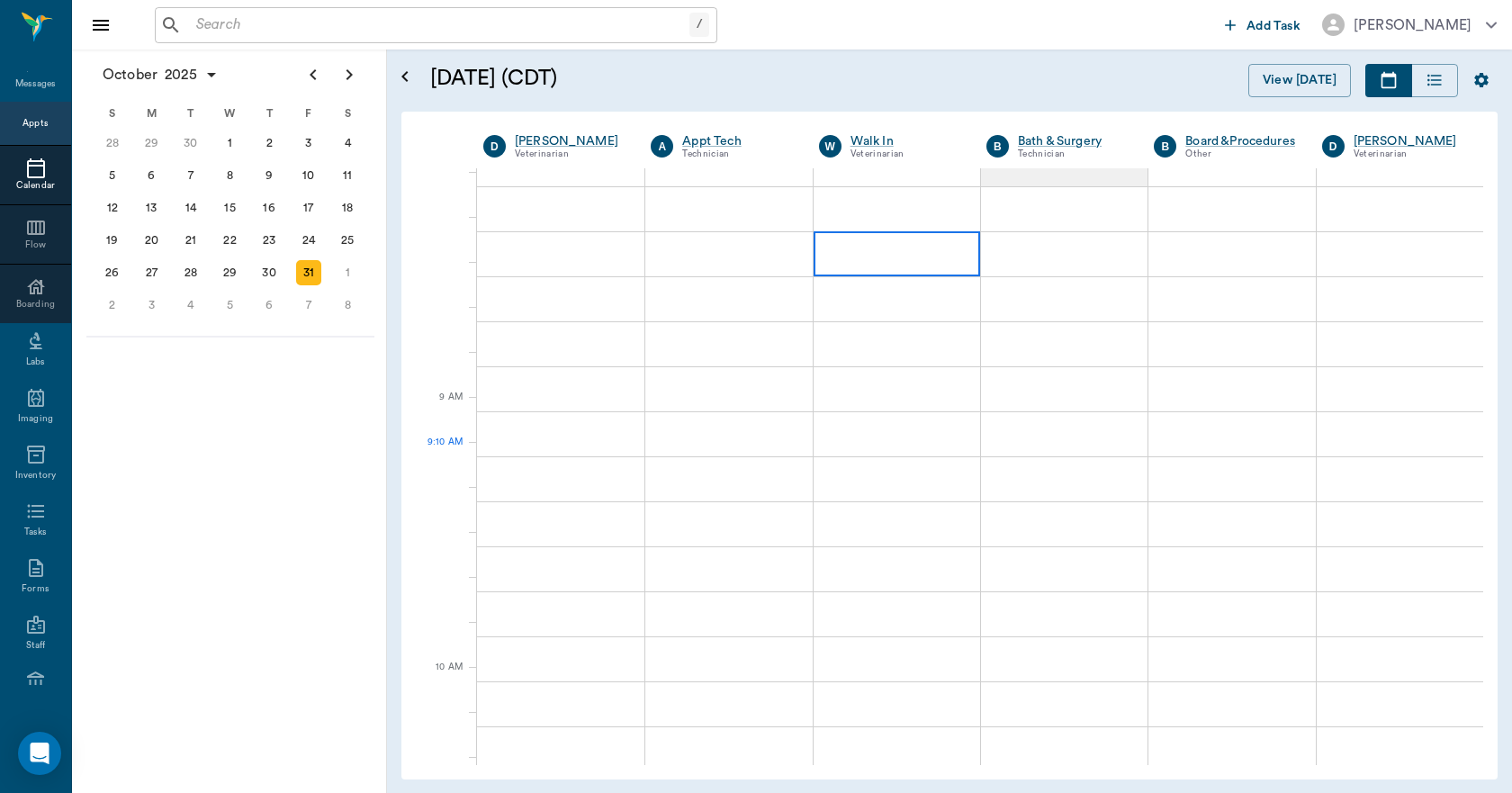
scroll to position [0, 0]
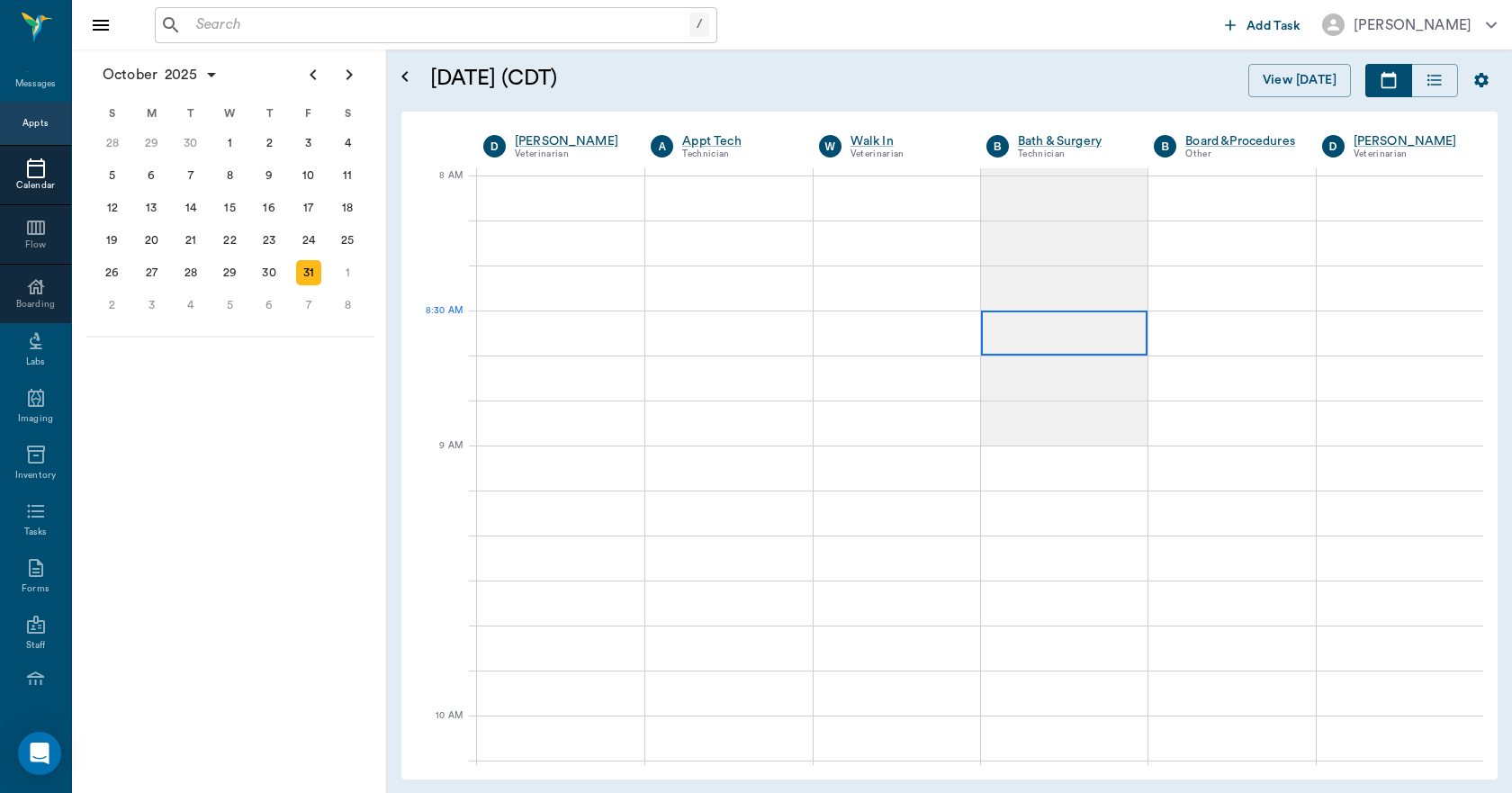
click at [1025, 333] on div at bounding box center [1064, 333] width 167 height 45
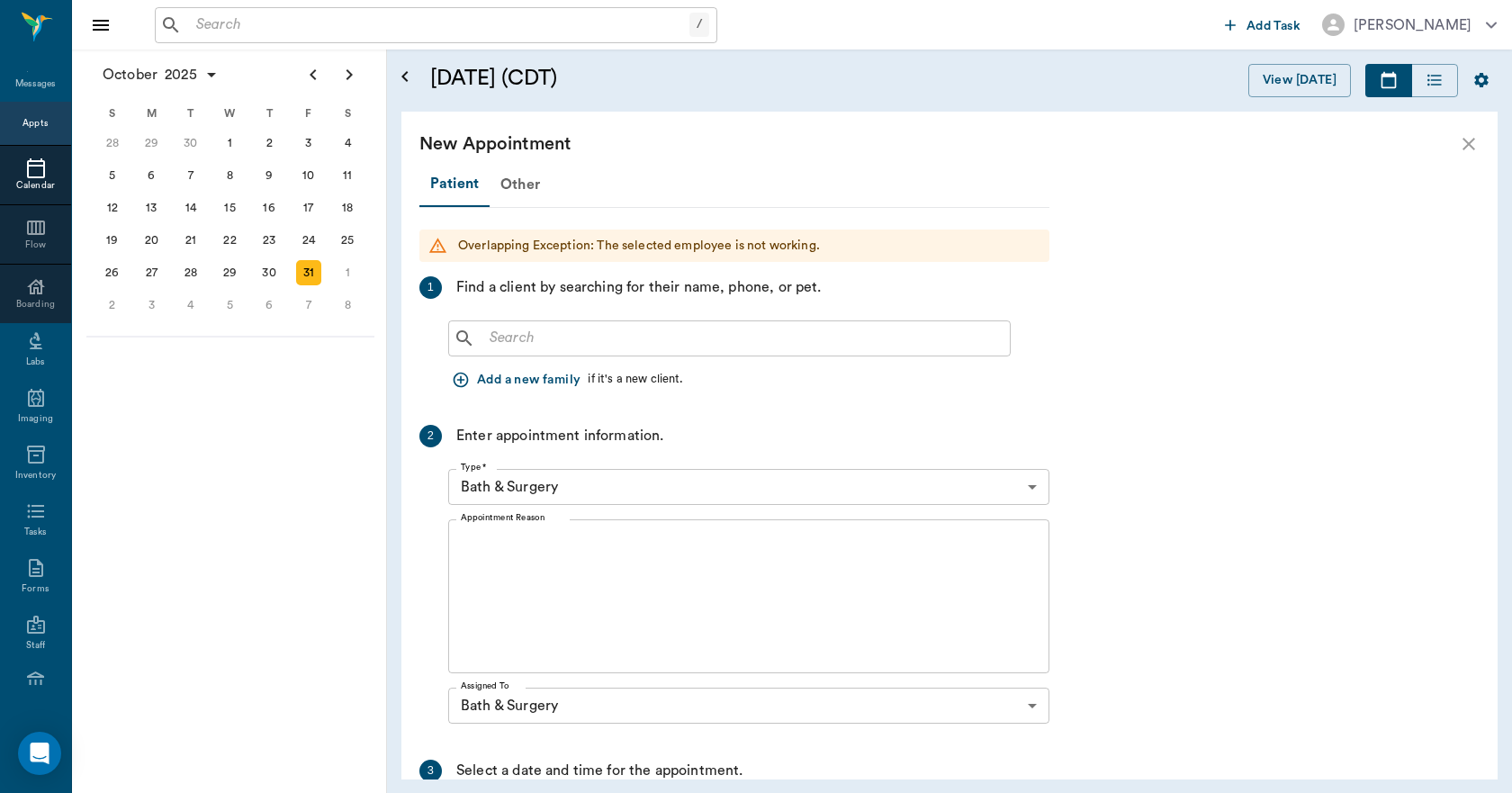
click at [625, 324] on div "​" at bounding box center [729, 338] width 562 height 36
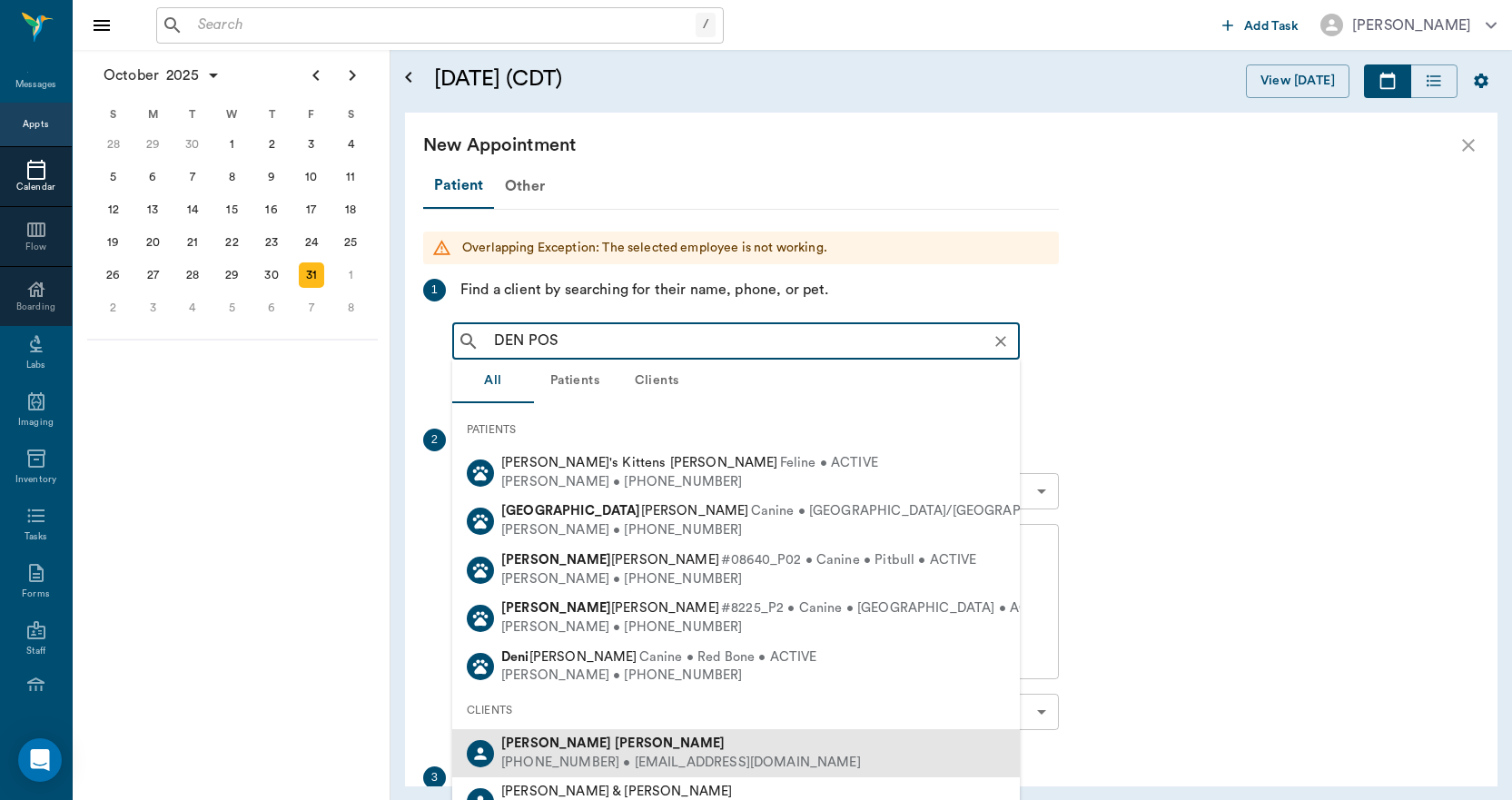
click at [615, 748] on b "Posik" at bounding box center [670, 743] width 110 height 13
type input "DEN POS"
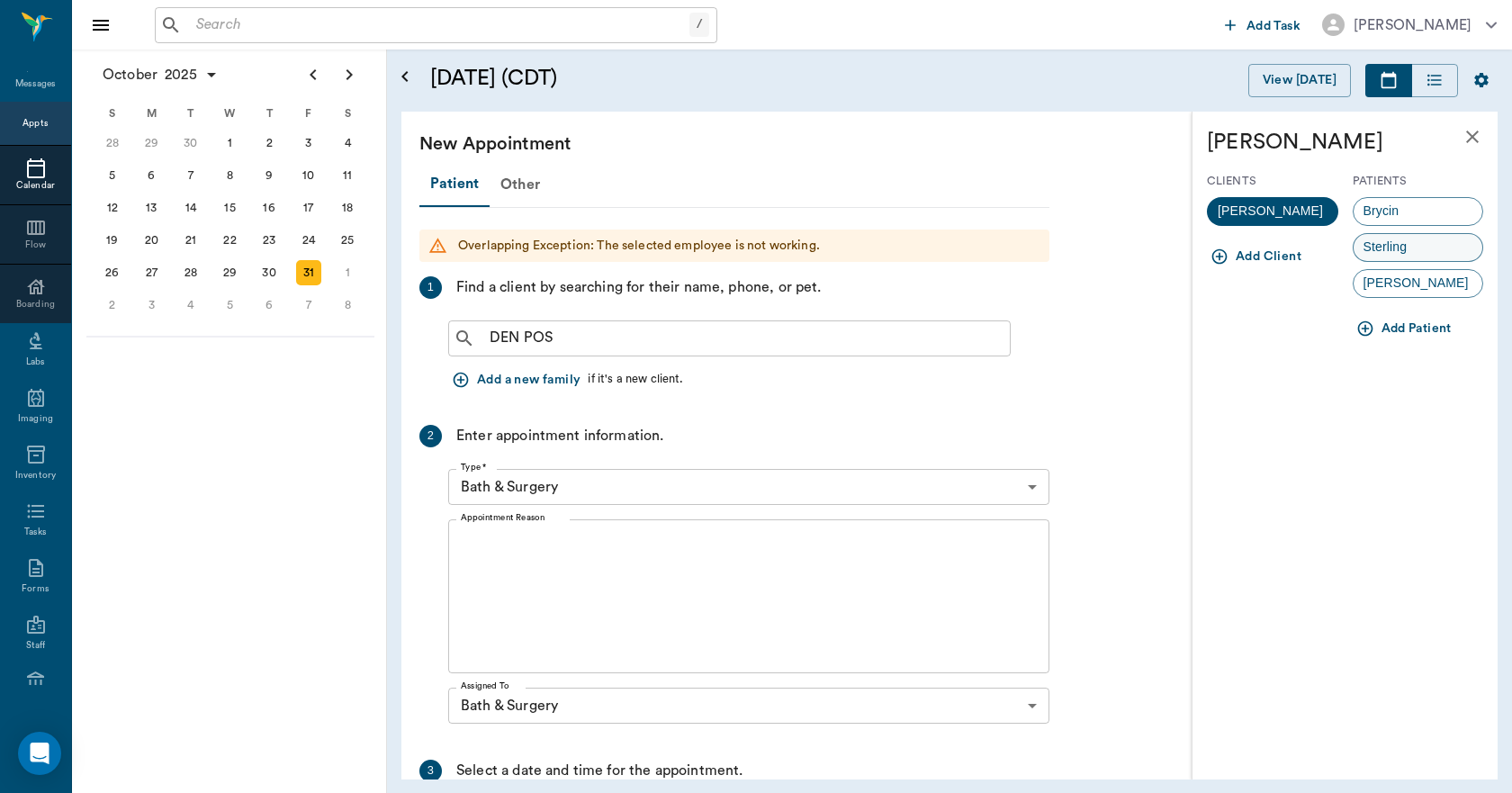
click at [1389, 246] on span "Sterling" at bounding box center [1386, 247] width 64 height 19
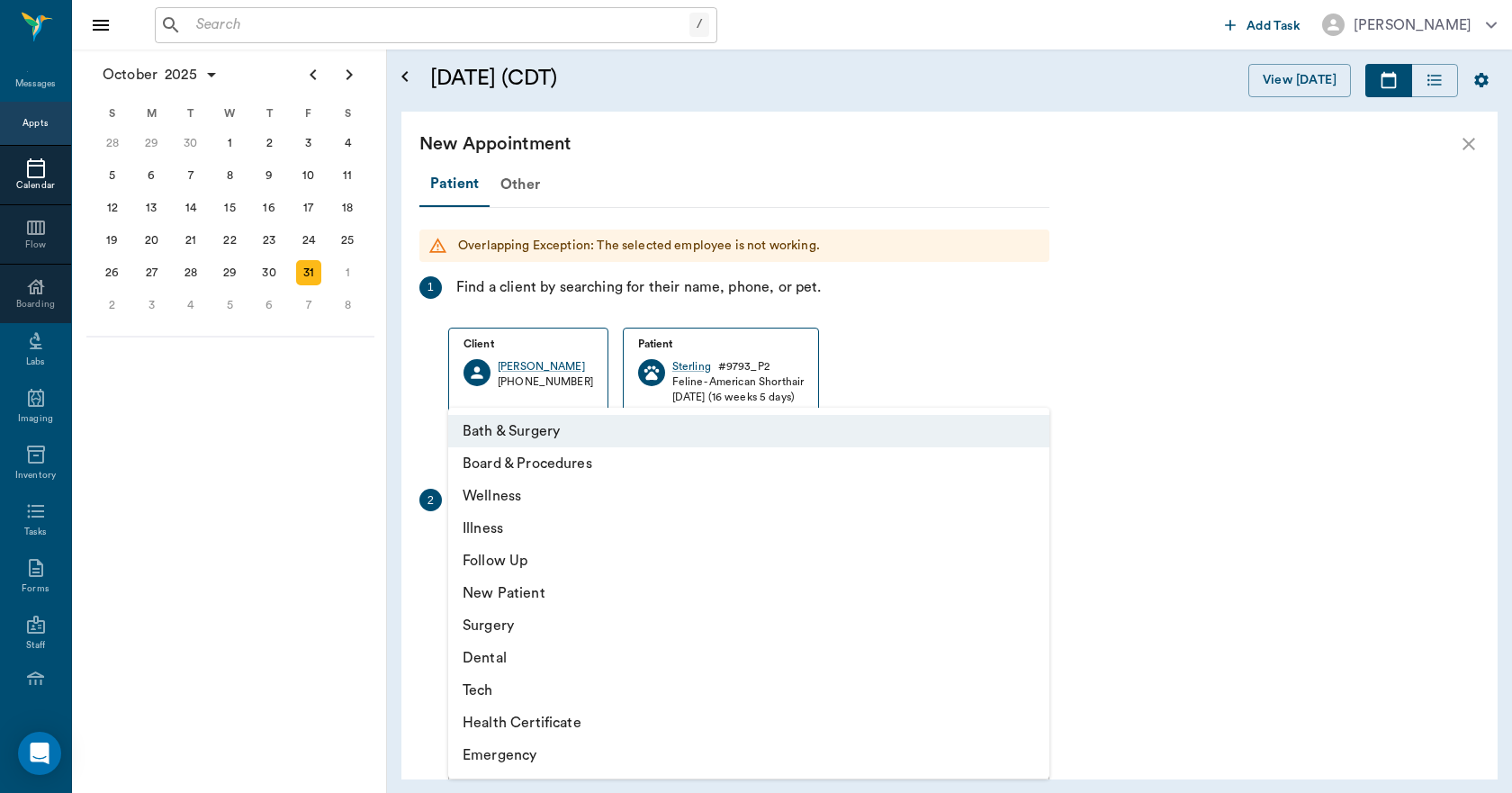
click at [585, 551] on body "/ ​ Add Task Dr. Bert Ellsworth Nectar Messages Appts Calendar Flow Boarding La…" at bounding box center [756, 396] width 1512 height 793
click at [582, 429] on li "Bath & Surgery" at bounding box center [749, 430] width 601 height 32
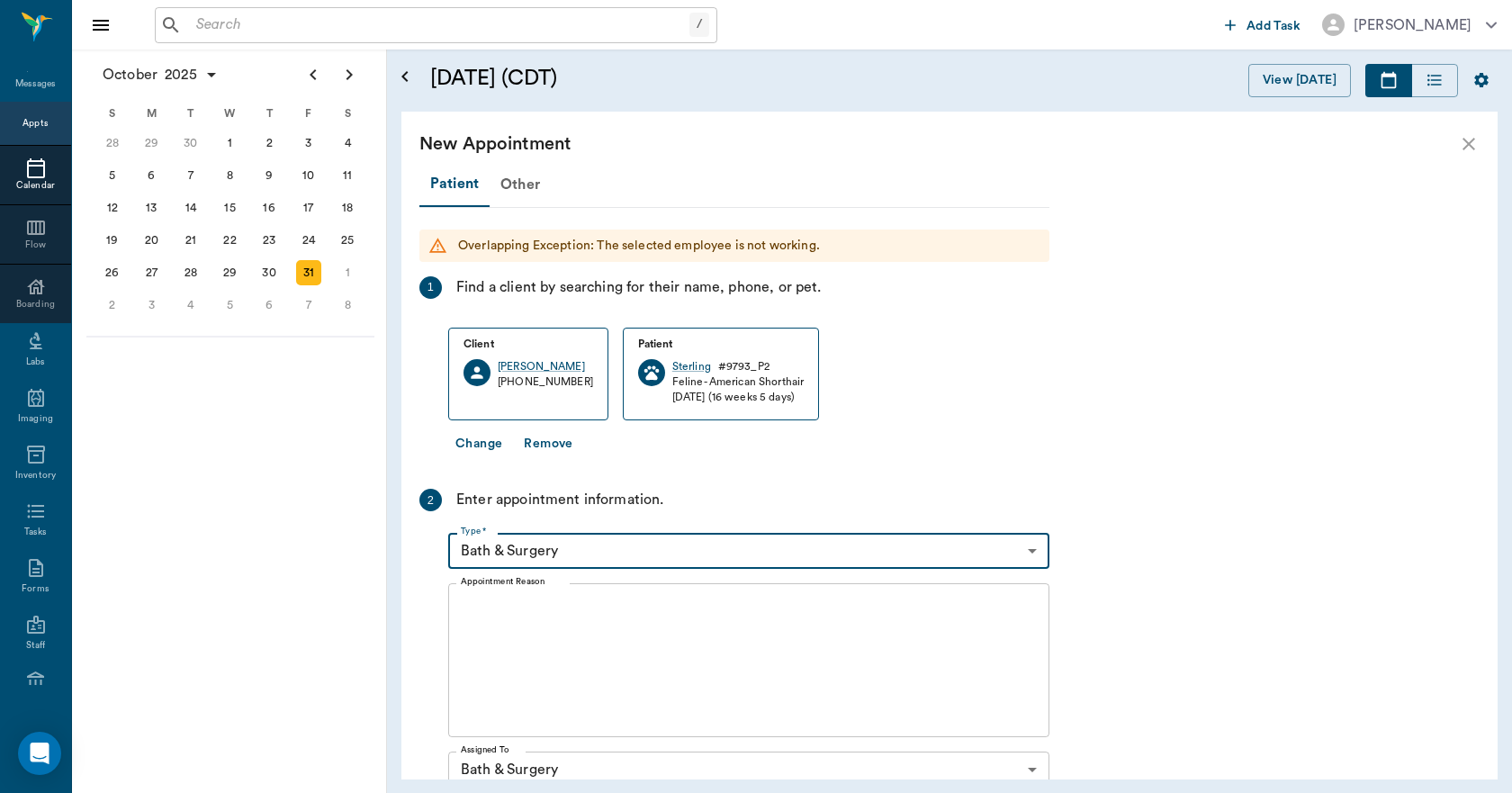
click at [540, 648] on textarea "Appointment Reason" at bounding box center [748, 660] width 576 height 124
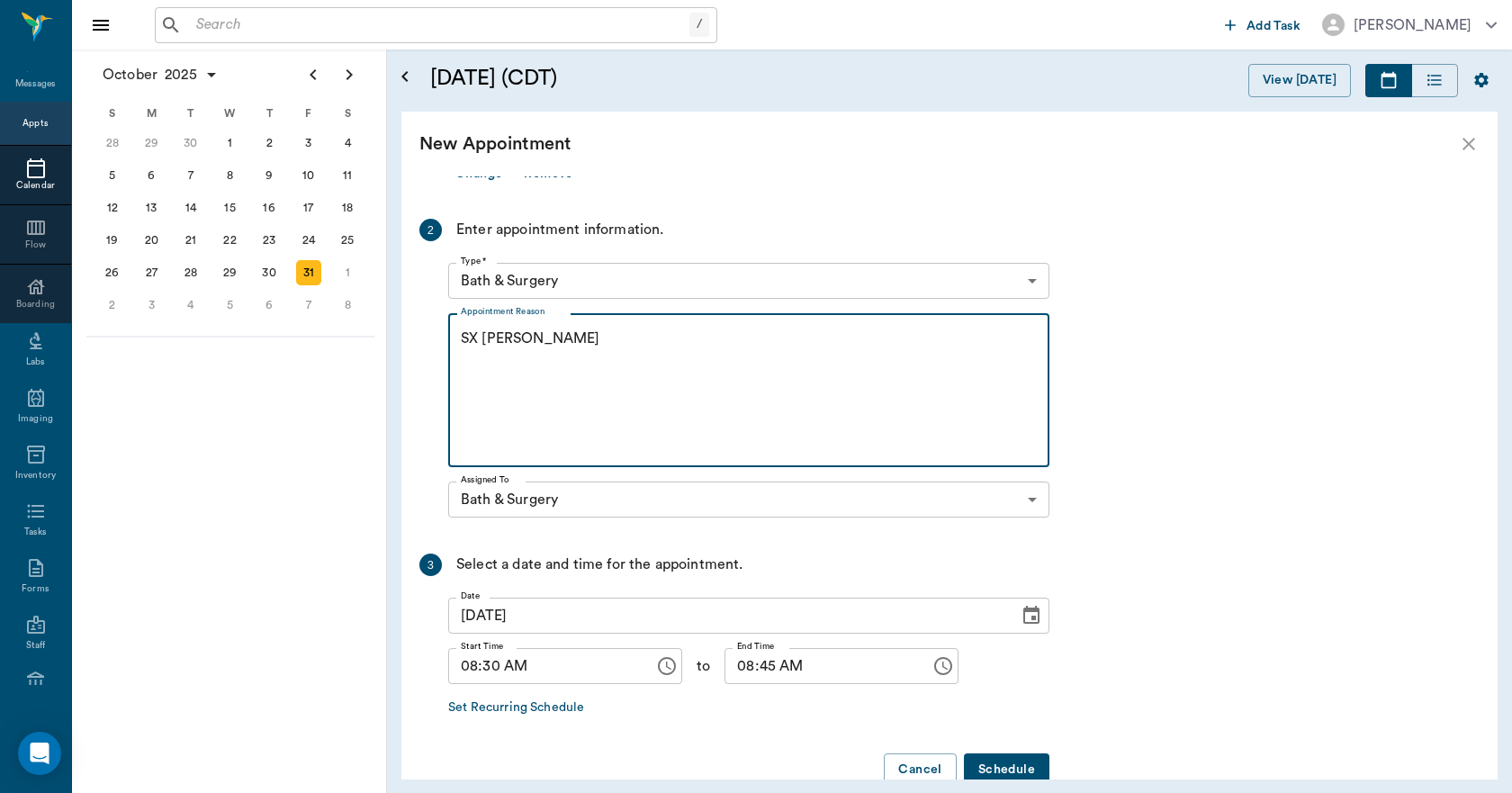
scroll to position [310, 0]
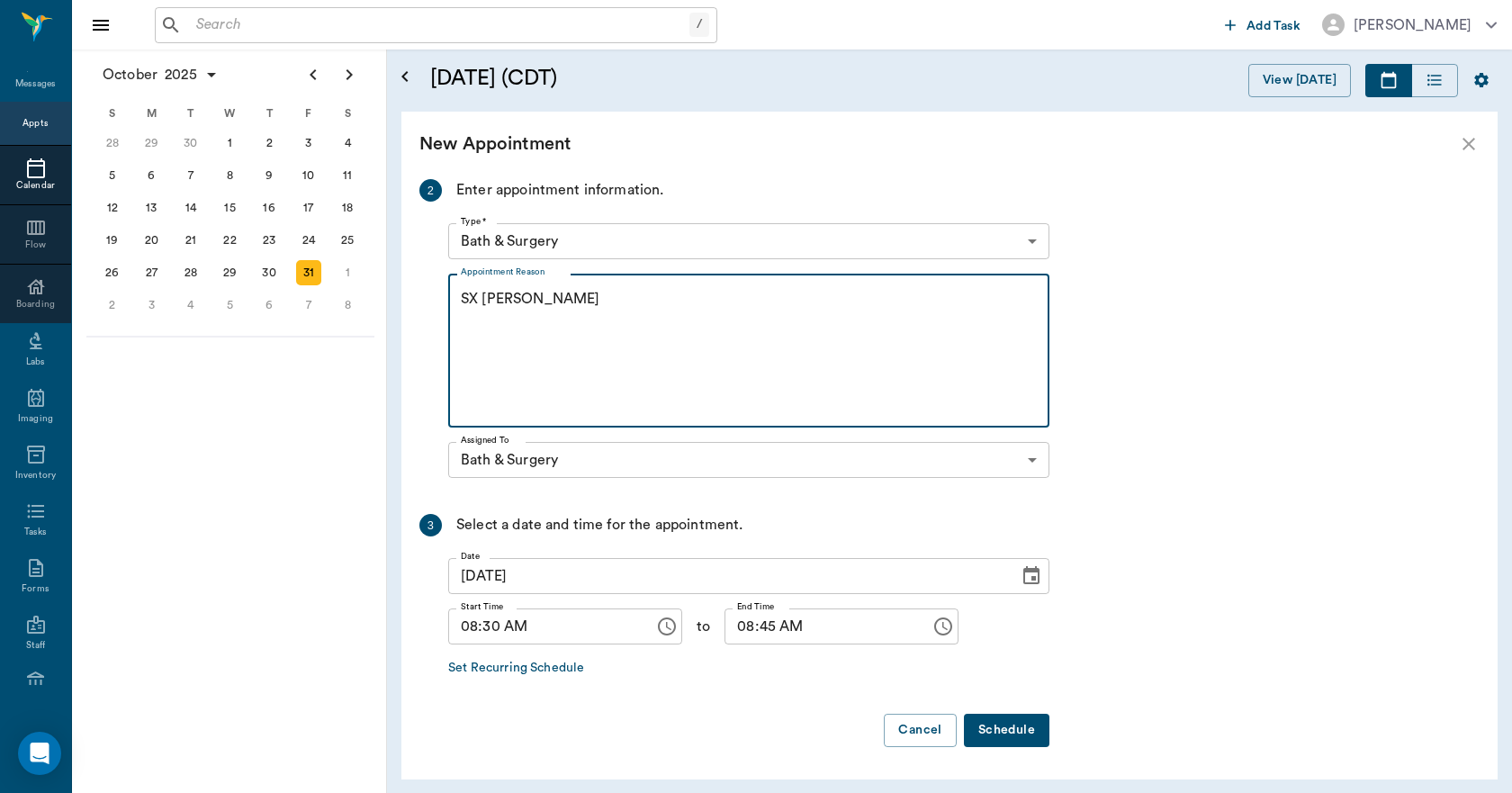
type textarea "SX REMINDER LORY"
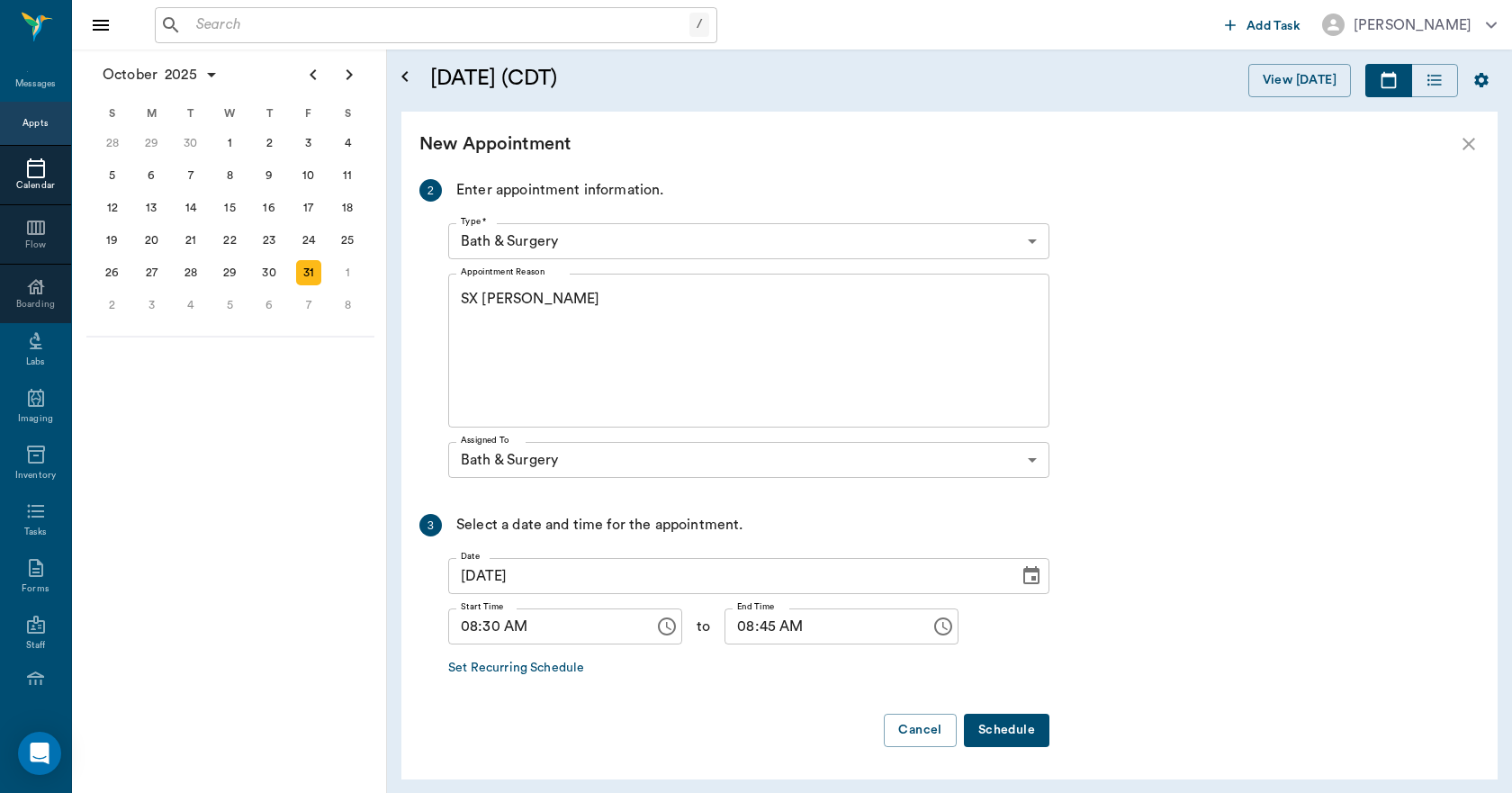
click at [1000, 726] on button "Schedule" at bounding box center [1006, 730] width 86 height 33
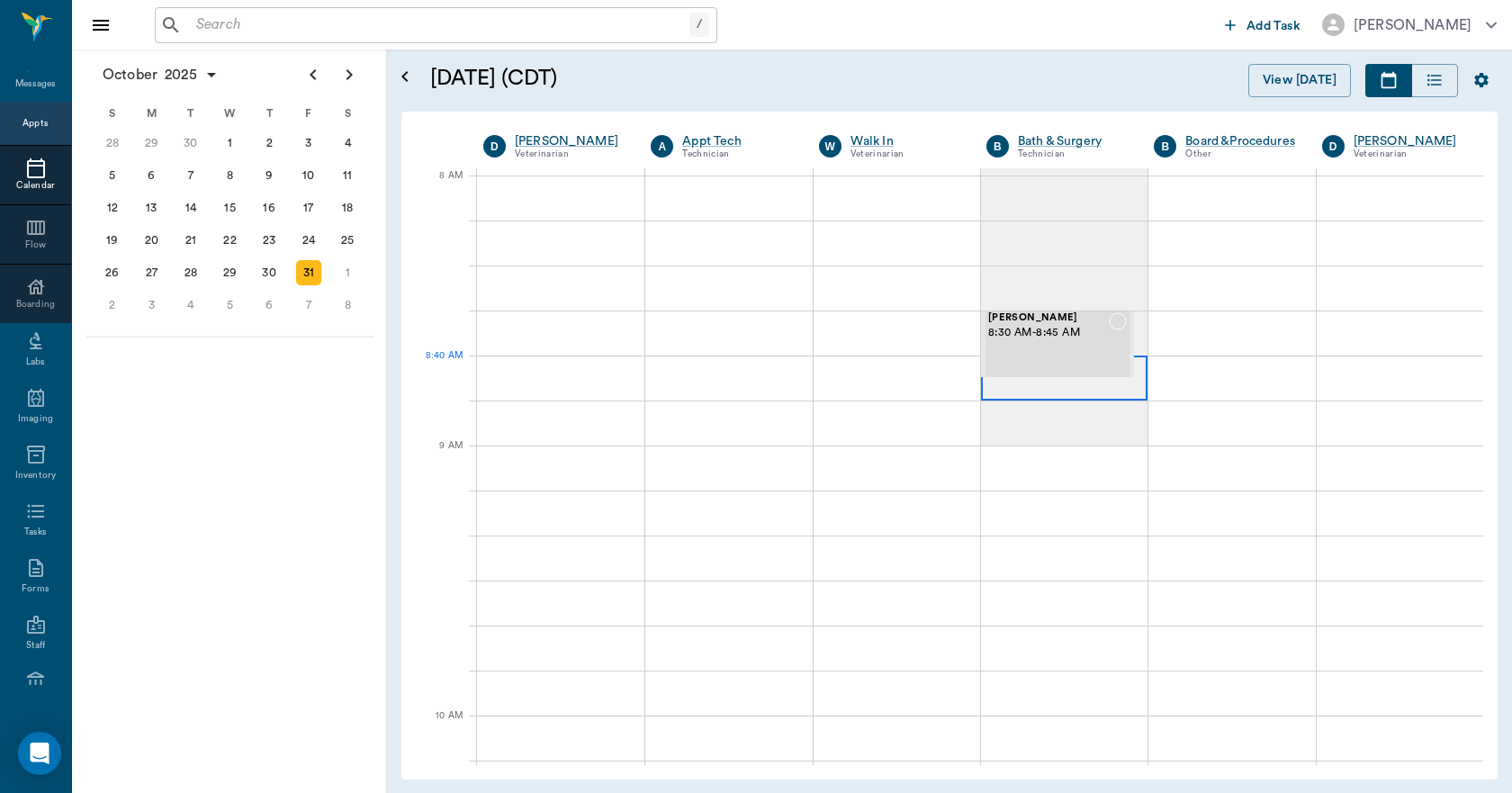
click at [1055, 387] on div at bounding box center [1064, 378] width 167 height 45
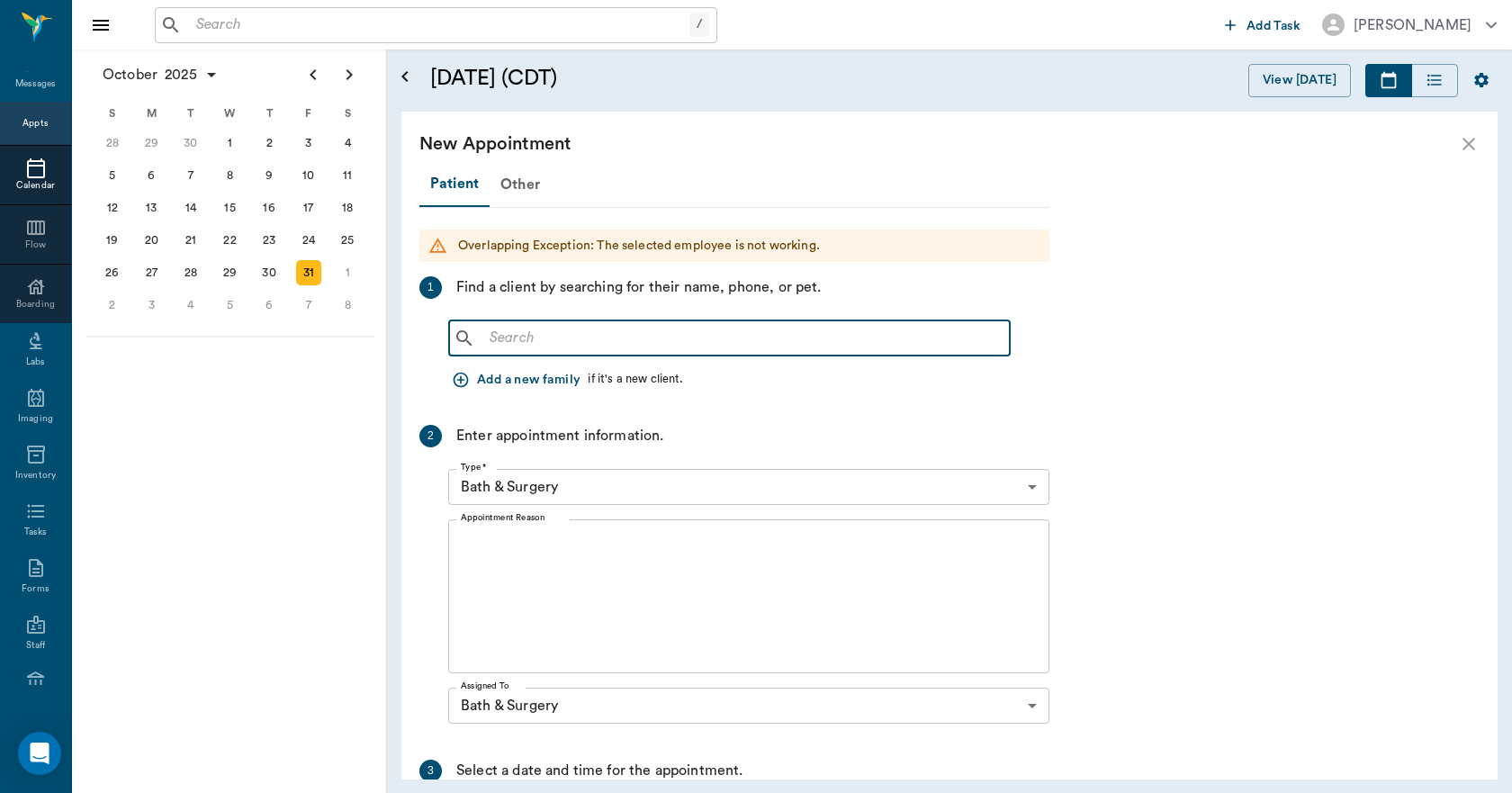
click at [611, 344] on input "text" at bounding box center [742, 338] width 520 height 25
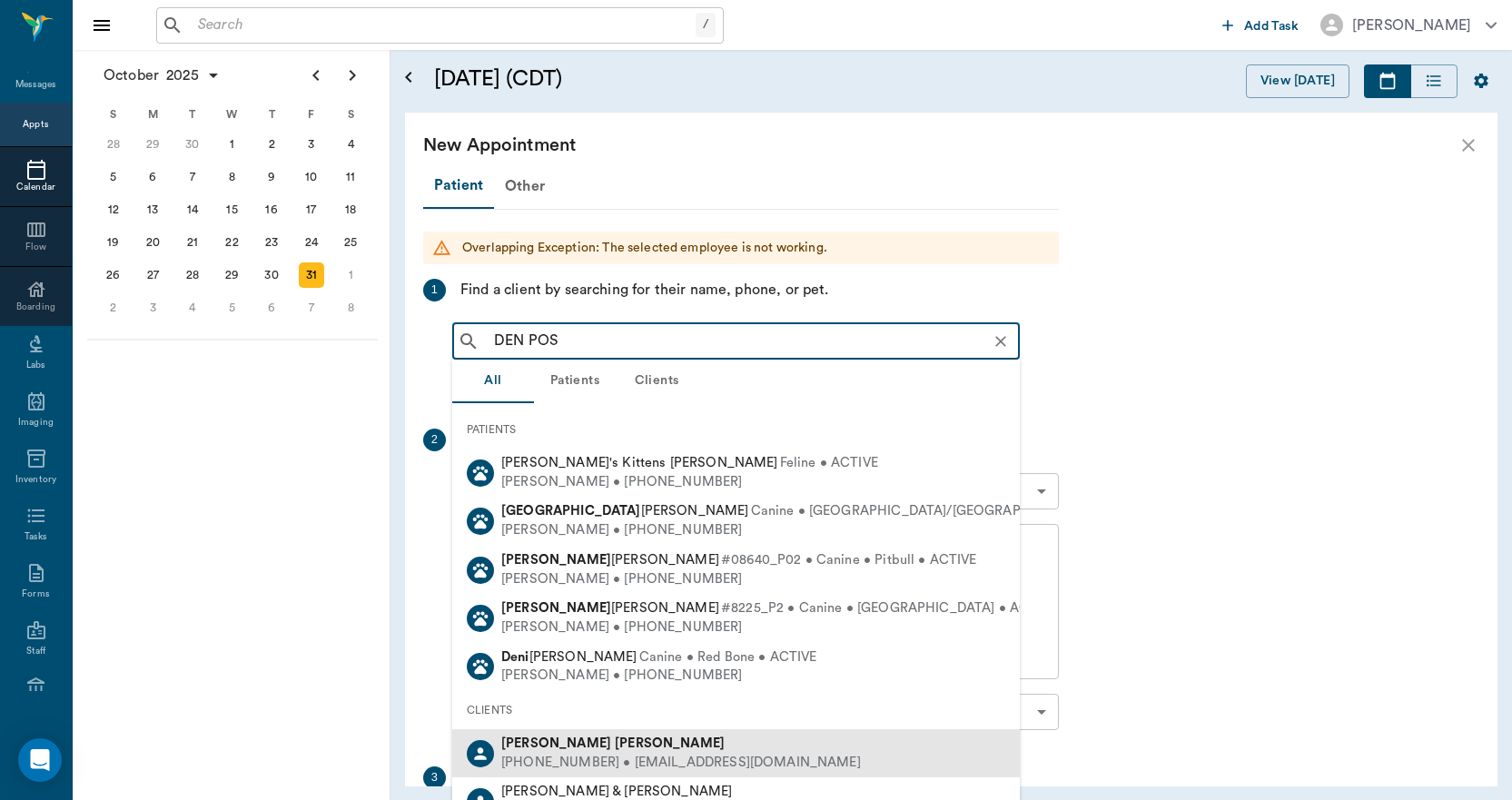
click at [547, 734] on div "Denise Posik" at bounding box center [680, 744] width 359 height 19
type input "DEN POS"
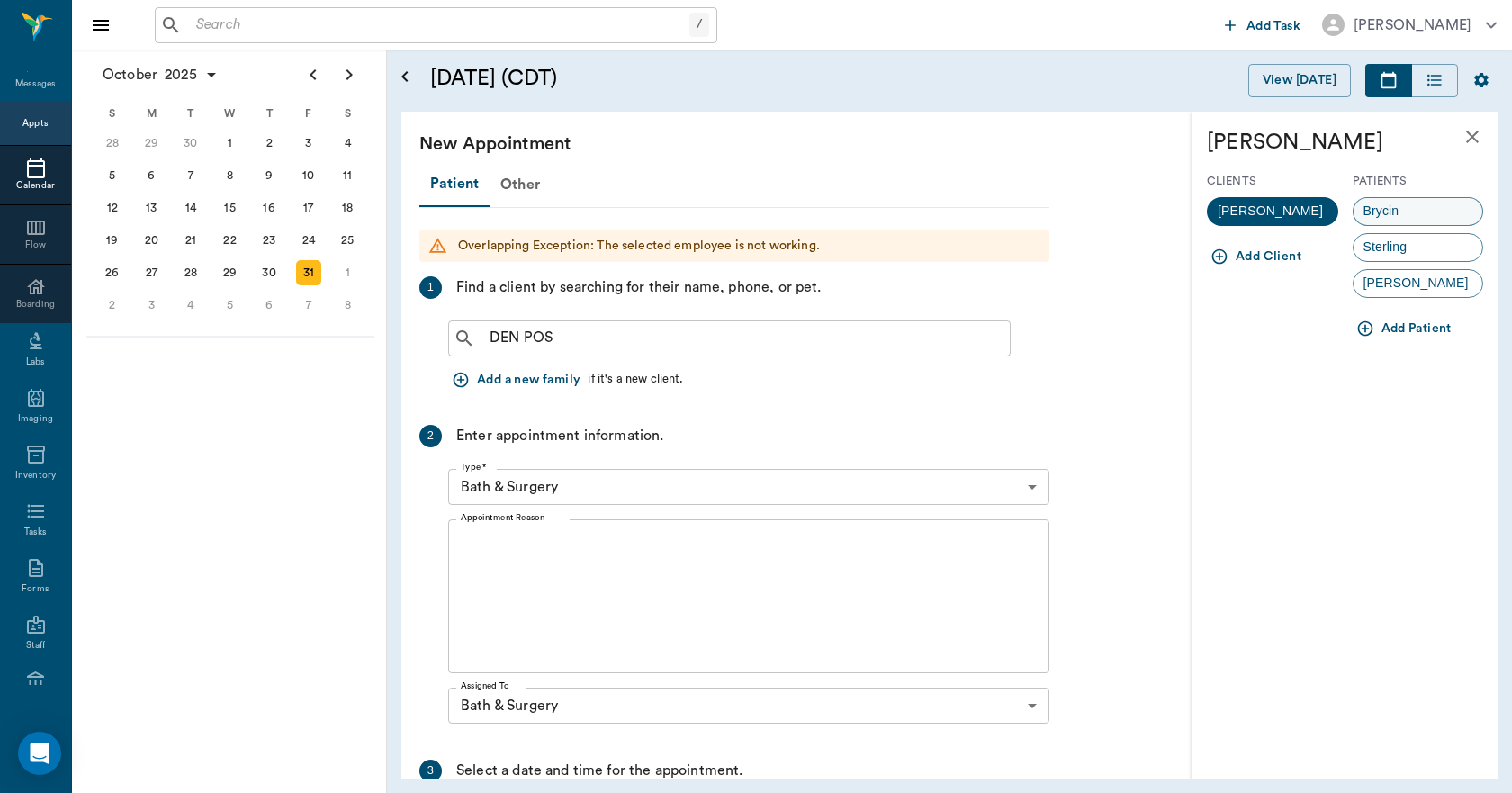
click at [1392, 205] on span "Brycin" at bounding box center [1381, 211] width 56 height 19
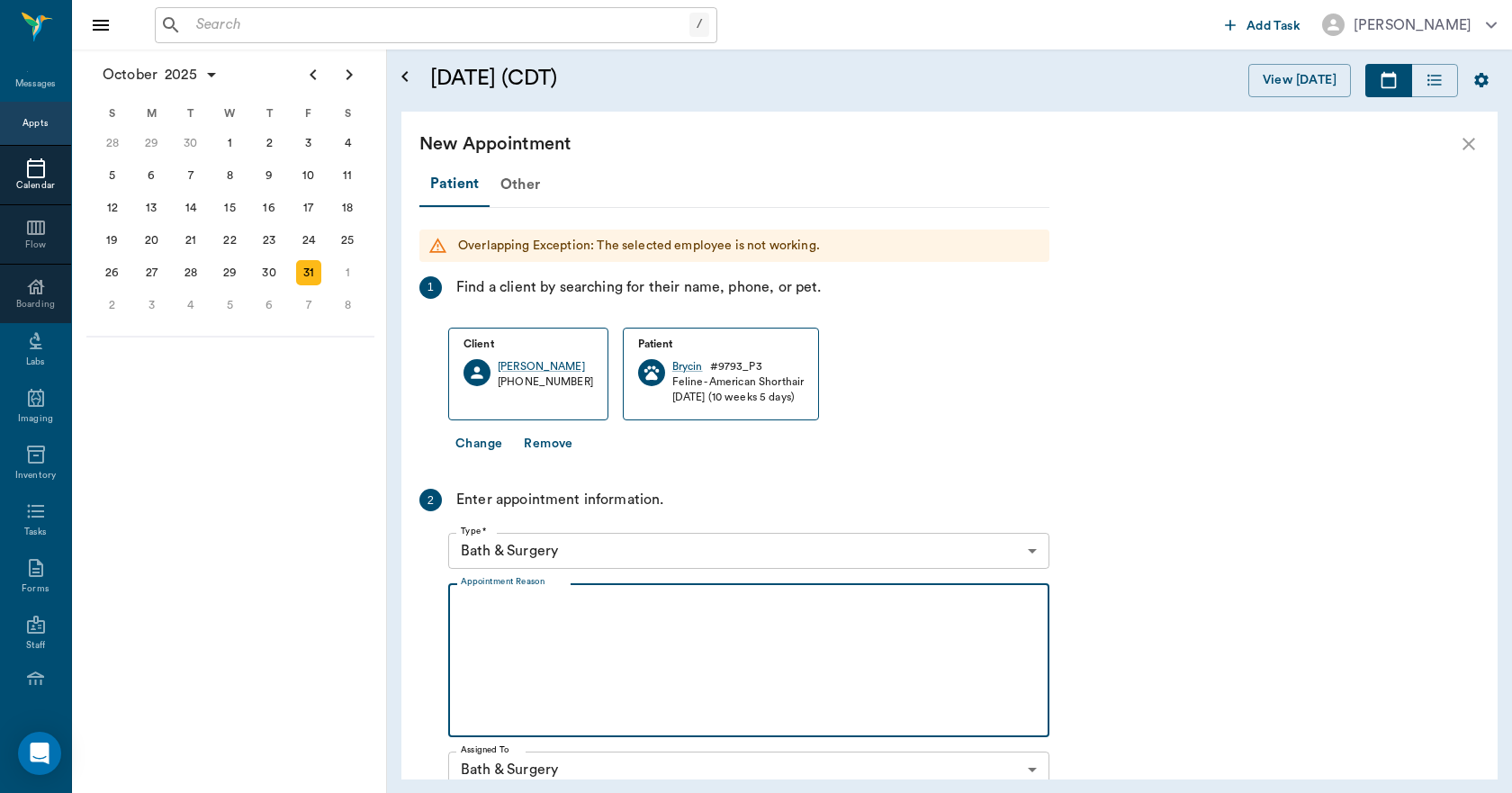
click at [510, 675] on textarea "Appointment Reason" at bounding box center [748, 660] width 576 height 124
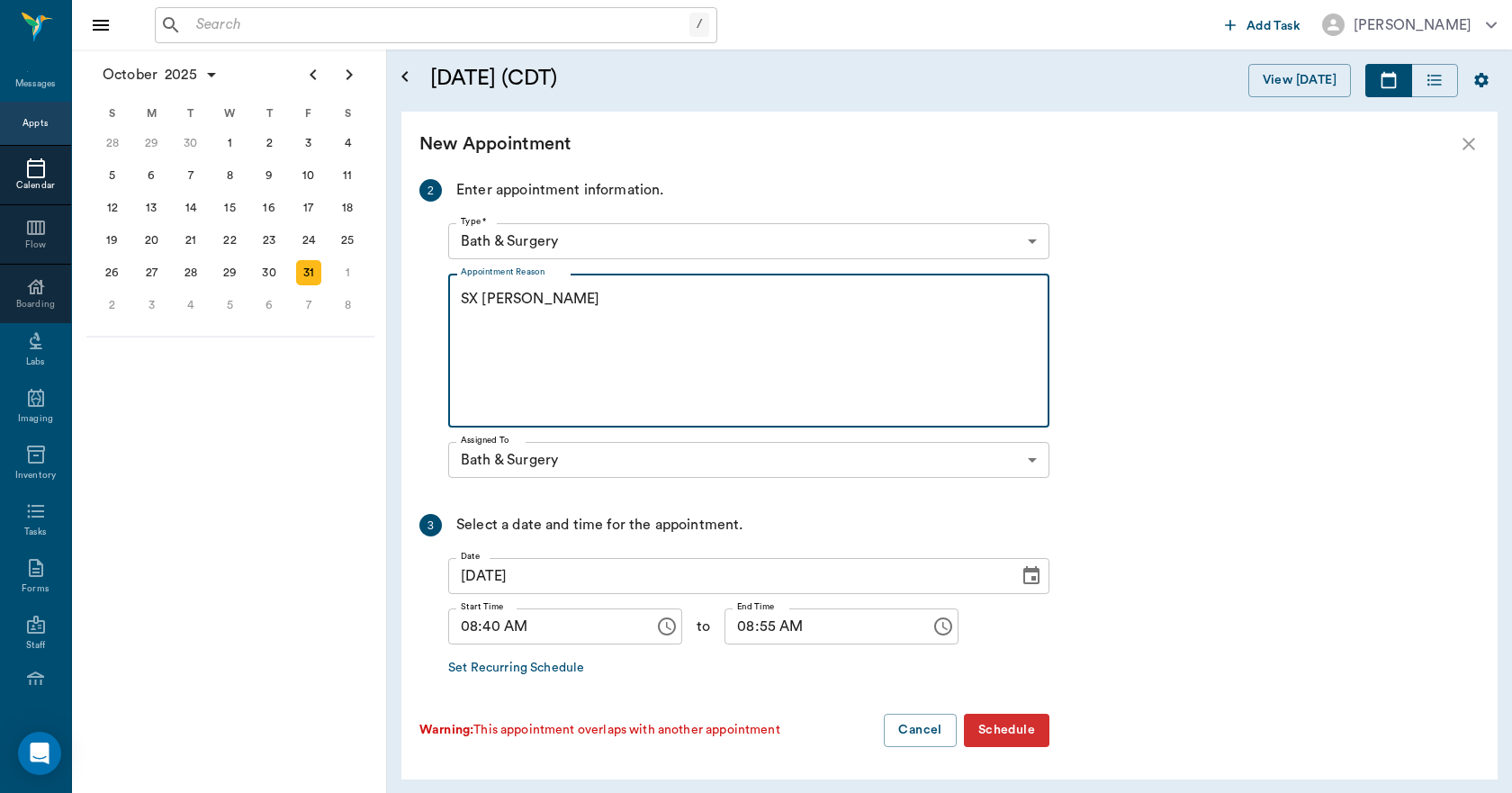
type textarea "SX REMINDER LORY"
click at [494, 623] on input "08:40 AM" at bounding box center [545, 626] width 193 height 36
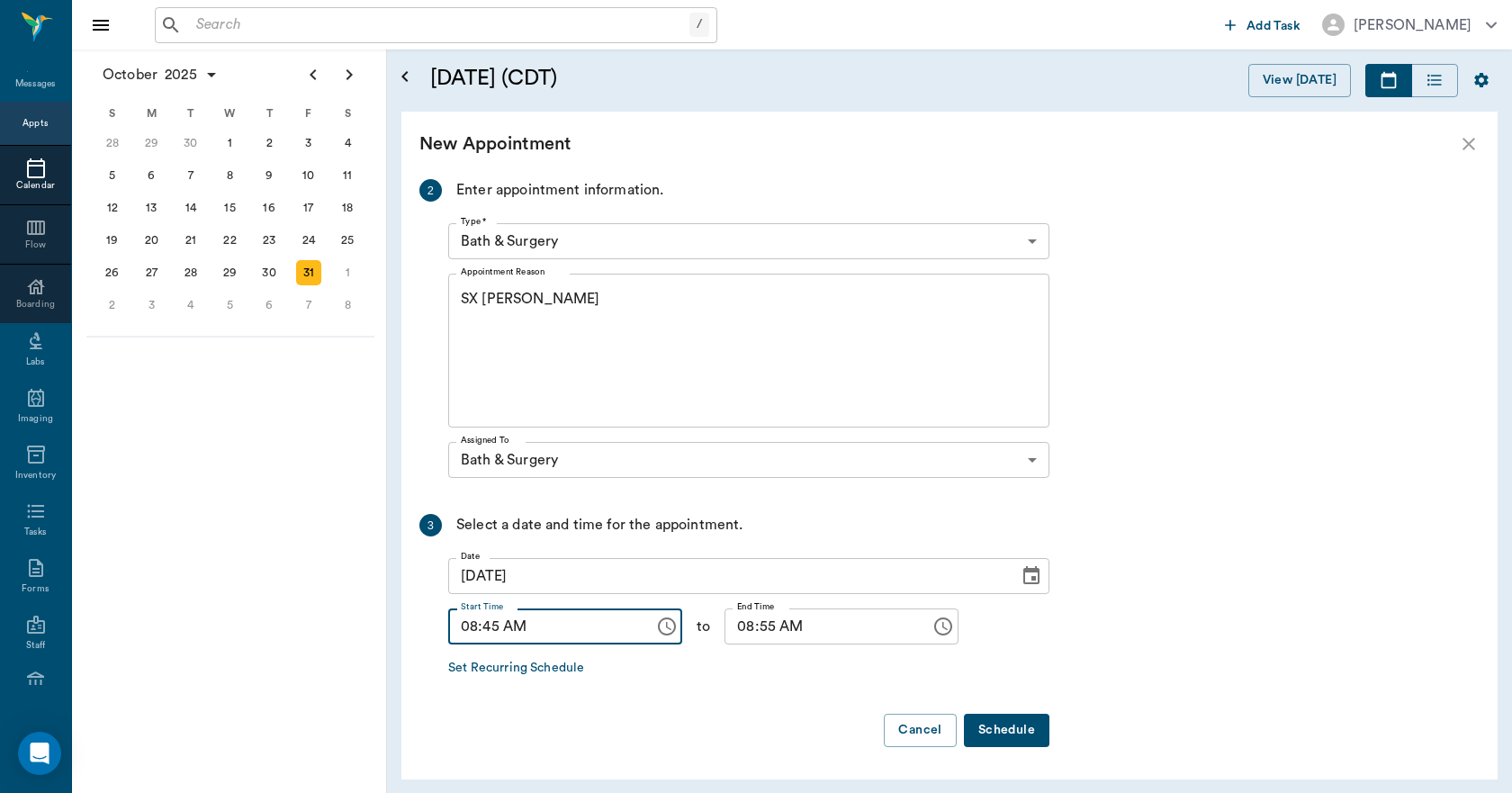
type input "08:45 AM"
click at [734, 616] on input "08:55 AM" at bounding box center [821, 626] width 193 height 36
type input "09:00 AM"
click at [1009, 733] on button "Schedule" at bounding box center [1006, 730] width 86 height 33
